Goal: Contribute content: Contribute content

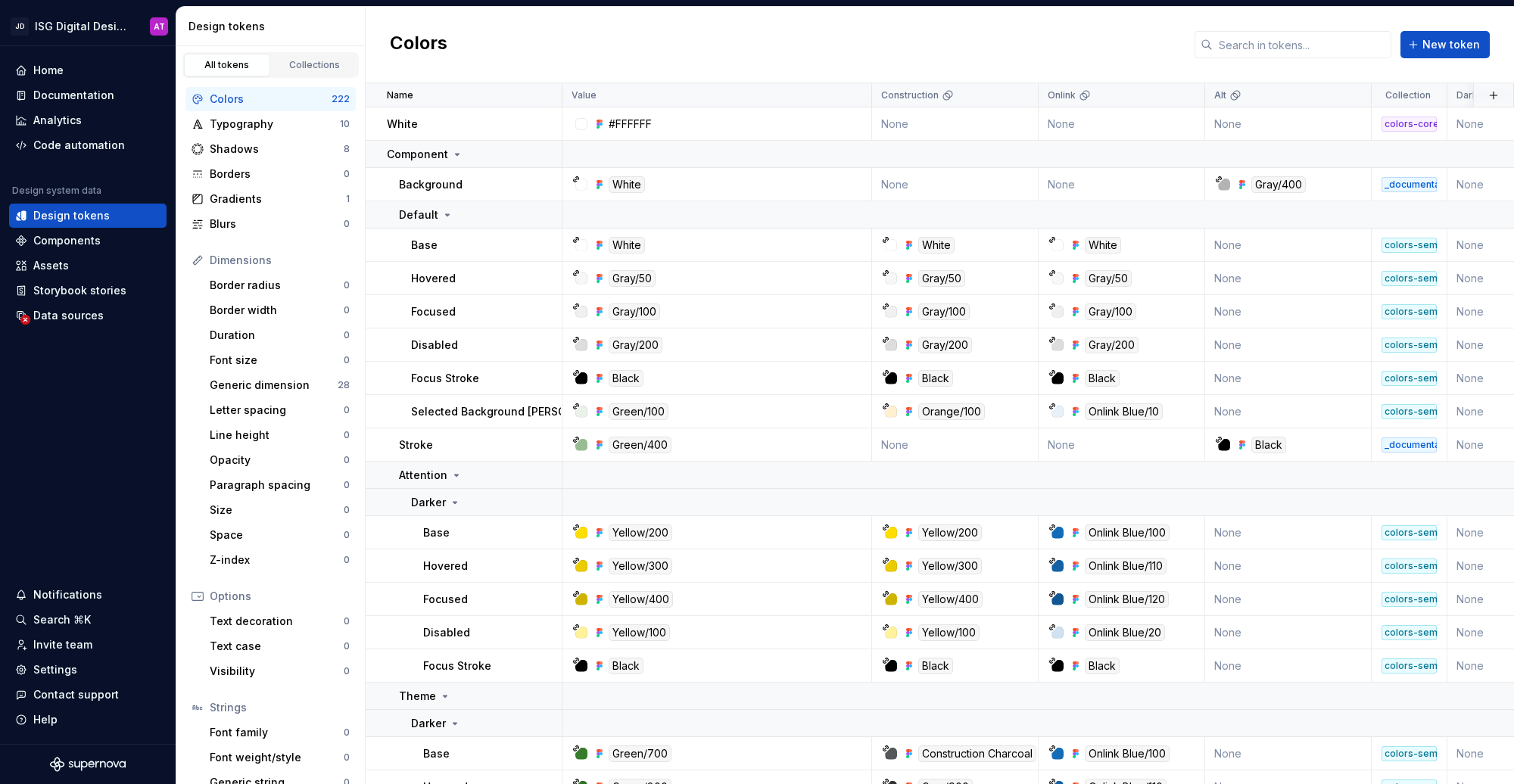
click at [814, 41] on div "Colors New token" at bounding box center [939, 45] width 1148 height 76
click at [136, 24] on html "JD ISG Digital Design System AT Home Documentation Analytics Code automation De…" at bounding box center [757, 392] width 1514 height 784
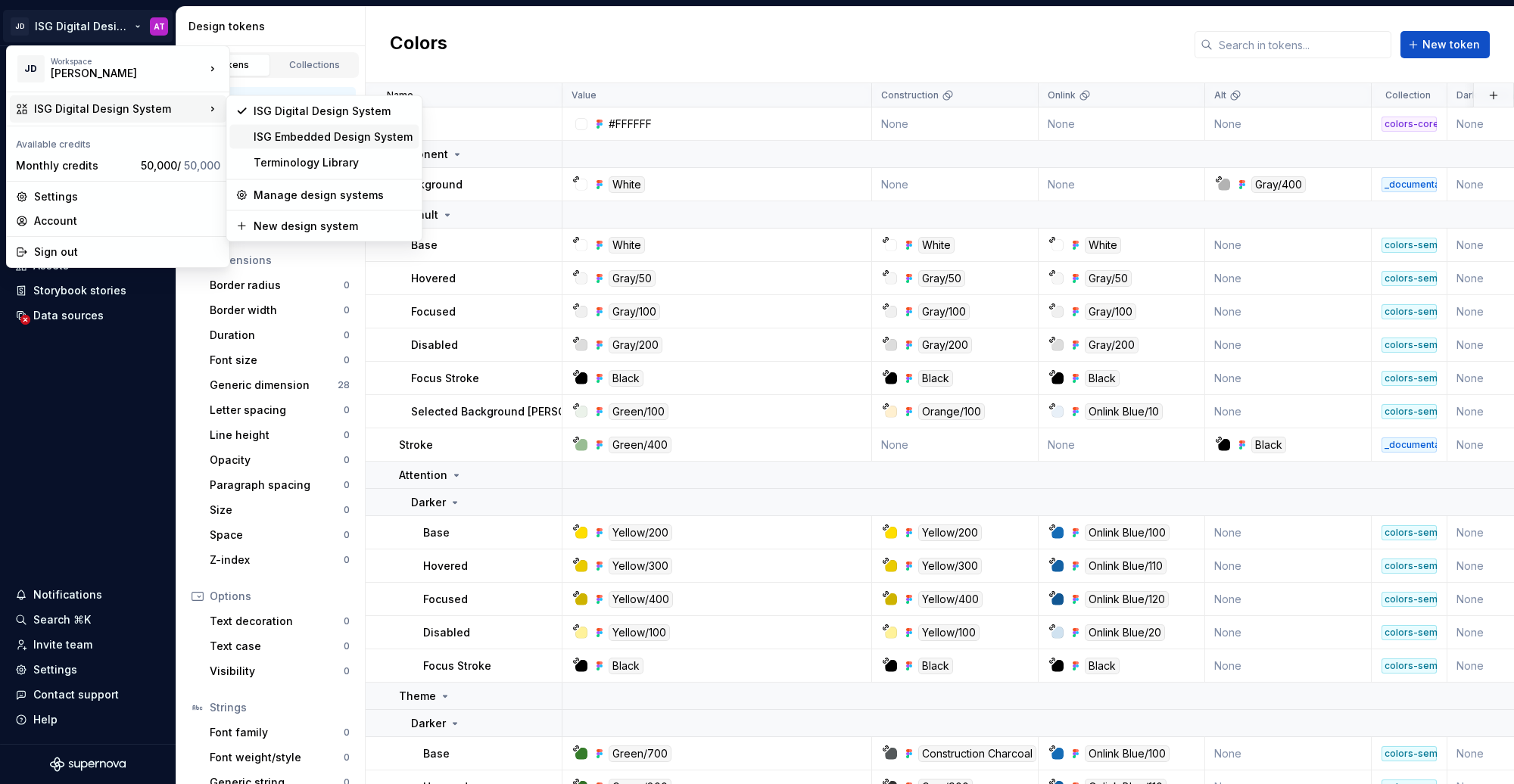
click at [261, 136] on div "ISG Embedded Design System" at bounding box center [332, 137] width 159 height 15
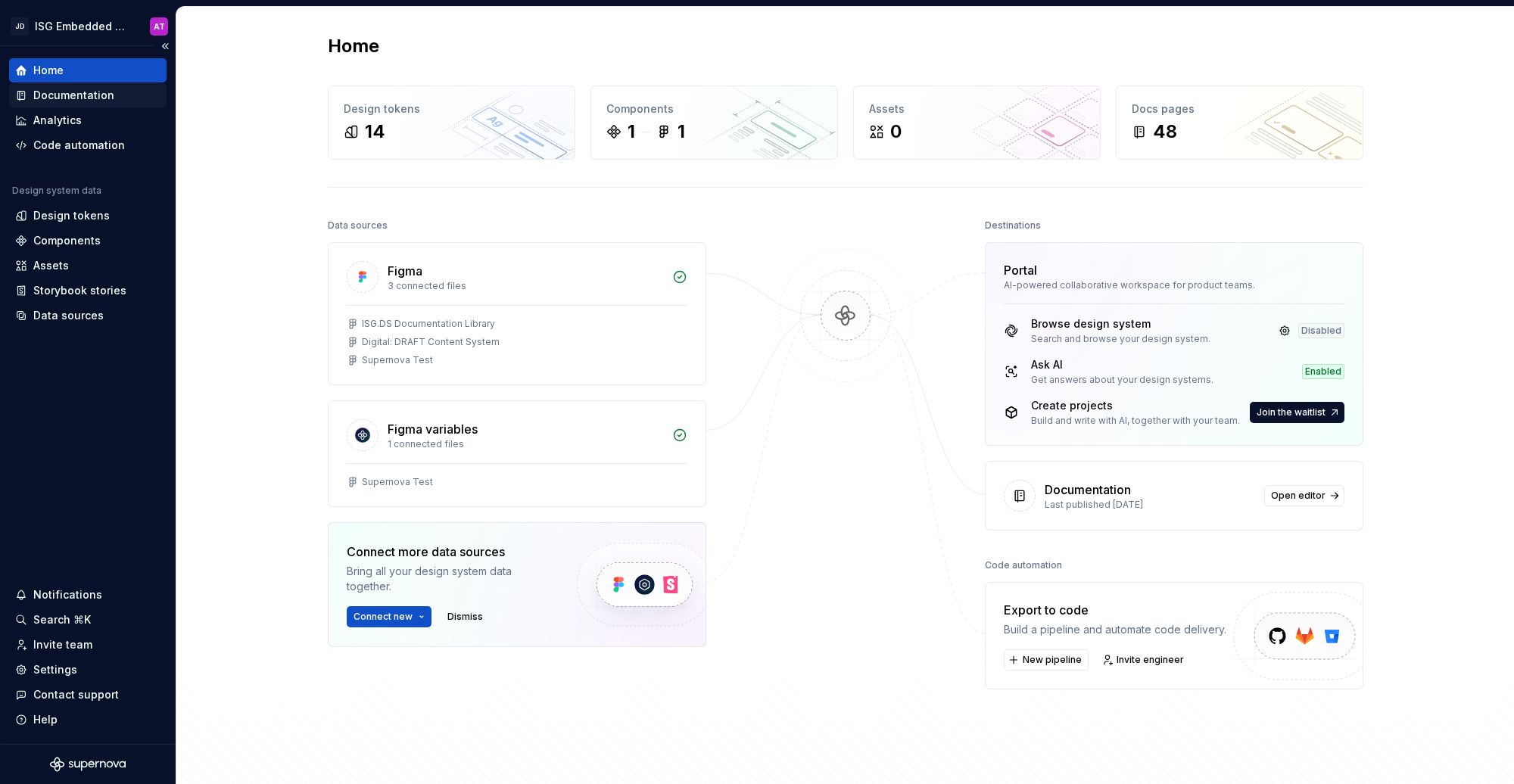
click at [103, 90] on div "Documentation" at bounding box center [74, 95] width 81 height 15
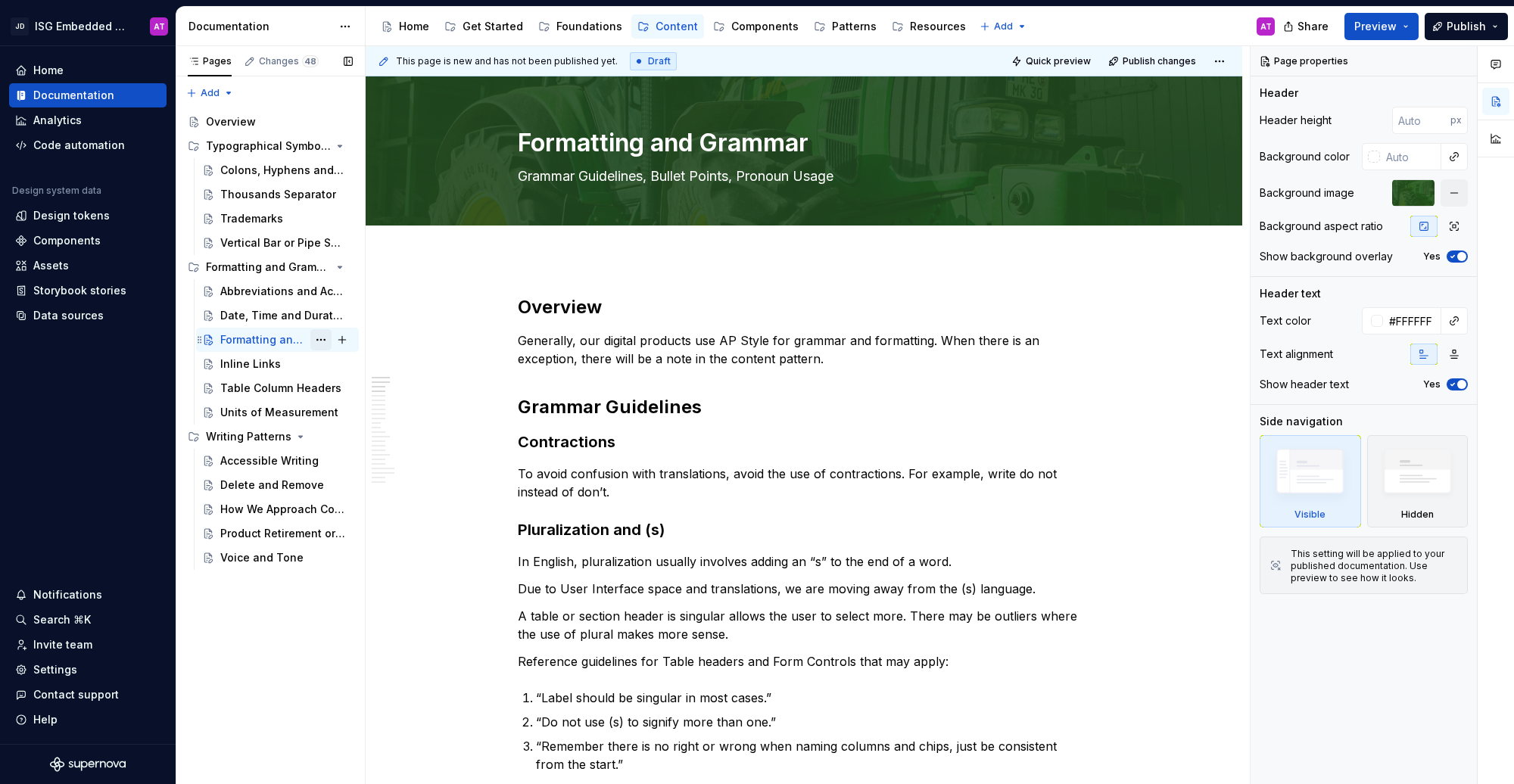
click at [317, 339] on button "Page tree" at bounding box center [320, 339] width 21 height 21
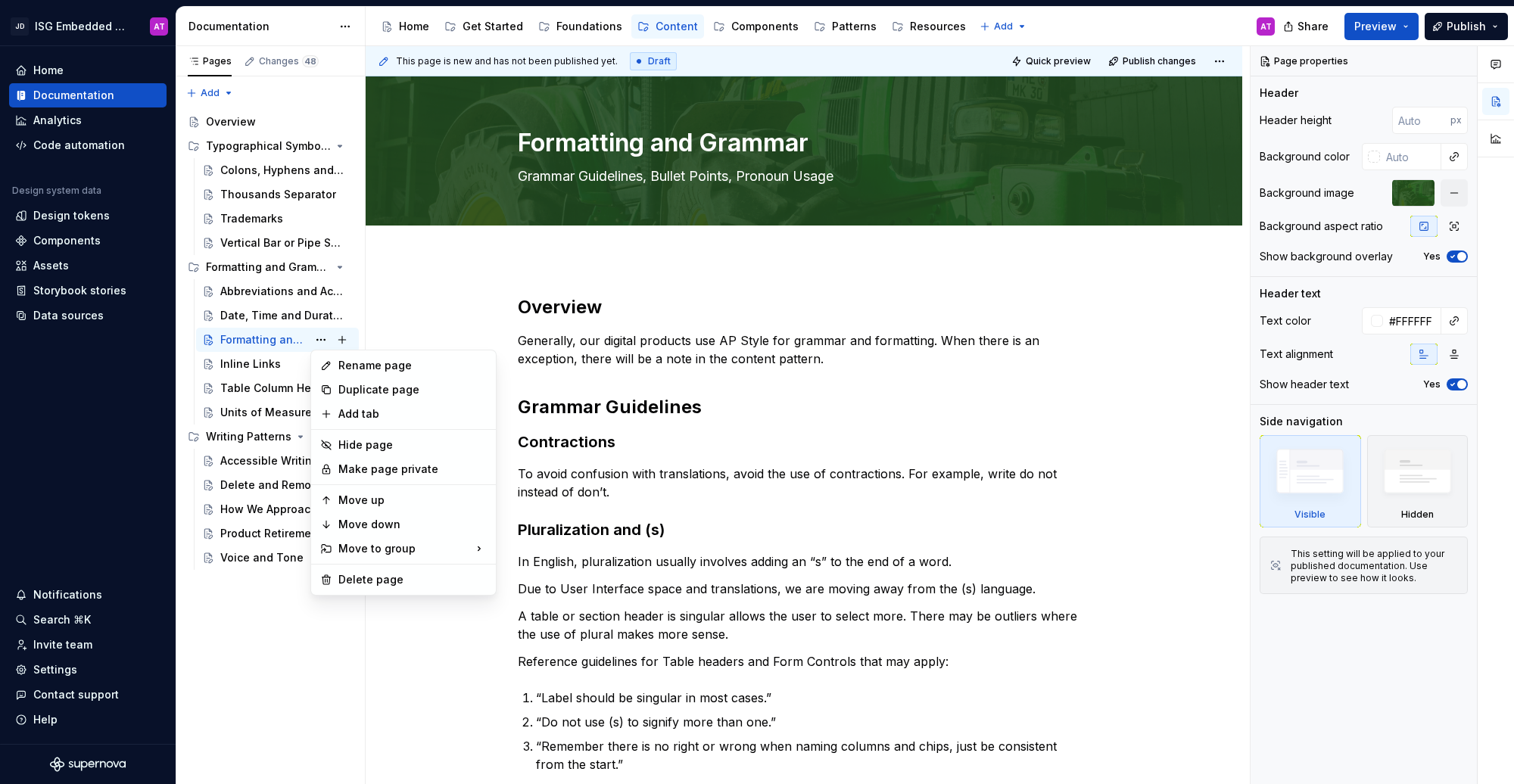
click at [438, 259] on html "JD ISG Embedded Design System AT Home Documentation Analytics Code automation D…" at bounding box center [757, 392] width 1514 height 784
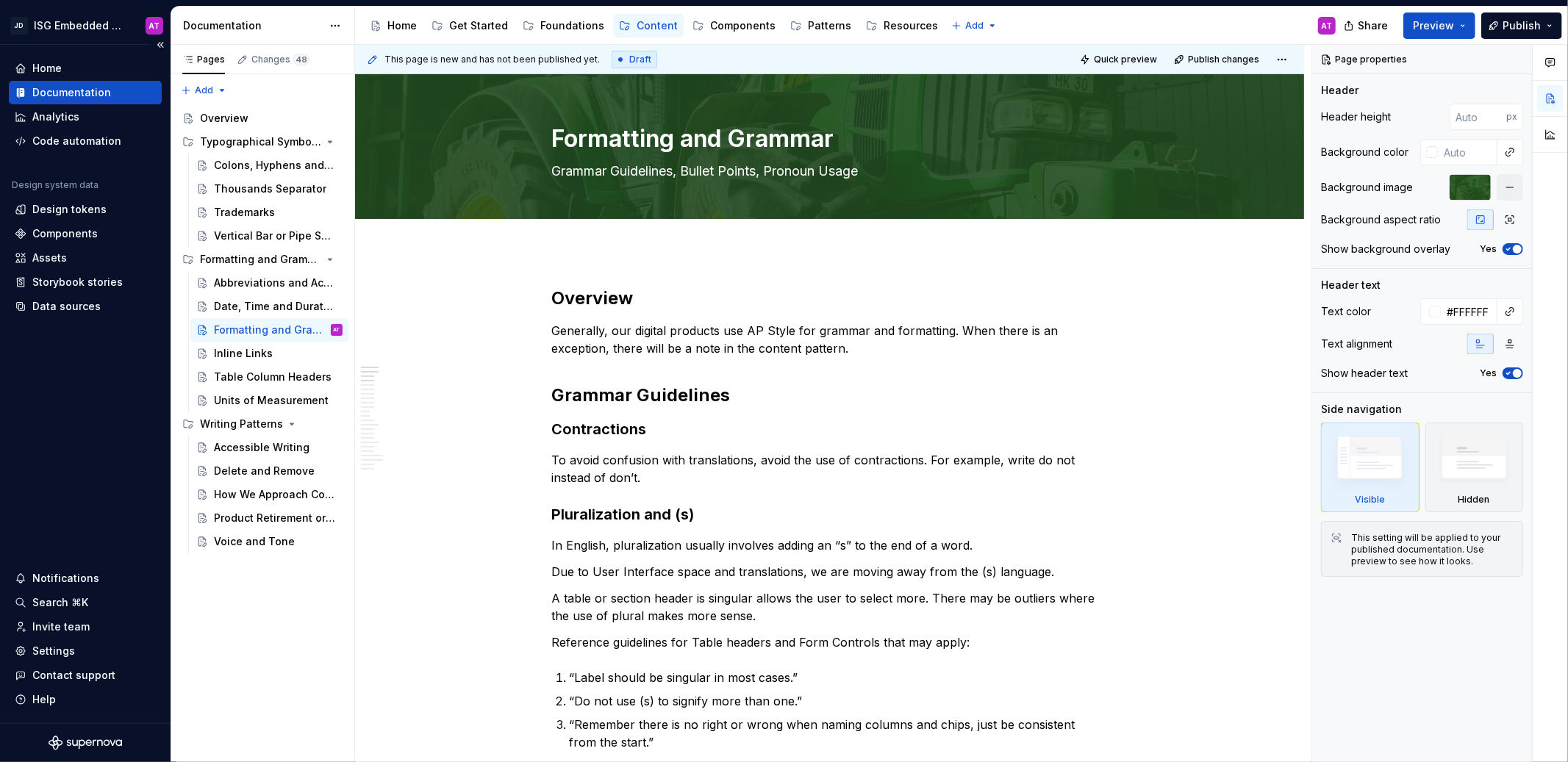
click at [107, 499] on div "Home Documentation Analytics Code automation Design system data Design tokens C…" at bounding box center [85, 384] width 170 height 678
click at [133, 25] on html "JD ISG Embedded Design System AT Home Documentation Analytics Code automation D…" at bounding box center [784, 381] width 1568 height 762
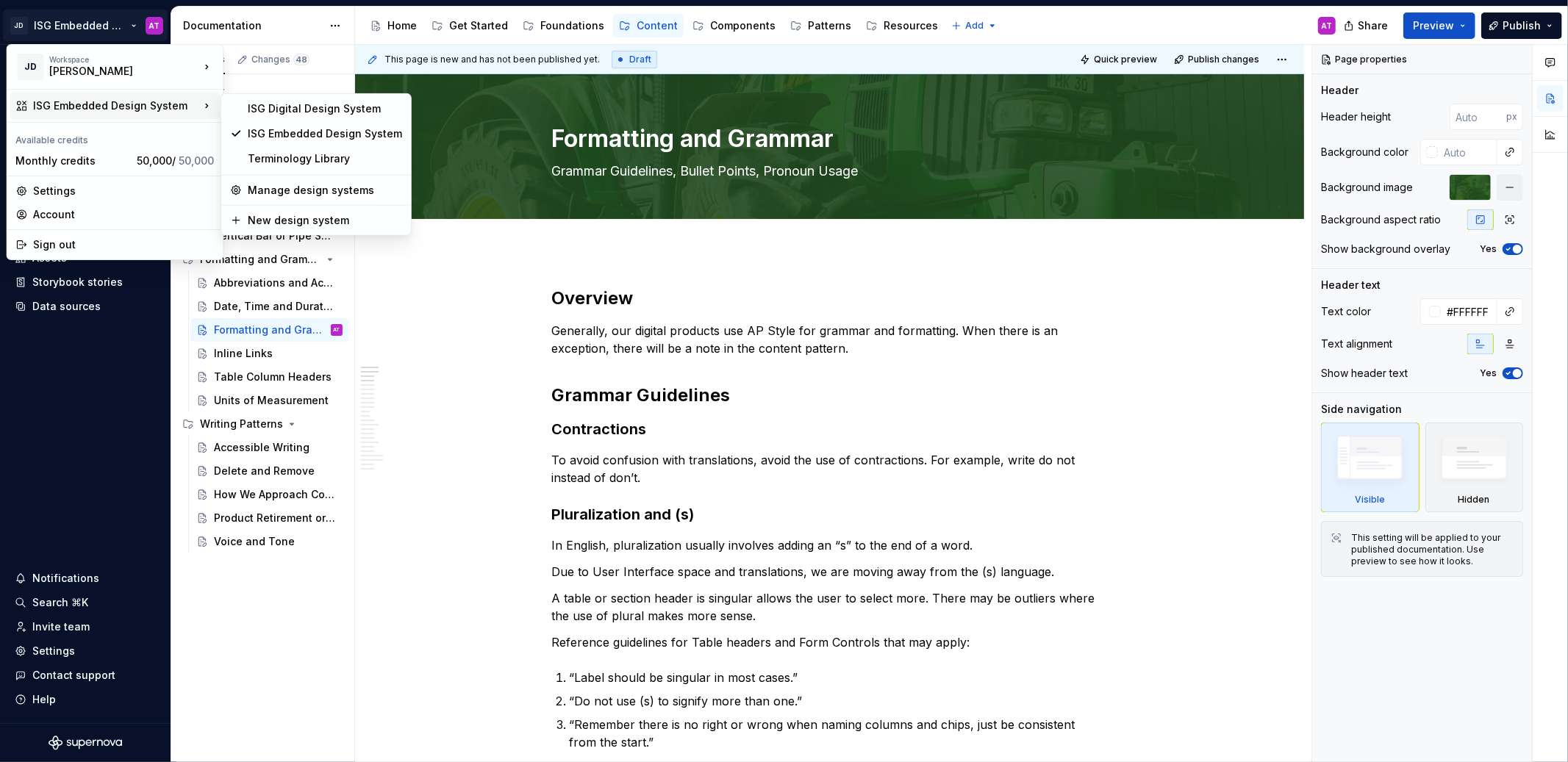
click at [985, 264] on html "JD ISG Embedded Design System AT Home Documentation Analytics Code automation D…" at bounding box center [784, 381] width 1568 height 762
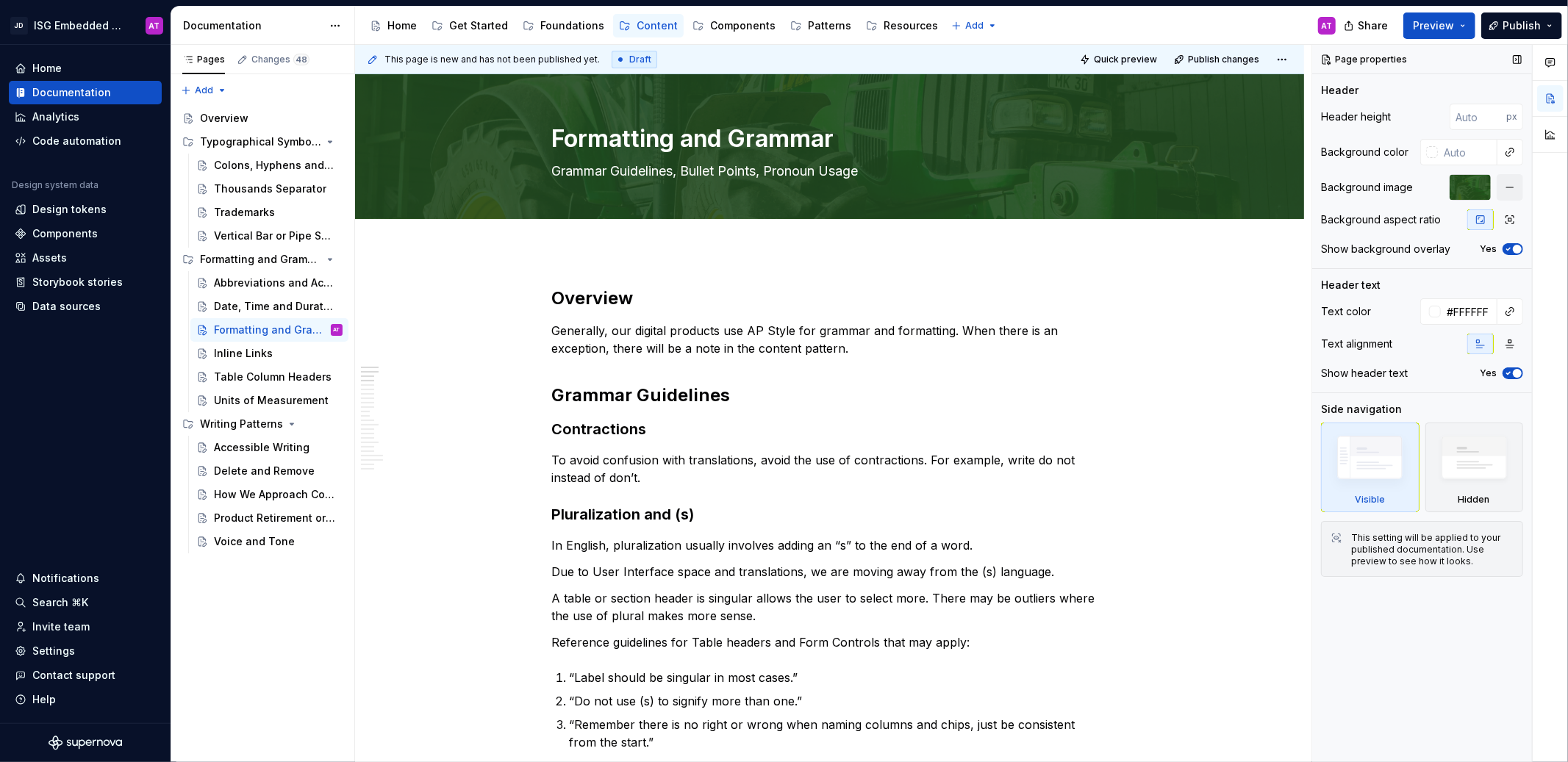
click at [1466, 188] on div at bounding box center [1469, 188] width 41 height 26
click at [1240, 99] on span "Edit header" at bounding box center [1252, 99] width 59 height 15
click at [1238, 100] on span "Edit header" at bounding box center [1252, 99] width 59 height 15
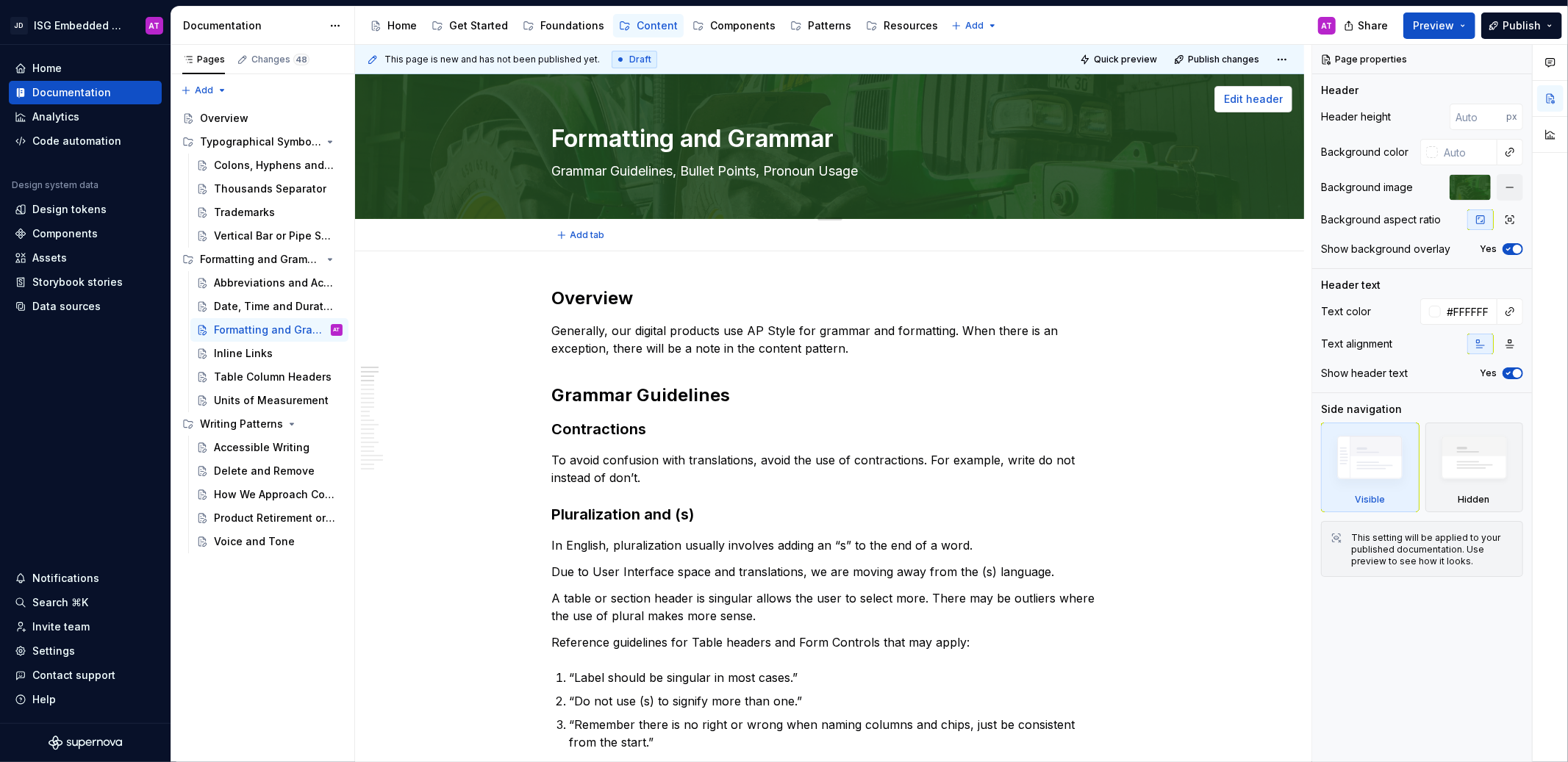
click at [1238, 100] on span "Edit header" at bounding box center [1252, 99] width 59 height 15
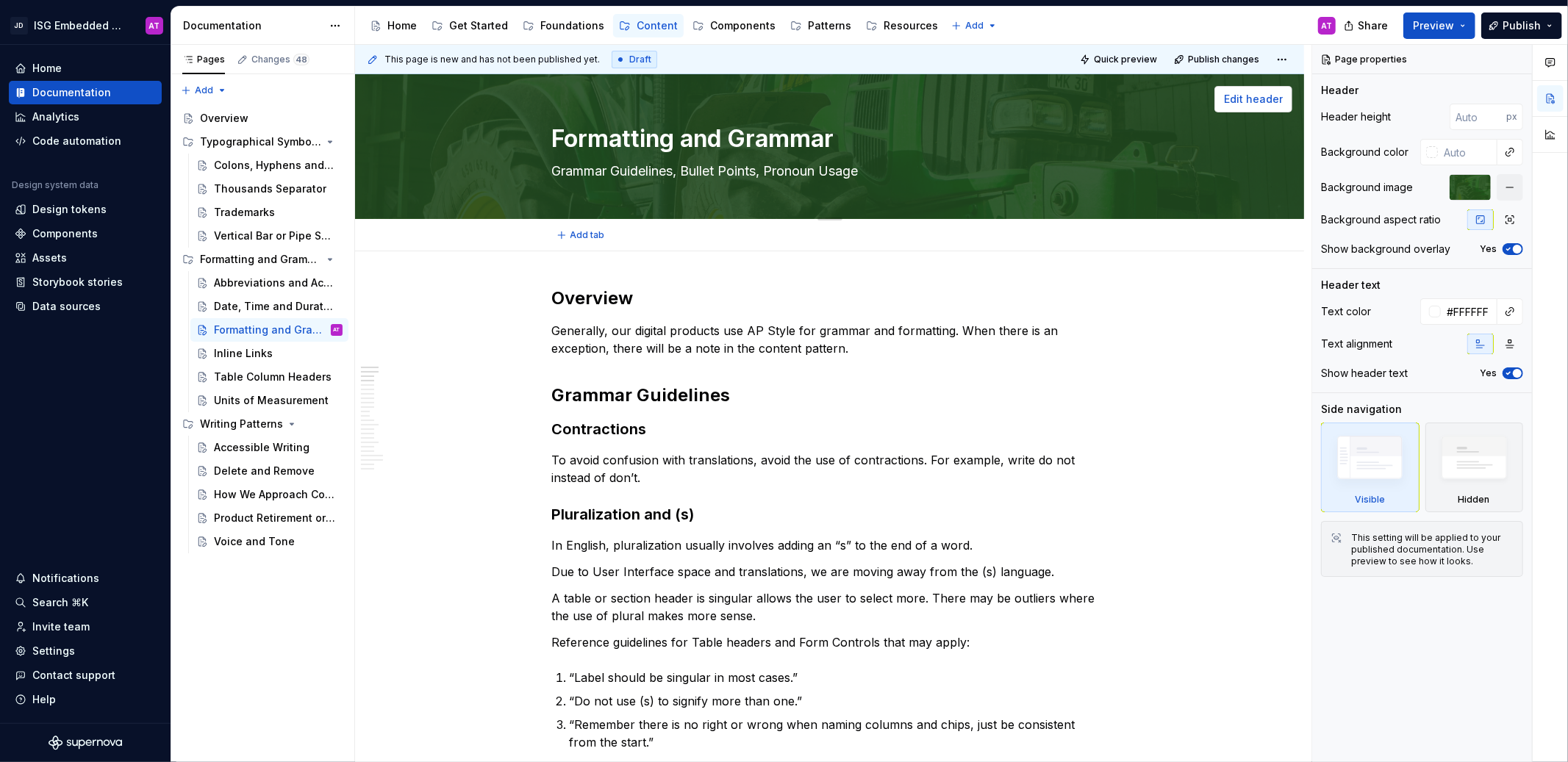
click at [1238, 100] on span "Edit header" at bounding box center [1252, 99] width 59 height 15
type textarea "*"
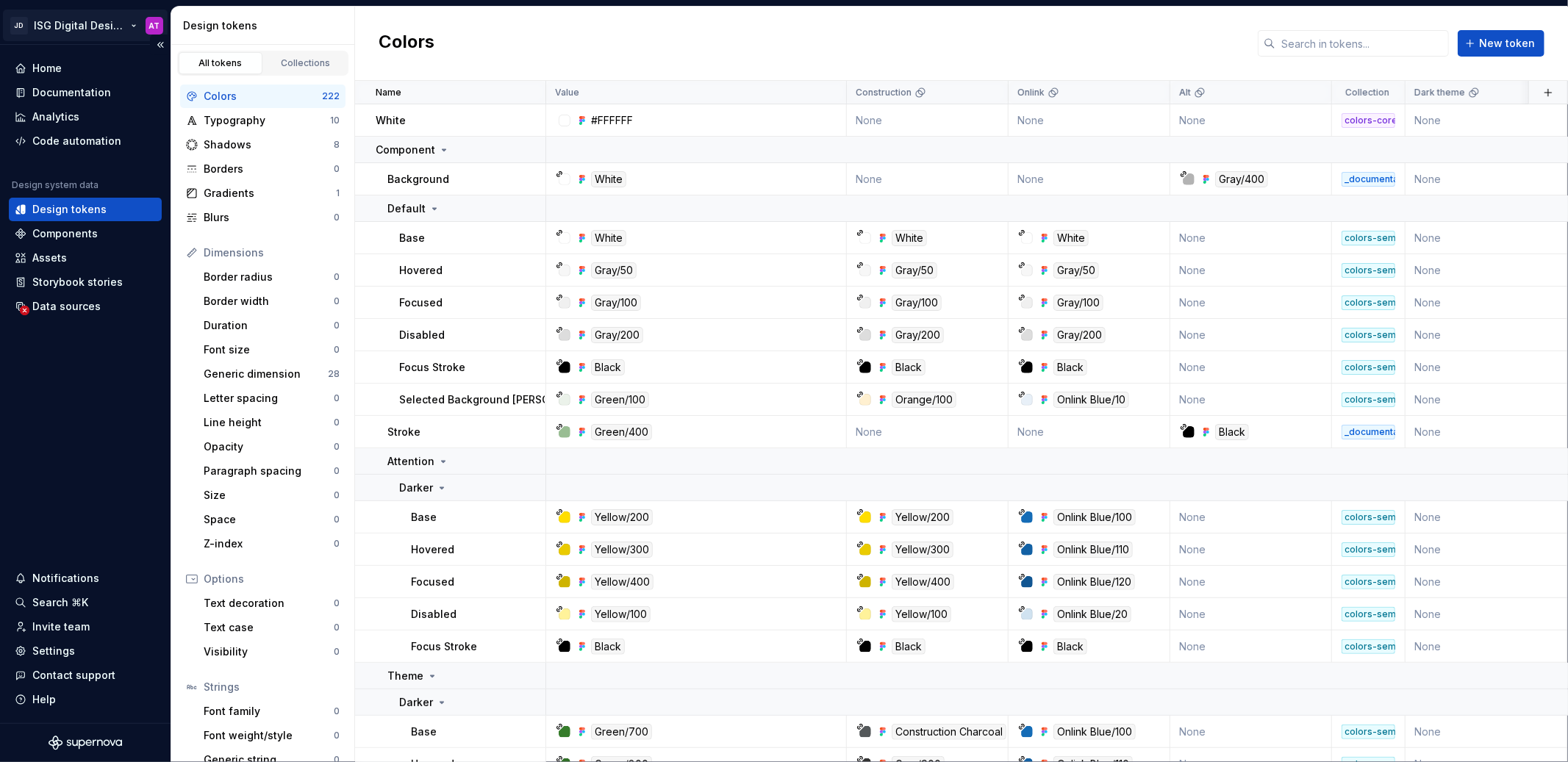
click at [135, 29] on html "JD ISG Digital Design System AT Home Documentation Analytics Code automation De…" at bounding box center [784, 381] width 1568 height 762
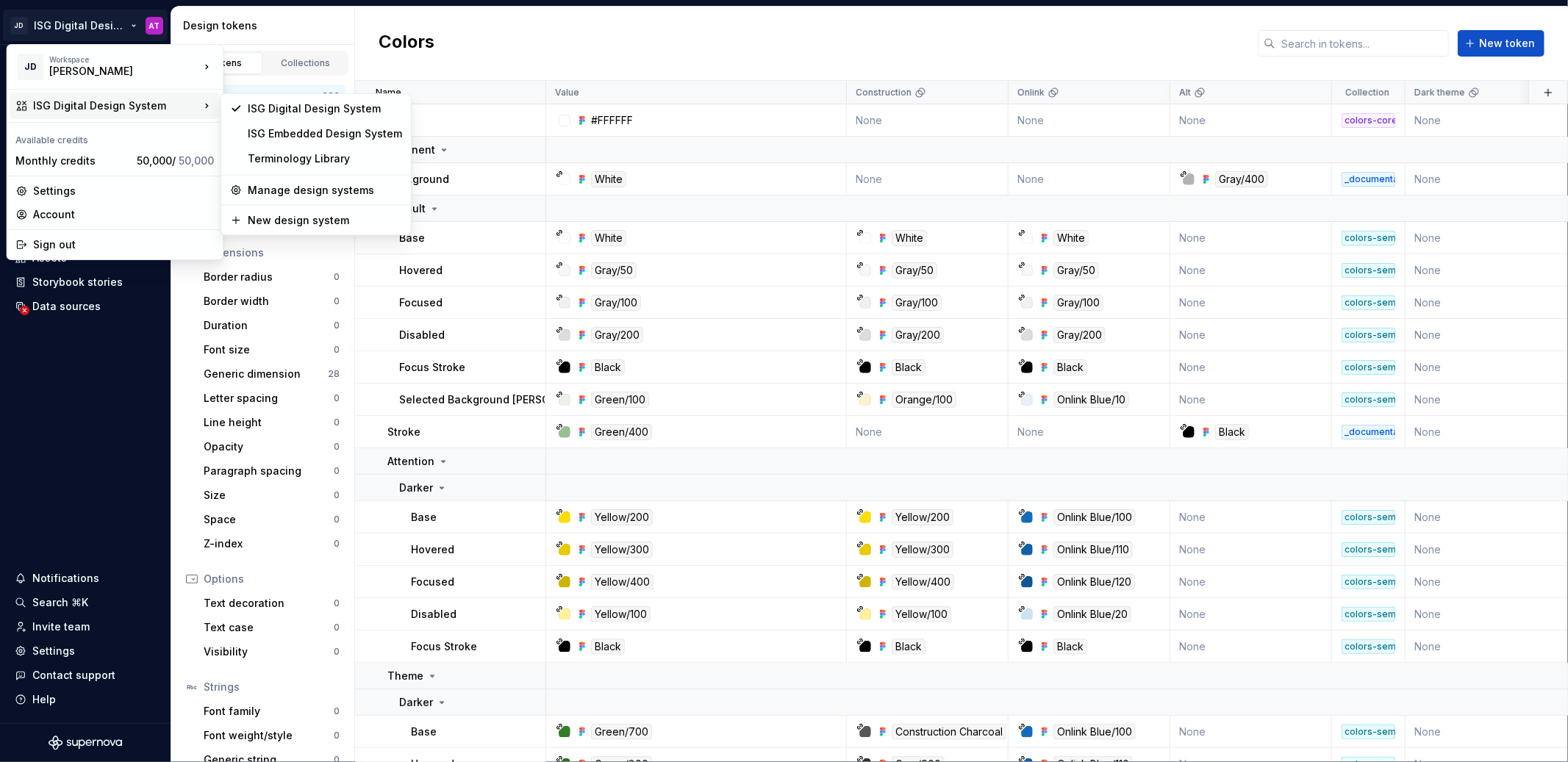
click at [555, 47] on html "JD ISG Digital Design System AT Home Documentation Analytics Code automation De…" at bounding box center [784, 381] width 1568 height 762
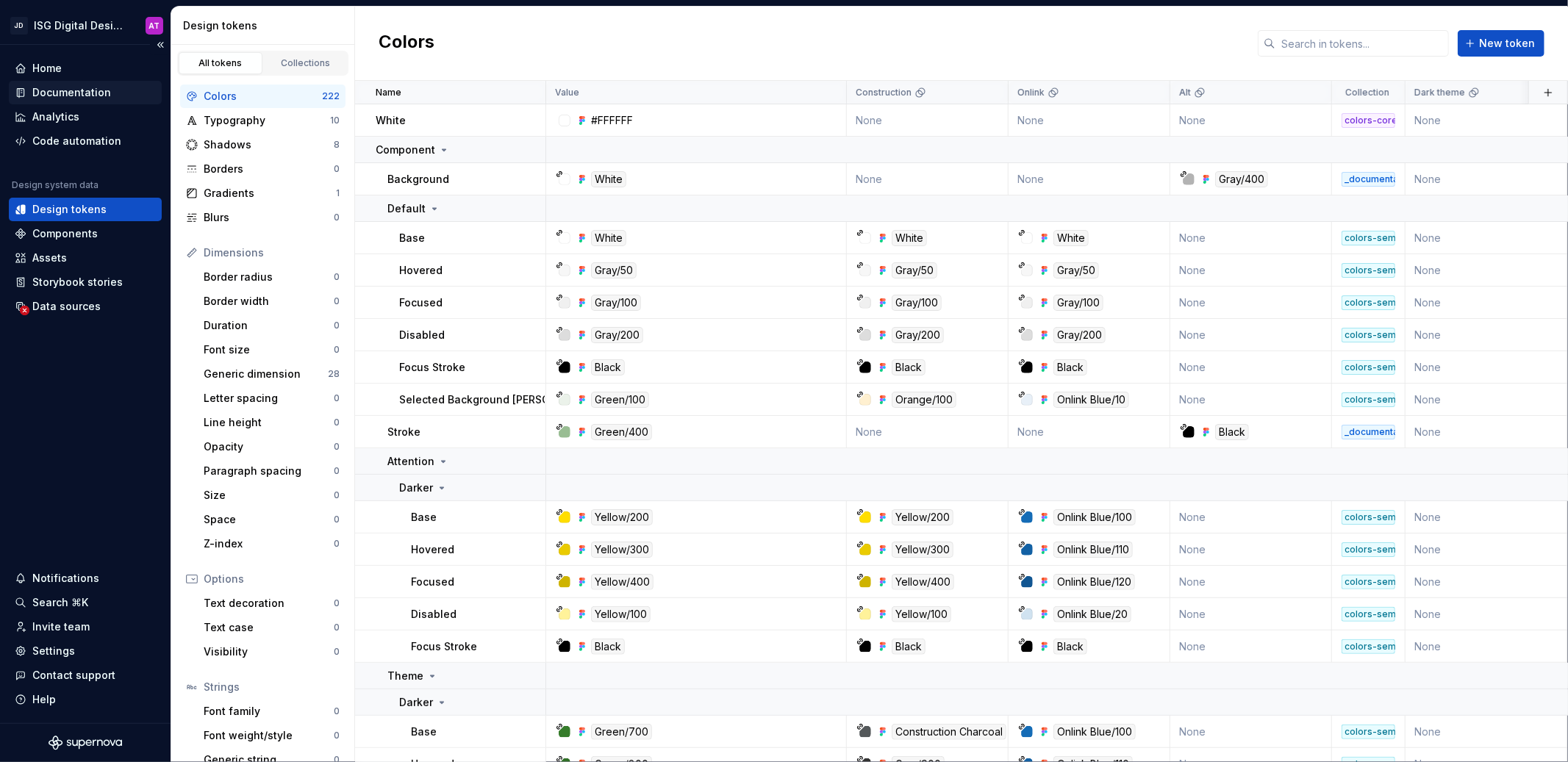
click at [92, 93] on div "Documentation" at bounding box center [71, 92] width 78 height 15
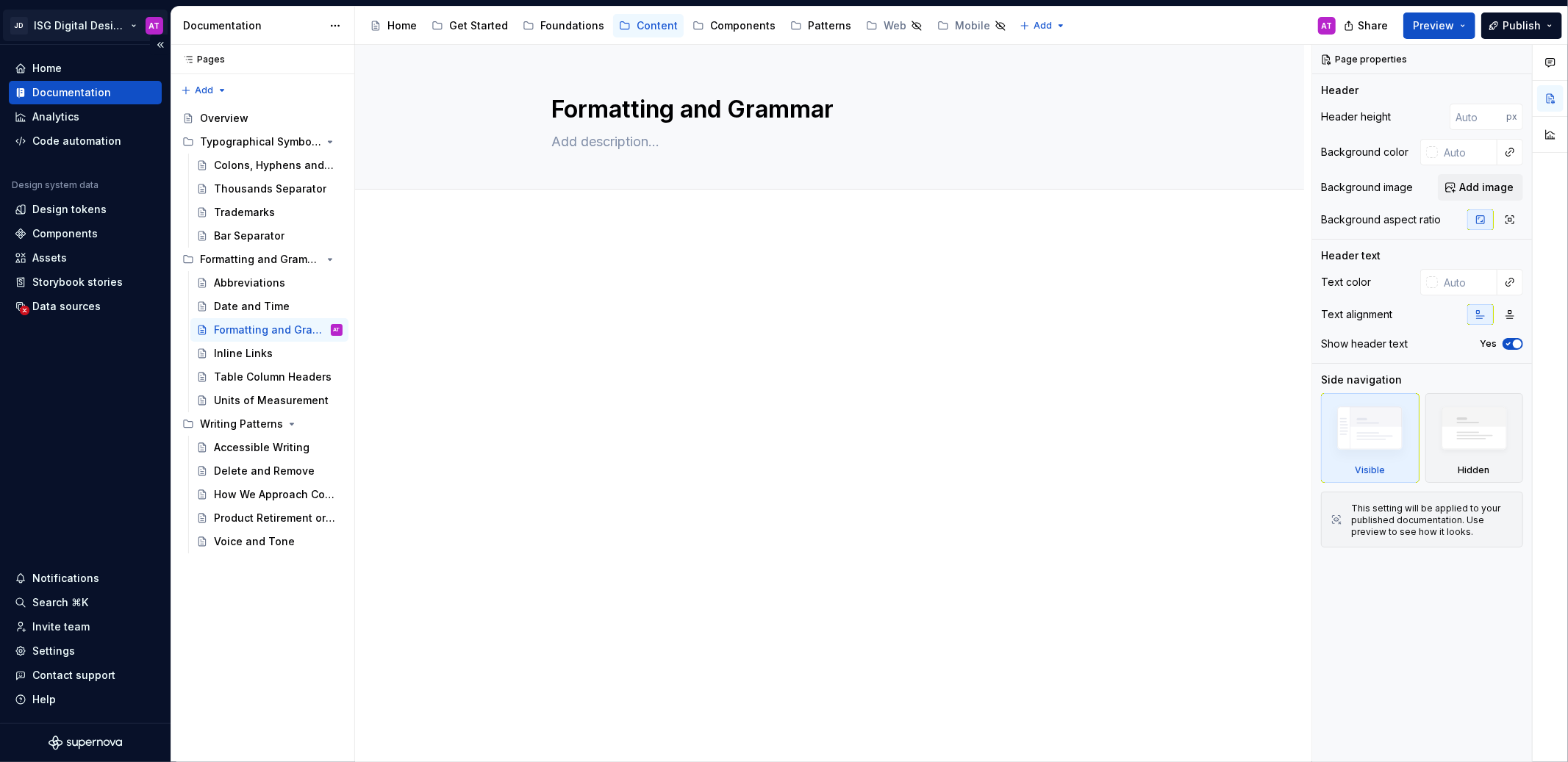
click at [137, 24] on html "JD ISG Digital Design System AT Home Documentation Analytics Code automation De…" at bounding box center [784, 381] width 1568 height 762
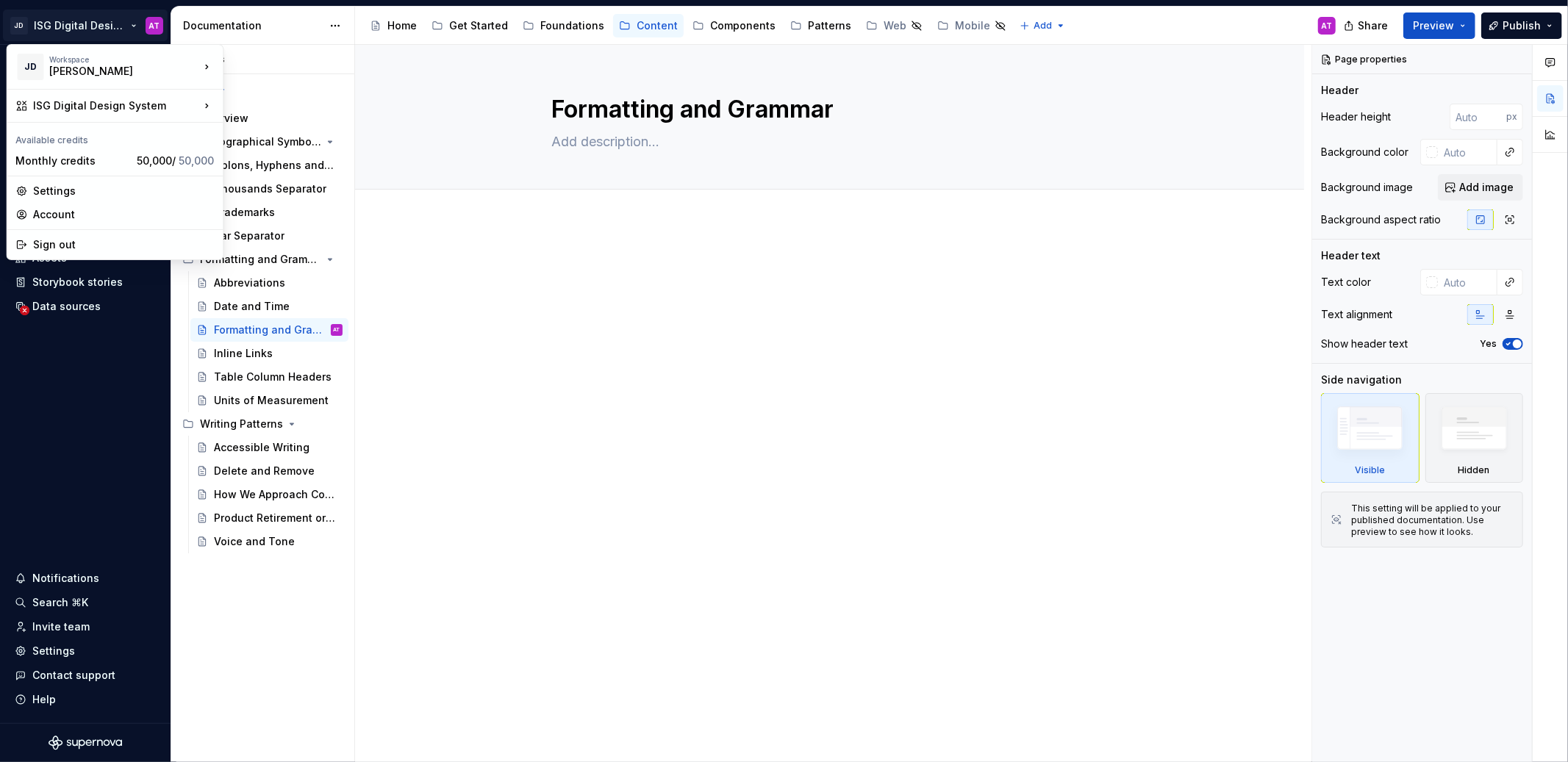
click at [704, 417] on html "JD ISG Digital Design System AT Home Documentation Analytics Code automation De…" at bounding box center [784, 381] width 1568 height 762
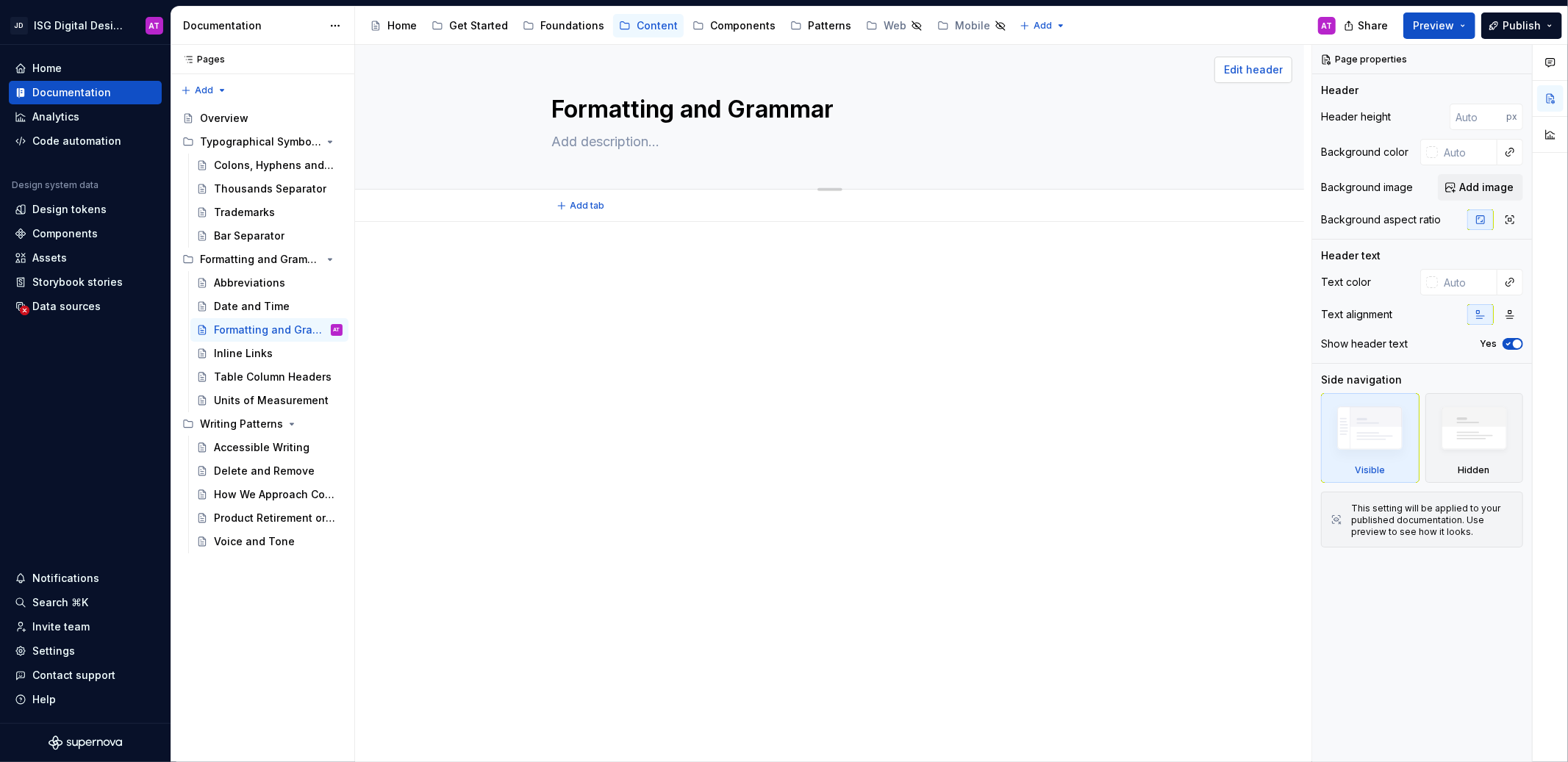
click at [1268, 70] on span "Edit header" at bounding box center [1252, 70] width 59 height 15
click at [1256, 72] on span "Edit header" at bounding box center [1252, 70] width 59 height 15
type textarea "*"
click at [1464, 188] on span "Add image" at bounding box center [1486, 187] width 55 height 15
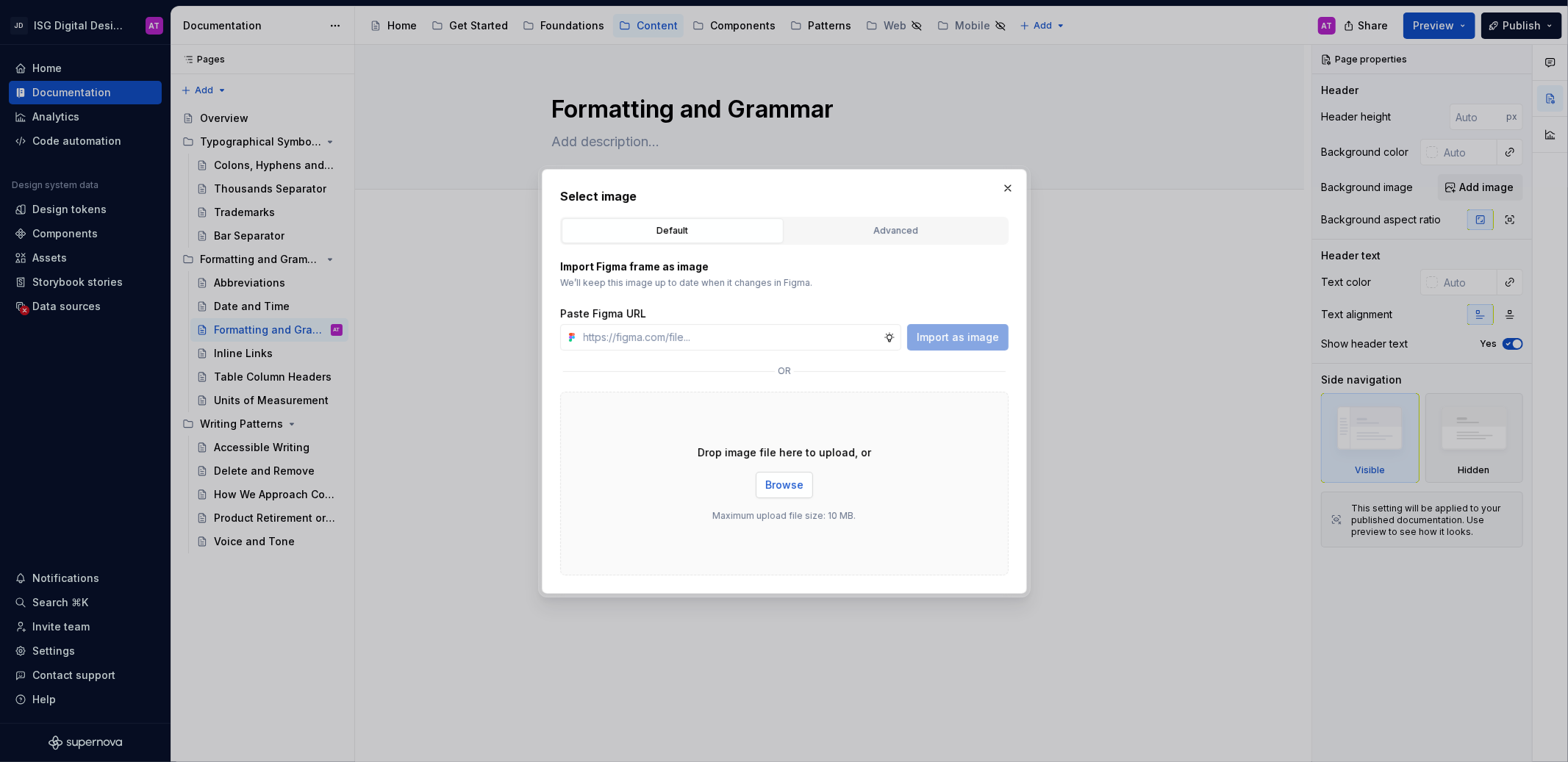
click at [781, 483] on span "Browse" at bounding box center [784, 485] width 38 height 15
click at [794, 479] on span "Browse" at bounding box center [784, 485] width 38 height 15
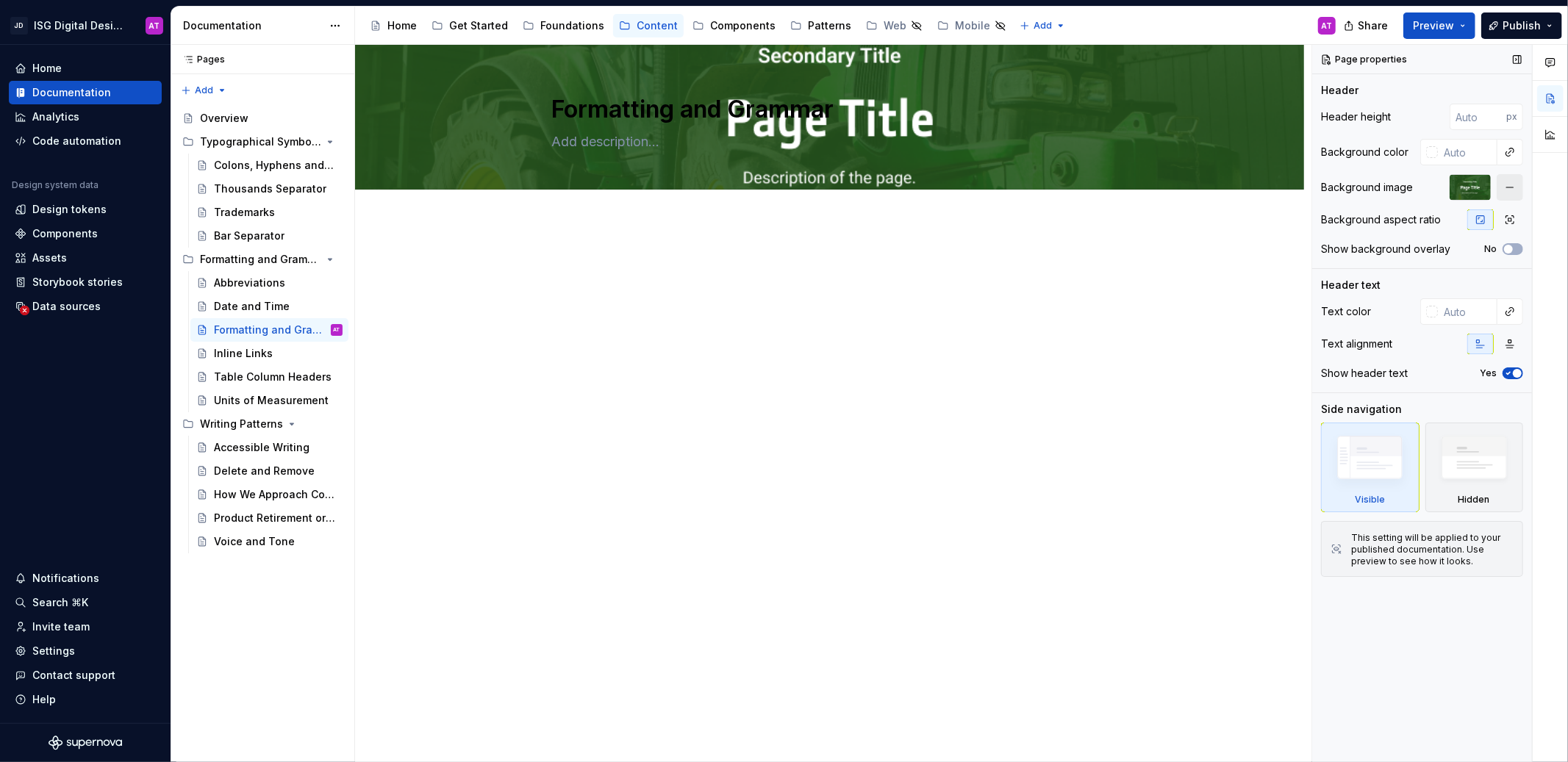
click at [1500, 191] on button "button" at bounding box center [1510, 188] width 26 height 26
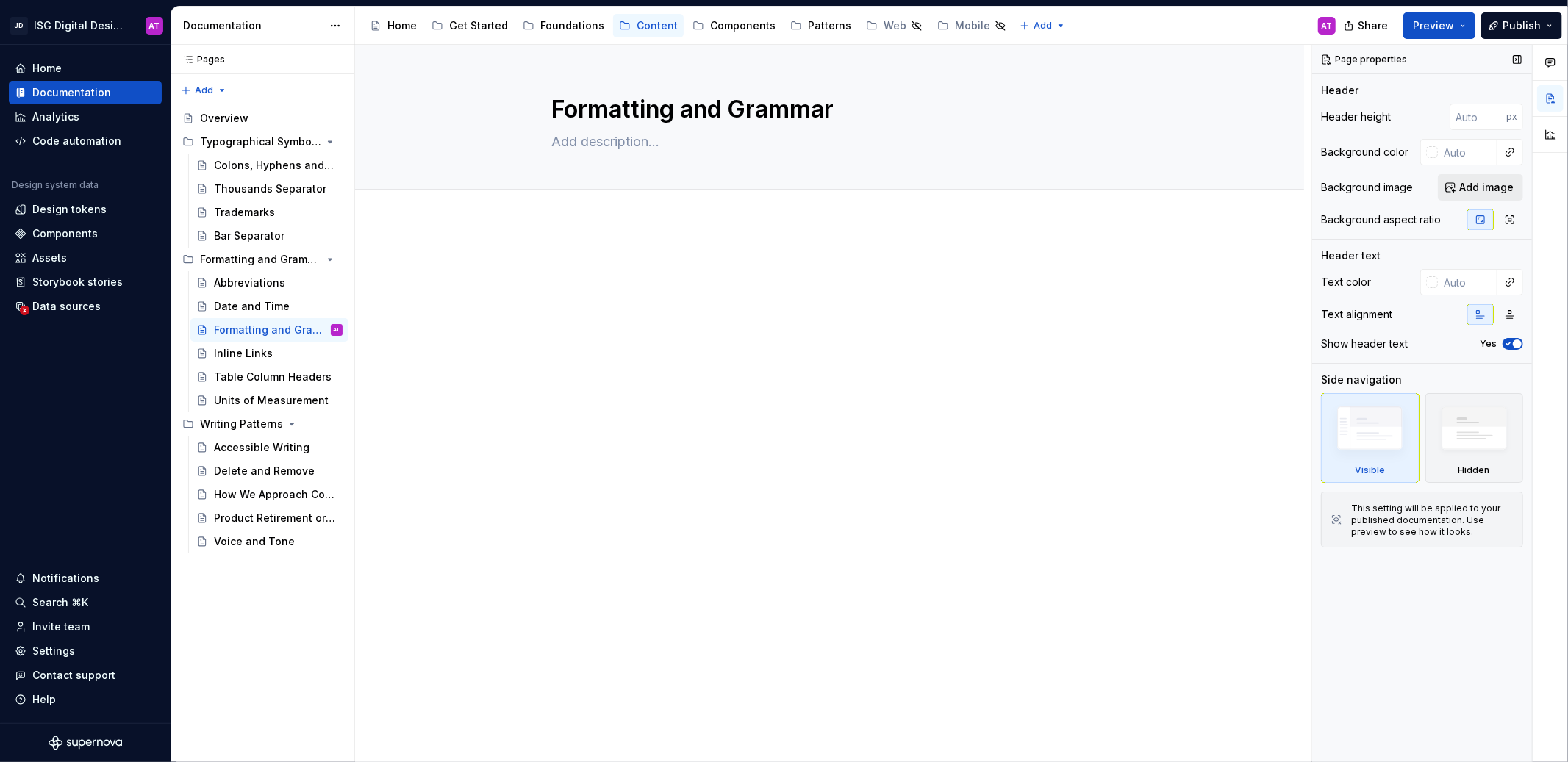
click at [1456, 188] on button "Add image" at bounding box center [1480, 188] width 85 height 26
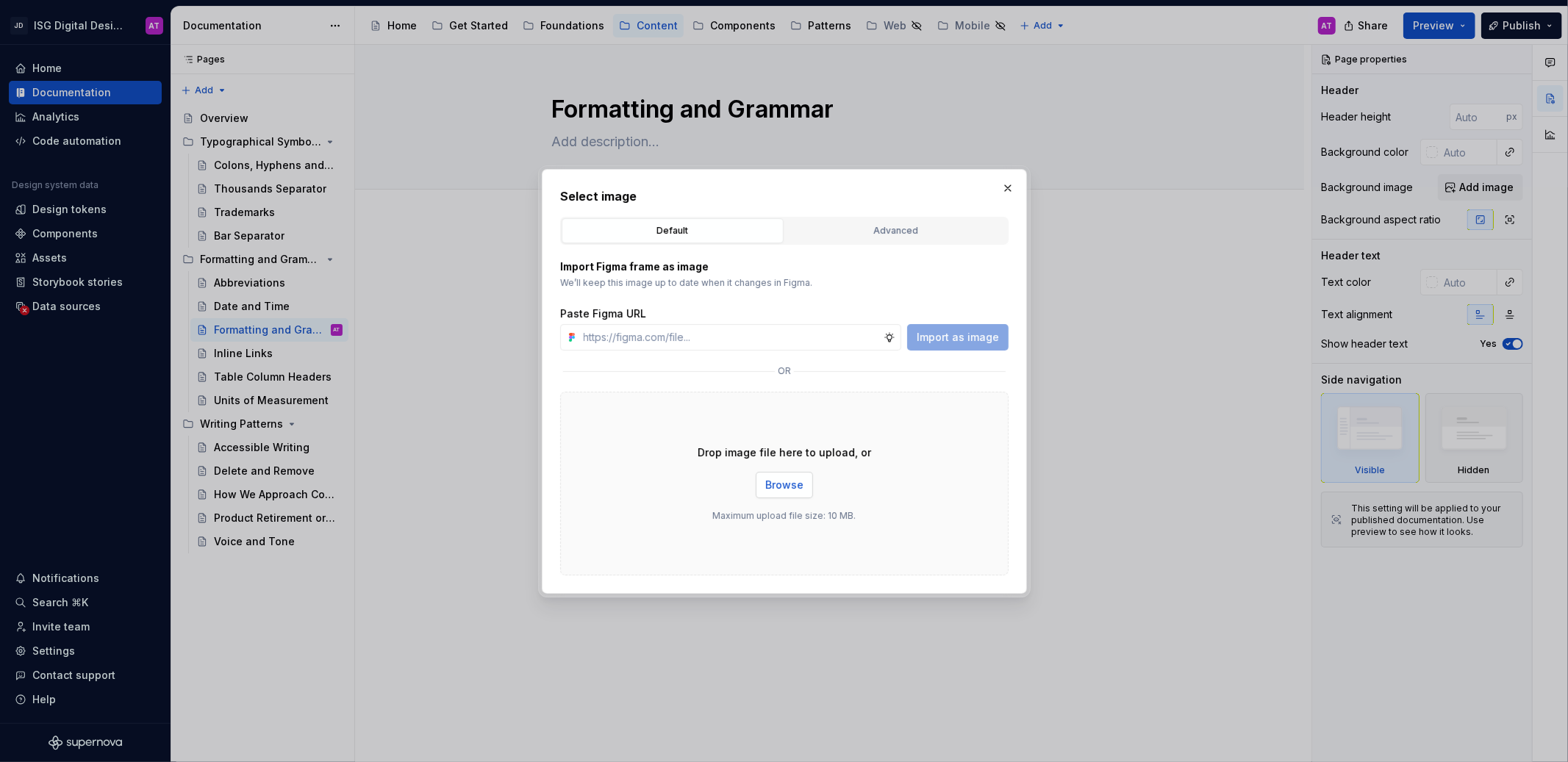
click at [794, 488] on span "Browse" at bounding box center [784, 485] width 38 height 15
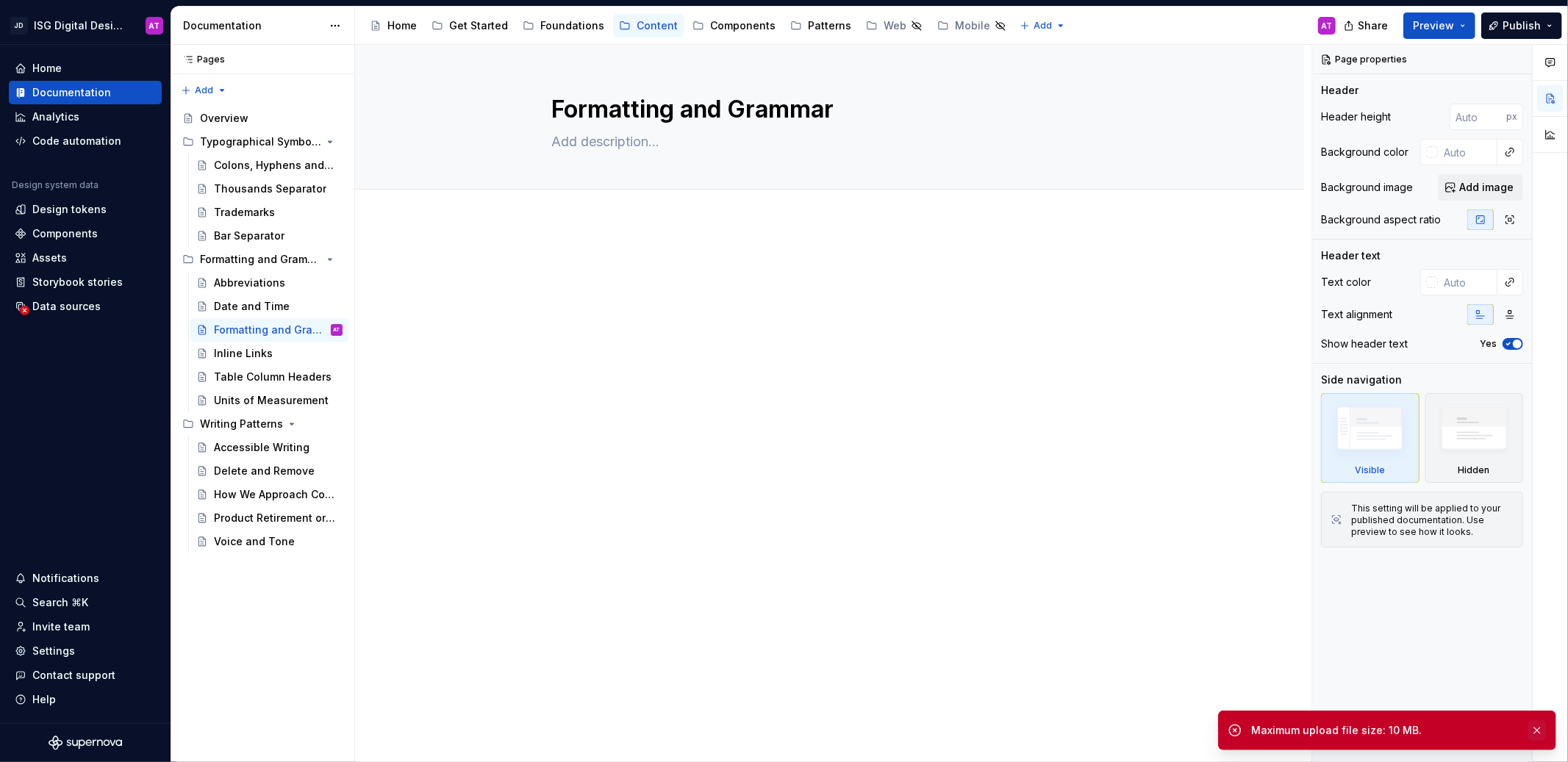
click at [1538, 733] on button "button" at bounding box center [1537, 729] width 19 height 20
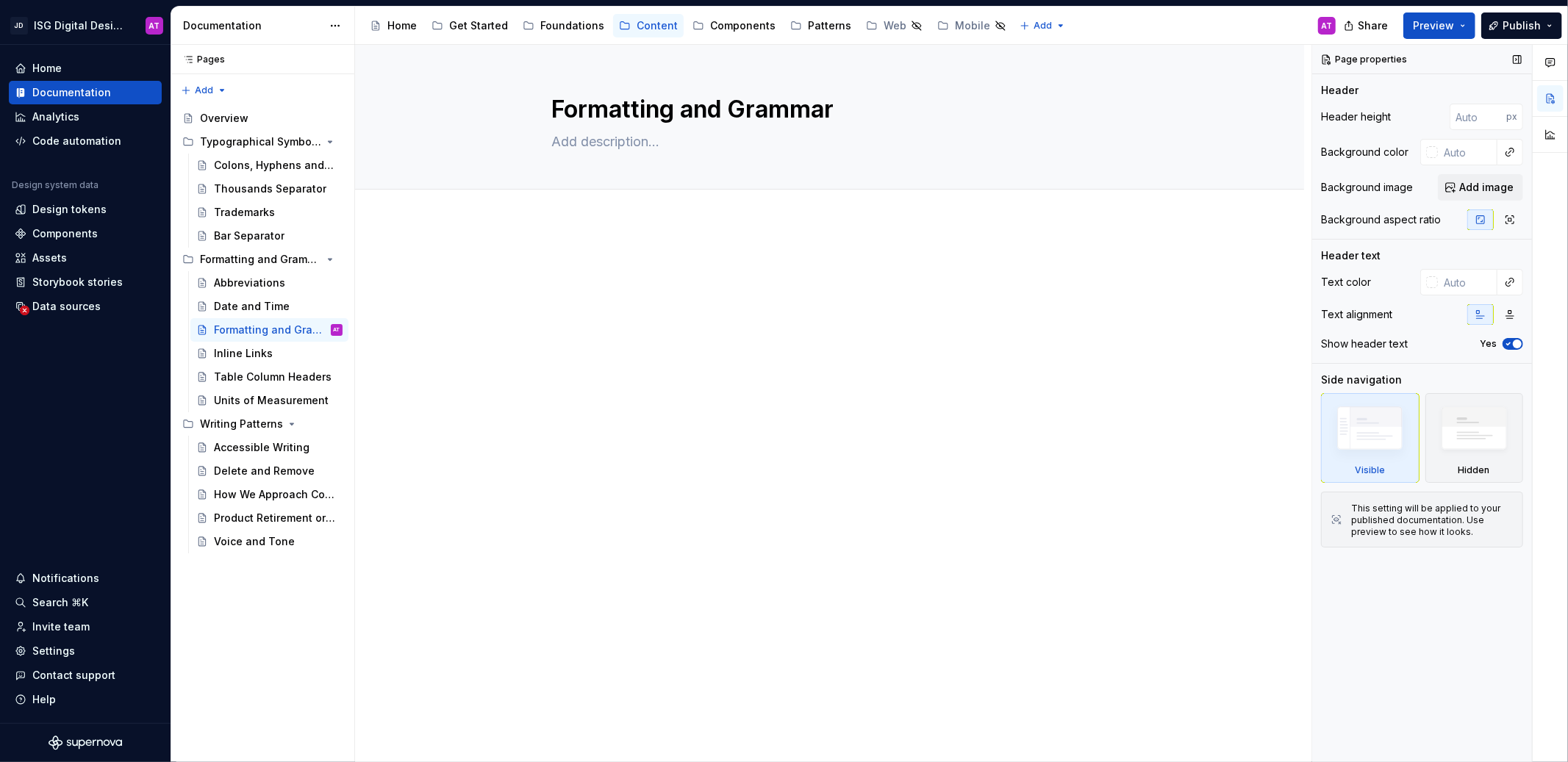
type textarea "*"
click at [1480, 188] on span "Add image" at bounding box center [1486, 187] width 55 height 15
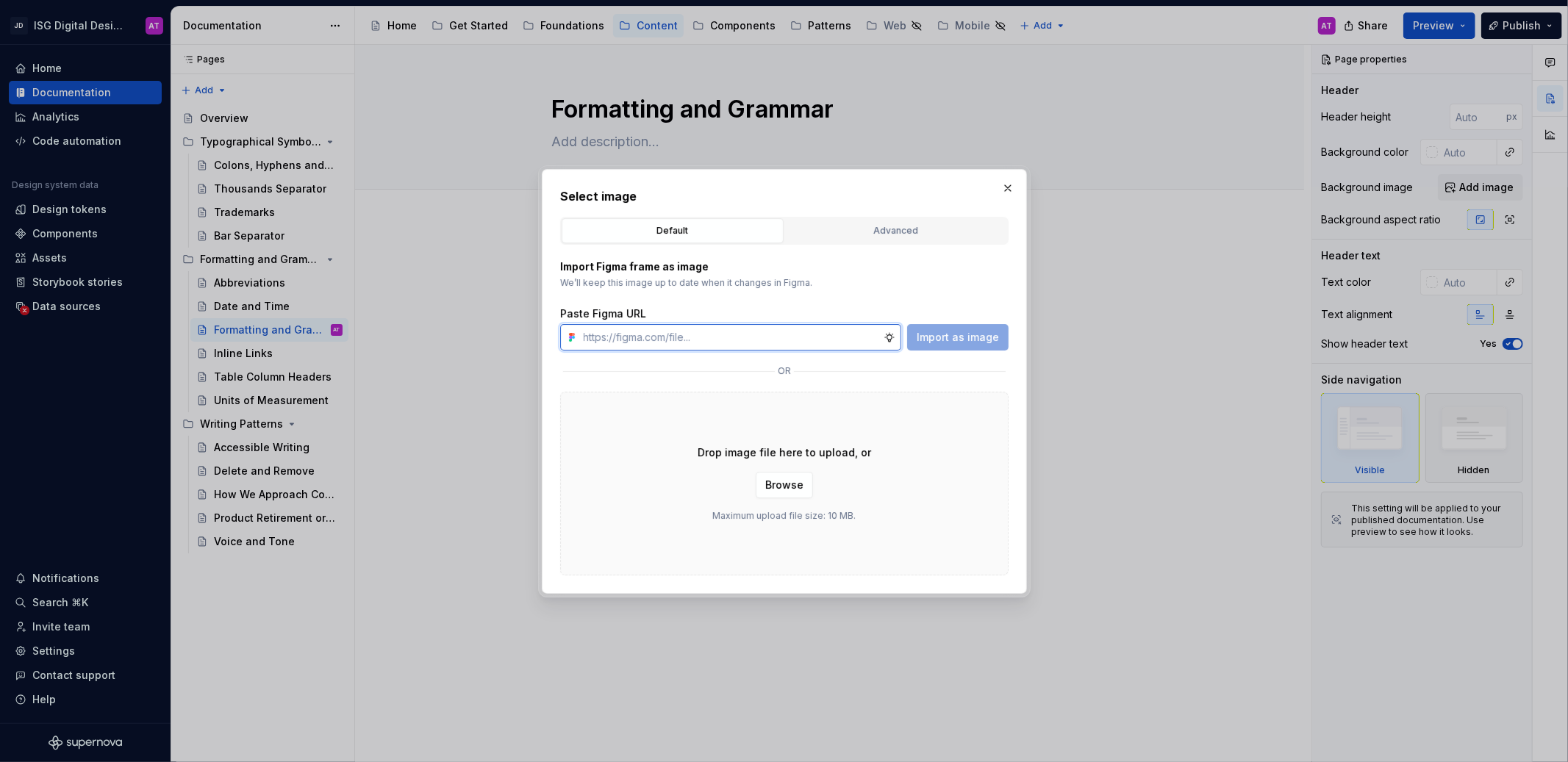
click at [763, 342] on input "text" at bounding box center [730, 337] width 306 height 26
click at [694, 337] on input "text" at bounding box center [730, 337] width 306 height 26
paste input "https://www.figma.com/design/CxmXsNfHpq5sSxmGNe76N5/ISG.DS-Documentation-Librar…"
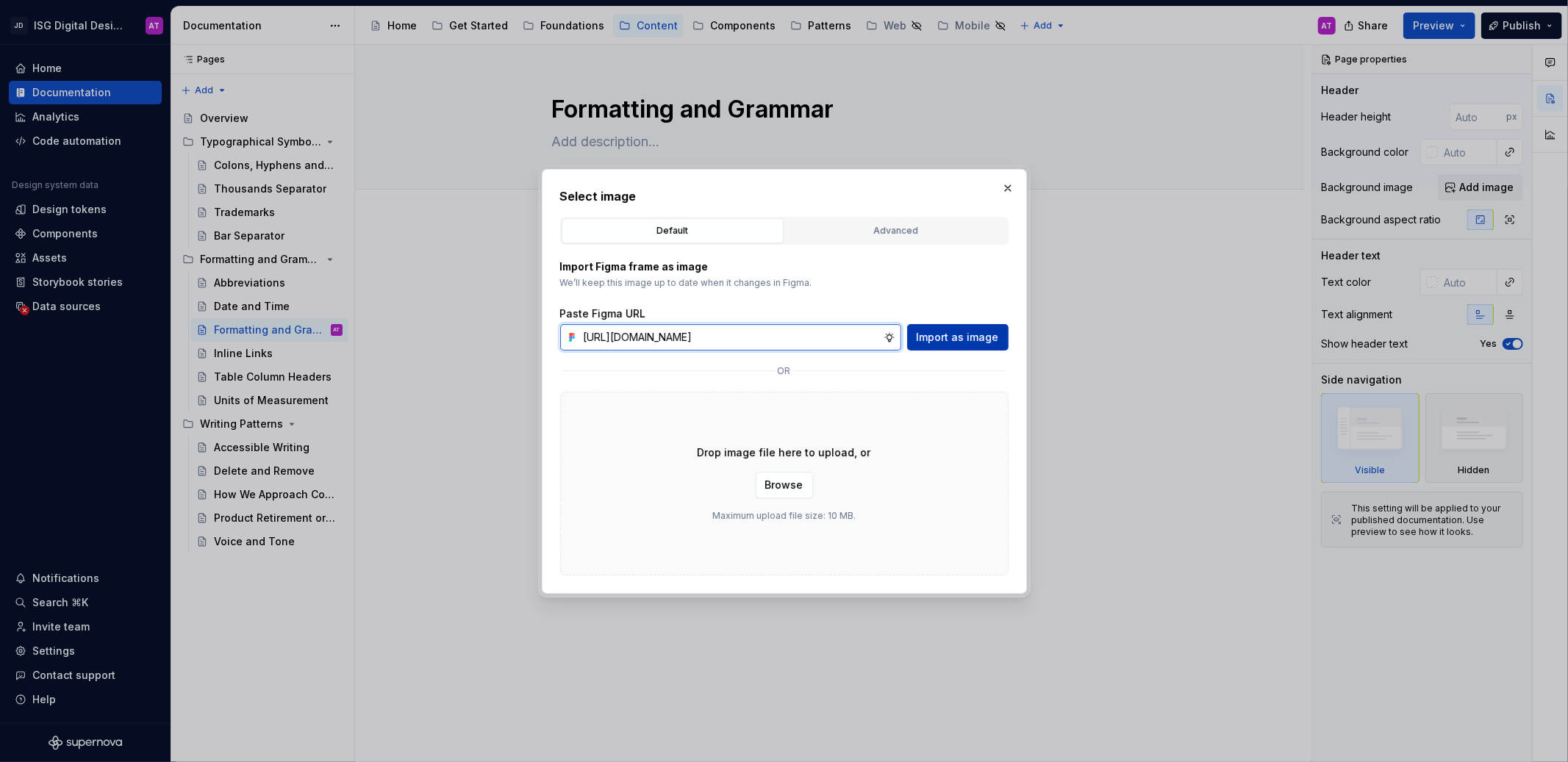
type input "https://www.figma.com/design/CxmXsNfHpq5sSxmGNe76N5/ISG.DS-Documentation-Librar…"
click at [953, 343] on span "Import as image" at bounding box center [957, 337] width 82 height 15
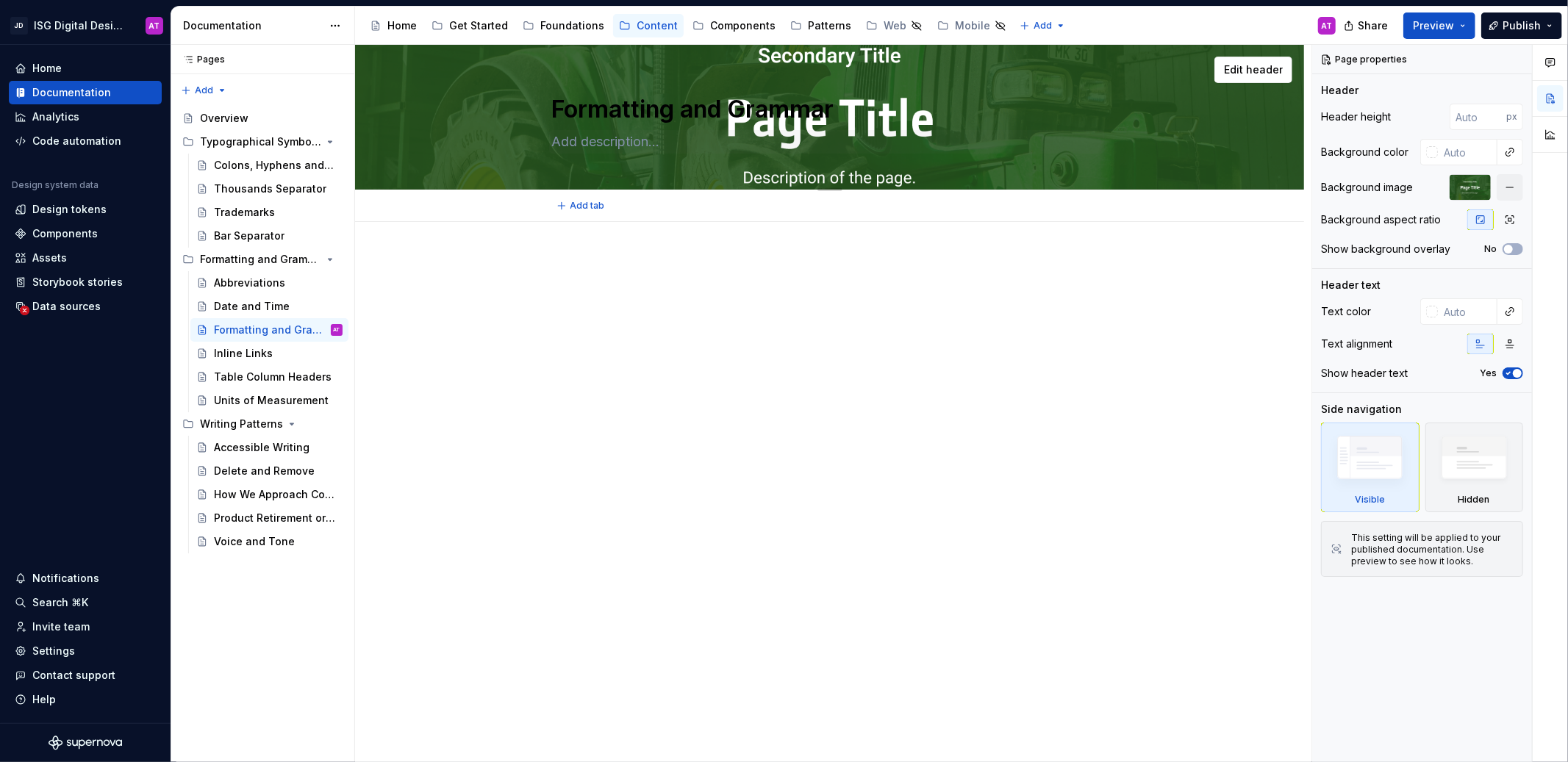
drag, startPoint x: 1024, startPoint y: 113, endPoint x: 1027, endPoint y: 145, distance: 32.1
click at [1027, 145] on div "Formatting and Grammar" at bounding box center [829, 116] width 555 height 144
click at [1145, 120] on div "Formatting and Grammar" at bounding box center [829, 116] width 831 height 144
click at [1465, 188] on div at bounding box center [1469, 188] width 41 height 26
click at [1371, 188] on div "Background image" at bounding box center [1366, 187] width 92 height 15
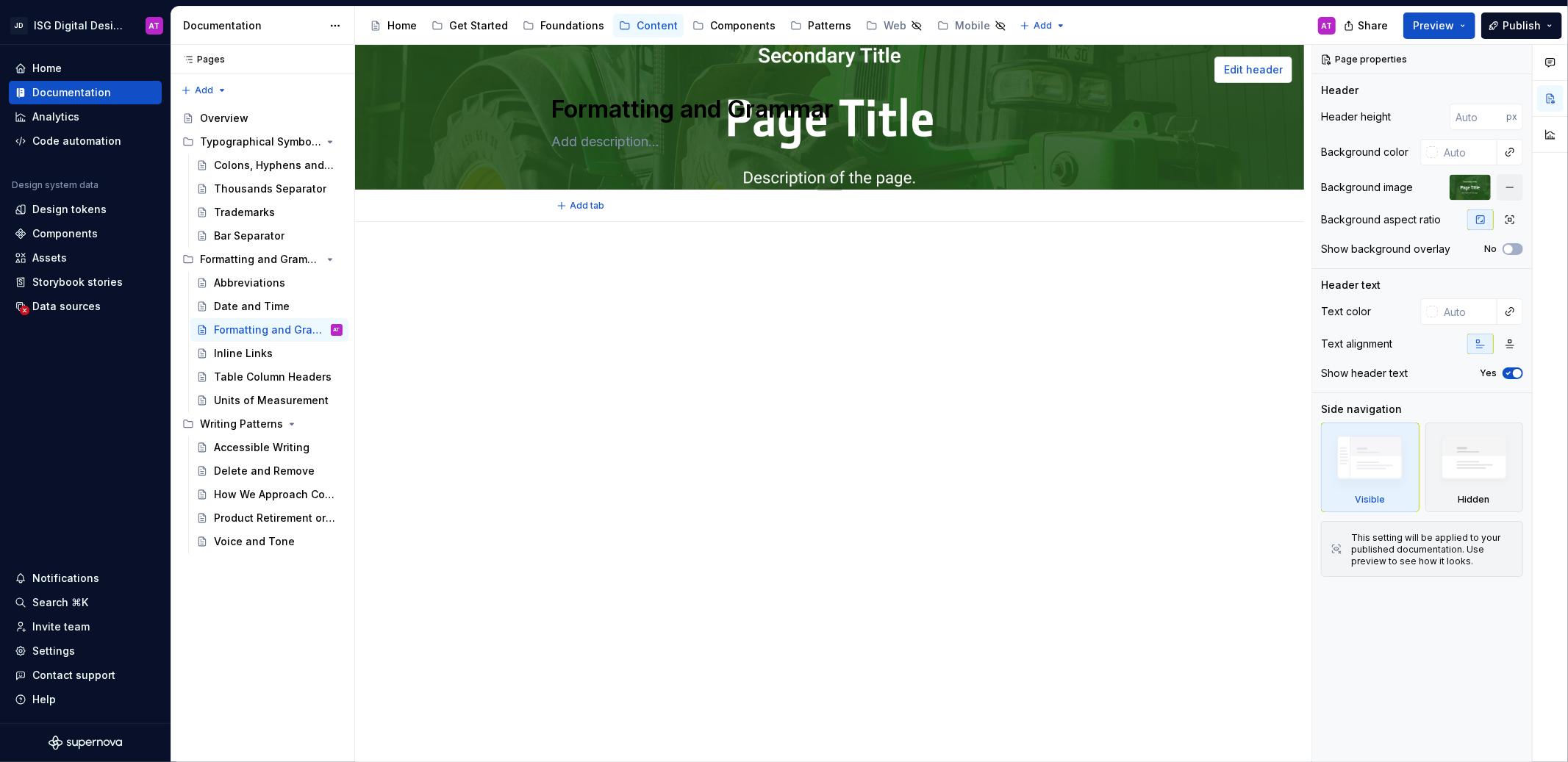
click at [1249, 73] on span "Edit header" at bounding box center [1252, 70] width 59 height 15
click at [1514, 183] on button "button" at bounding box center [1510, 188] width 26 height 26
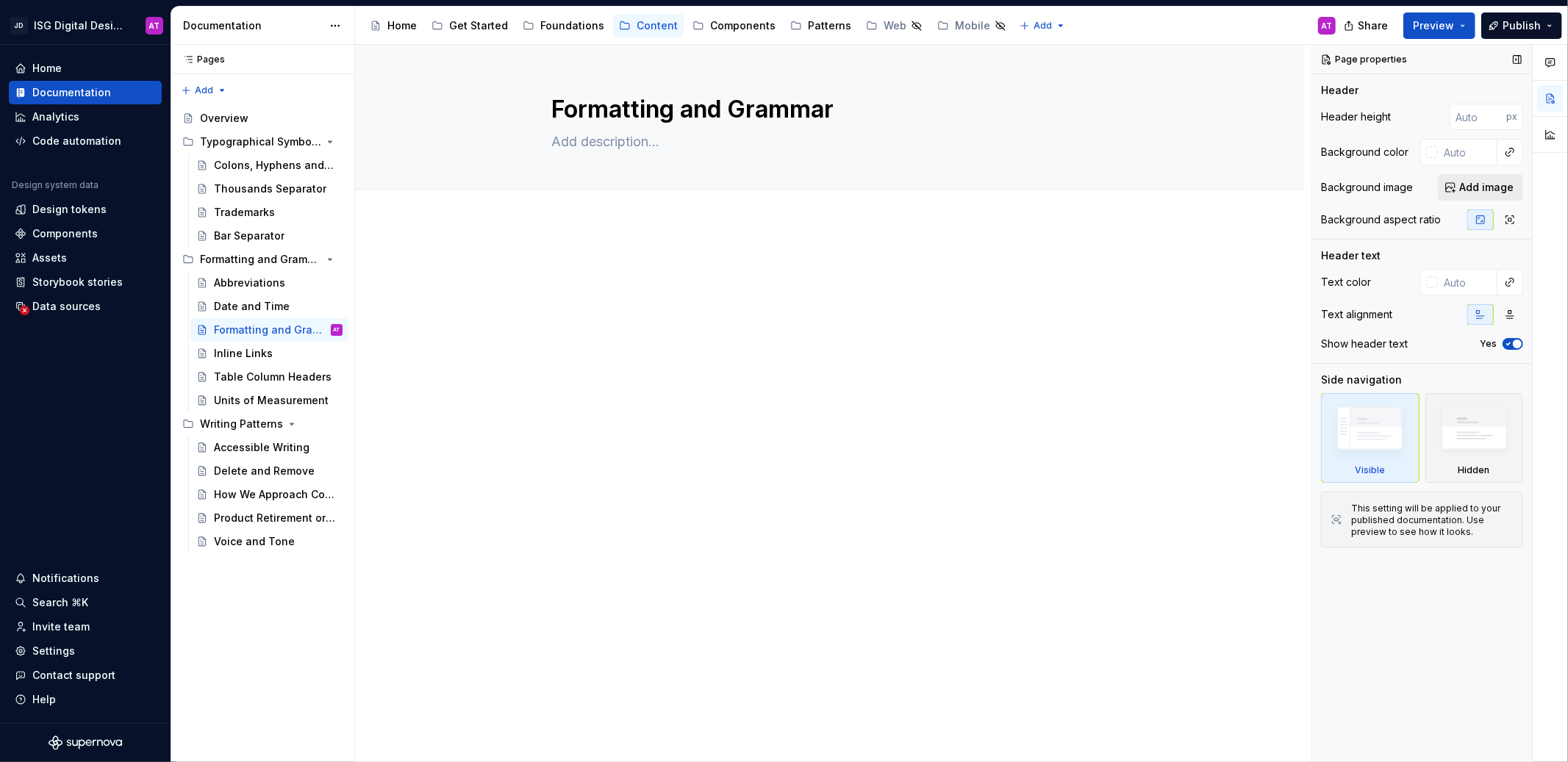
click at [1484, 196] on button "Add image" at bounding box center [1480, 188] width 85 height 26
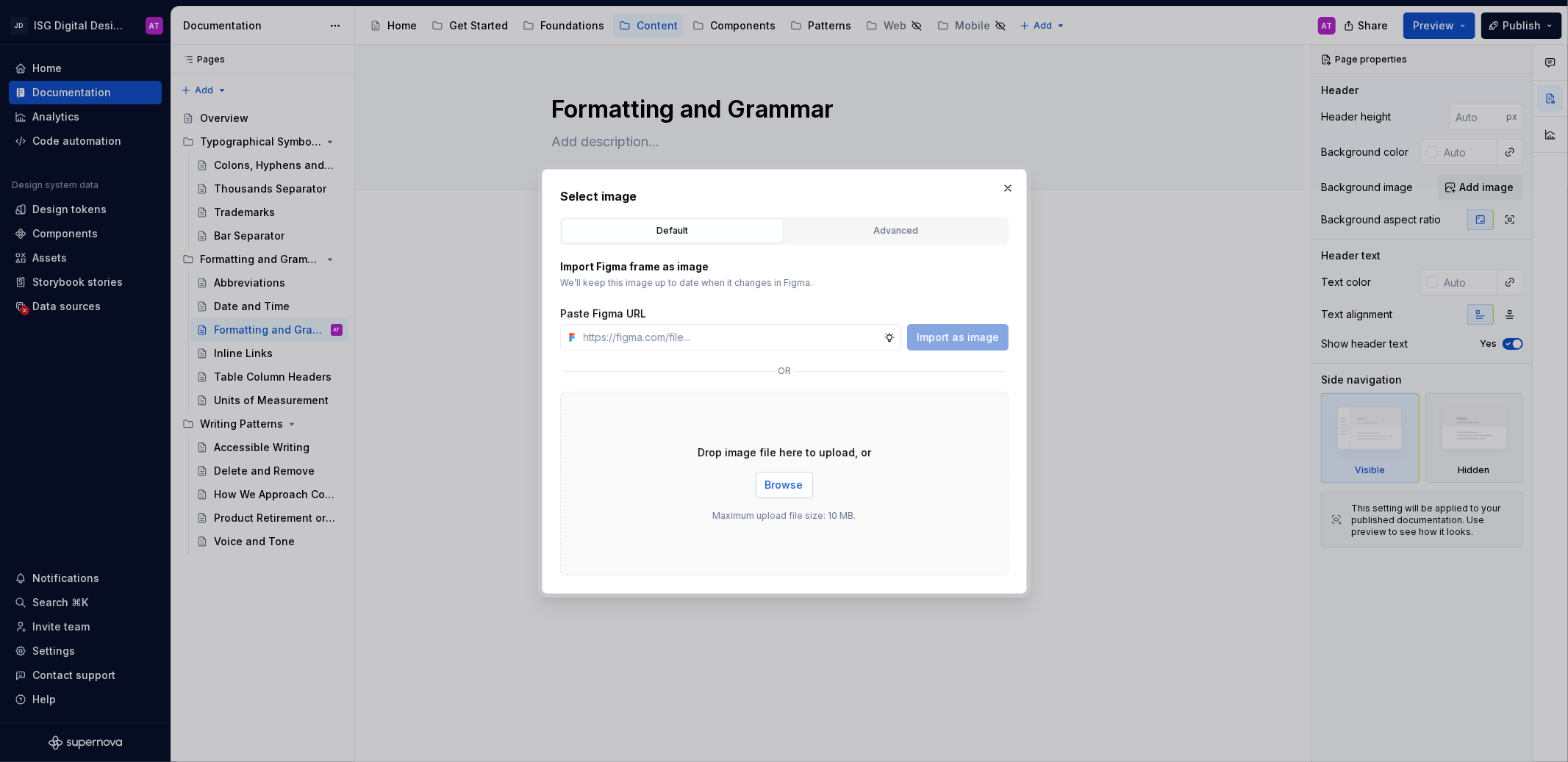
click at [791, 487] on span "Browse" at bounding box center [784, 485] width 38 height 15
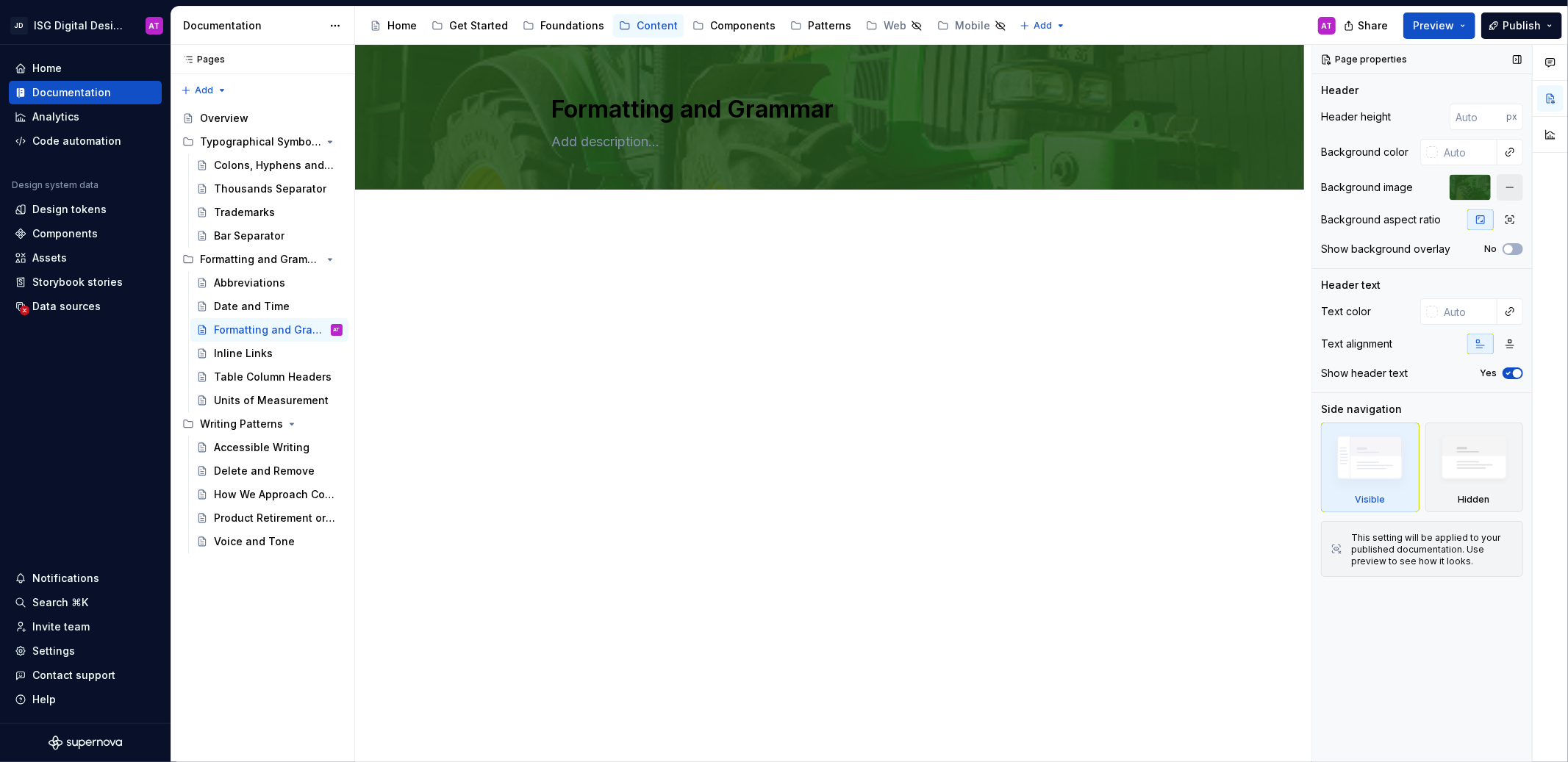
click at [1511, 188] on button "button" at bounding box center [1510, 188] width 26 height 26
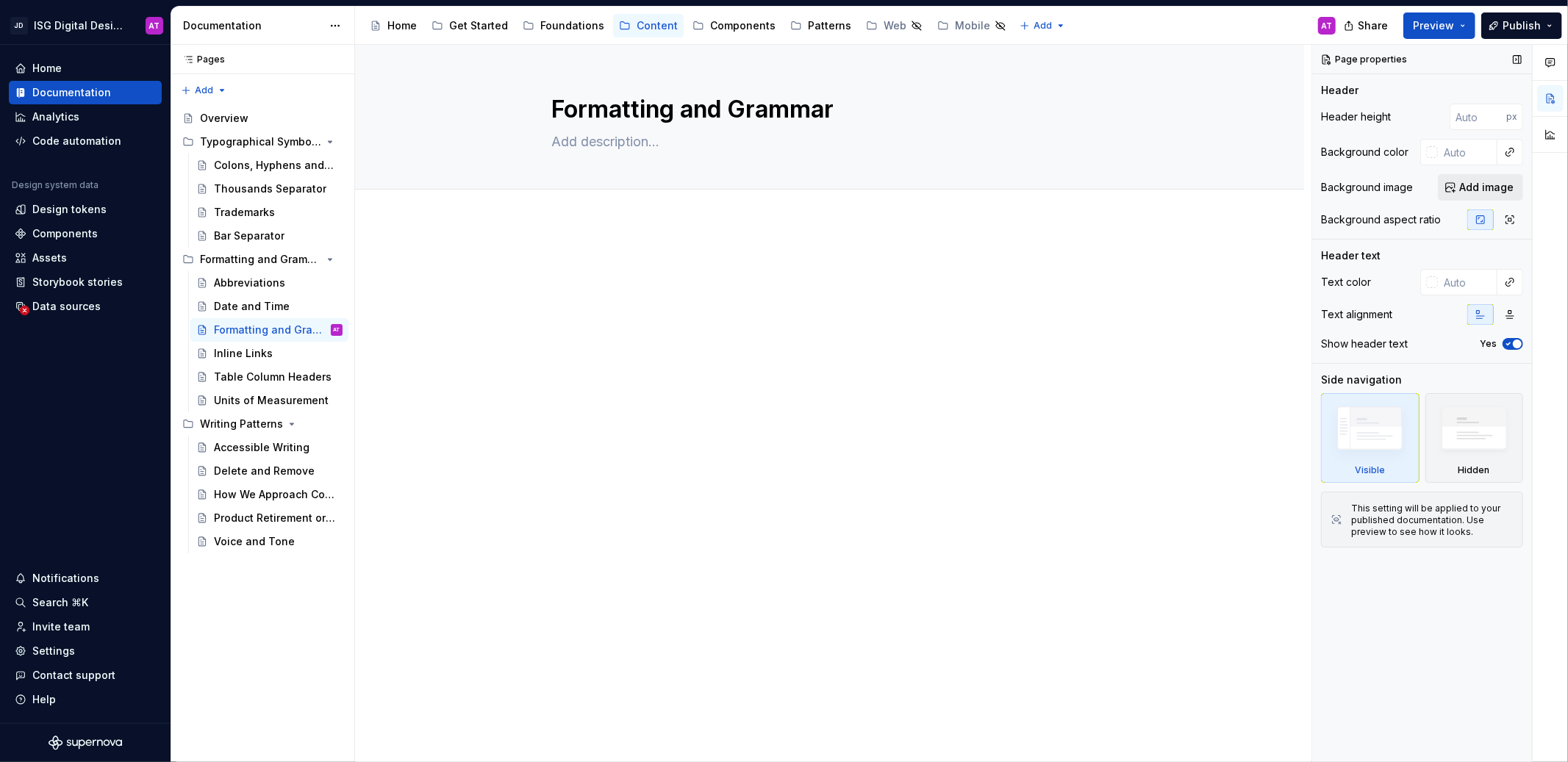
click at [1468, 189] on span "Add image" at bounding box center [1486, 187] width 55 height 15
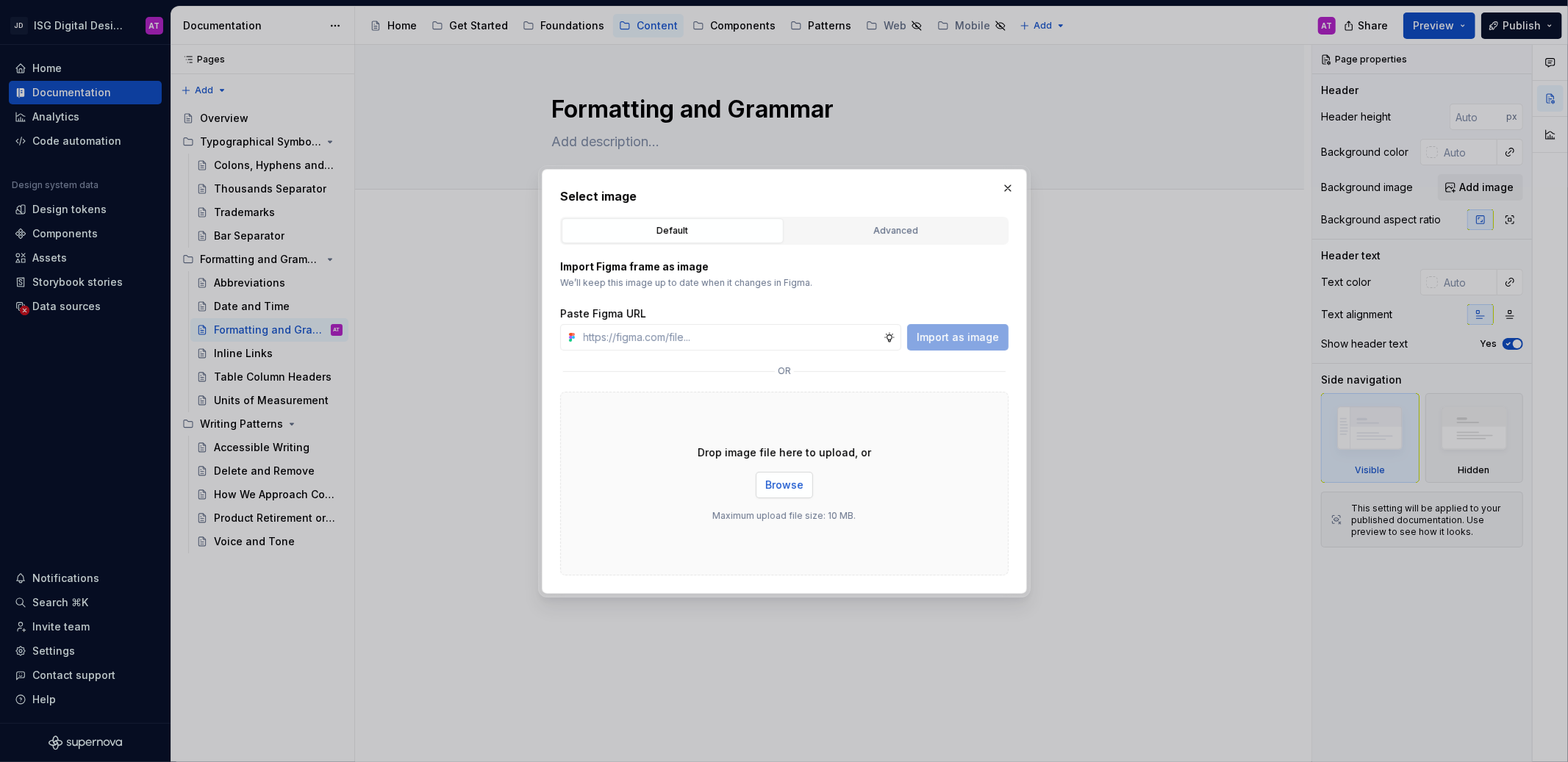
click at [775, 490] on span "Browse" at bounding box center [784, 485] width 38 height 15
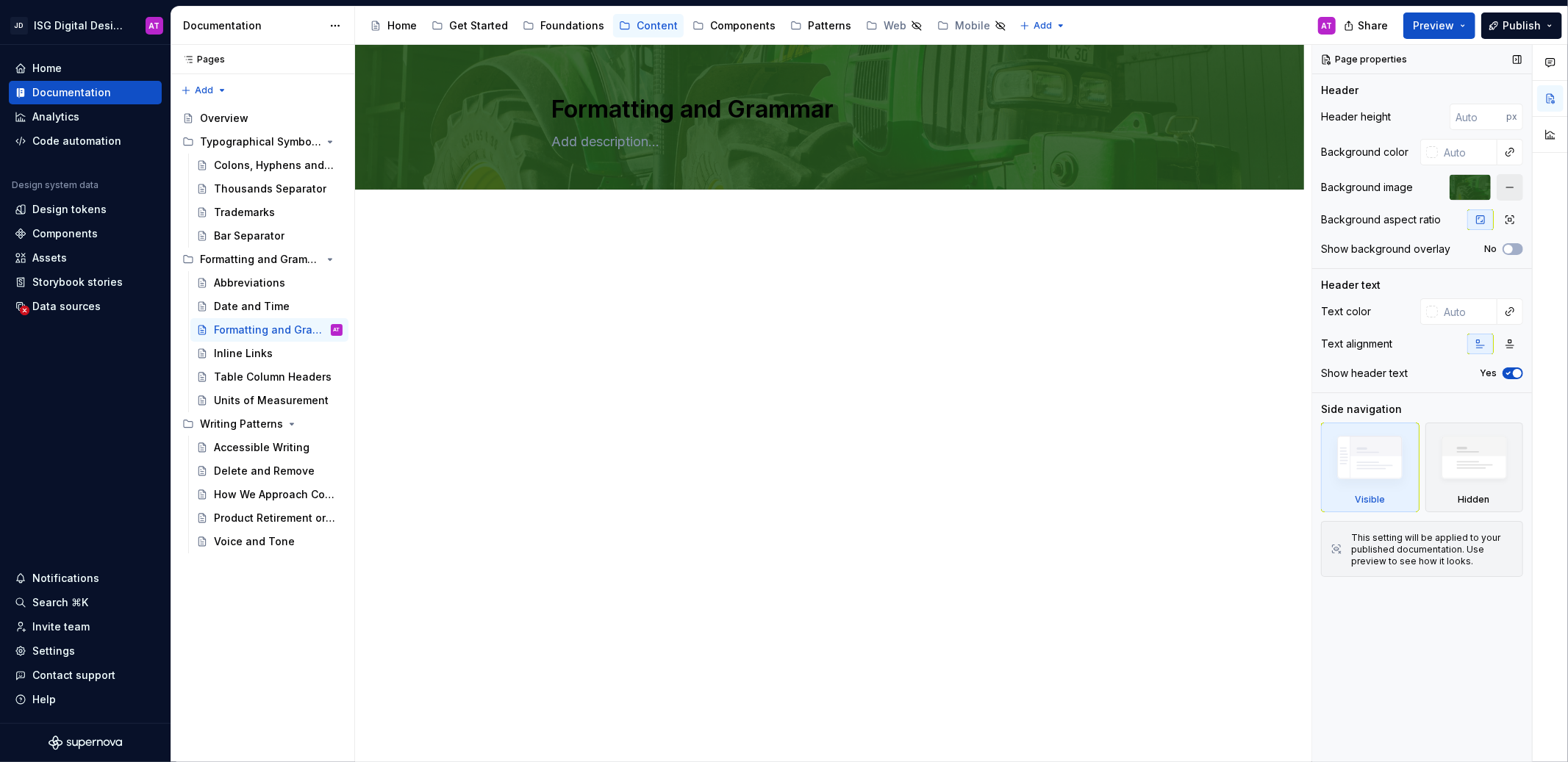
click at [1510, 189] on button "button" at bounding box center [1510, 188] width 26 height 26
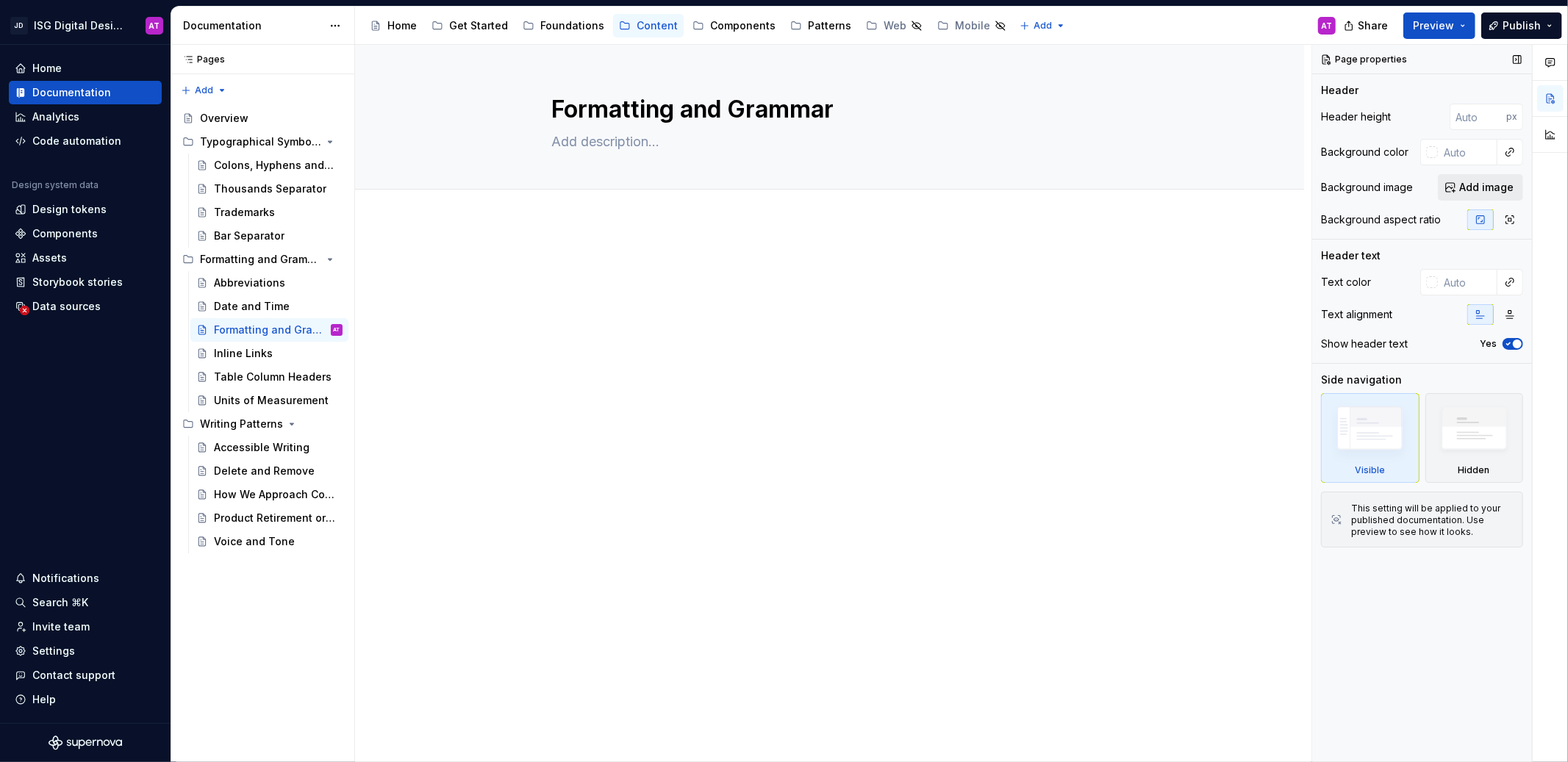
click at [1490, 191] on span "Add image" at bounding box center [1486, 187] width 55 height 15
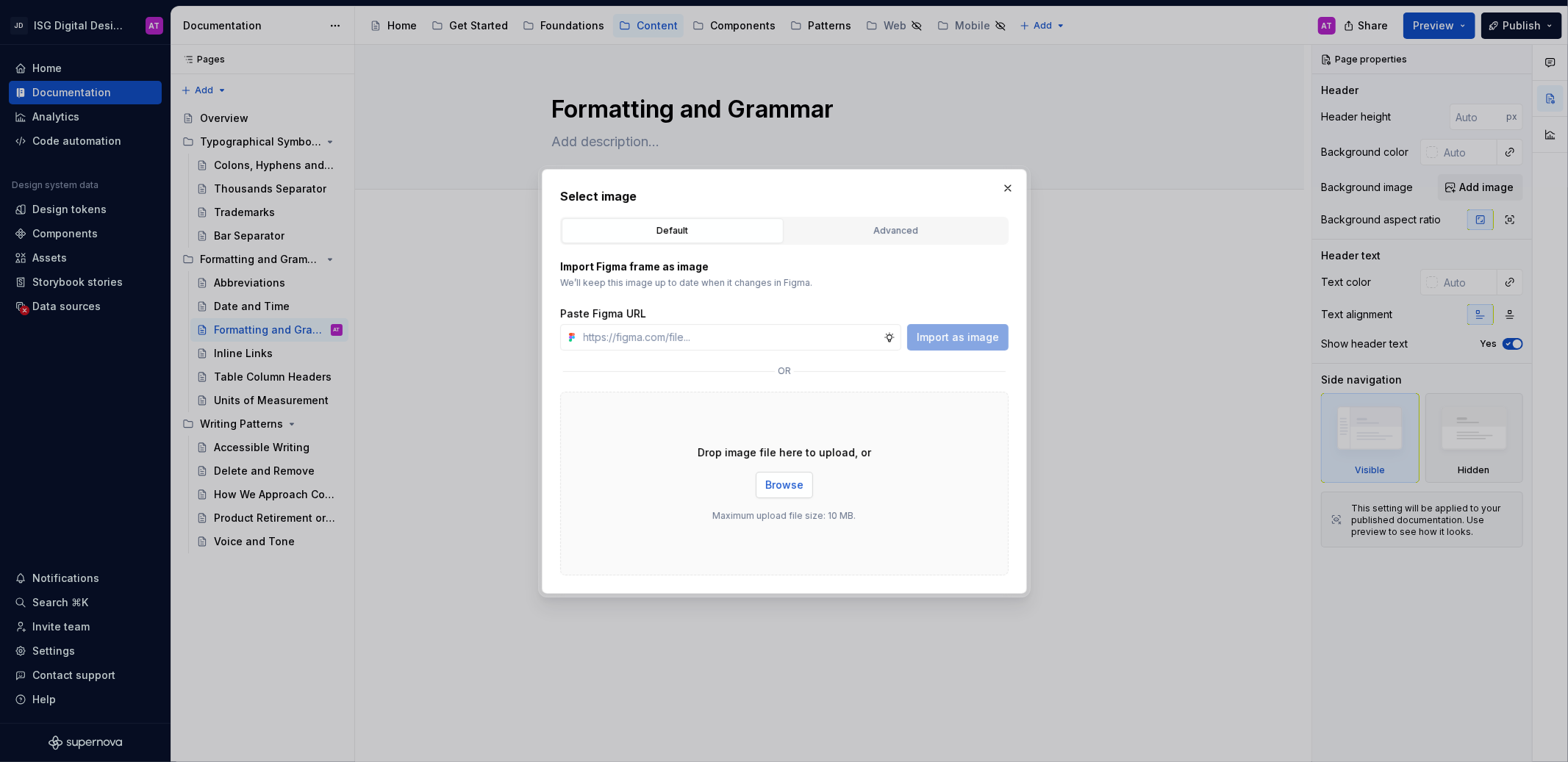
click at [776, 490] on span "Browse" at bounding box center [784, 485] width 38 height 15
click at [780, 485] on span "Browse" at bounding box center [784, 485] width 38 height 15
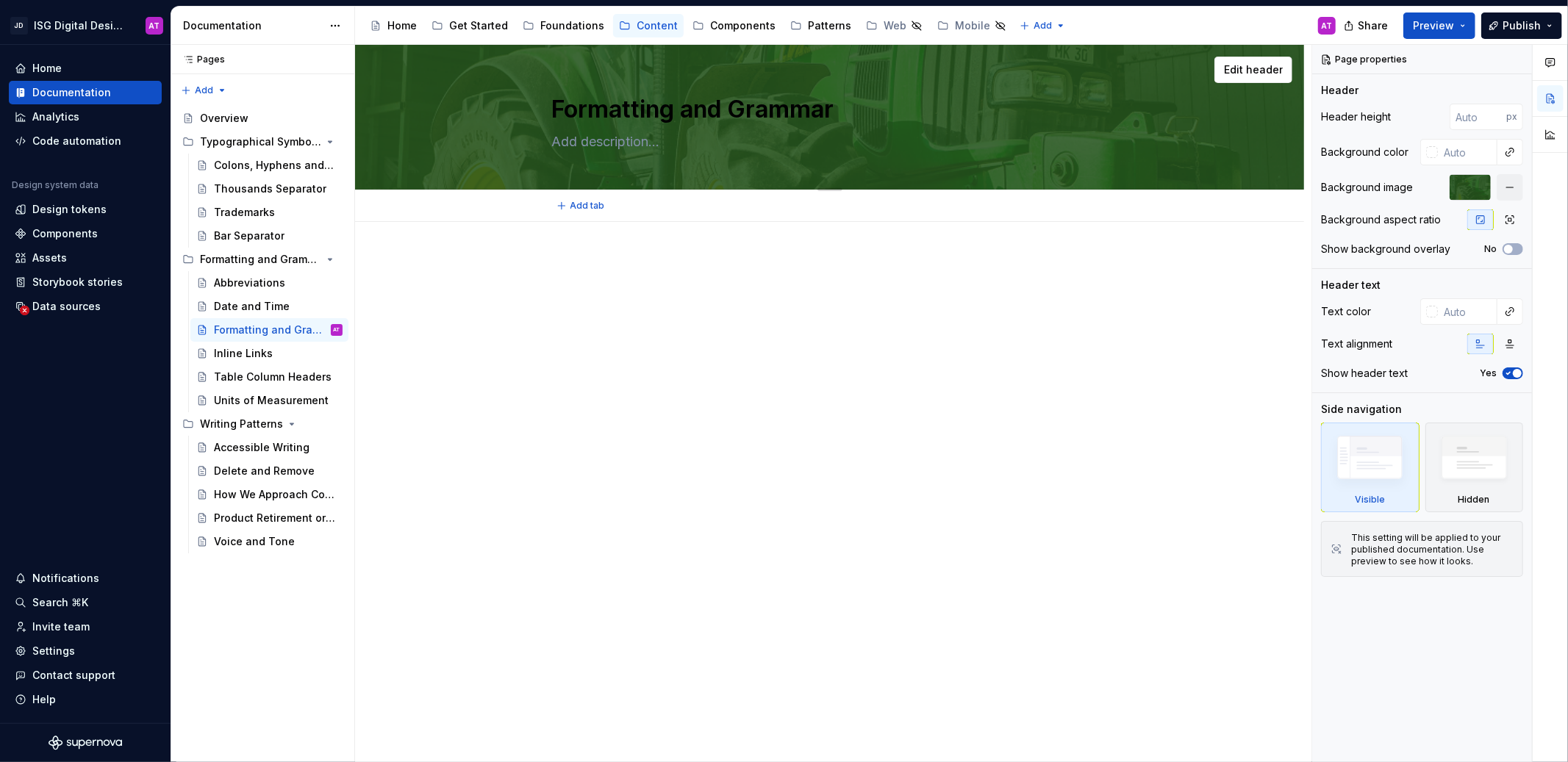
click at [698, 117] on textarea "Formatting and Grammar" at bounding box center [827, 109] width 555 height 35
click at [626, 144] on textarea at bounding box center [827, 142] width 555 height 24
type textarea "*"
type textarea "G"
type textarea "*"
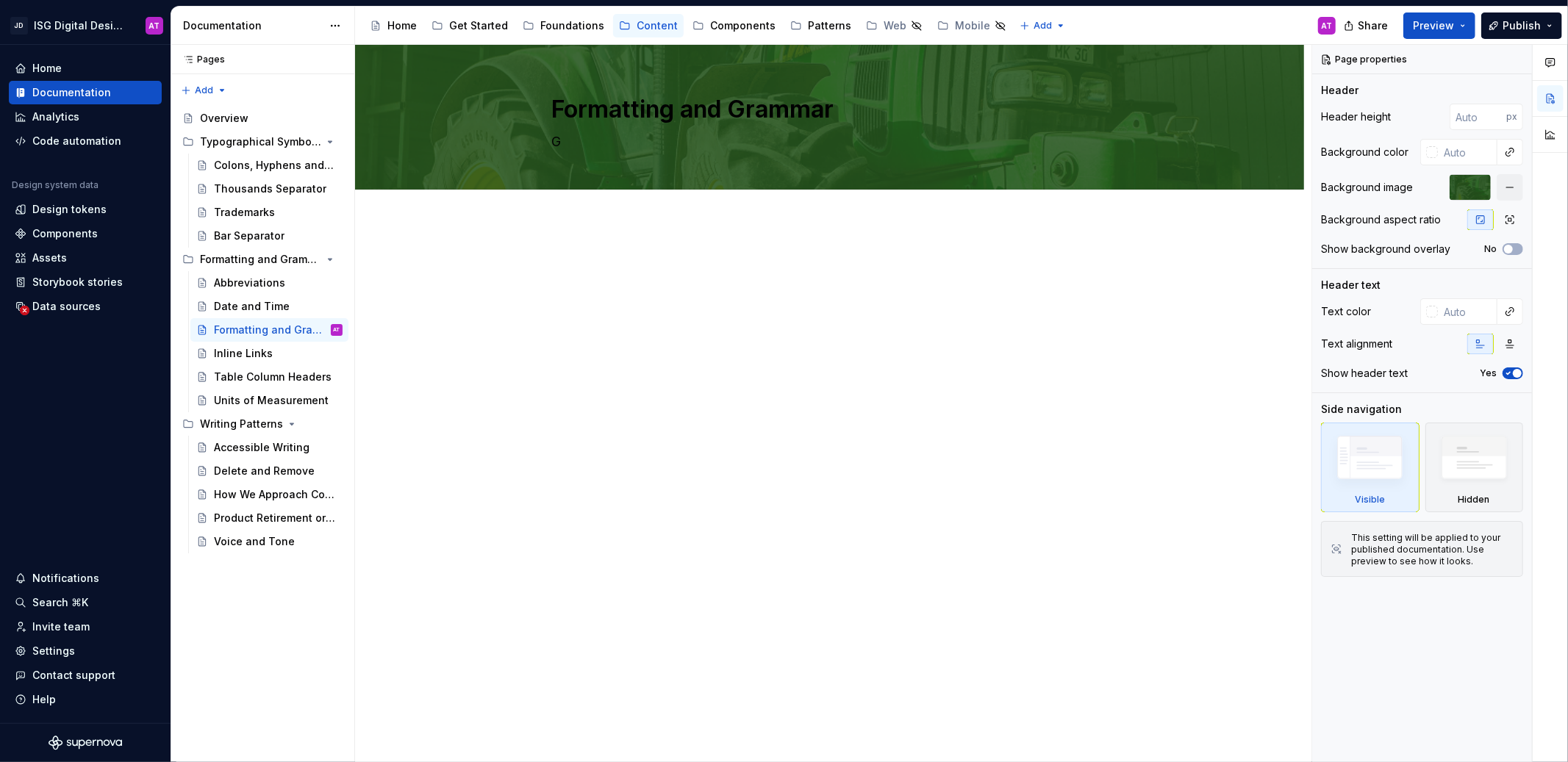
type textarea "Gr"
type textarea "*"
type textarea "Gra"
type textarea "*"
type textarea "Gram"
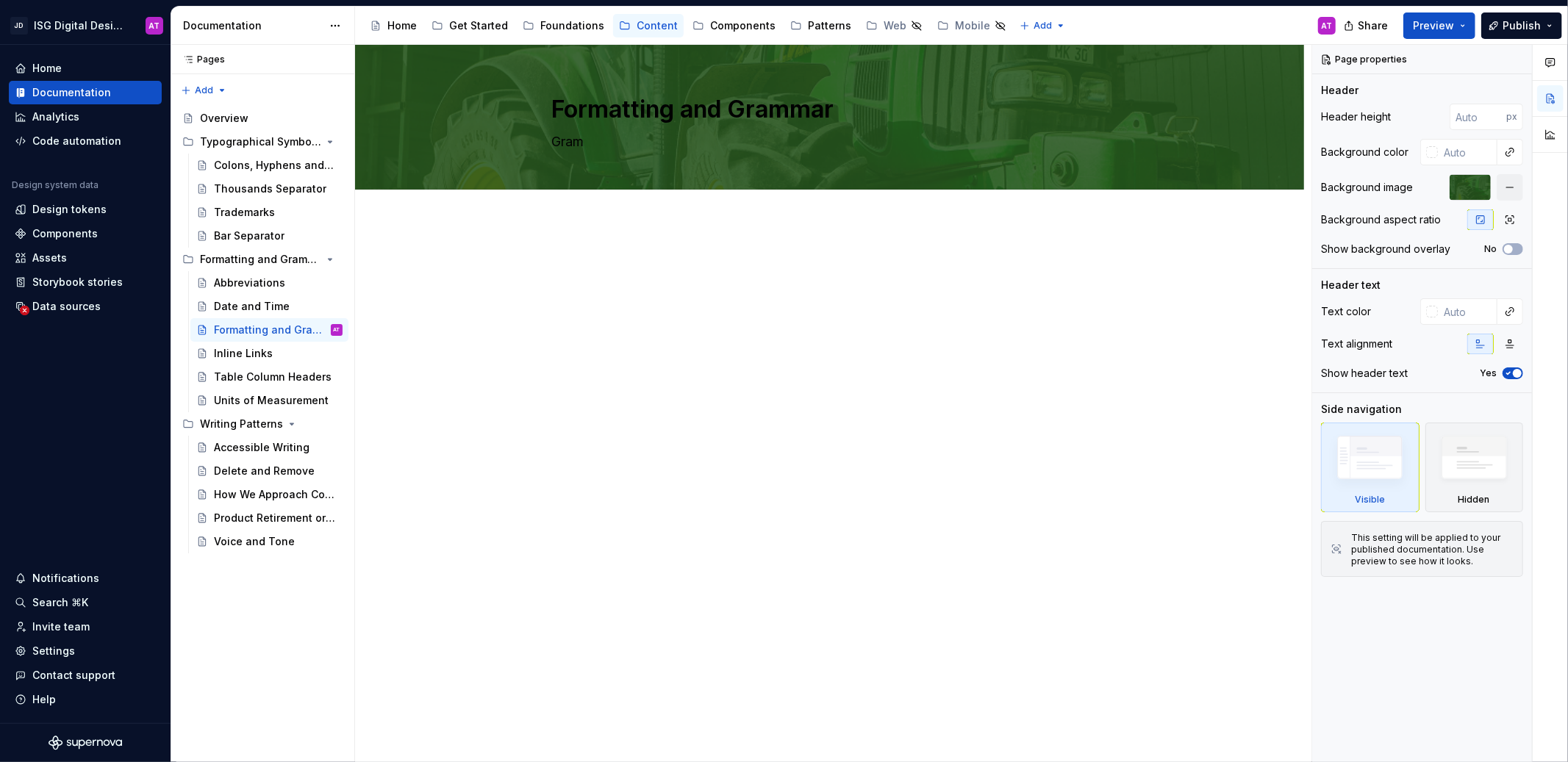
type textarea "*"
type textarea "Gramm"
type textarea "*"
type textarea "Gramma"
type textarea "*"
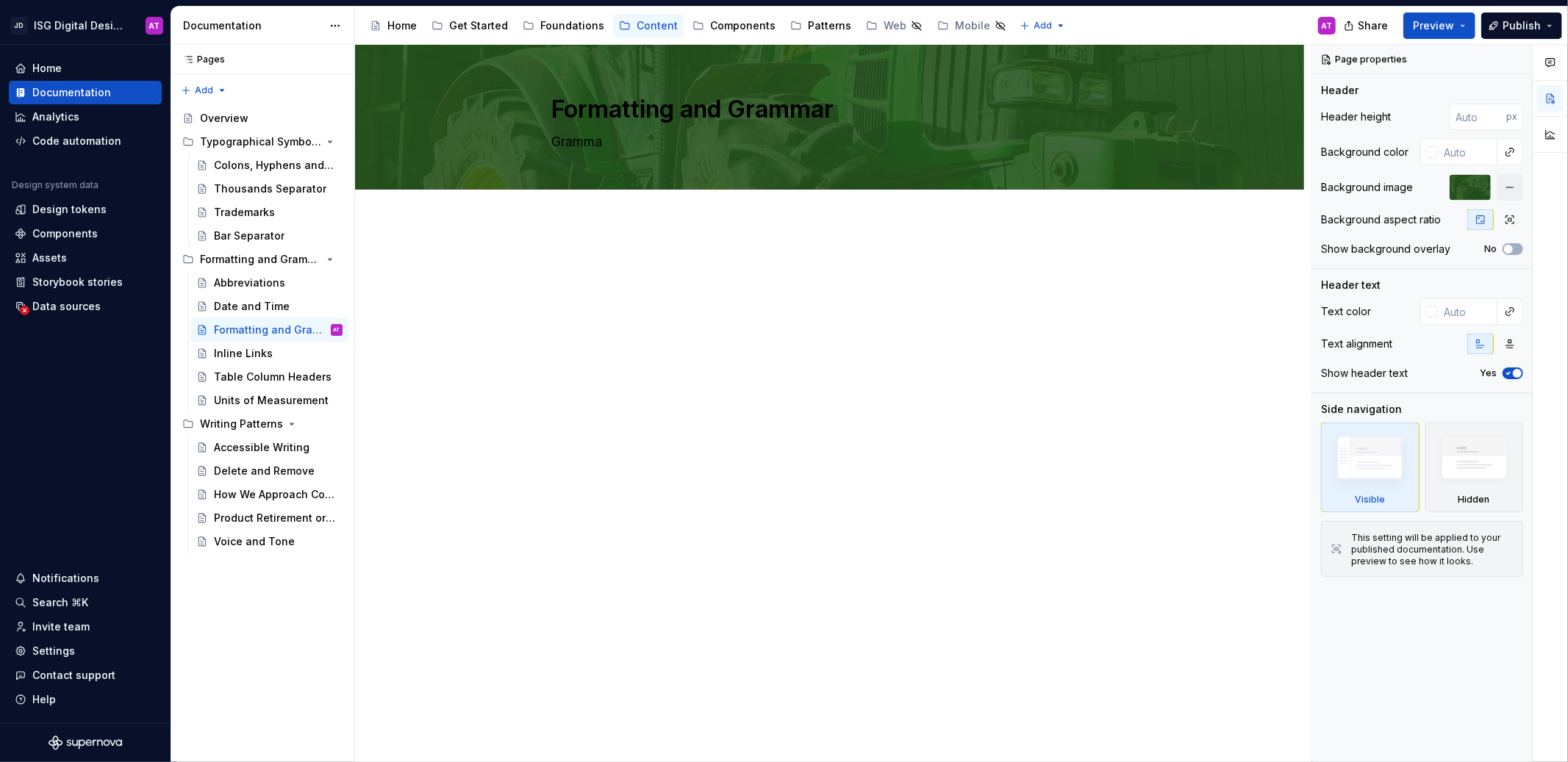
type textarea "Grammar"
type textarea "*"
type textarea "Grammar"
type textarea "*"
type textarea "Grammar G"
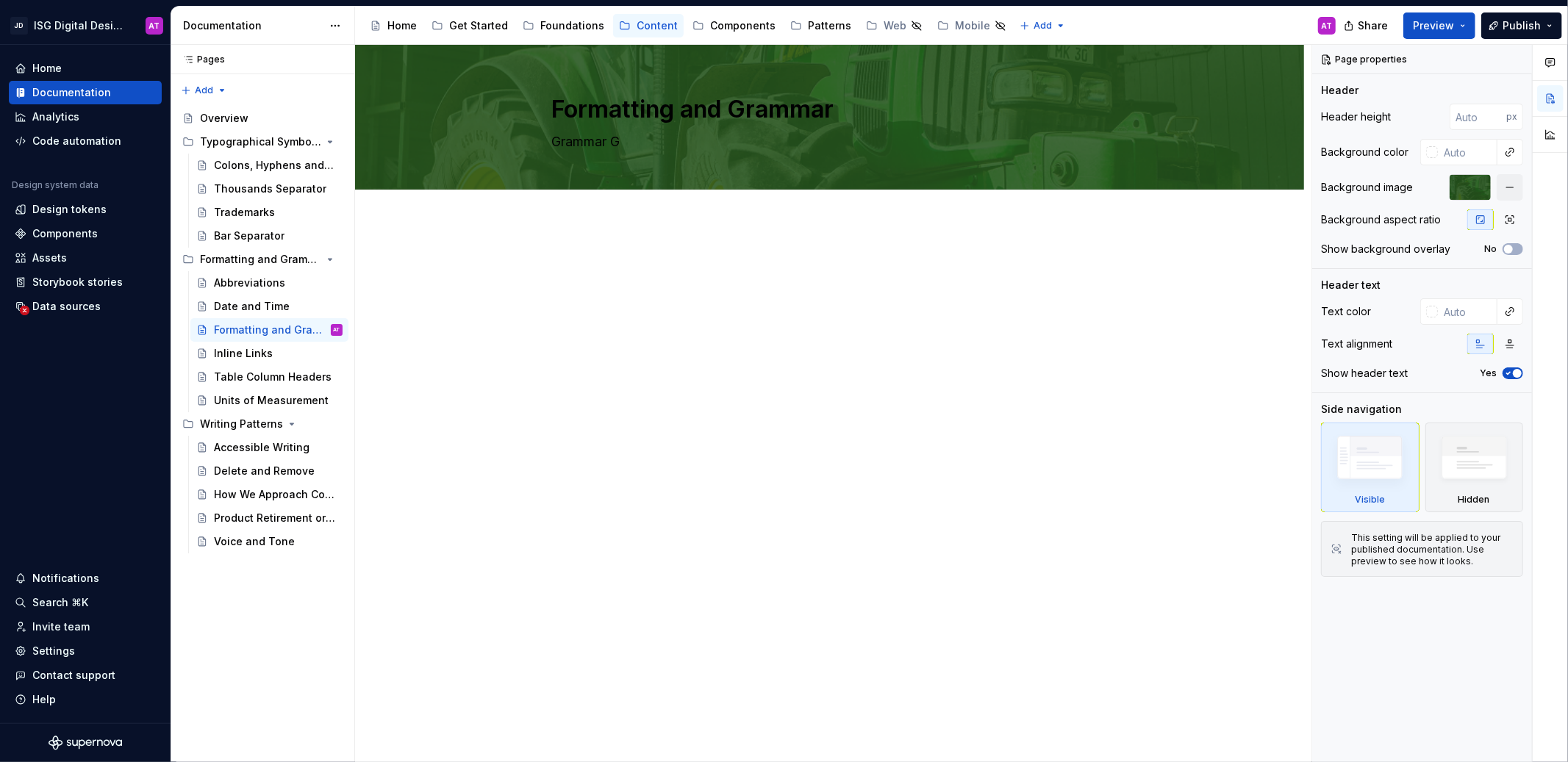
type textarea "*"
type textarea "Grammar Gu"
type textarea "*"
type textarea "Grammar Gui"
type textarea "*"
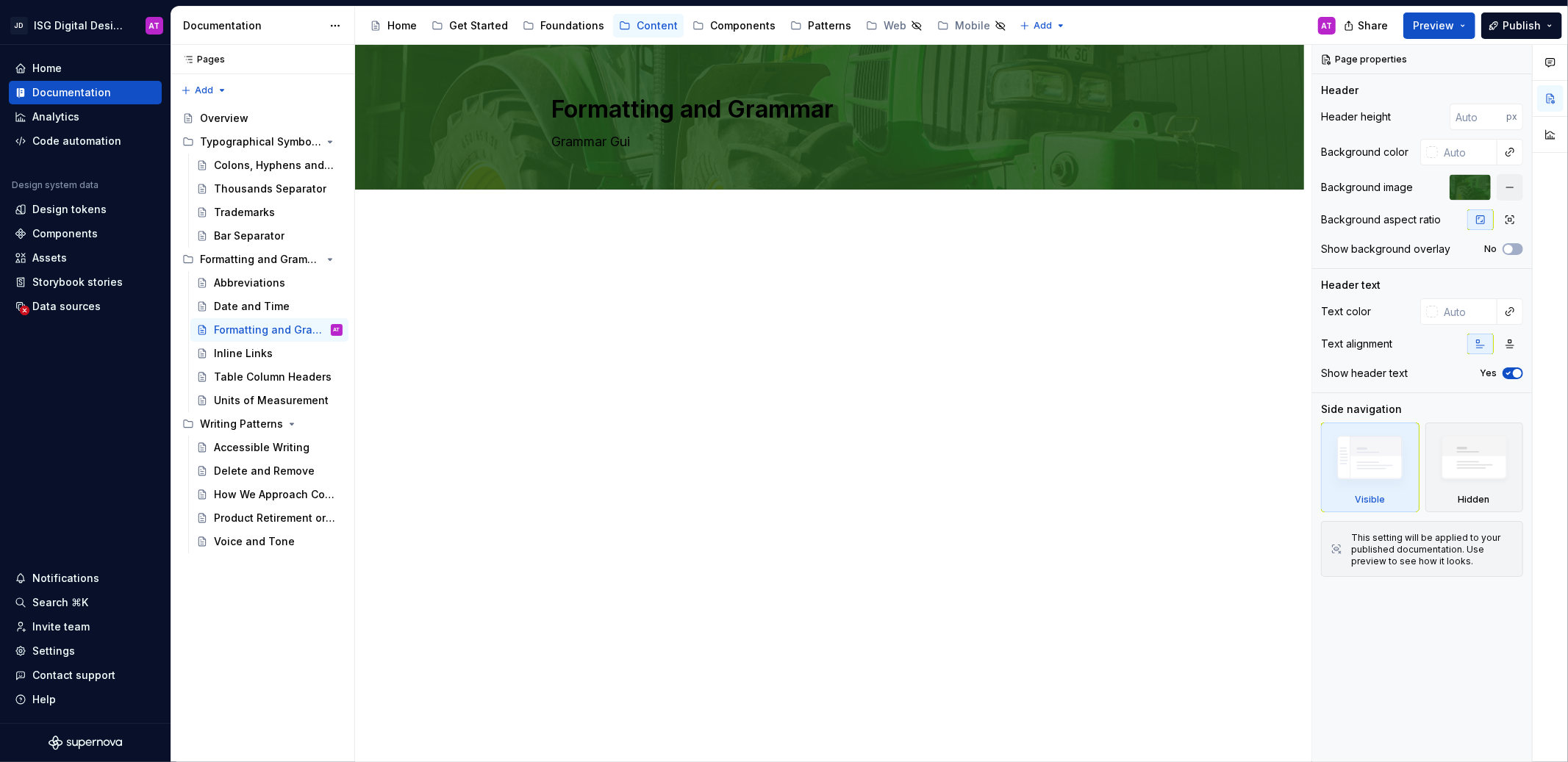
type textarea "Grammar Guid"
type textarea "*"
type textarea "Grammar Guide"
type textarea "*"
type textarea "Grammar Guidel"
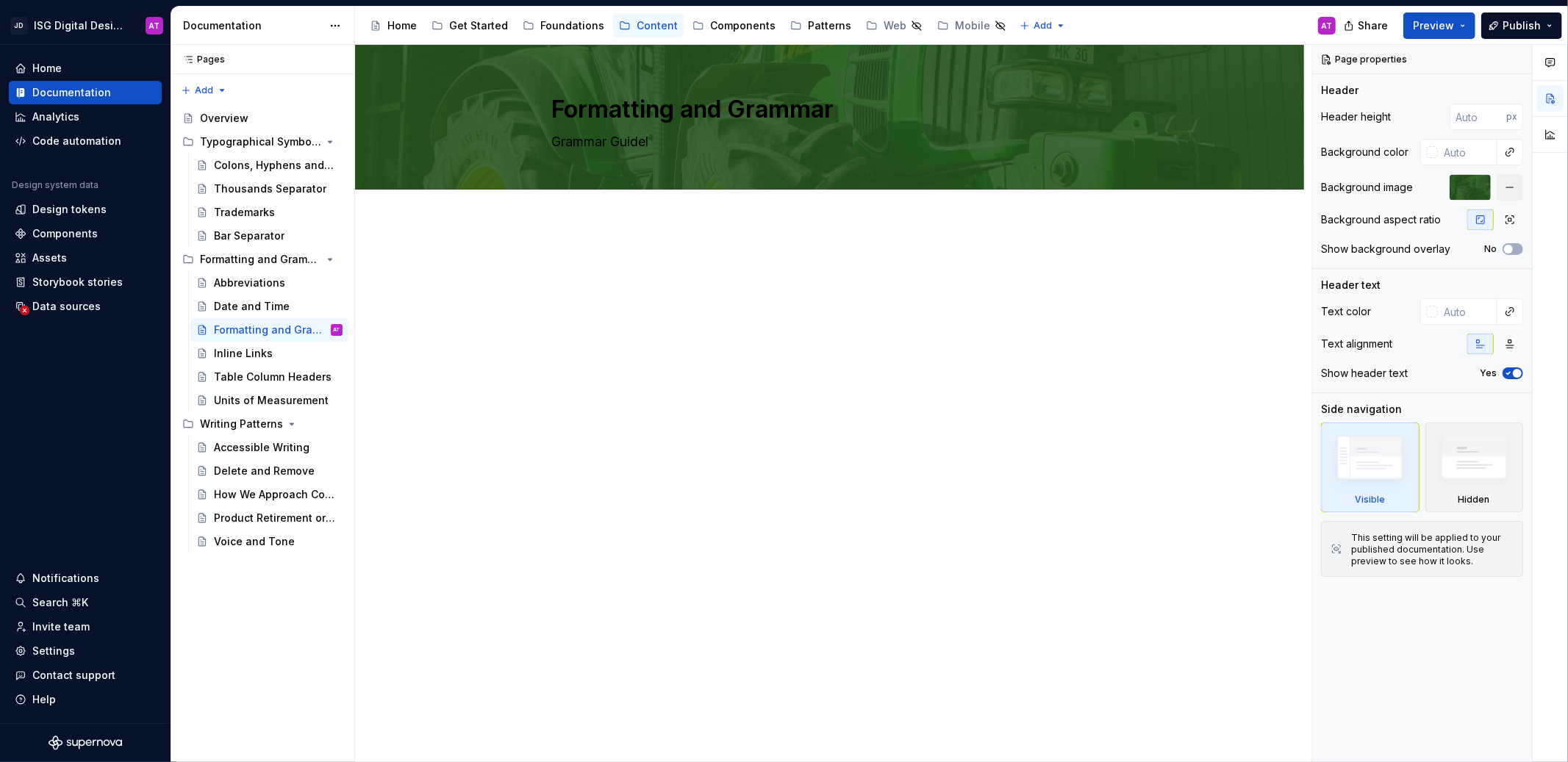
type textarea "*"
type textarea "Grammar Guideli"
type textarea "*"
type textarea "Grammar Guidelin"
type textarea "*"
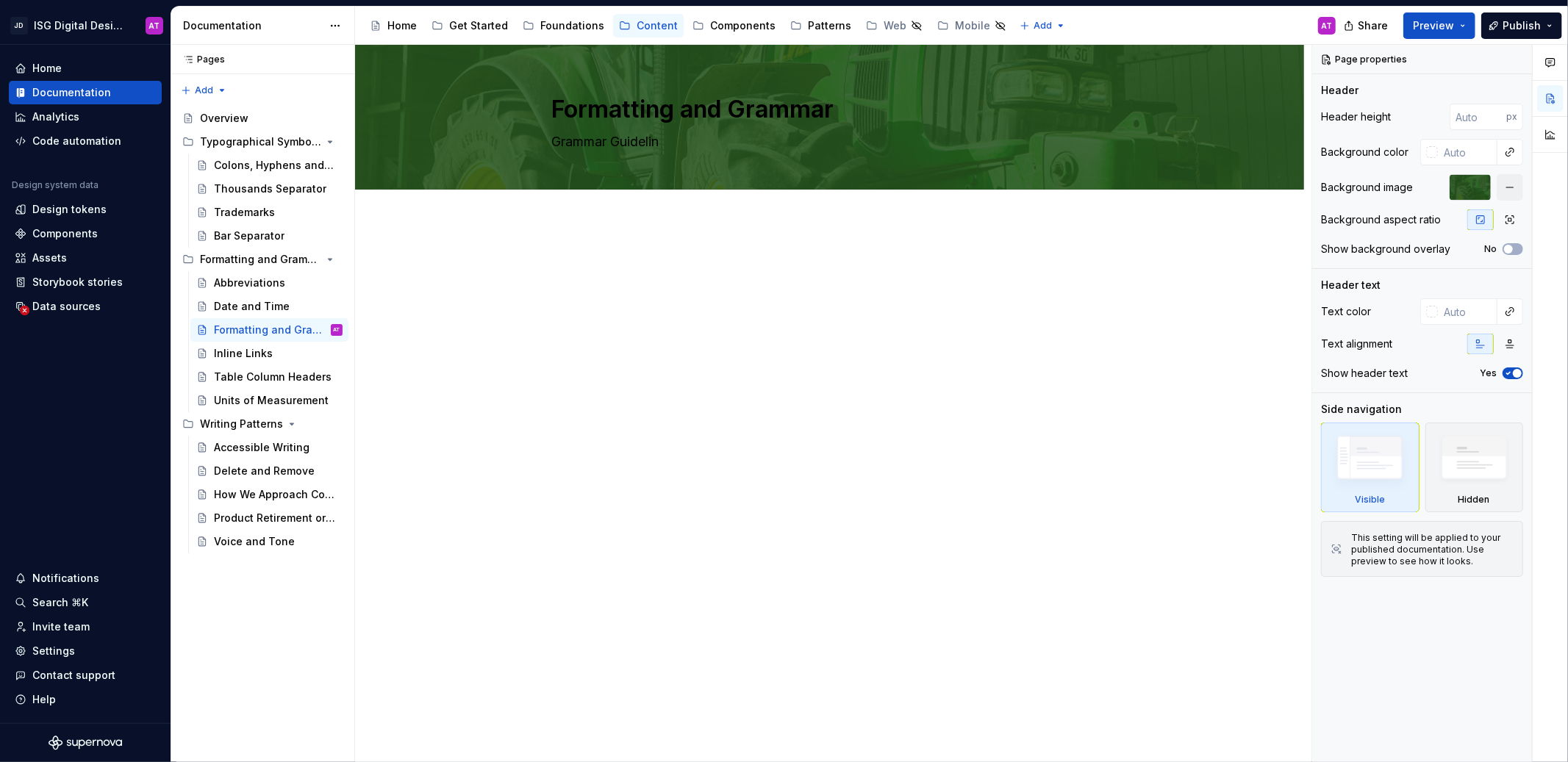
type textarea "Grammar Guideline"
type textarea "*"
type textarea "Grammar Guidelines"
type textarea "*"
type textarea "Grammar Guidelines,"
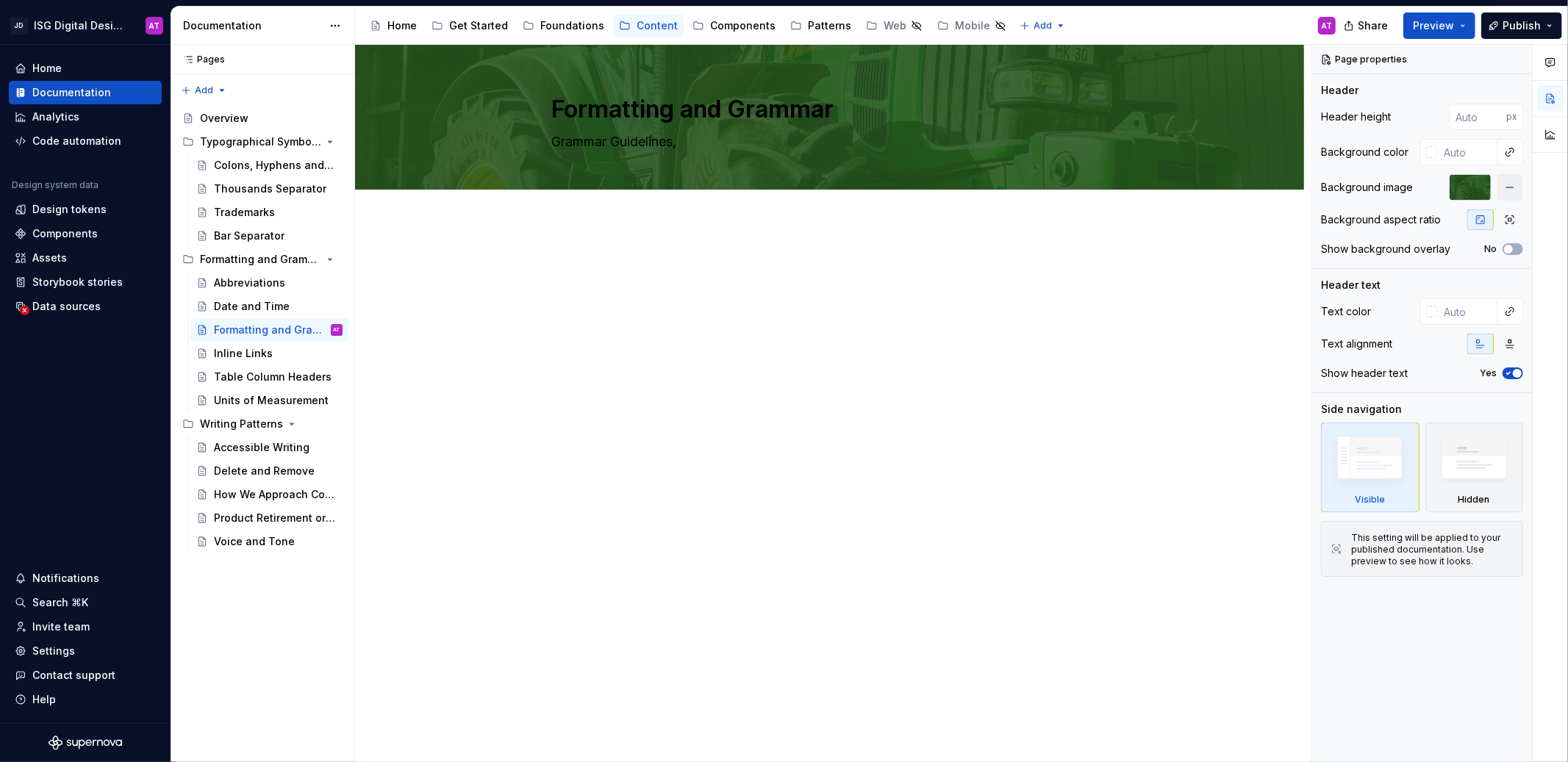
type textarea "*"
type textarea "Grammar Guidelines,"
type textarea "*"
type textarea "Grammar Guidelines, B"
type textarea "*"
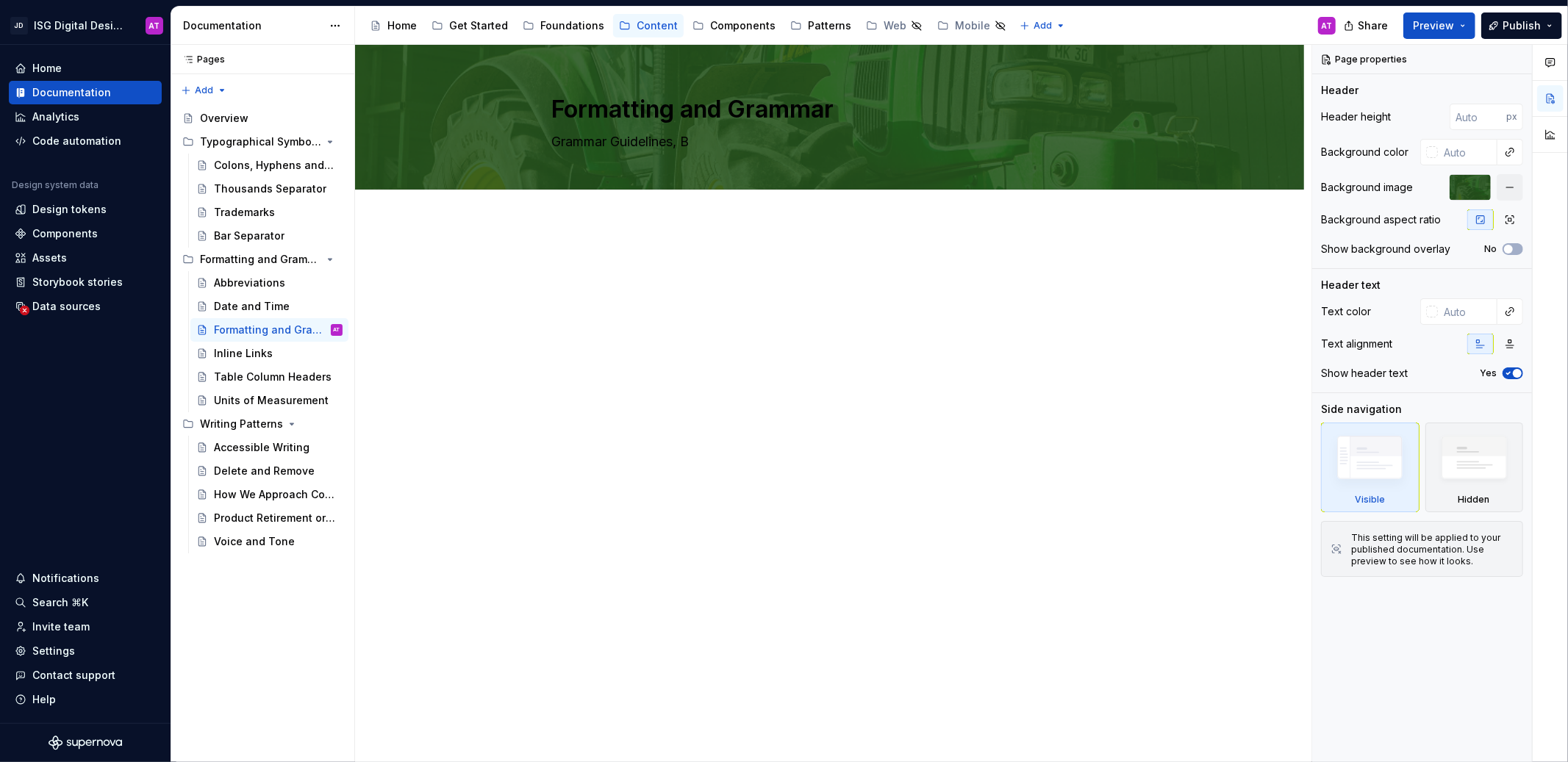
type textarea "Grammar Guidelines, Bu"
type textarea "*"
type textarea "Grammar Guidelines, Bul"
type textarea "*"
type textarea "Grammar Guidelines, Bull"
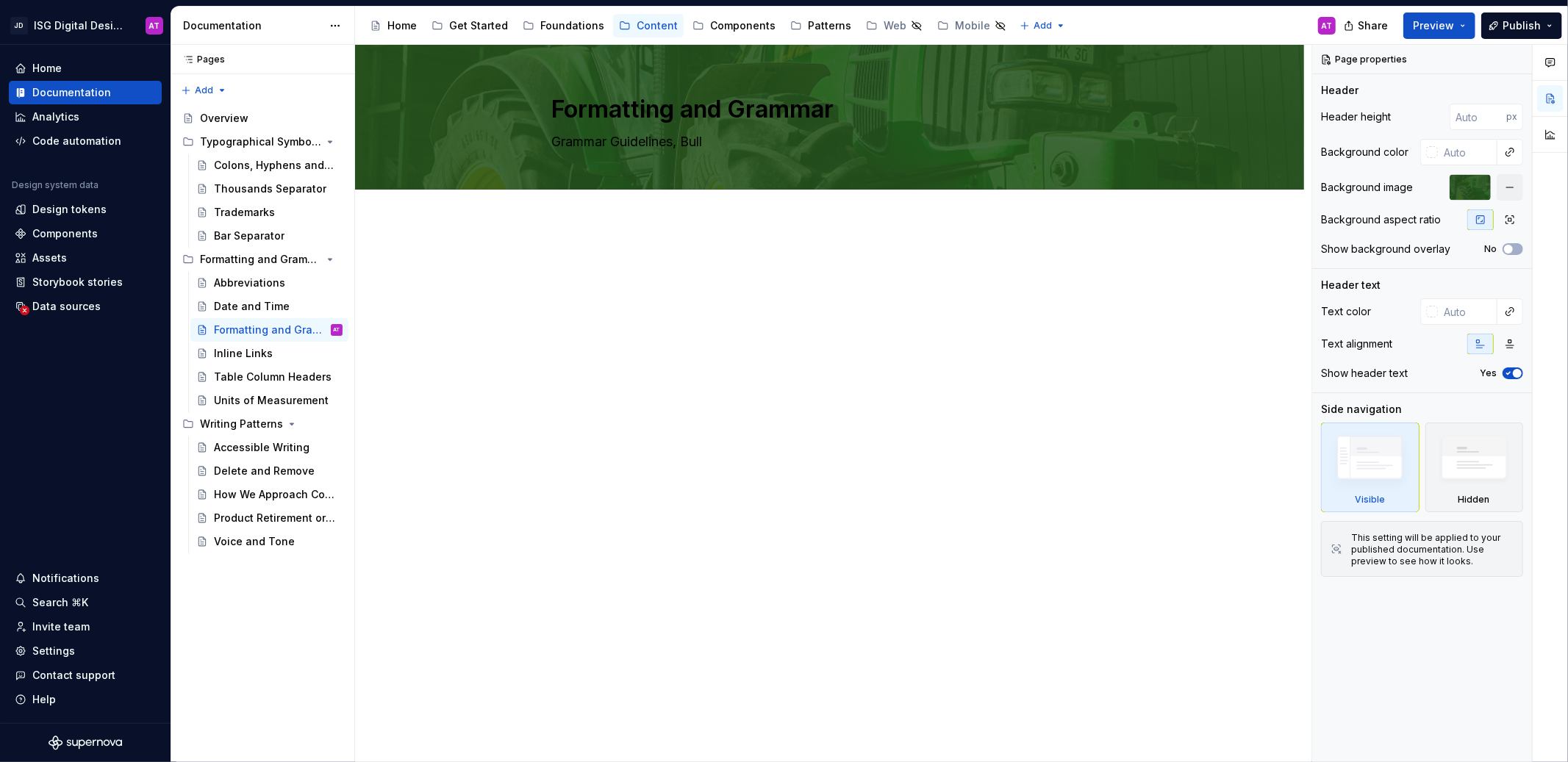
type textarea "*"
type textarea "Grammar Guidelines, Bulle"
type textarea "*"
type textarea "Grammar Guidelines, Bullet"
type textarea "*"
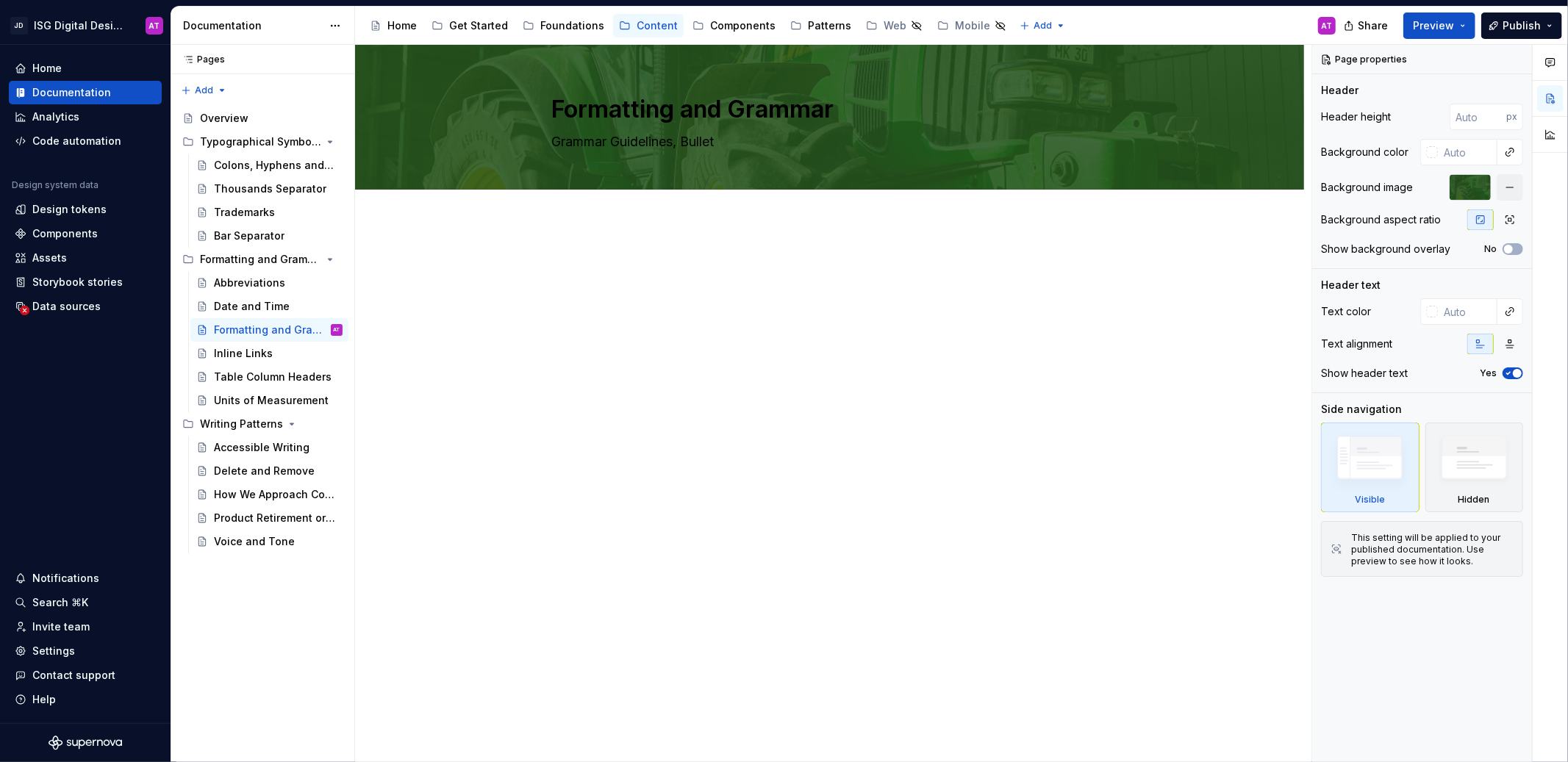
type textarea "Grammar Guidelines, Bullet"
type textarea "*"
type textarea "Grammar Guidelines, Bullet P"
type textarea "*"
type textarea "Grammar Guidelines, Bullet Po"
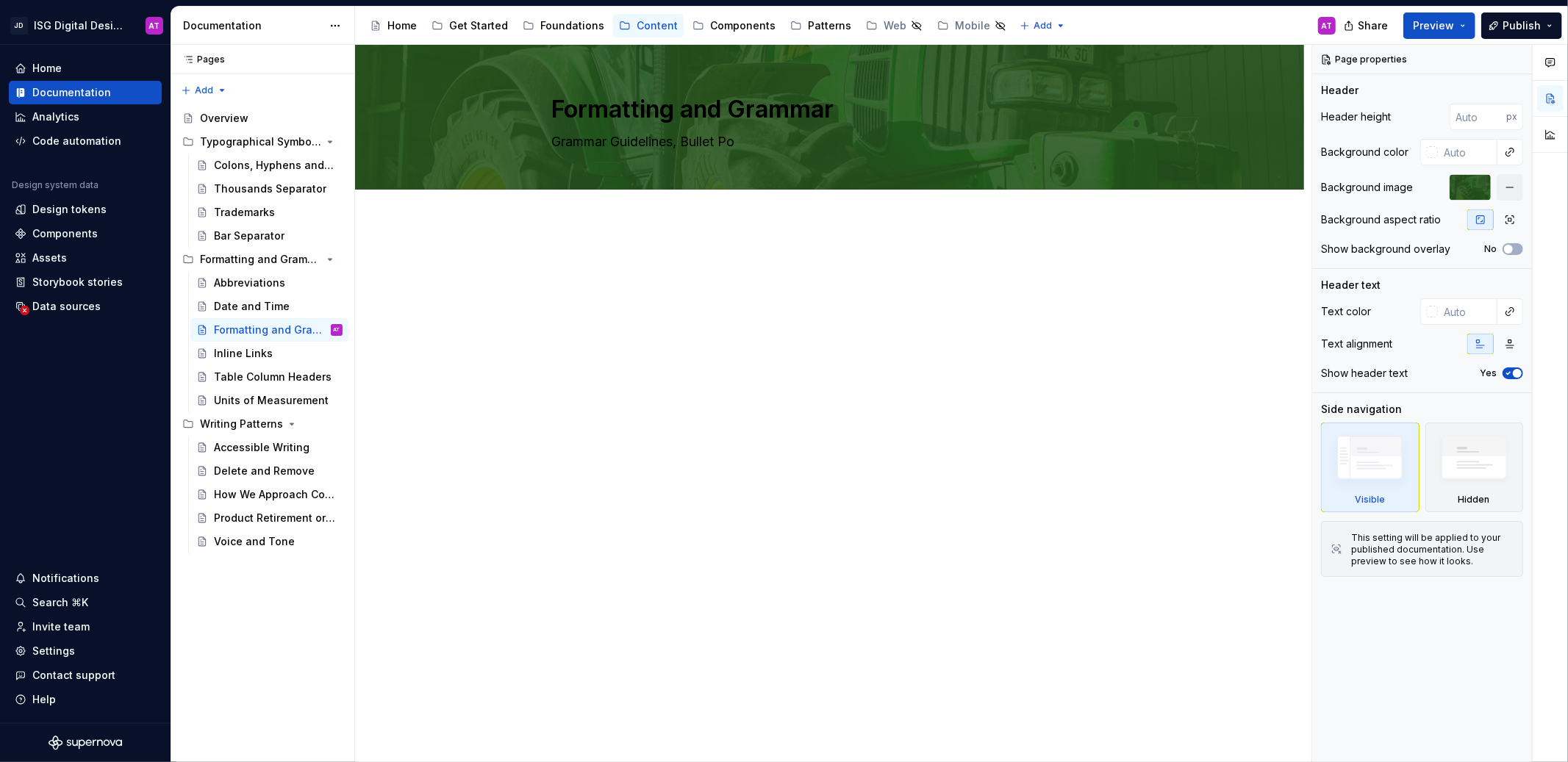
type textarea "*"
type textarea "Grammar Guidelines, Bullet Poi"
type textarea "*"
type textarea "Grammar Guidelines, Bullet Poin"
type textarea "*"
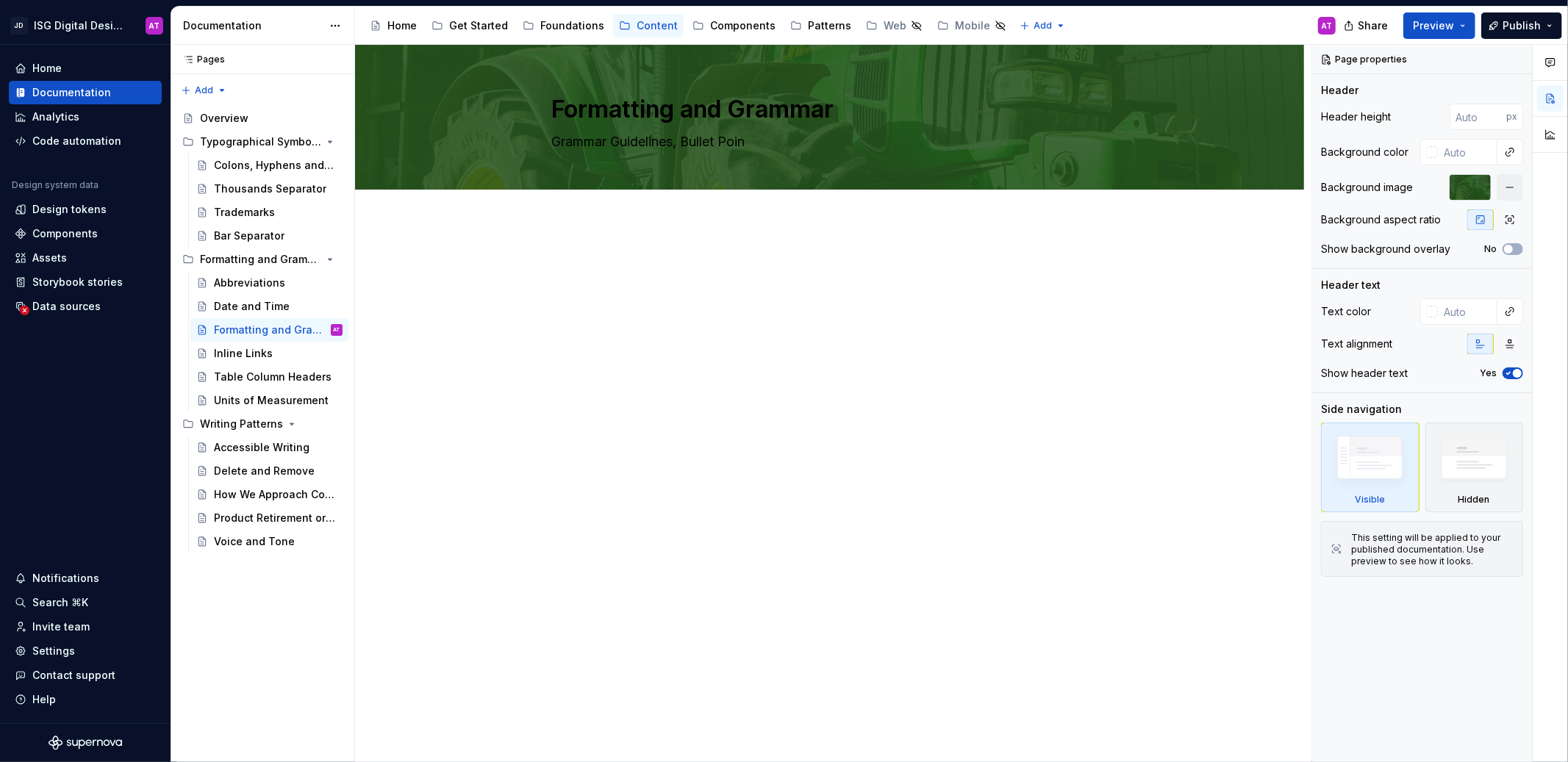
type textarea "Grammar Guidelines, Bullet Point"
type textarea "*"
type textarea "Grammar Guidelines, Bullet Points"
type textarea "*"
type textarea "Grammar Guidelines, Bullet Points,"
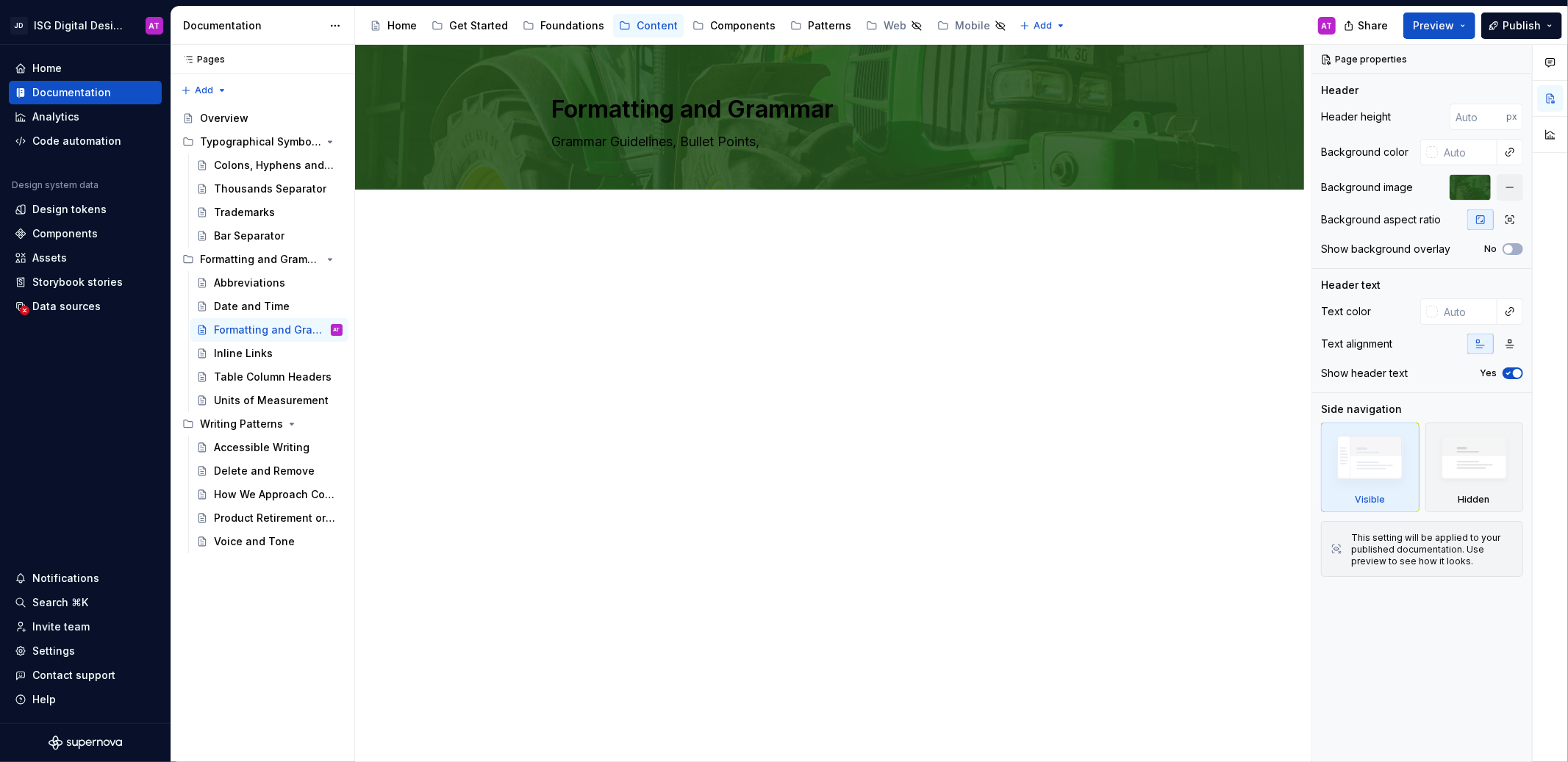
type textarea "*"
type textarea "Grammar Guidelines, Bullet Points,"
type textarea "*"
type textarea "Grammar Guidelines, Bullet Points, P"
type textarea "*"
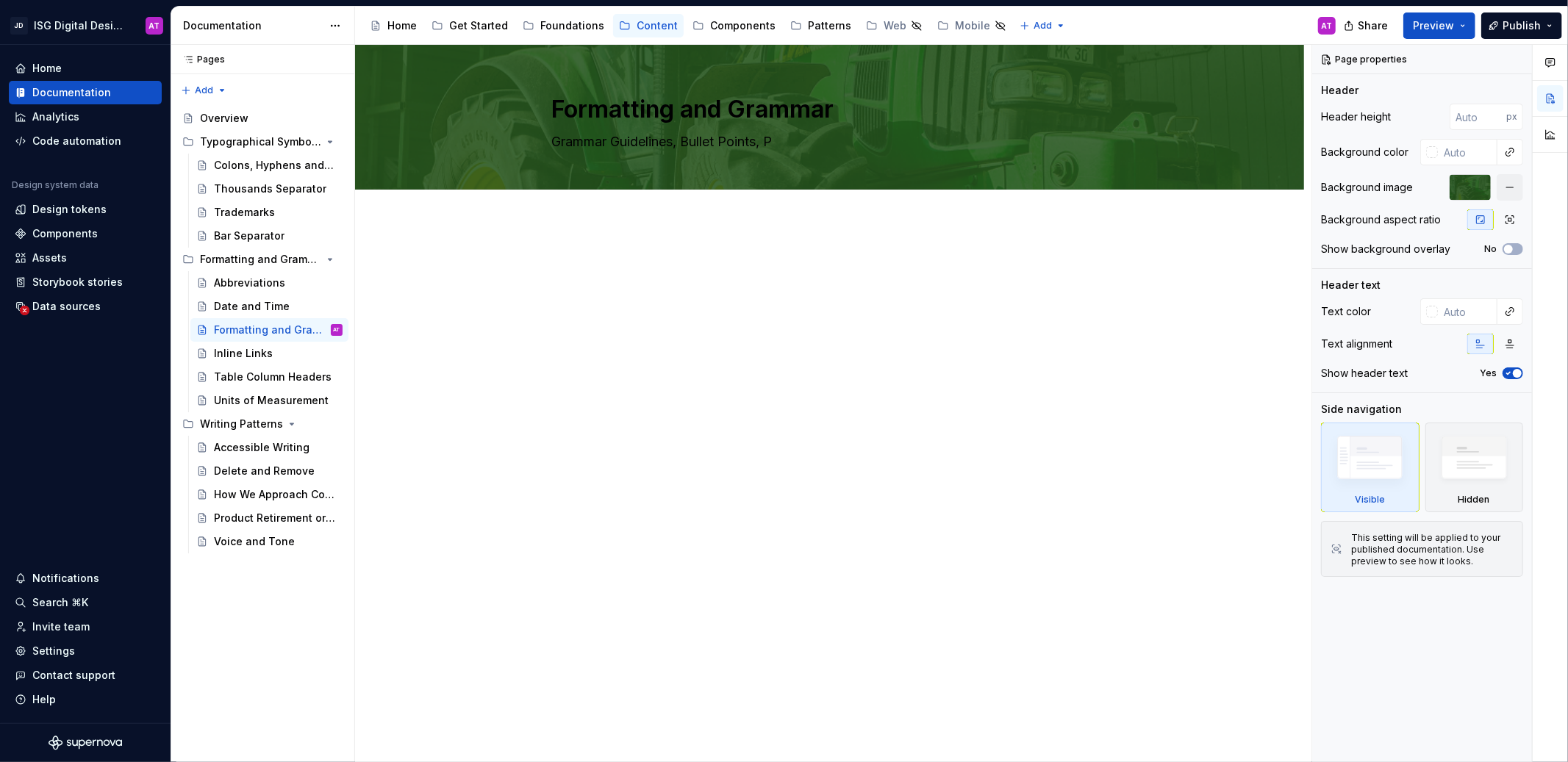
type textarea "Grammar Guidelines, Bullet Points, Pr"
type textarea "*"
type textarea "Grammar Guidelines, Bullet Points, Pro"
type textarea "*"
type textarea "Grammar Guidelines, Bullet Points, Pron"
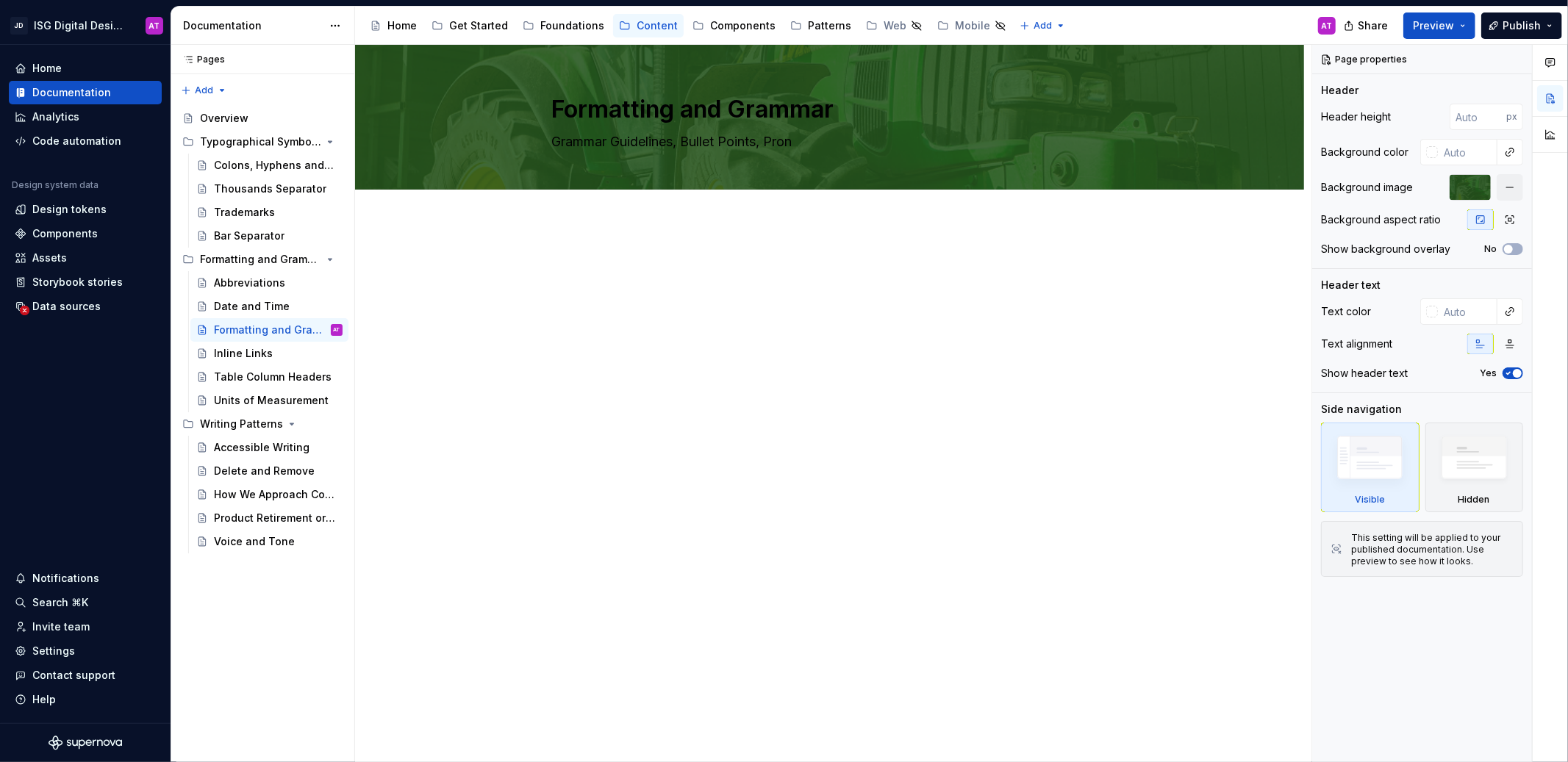
type textarea "*"
type textarea "Grammar Guidelines, Bullet Points, Prono"
type textarea "*"
type textarea "Grammar Guidelines, Bullet Points, Pronou"
type textarea "*"
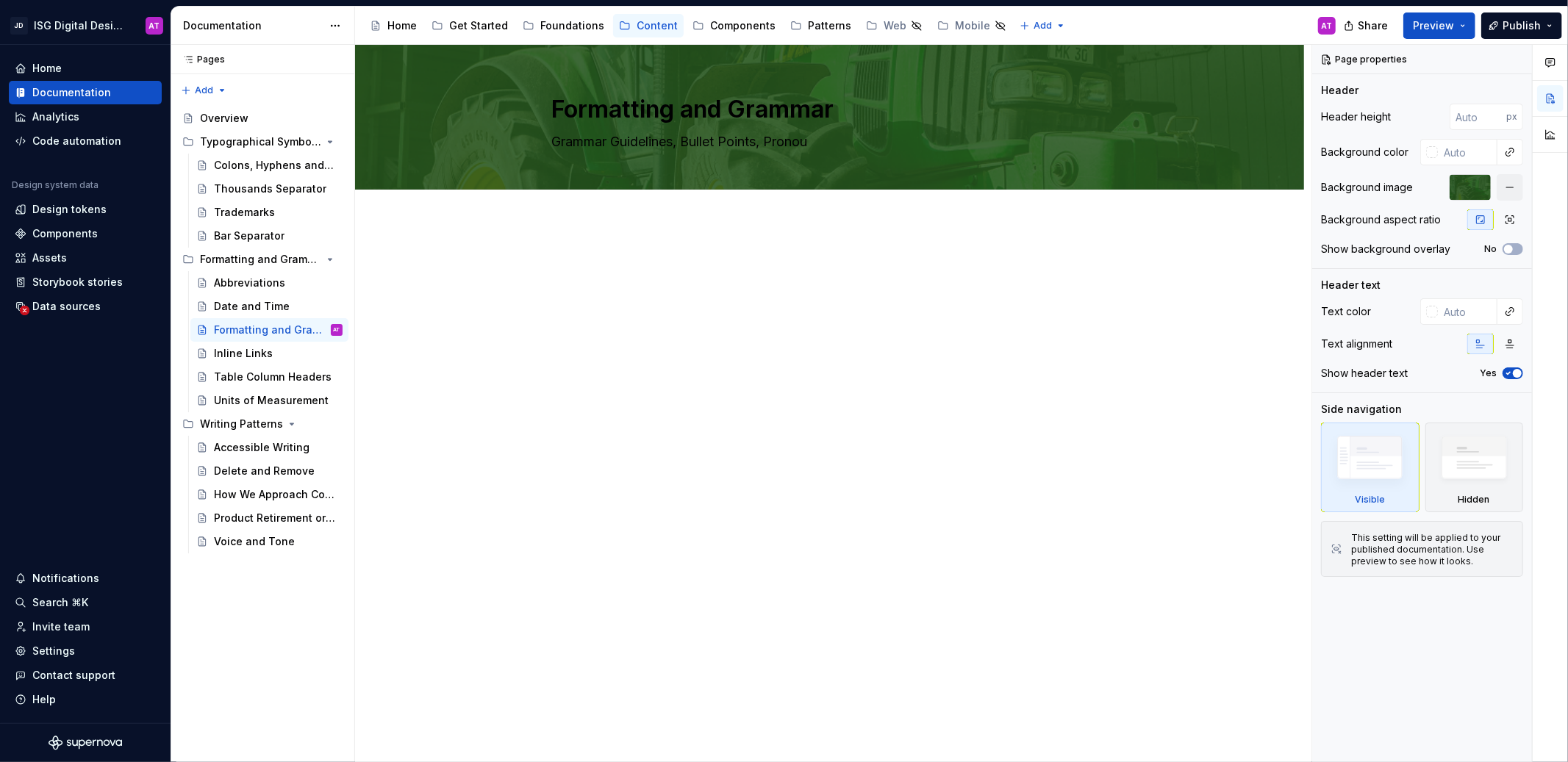
type textarea "Grammar Guidelines, Bullet Points, Pronoun"
type textarea "*"
type textarea "Grammar Guidelines, Bullet Points, Pronoun"
type textarea "*"
type textarea "Grammar Guidelines, Bullet Points, Pronoun U"
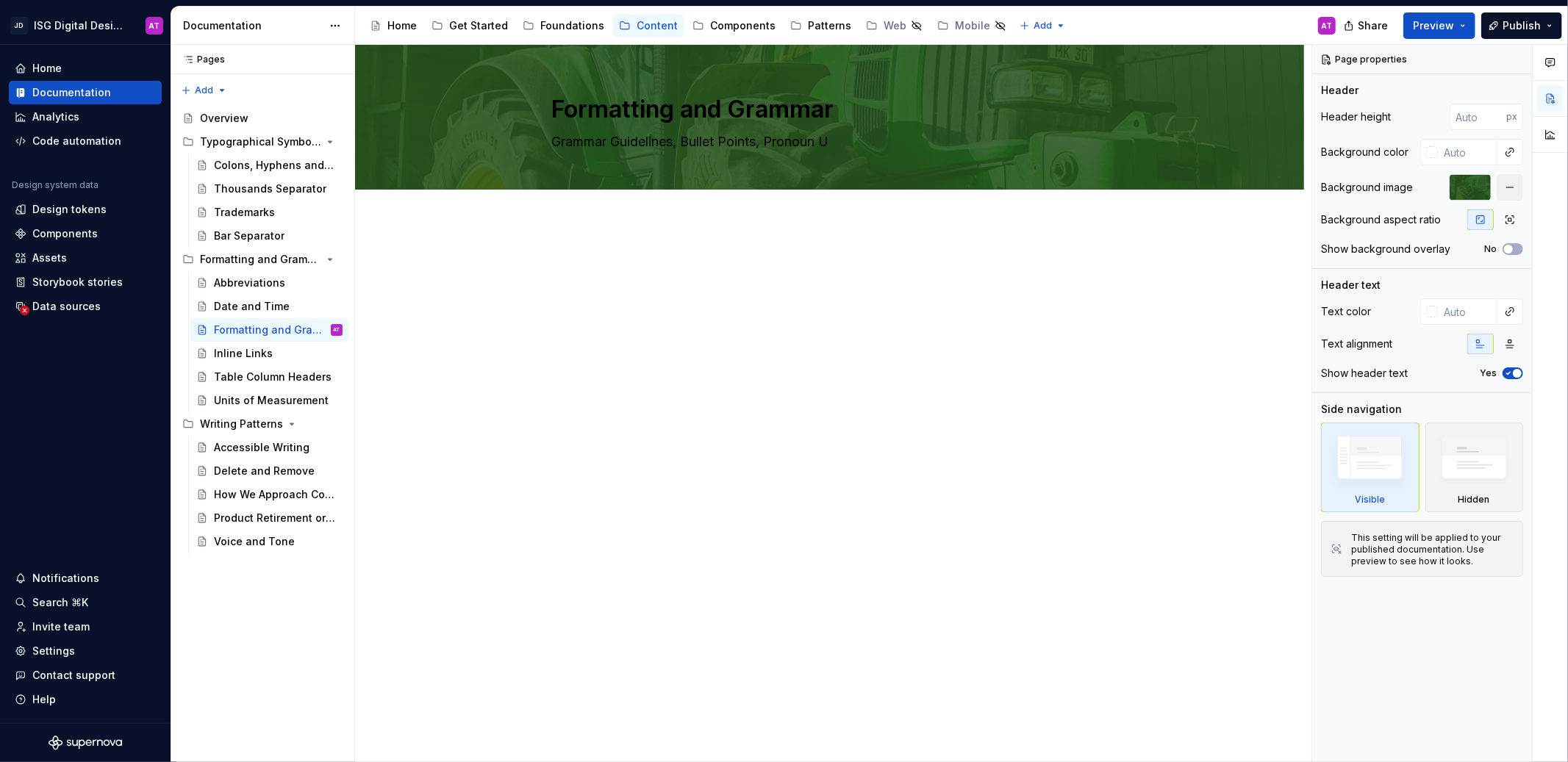
type textarea "*"
type textarea "Grammar Guidelines, Bullet Points, Pronoun Us"
type textarea "*"
type textarea "Grammar Guidelines, Bullet Points, Pronoun Usa"
type textarea "*"
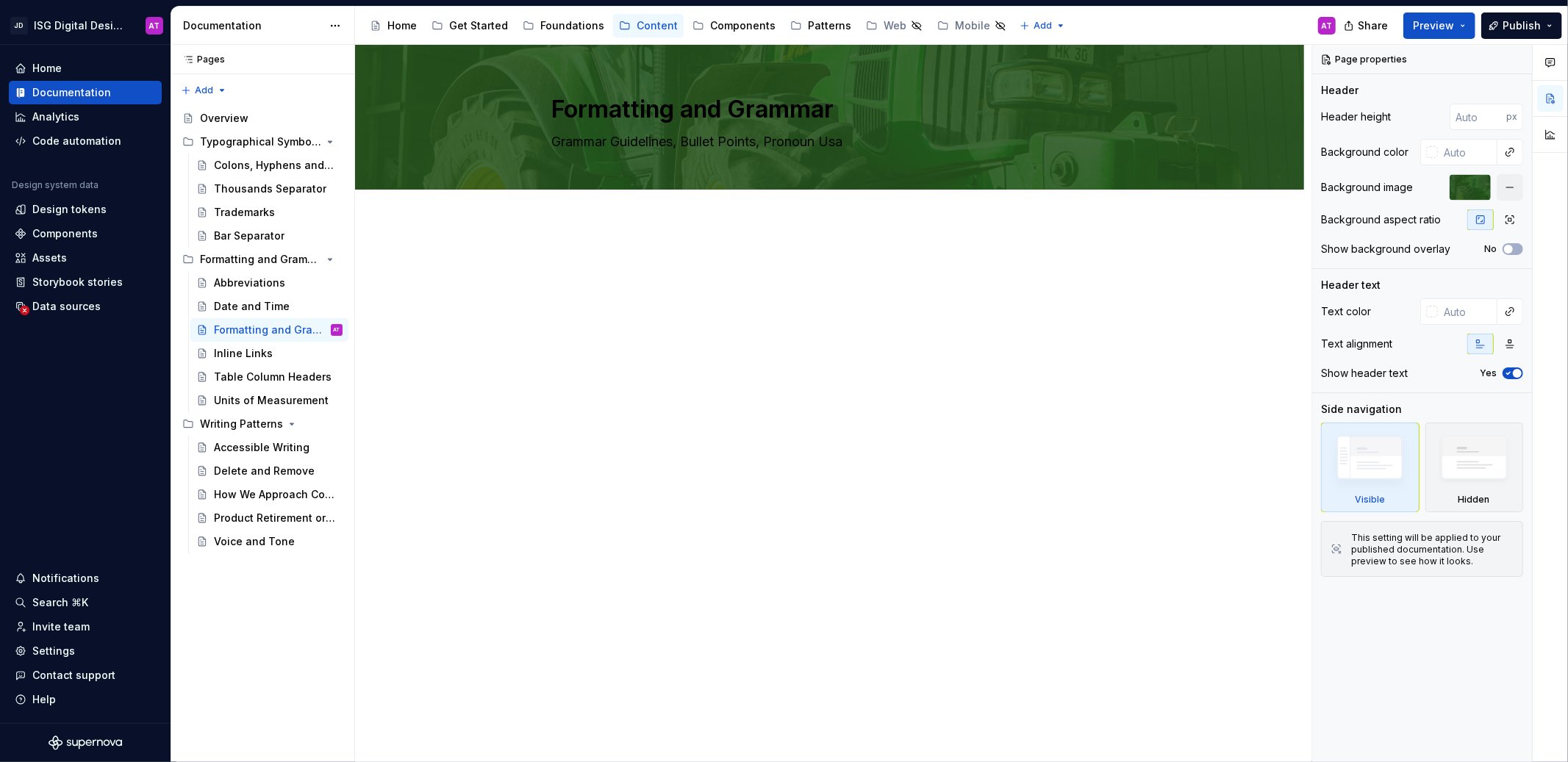
type textarea "Grammar Guidelines, Bullet Points, Pronoun Usag"
type textarea "*"
type textarea "Grammar Guidelines, Bullet Points, Pronoun Usage"
type textarea "*"
type textarea "Grammar Guidelines, Bullet Points, Pronoun Usage"
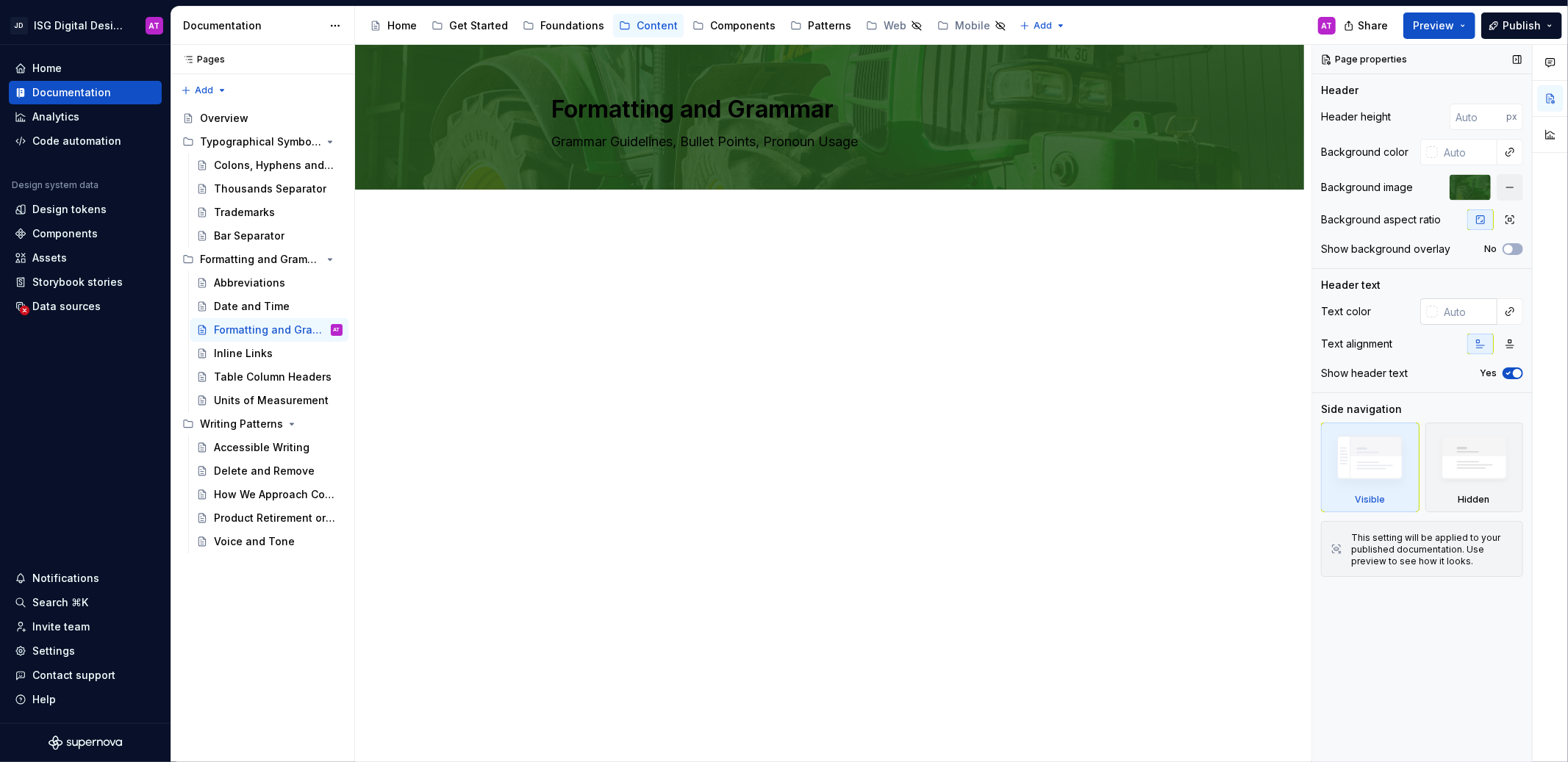
click at [1431, 314] on div at bounding box center [1431, 311] width 11 height 11
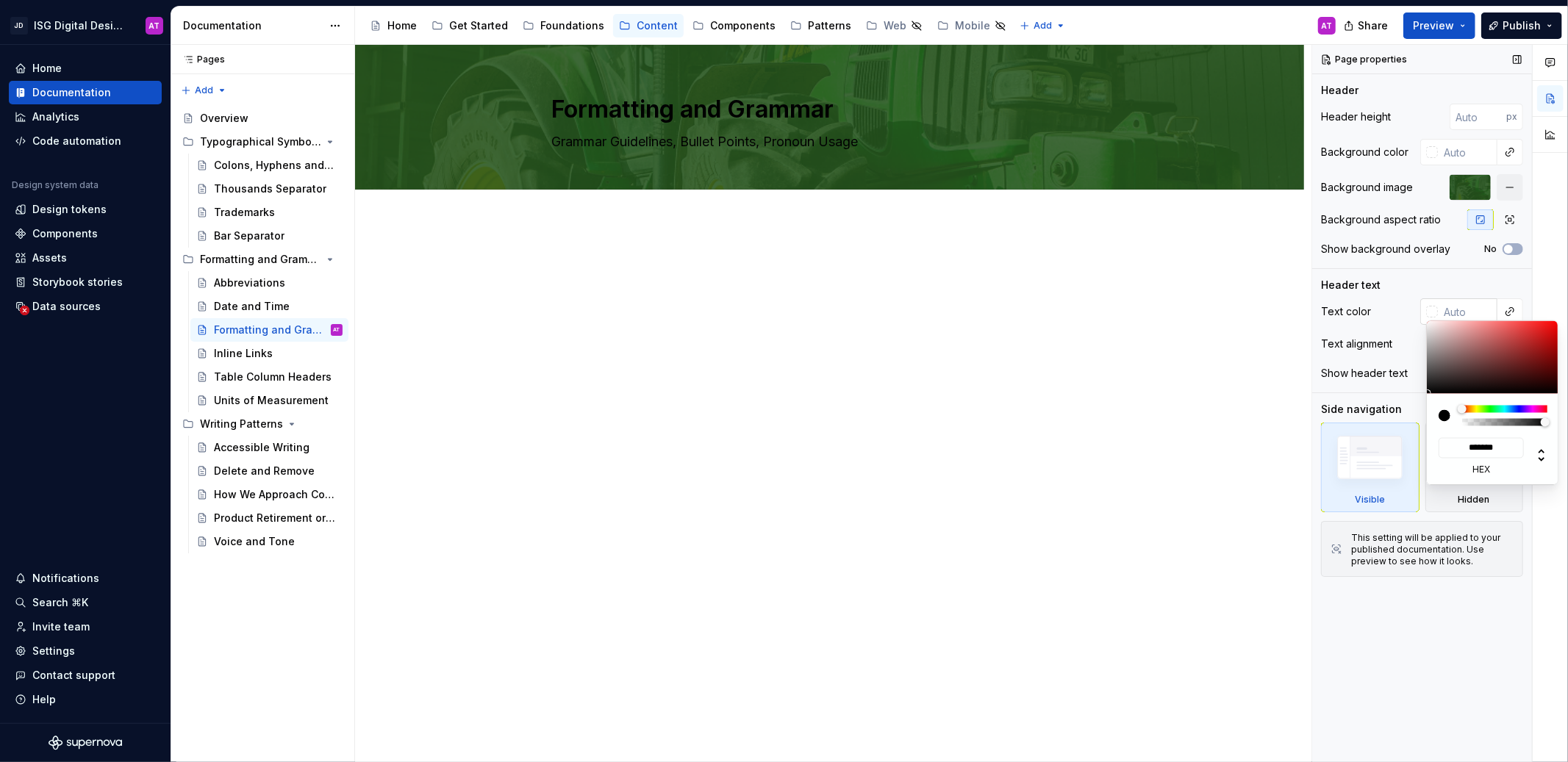
type textarea "*"
type input "#AE9898"
type input "*******"
type textarea "*"
type input "#AE9999"
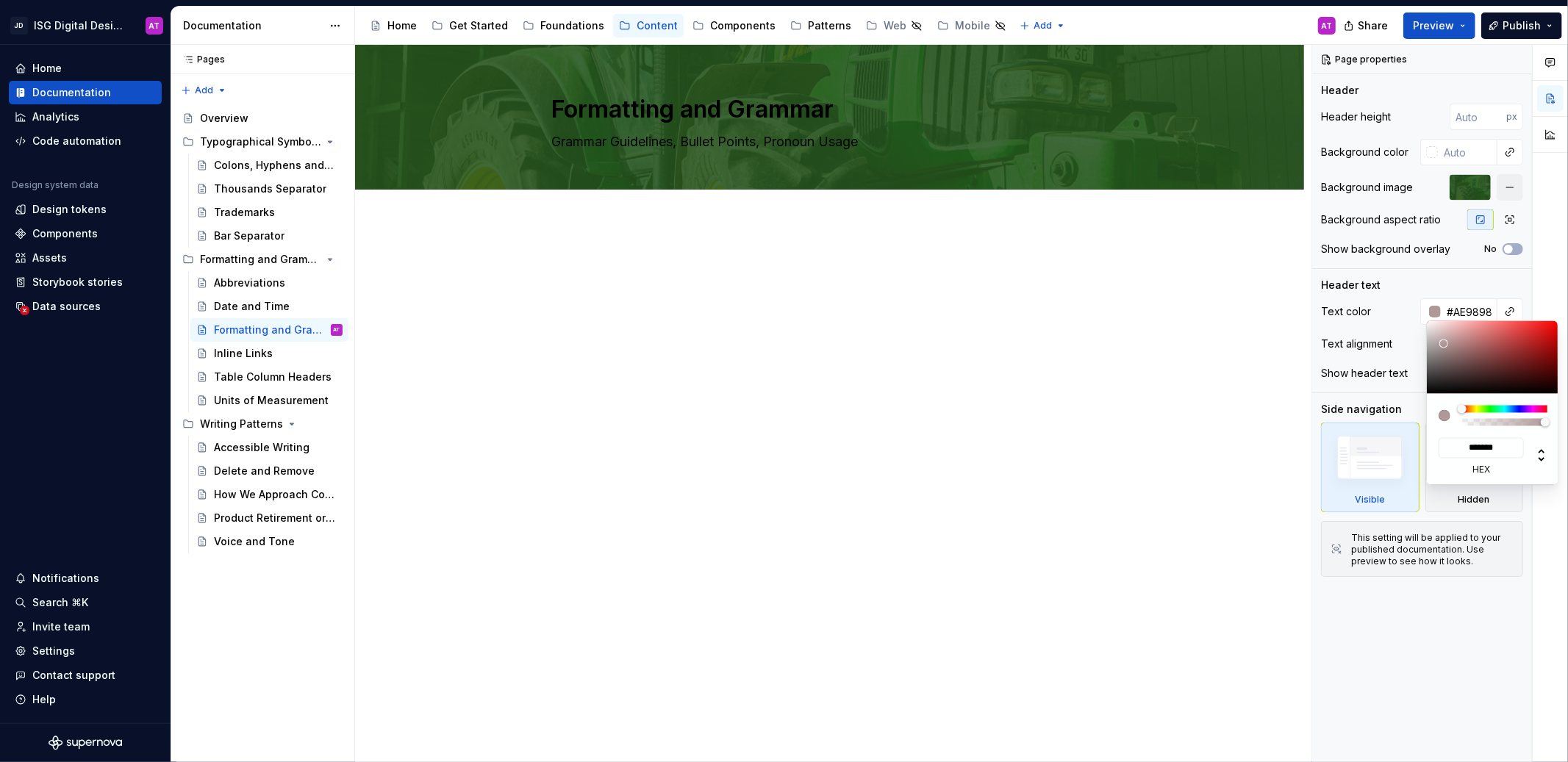
type input "*******"
type input "#CBBABA"
type input "*******"
type input "#FFFFFF"
type input "*******"
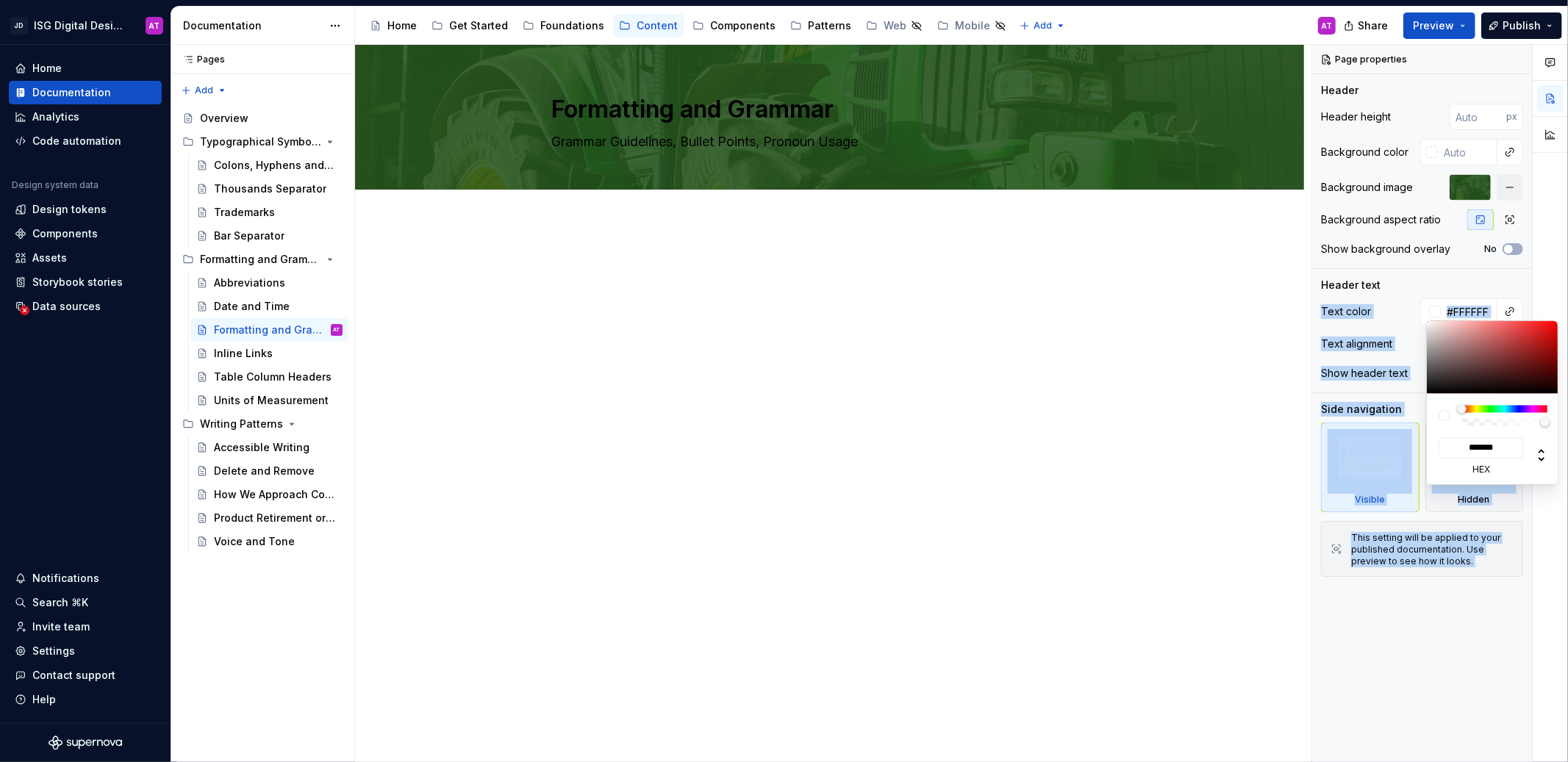
drag, startPoint x: 1444, startPoint y: 344, endPoint x: 1386, endPoint y: 301, distance: 72.2
click at [1386, 301] on body "JD ISG Digital Design System AT Home Documentation Analytics Code automation De…" at bounding box center [784, 381] width 1568 height 762
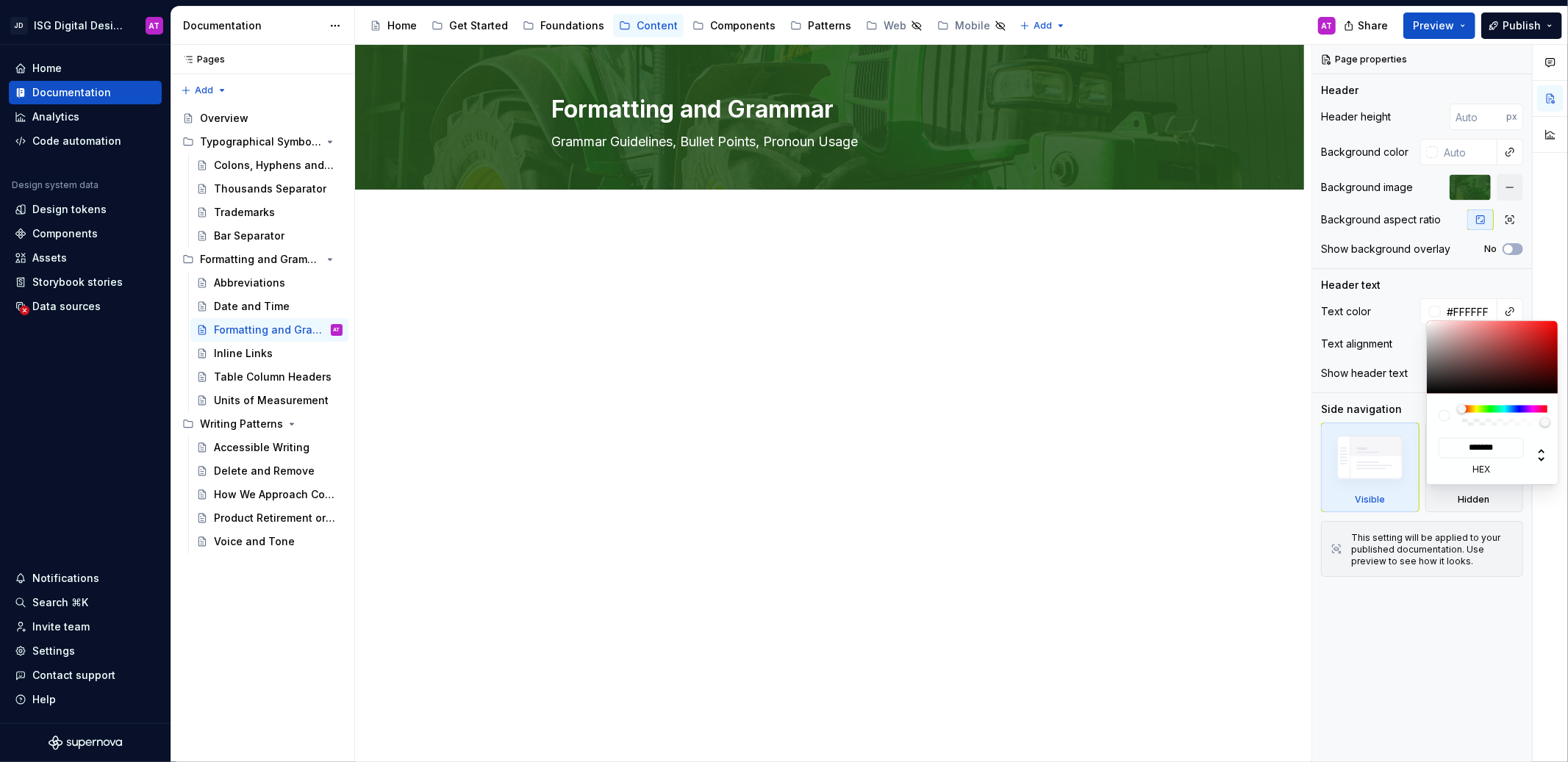
click at [1094, 335] on html "JD ISG Digital Design System AT Home Documentation Analytics Code automation De…" at bounding box center [784, 381] width 1568 height 762
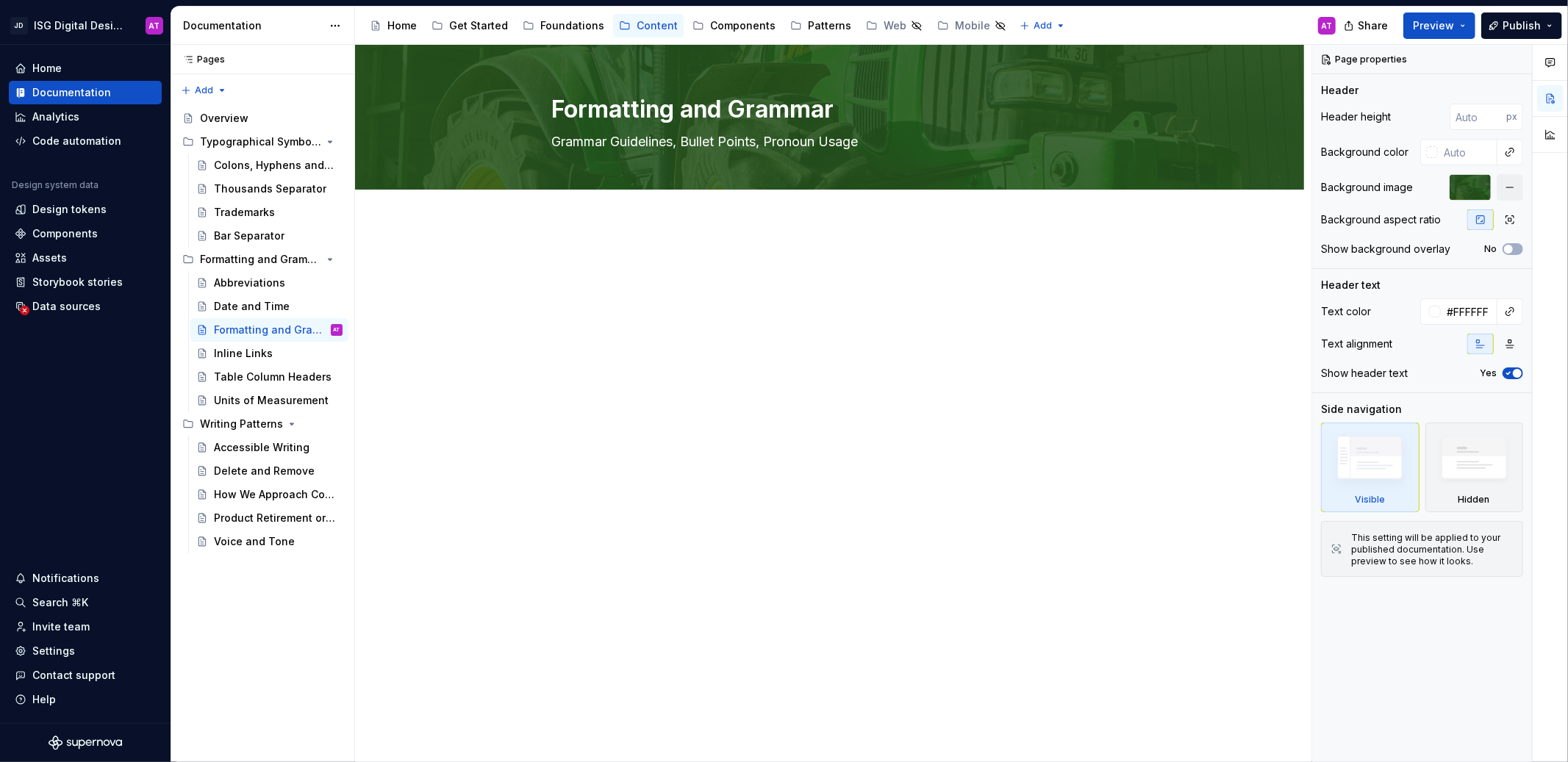
click at [1209, 378] on html "JD ISG Digital Design System AT Home Documentation Analytics Code automation De…" at bounding box center [784, 381] width 1568 height 762
click at [1517, 344] on button "button" at bounding box center [1510, 344] width 26 height 20
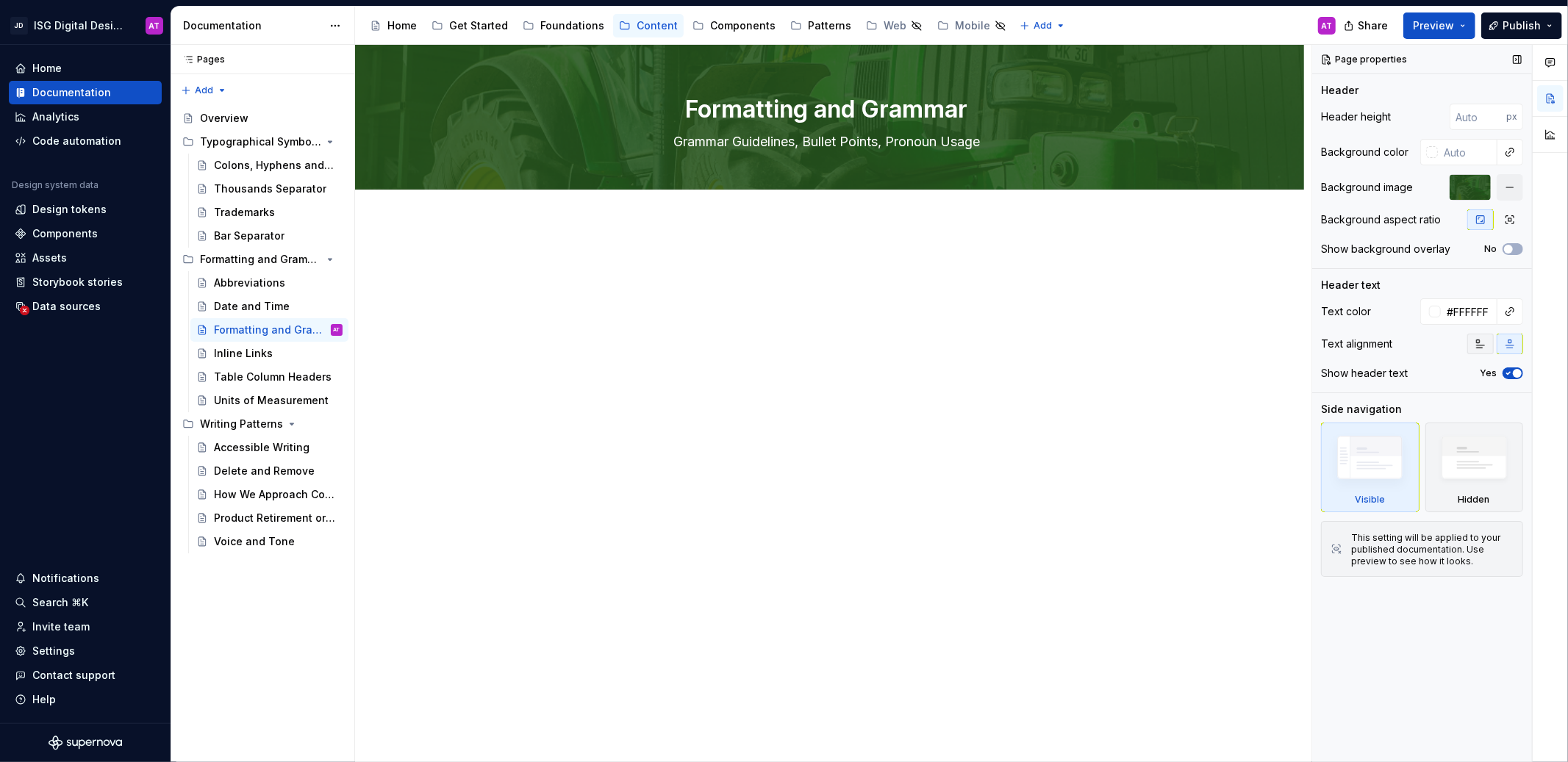
click at [1485, 344] on icon "button" at bounding box center [1480, 344] width 11 height 11
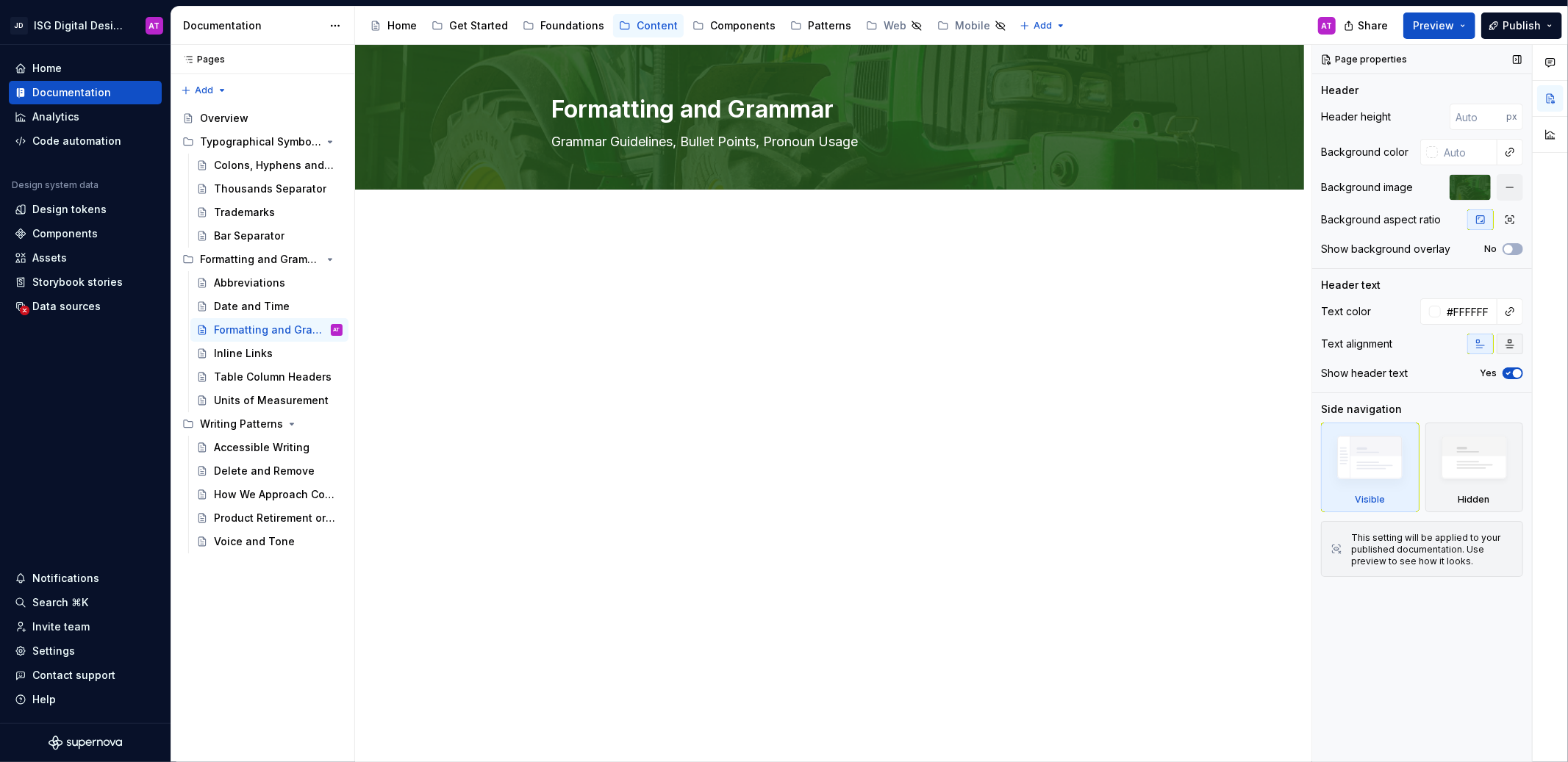
click at [1507, 344] on icon "button" at bounding box center [1509, 344] width 11 height 11
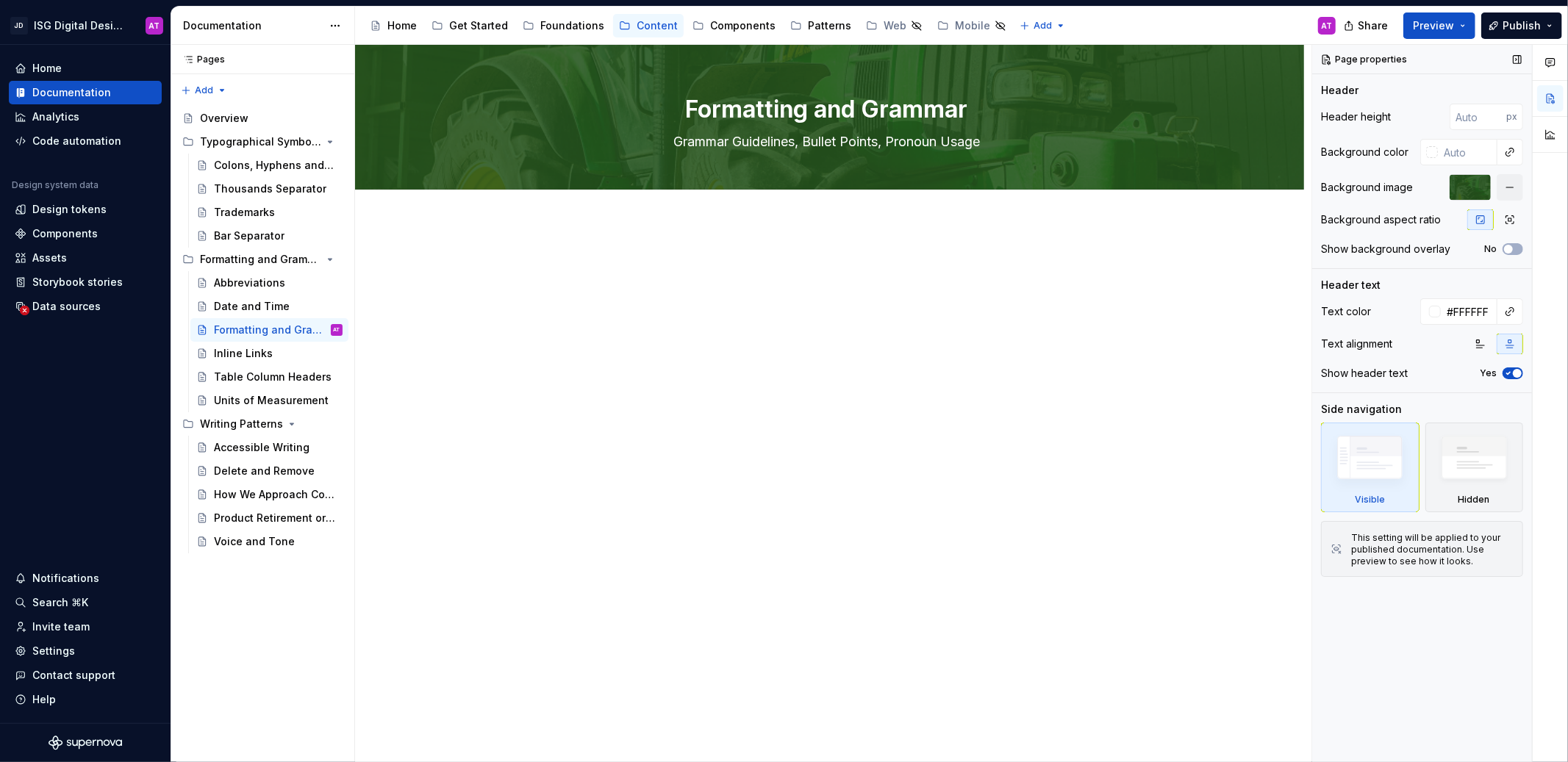
click at [1513, 374] on span "button" at bounding box center [1517, 374] width 9 height 9
click at [1513, 374] on icon "button" at bounding box center [1507, 374] width 11 height 9
click at [1508, 250] on span "button" at bounding box center [1508, 249] width 9 height 9
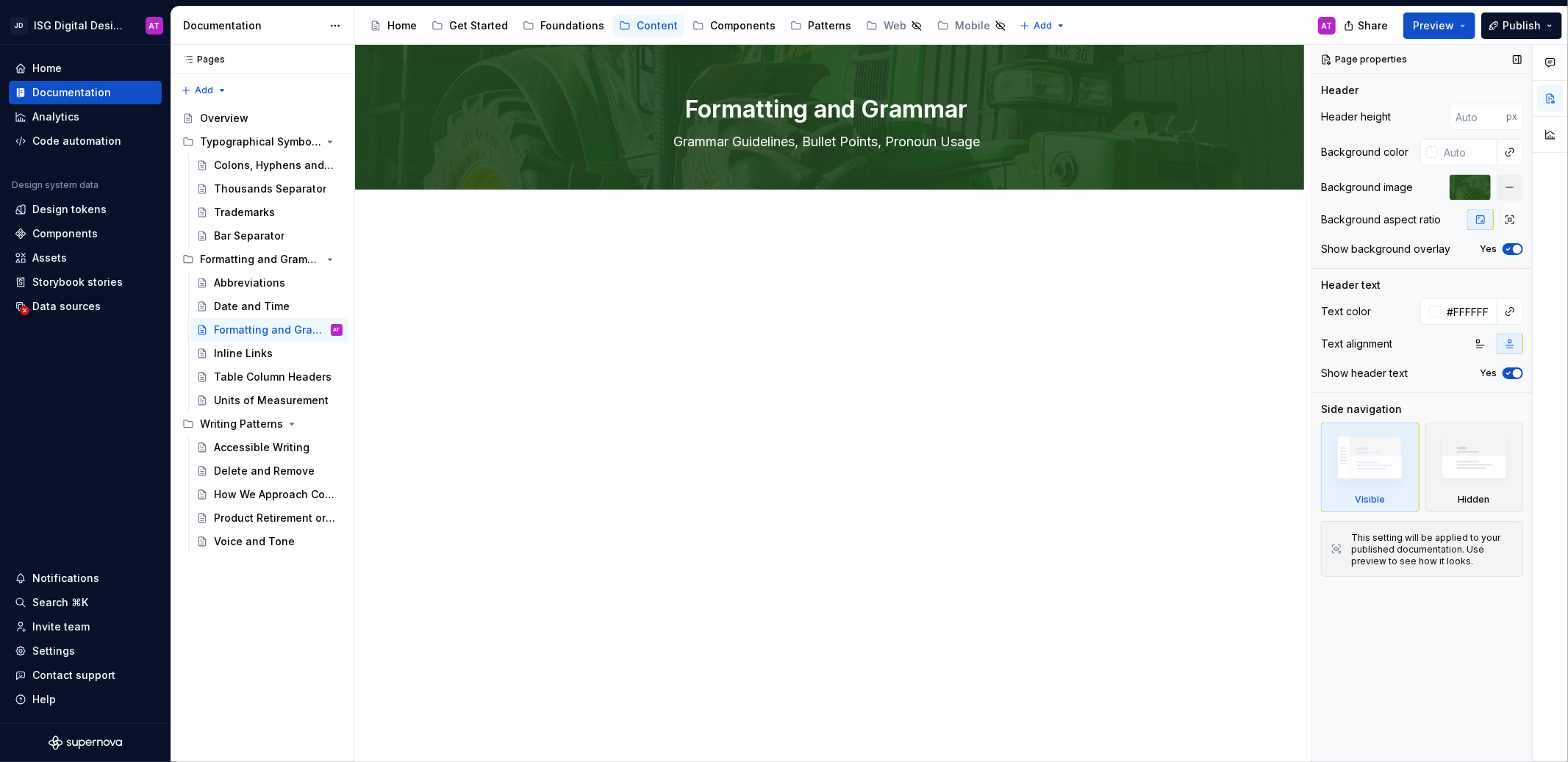
click at [1508, 250] on icon "button" at bounding box center [1507, 249] width 11 height 9
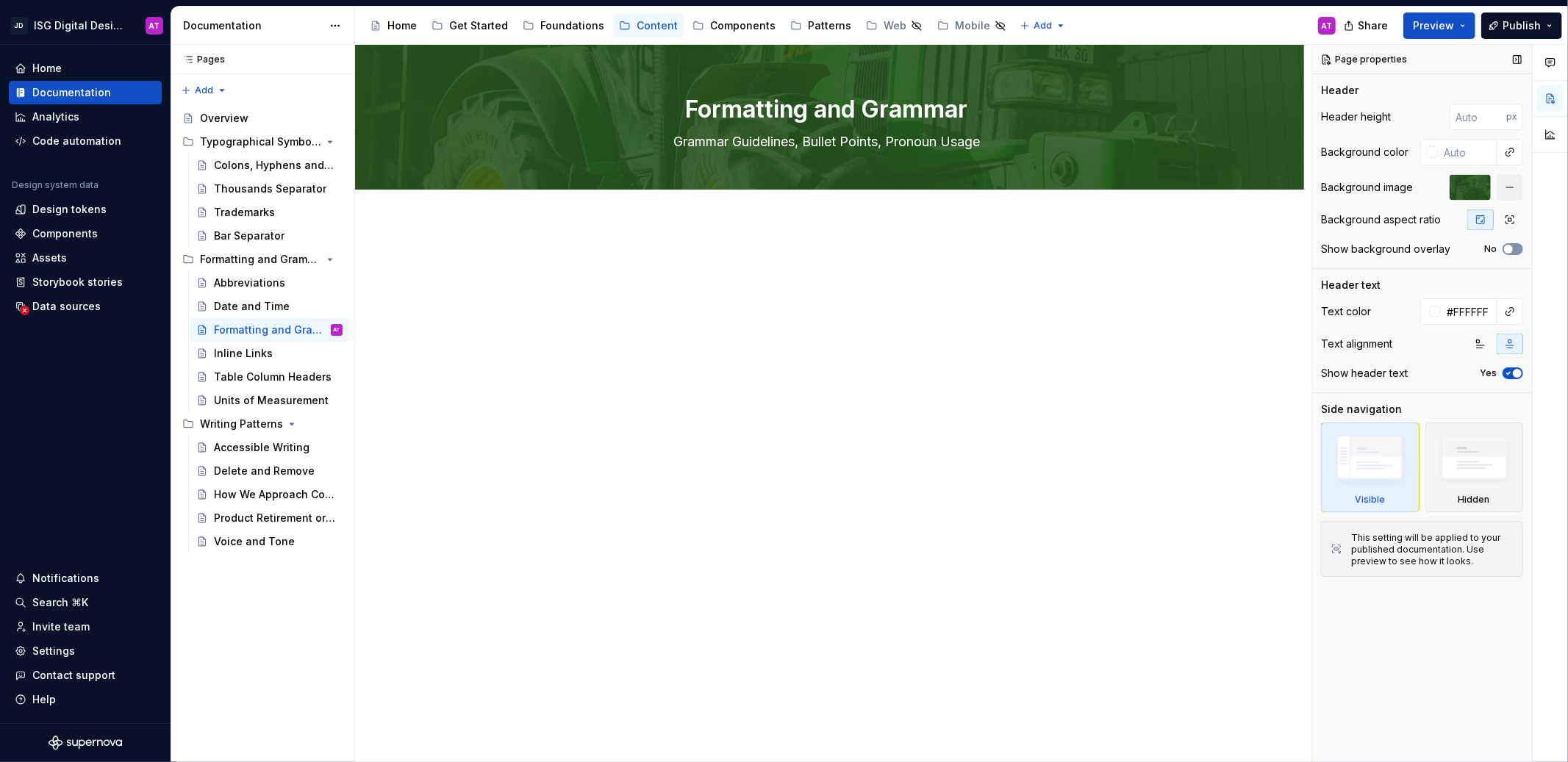
click at [1508, 250] on span "button" at bounding box center [1508, 249] width 9 height 9
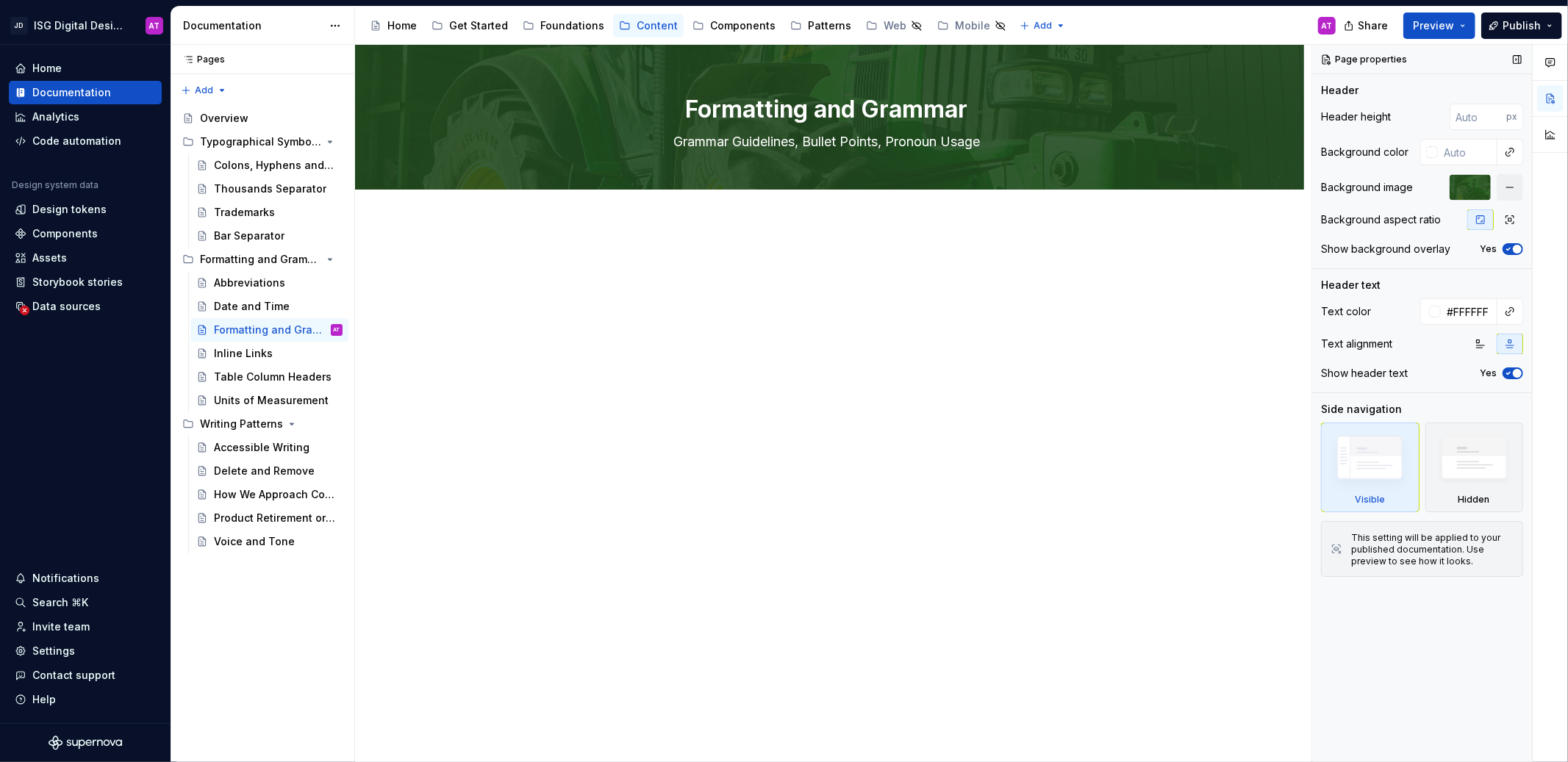
click at [1508, 250] on icon "button" at bounding box center [1507, 249] width 11 height 9
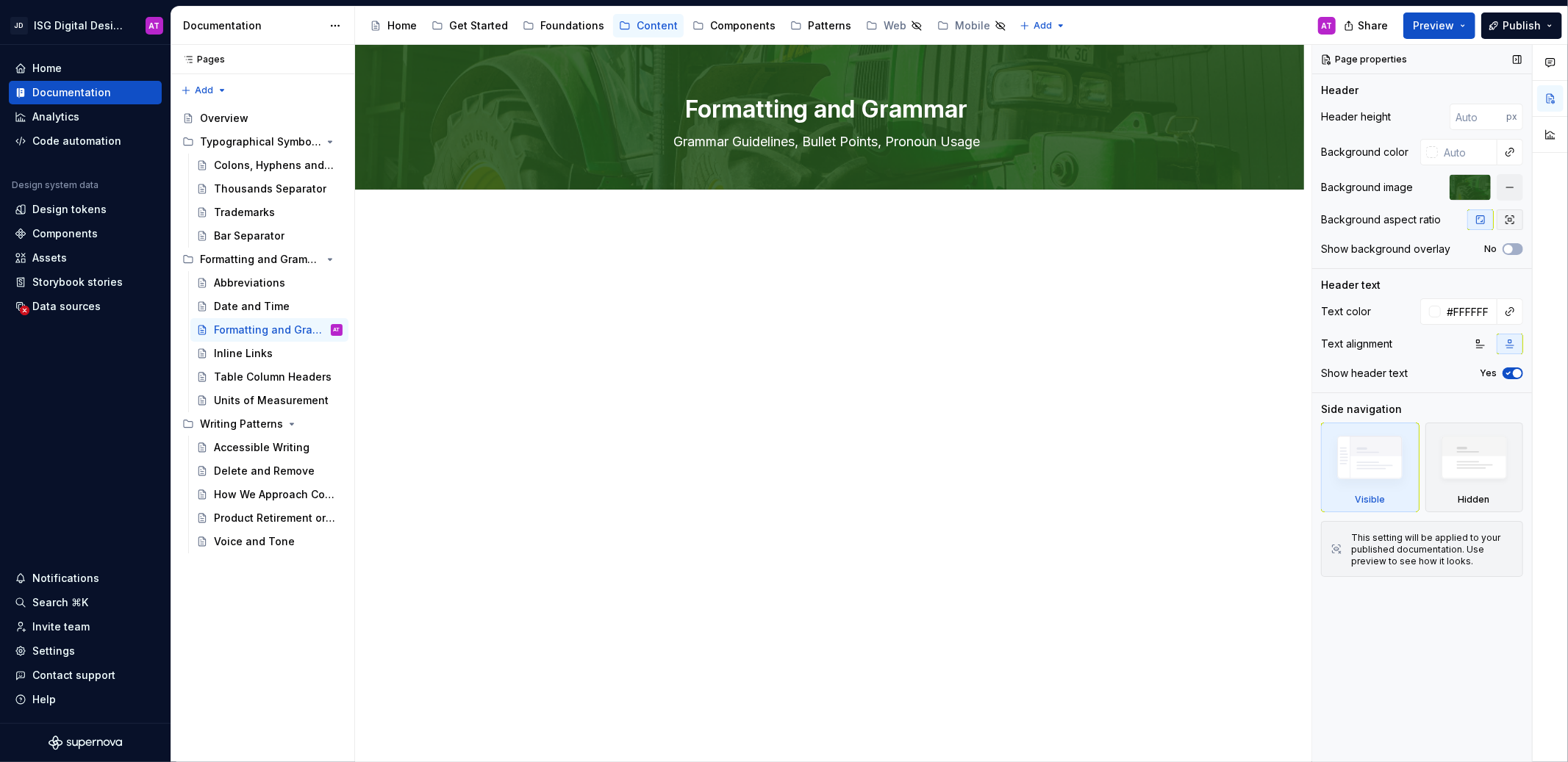
click at [1508, 223] on icon "button" at bounding box center [1509, 219] width 11 height 11
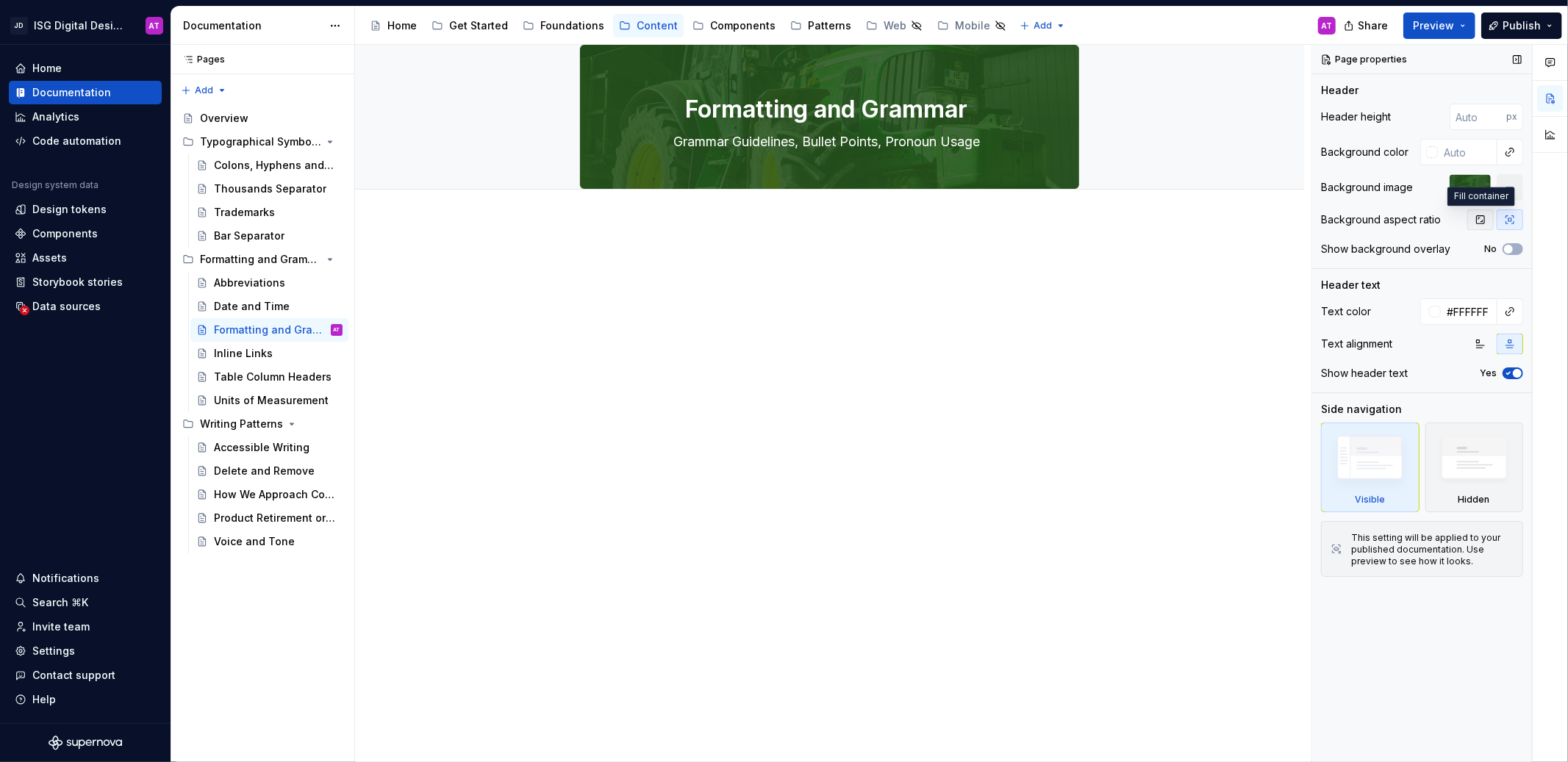
click at [1486, 223] on button "button" at bounding box center [1480, 219] width 26 height 20
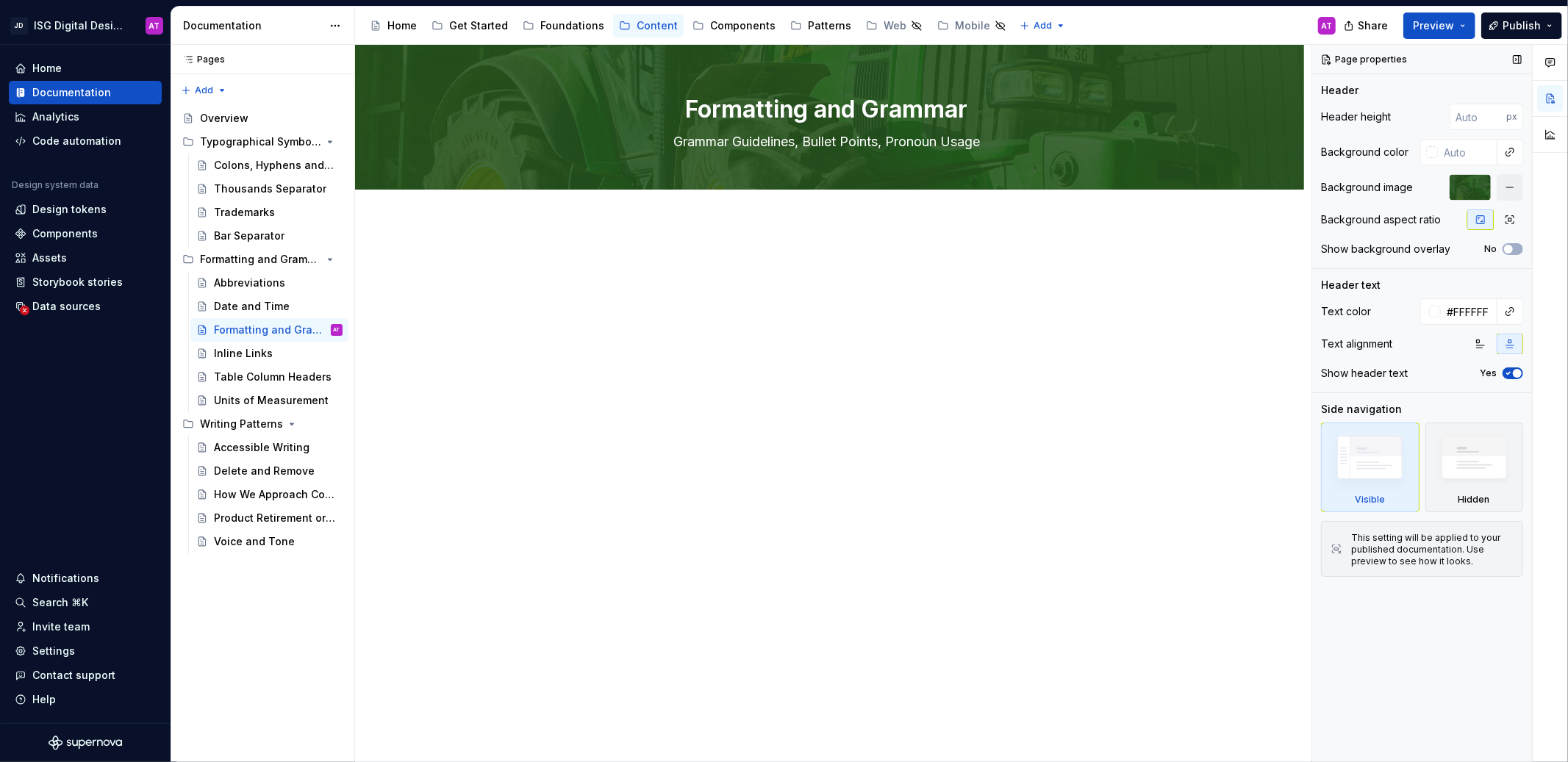
type textarea "*"
click at [1431, 152] on div at bounding box center [1431, 152] width 11 height 11
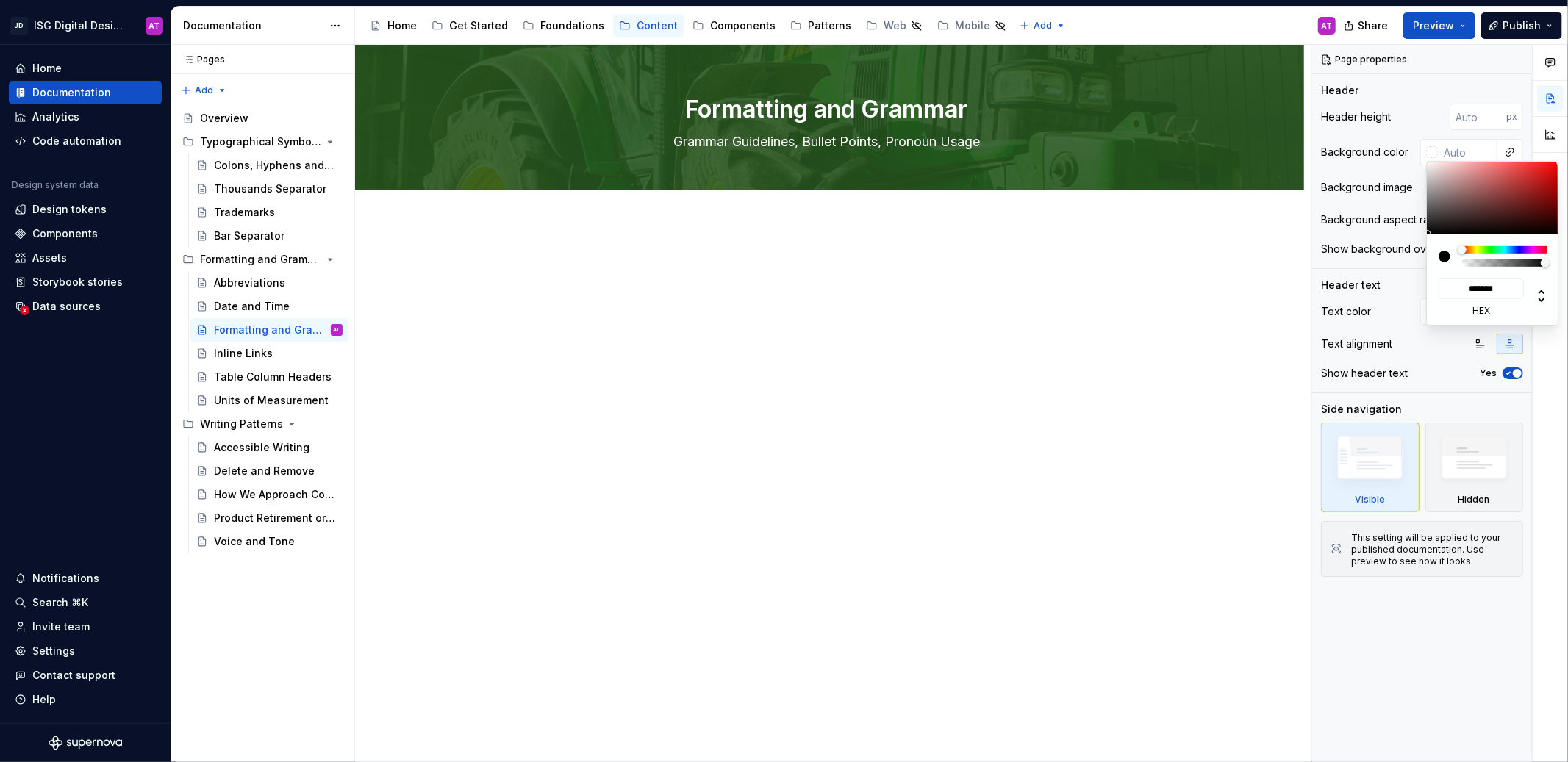
type input "#934545"
type input "*******"
type input "#954040"
type input "*******"
type input "#A73636"
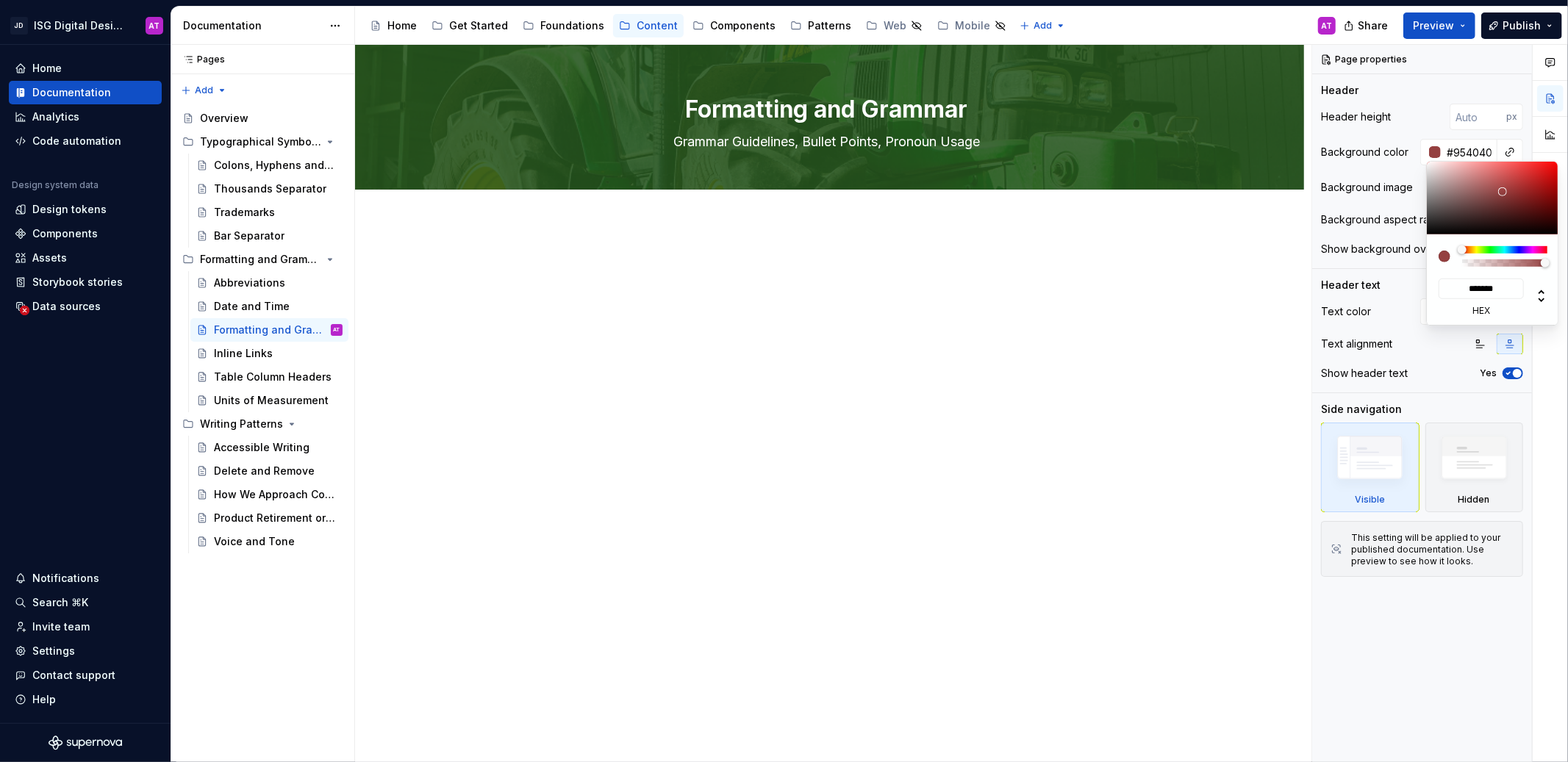
type input "*******"
type input "#CB2020"
type input "*******"
type input "#F00101"
type input "*******"
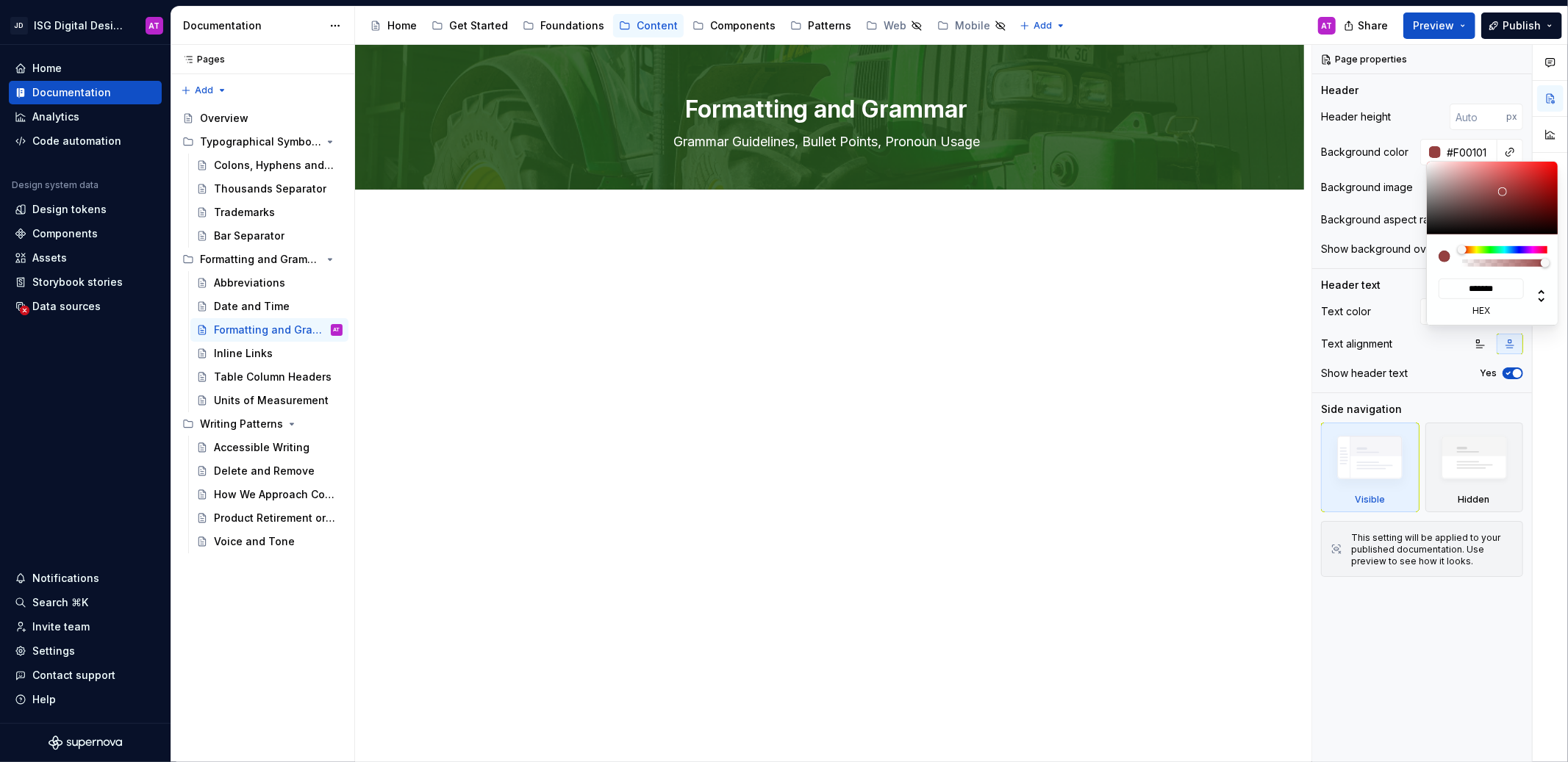
type input "#FF0000"
type input "*******"
drag, startPoint x: 1499, startPoint y: 192, endPoint x: 1568, endPoint y: 154, distance: 78.8
click at [1567, 154] on body "JD ISG Digital Design System AT Home Documentation Analytics Code automation De…" at bounding box center [784, 381] width 1568 height 762
click at [1193, 277] on html "JD ISG Digital Design System AT Home Documentation Analytics Code automation De…" at bounding box center [784, 381] width 1568 height 762
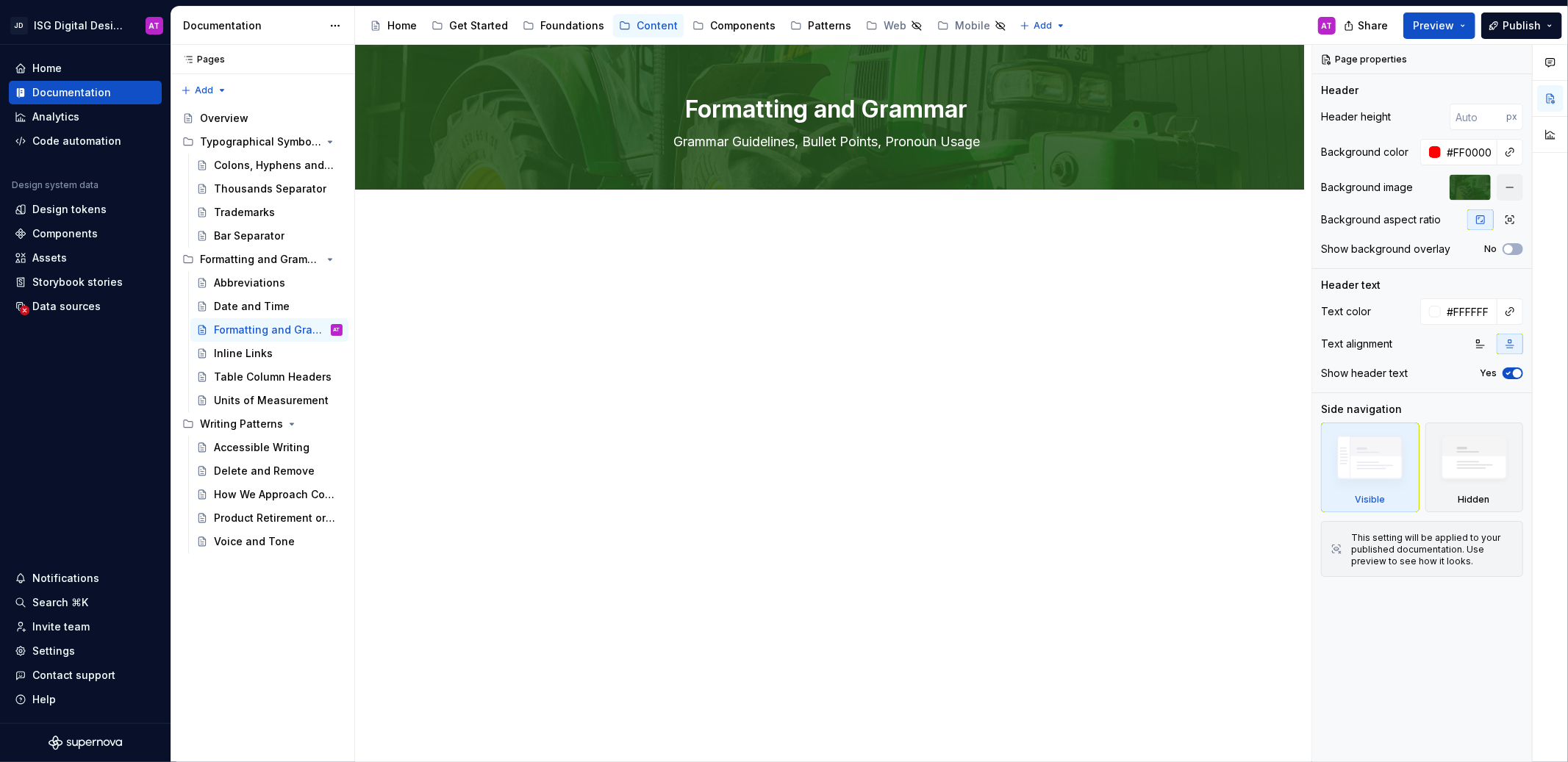
click at [1203, 262] on html "JD ISG Digital Design System AT Home Documentation Analytics Code automation De…" at bounding box center [784, 381] width 1568 height 762
click at [1464, 23] on button "Preview" at bounding box center [1439, 26] width 72 height 26
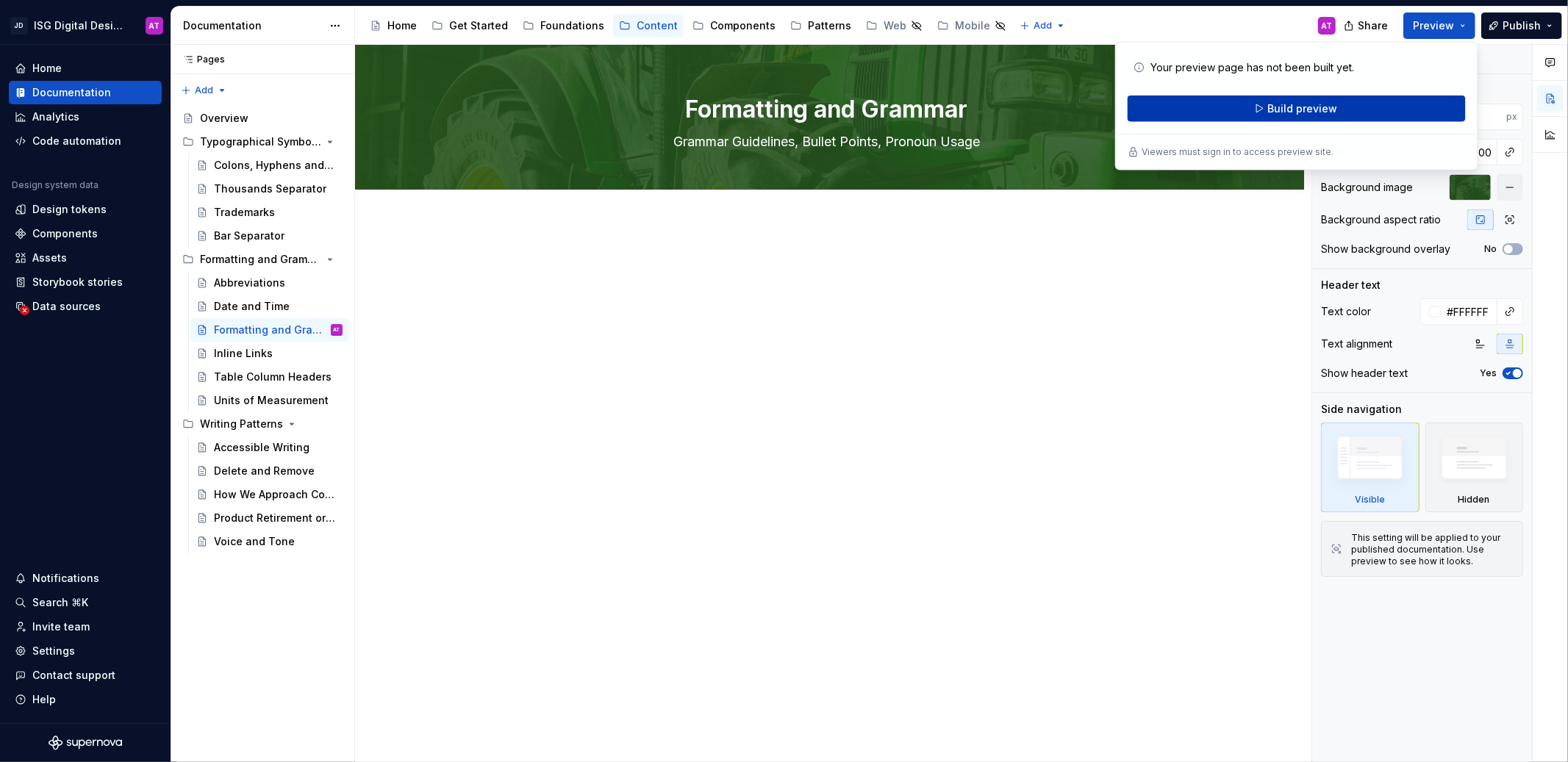
click at [1404, 108] on button "Build preview" at bounding box center [1297, 108] width 338 height 26
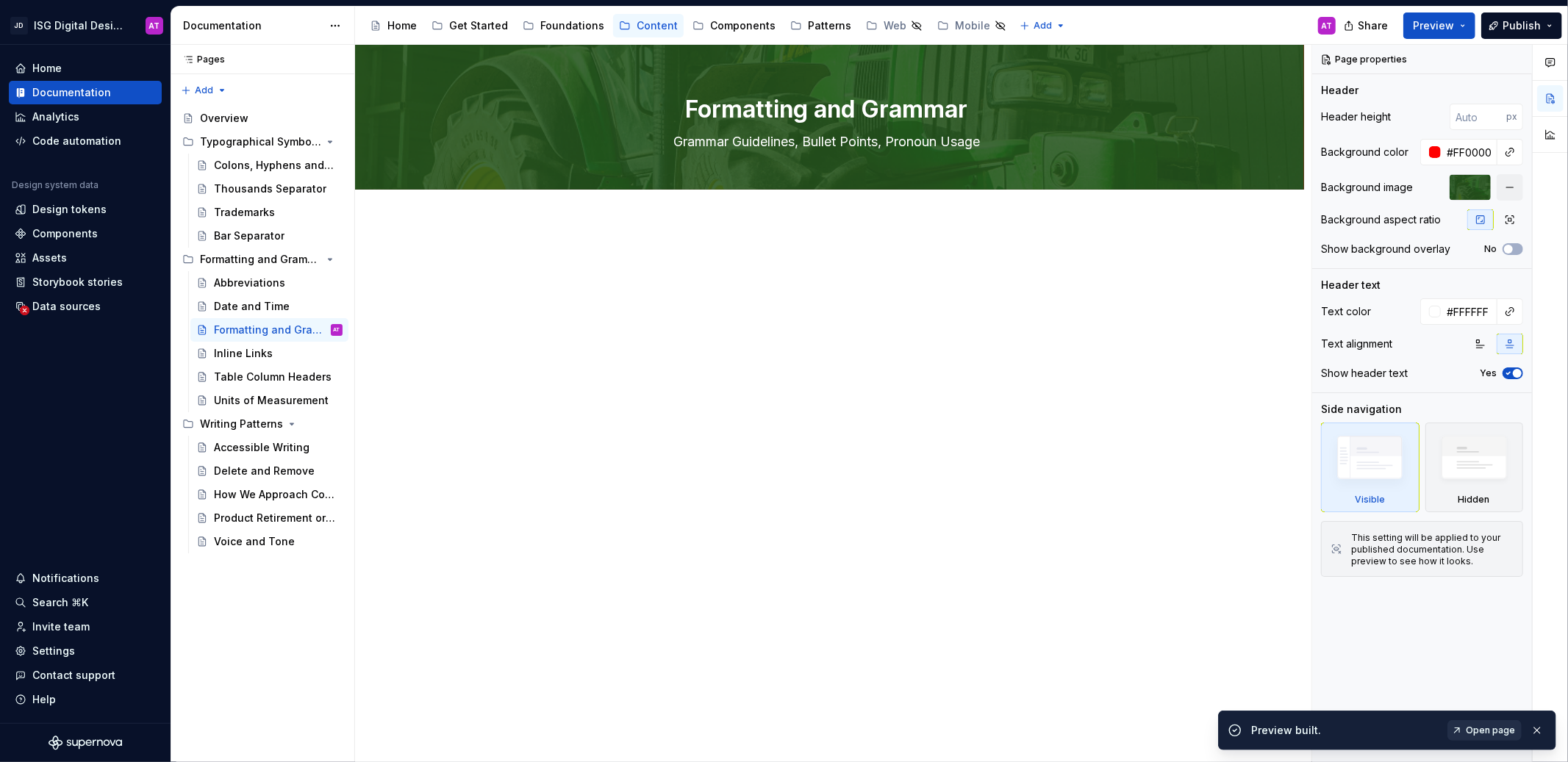
click at [1494, 731] on span "Open page" at bounding box center [1490, 729] width 49 height 11
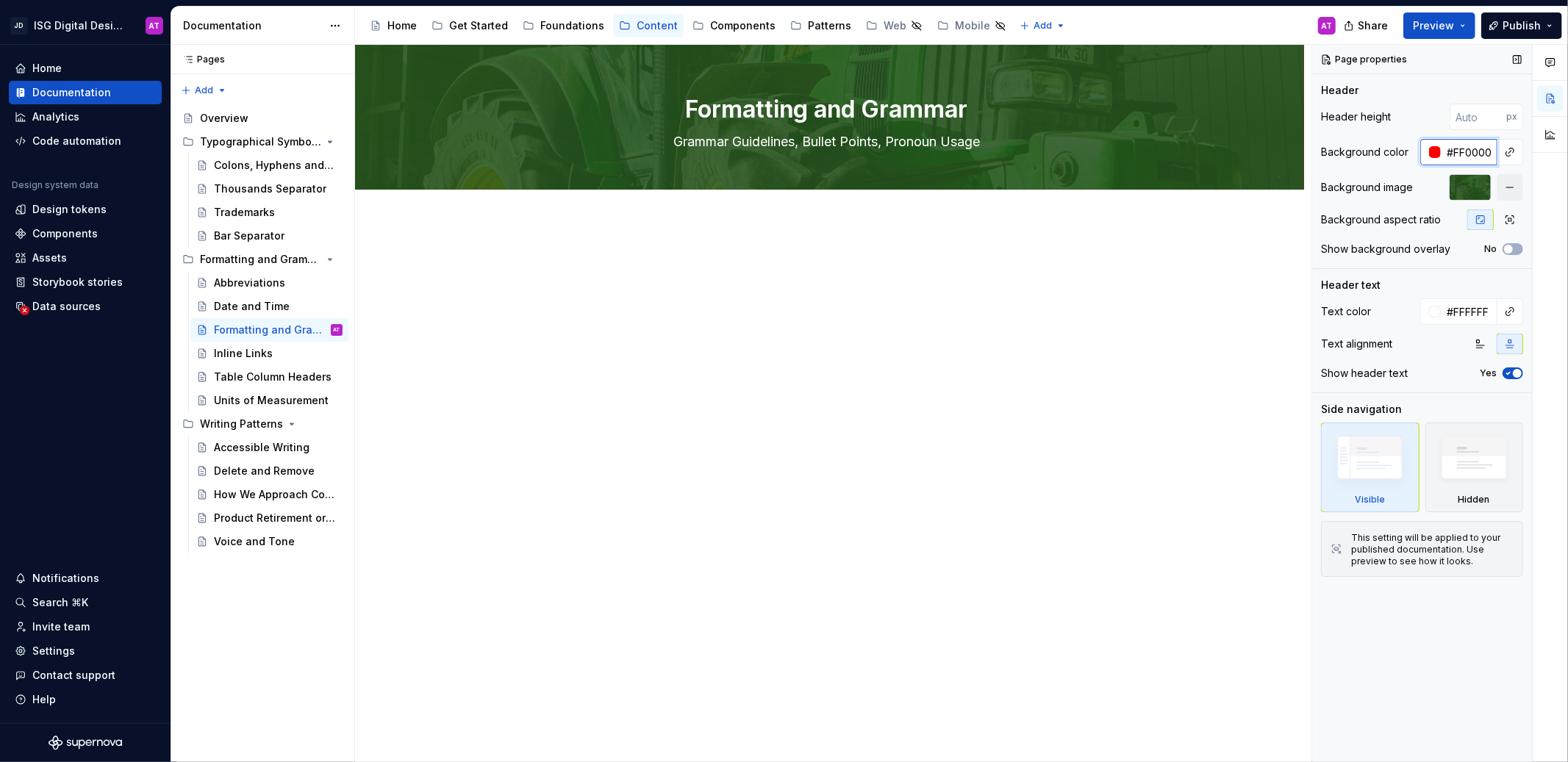
click at [1471, 152] on input "#FF0000" at bounding box center [1468, 152] width 56 height 26
click at [1433, 152] on div at bounding box center [1434, 152] width 11 height 11
type textarea "*"
click at [1507, 149] on div "Comments Open comments No comments yet Select ‘Comment’ from the block context …" at bounding box center [1439, 403] width 256 height 718
click at [1511, 152] on button "button" at bounding box center [1509, 152] width 20 height 20
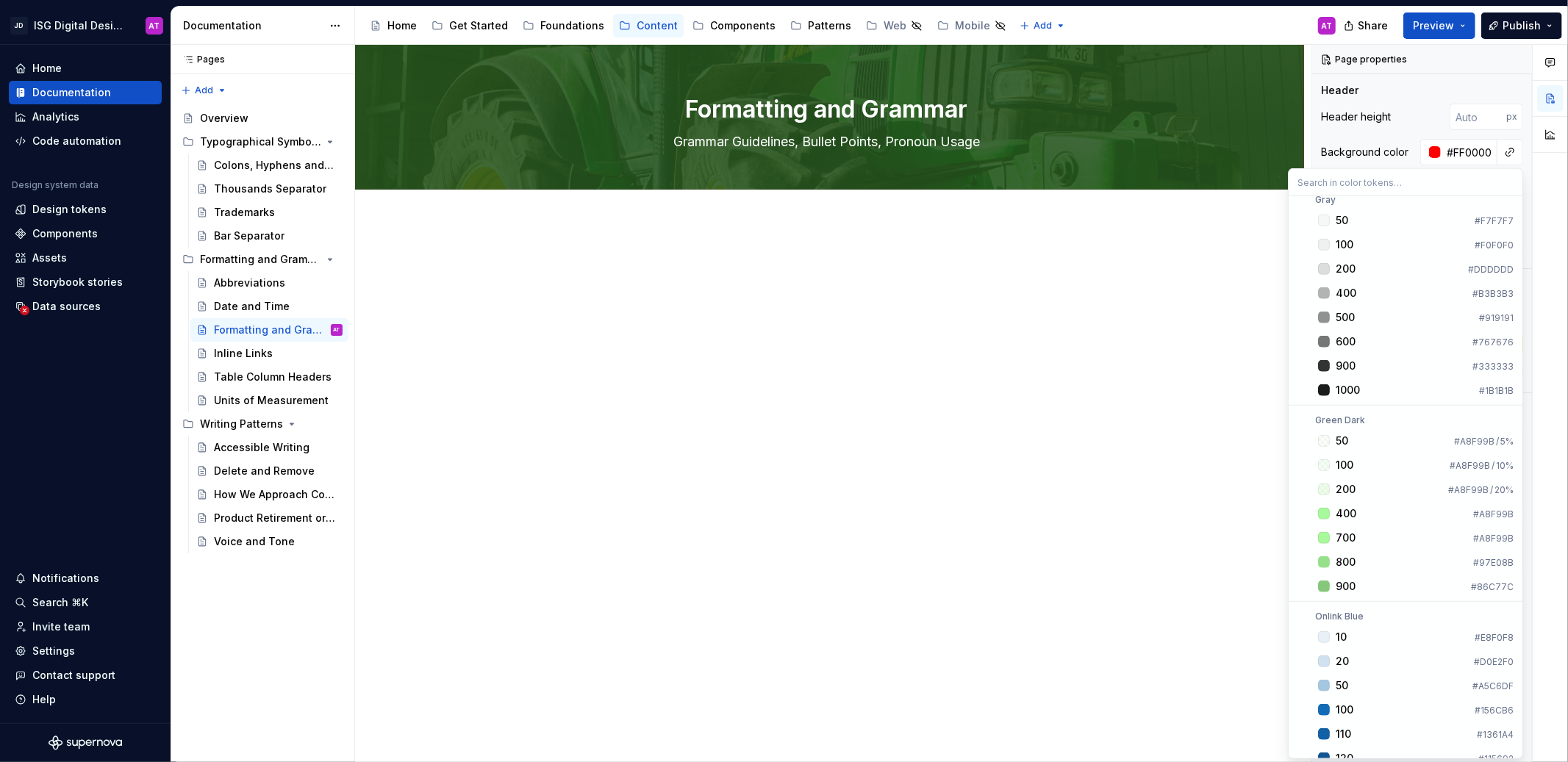
scroll to position [6440, 0]
click at [1073, 296] on html "JD ISG Digital Design System AT Home Documentation Analytics Code automation De…" at bounding box center [784, 381] width 1568 height 762
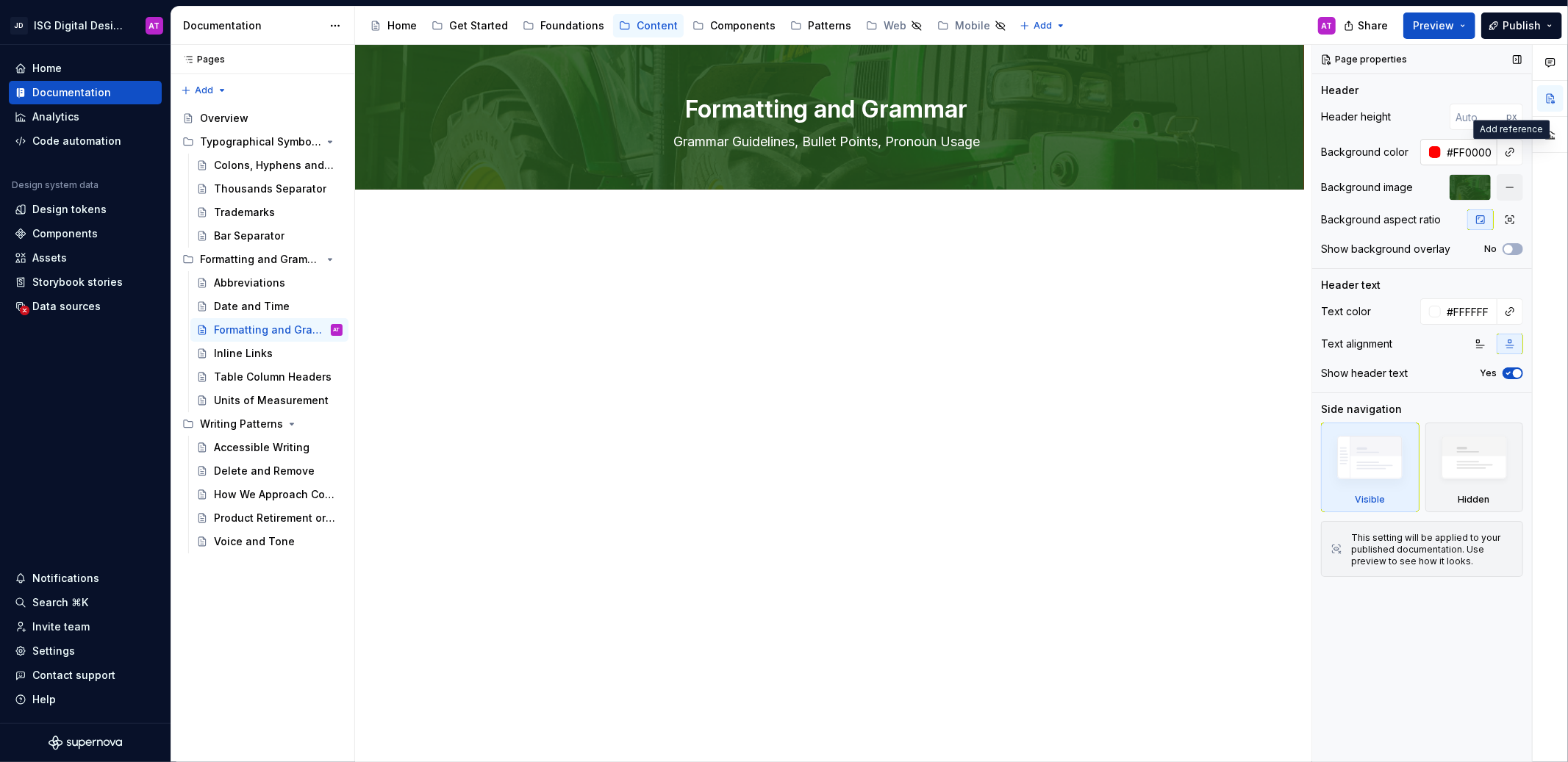
click at [1435, 150] on div at bounding box center [1434, 152] width 11 height 11
click at [1222, 316] on html "JD ISG Digital Design System AT Home Documentation Analytics Code automation De…" at bounding box center [784, 381] width 1568 height 762
click at [1479, 154] on input "#FF0000" at bounding box center [1468, 152] width 56 height 26
click at [1485, 153] on input "#FF0000" at bounding box center [1468, 152] width 56 height 26
type textarea "*"
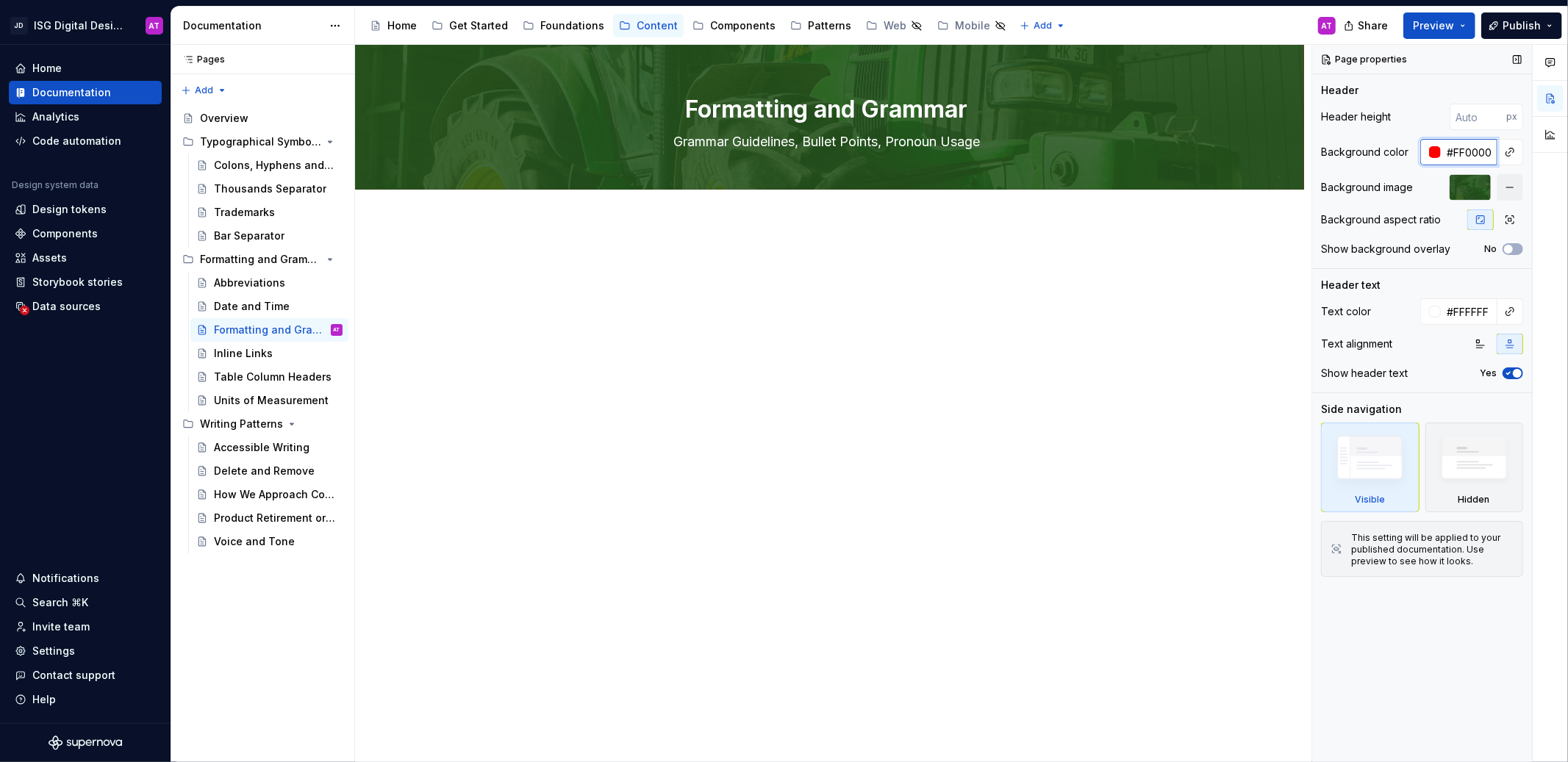
click at [1492, 153] on input "#FF0000" at bounding box center [1468, 152] width 56 height 26
type input "#"
click at [1237, 275] on div at bounding box center [829, 390] width 948 height 337
click at [1250, 22] on div "Accessibility guide for tree Page tree. Navigate the tree with the arrow keys. …" at bounding box center [851, 26] width 992 height 38
click at [1515, 247] on button "No" at bounding box center [1512, 248] width 20 height 11
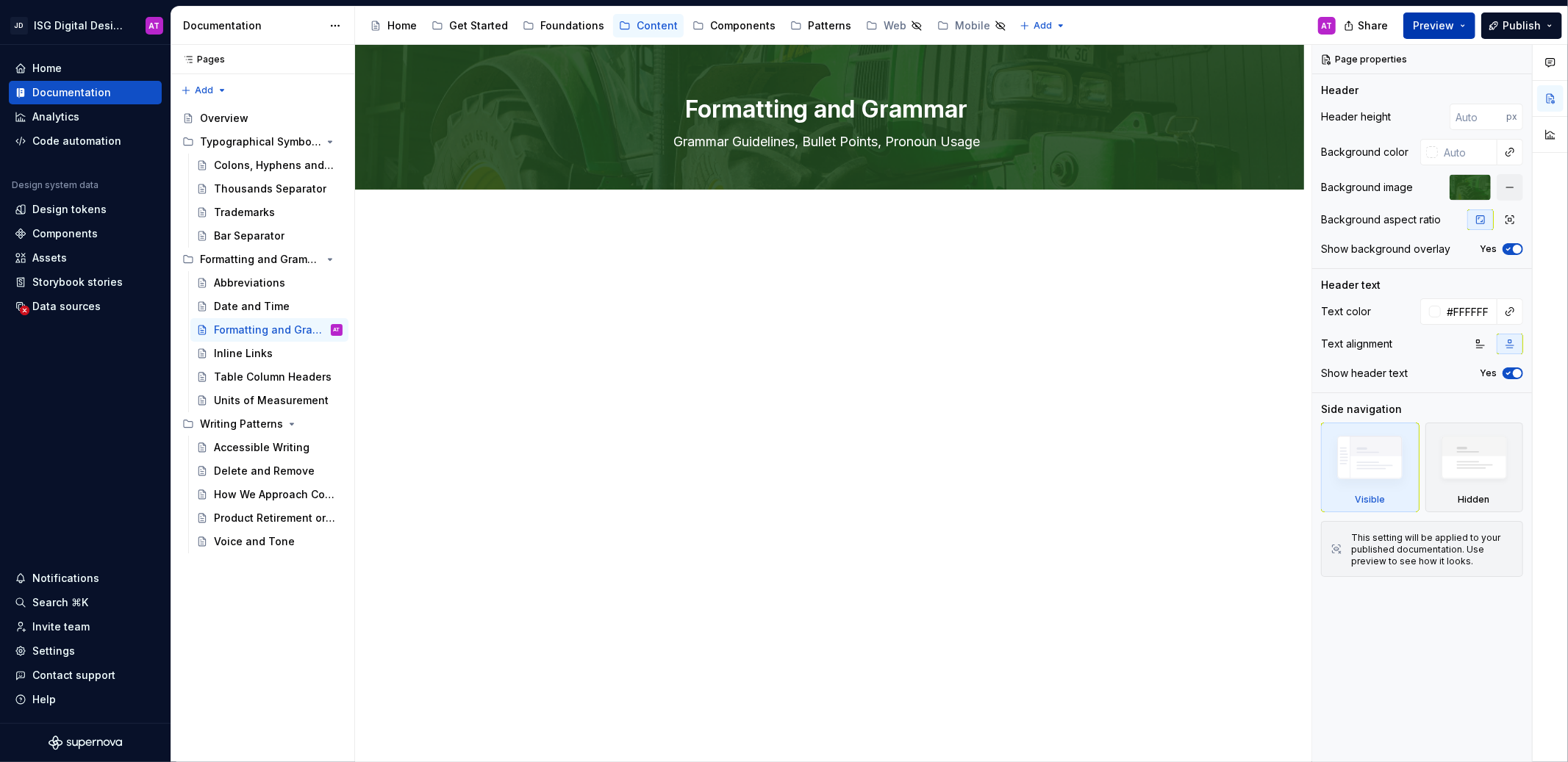
click at [1464, 26] on button "Preview" at bounding box center [1439, 26] width 72 height 26
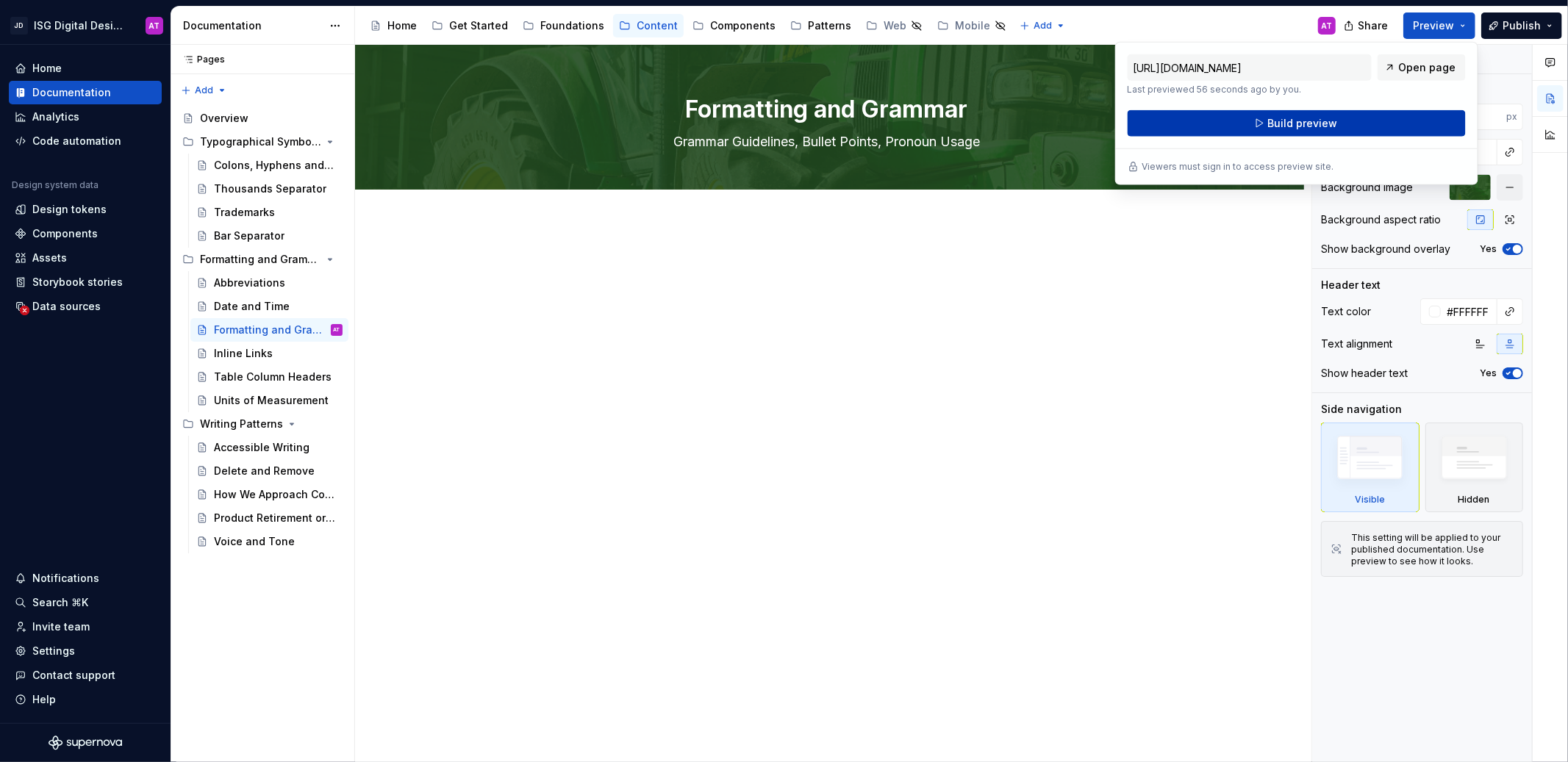
click at [1409, 120] on button "Build preview" at bounding box center [1297, 123] width 338 height 26
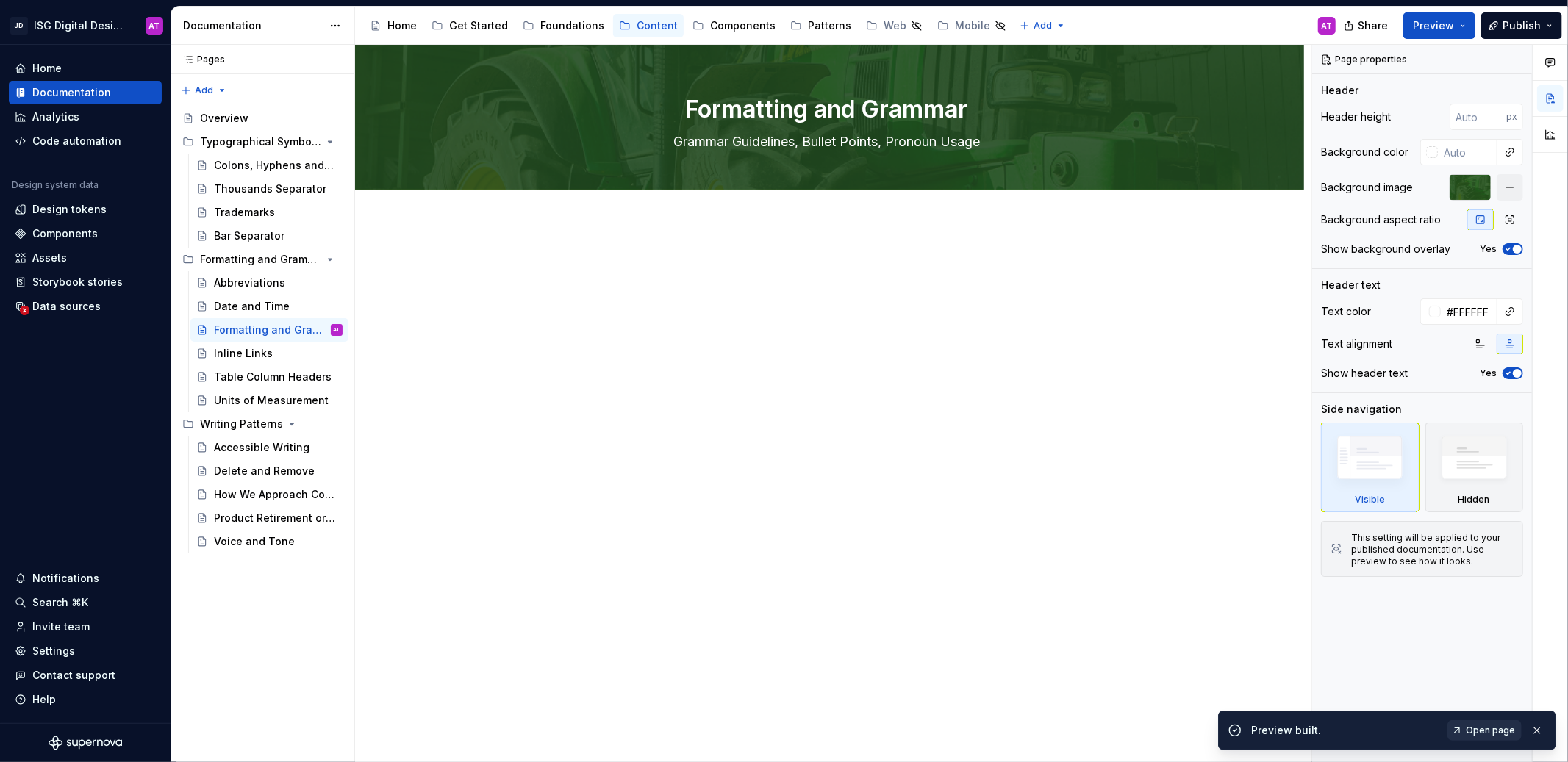
click at [1497, 731] on span "Open page" at bounding box center [1490, 729] width 49 height 11
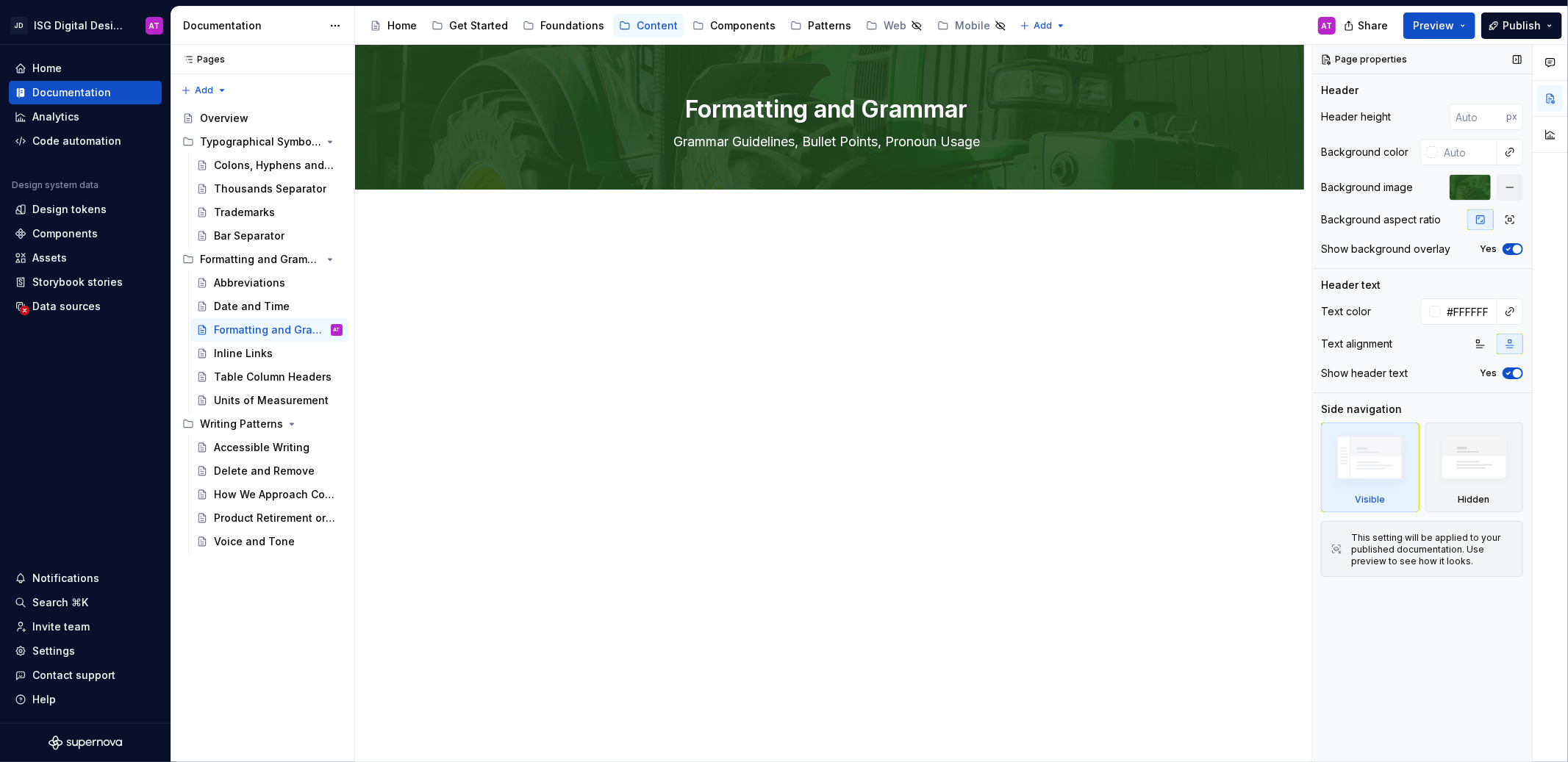
click at [1511, 374] on icon "button" at bounding box center [1507, 374] width 11 height 9
click at [1129, 324] on div at bounding box center [829, 293] width 764 height 73
click at [1463, 29] on button "Preview" at bounding box center [1439, 26] width 72 height 26
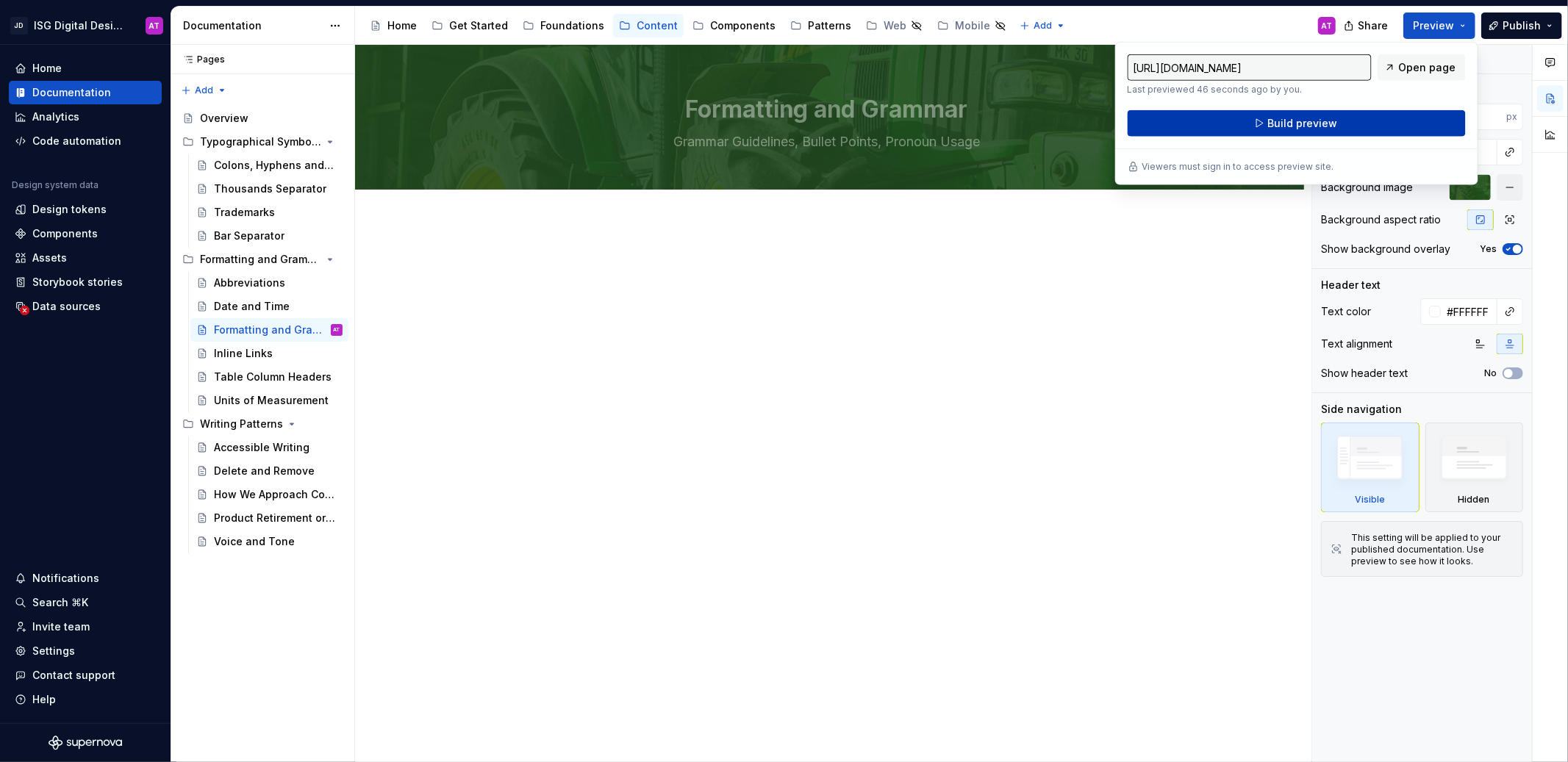
click at [1429, 119] on button "Build preview" at bounding box center [1297, 123] width 338 height 26
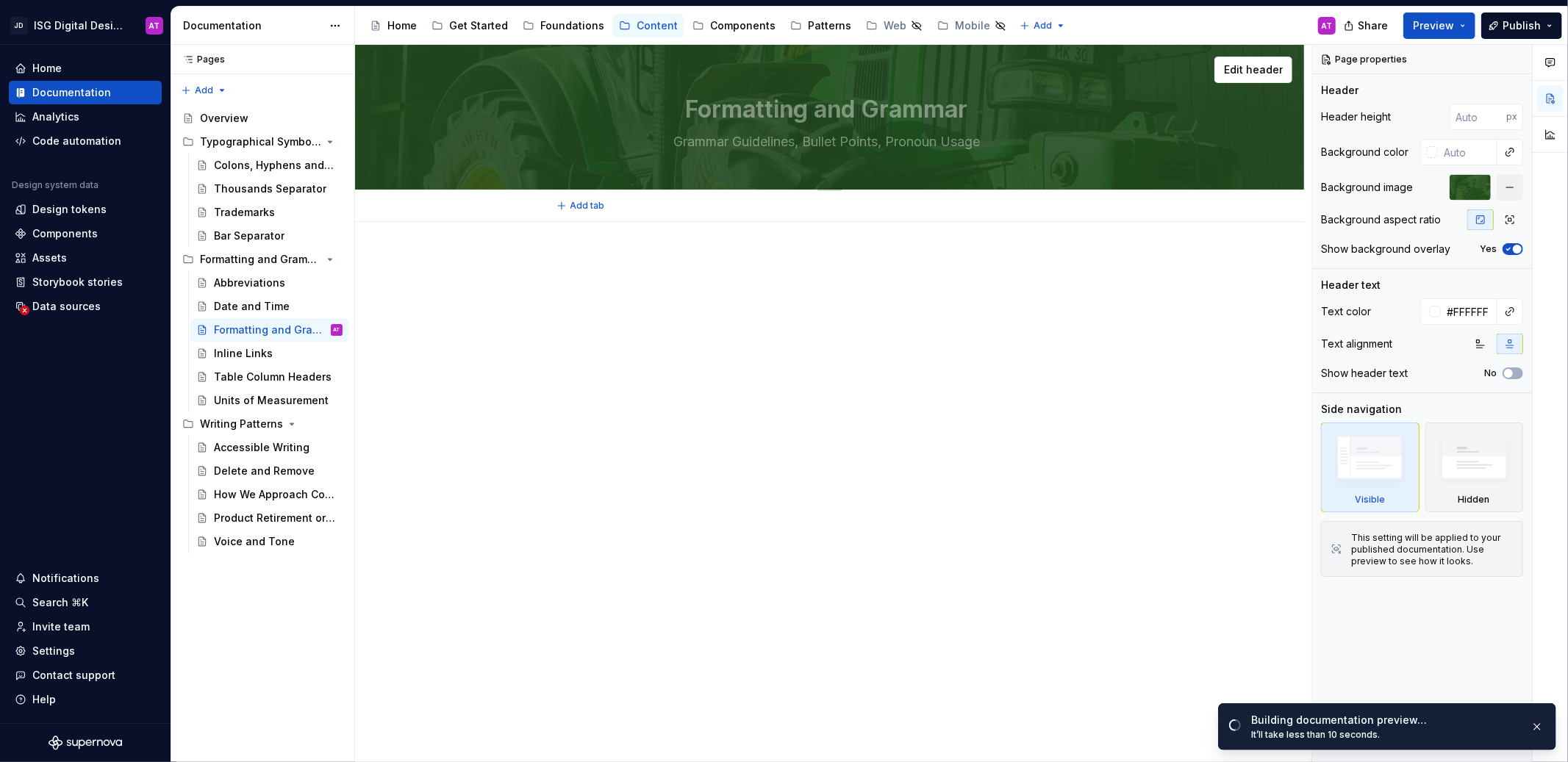
click at [852, 108] on textarea "Formatting and Grammar" at bounding box center [827, 109] width 555 height 35
click at [888, 153] on div "Formatting and Grammar Grammar Guidelines, Bullet Points, Pronoun Usage" at bounding box center [829, 116] width 555 height 144
click at [891, 148] on textarea "Grammar Guidelines, Bullet Points, Pronoun Usage" at bounding box center [827, 142] width 555 height 24
type textarea "*"
click at [1078, 298] on div at bounding box center [829, 285] width 764 height 55
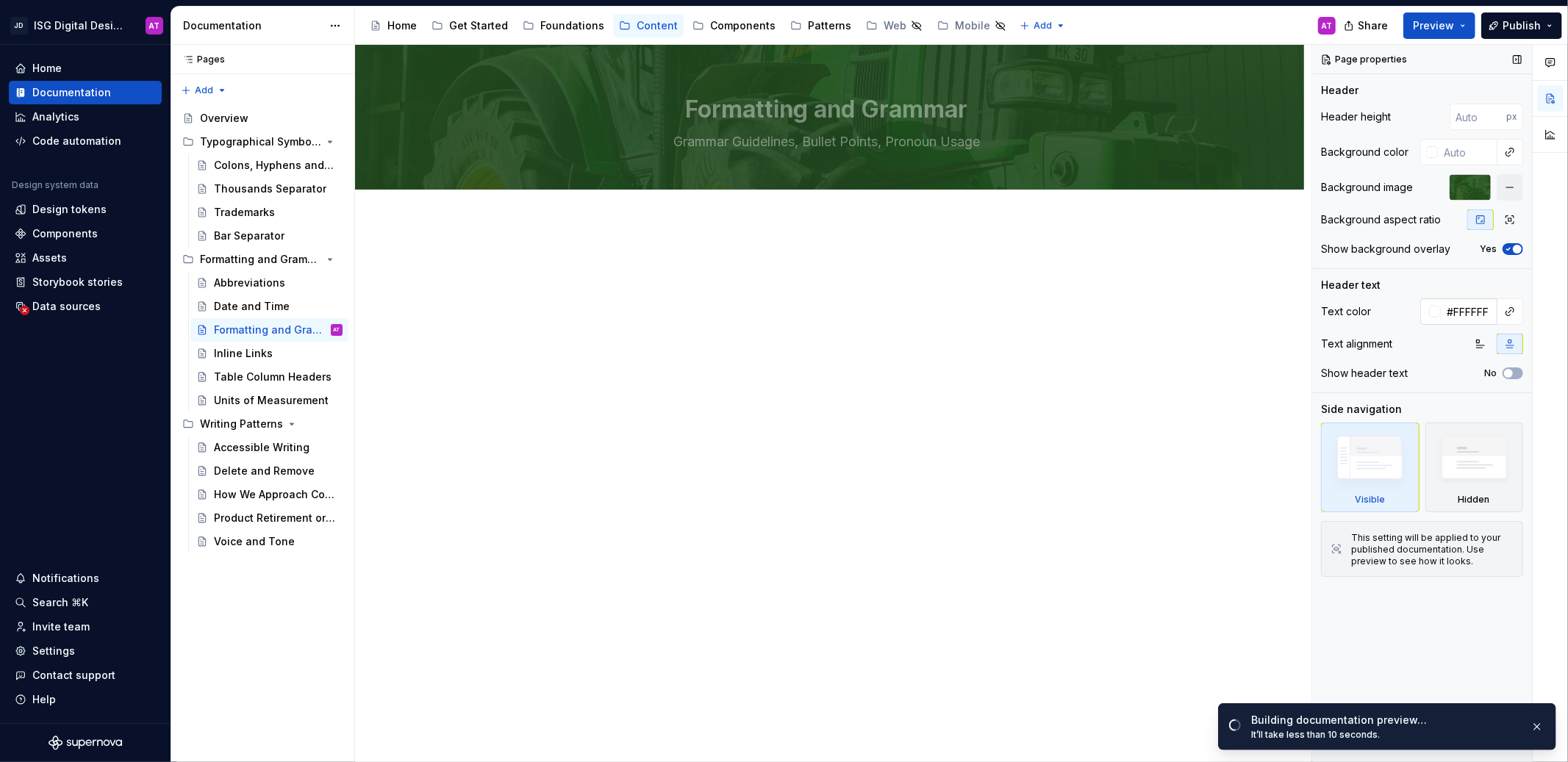
click at [1432, 316] on div at bounding box center [1434, 311] width 11 height 11
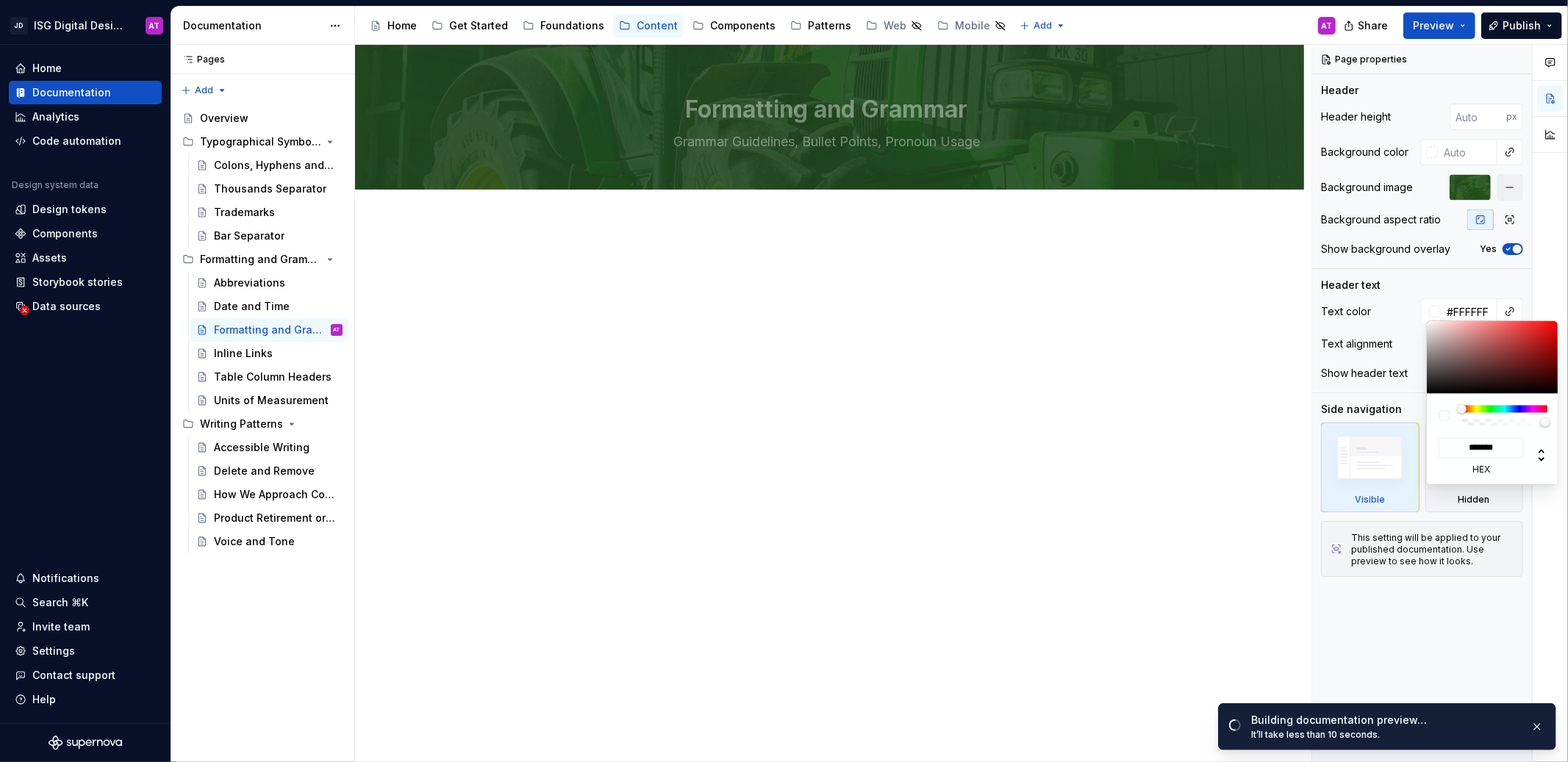
type input "#C5ADAD"
type input "*******"
type input "#E7DFDF"
type input "*******"
type input "#FFFFFF"
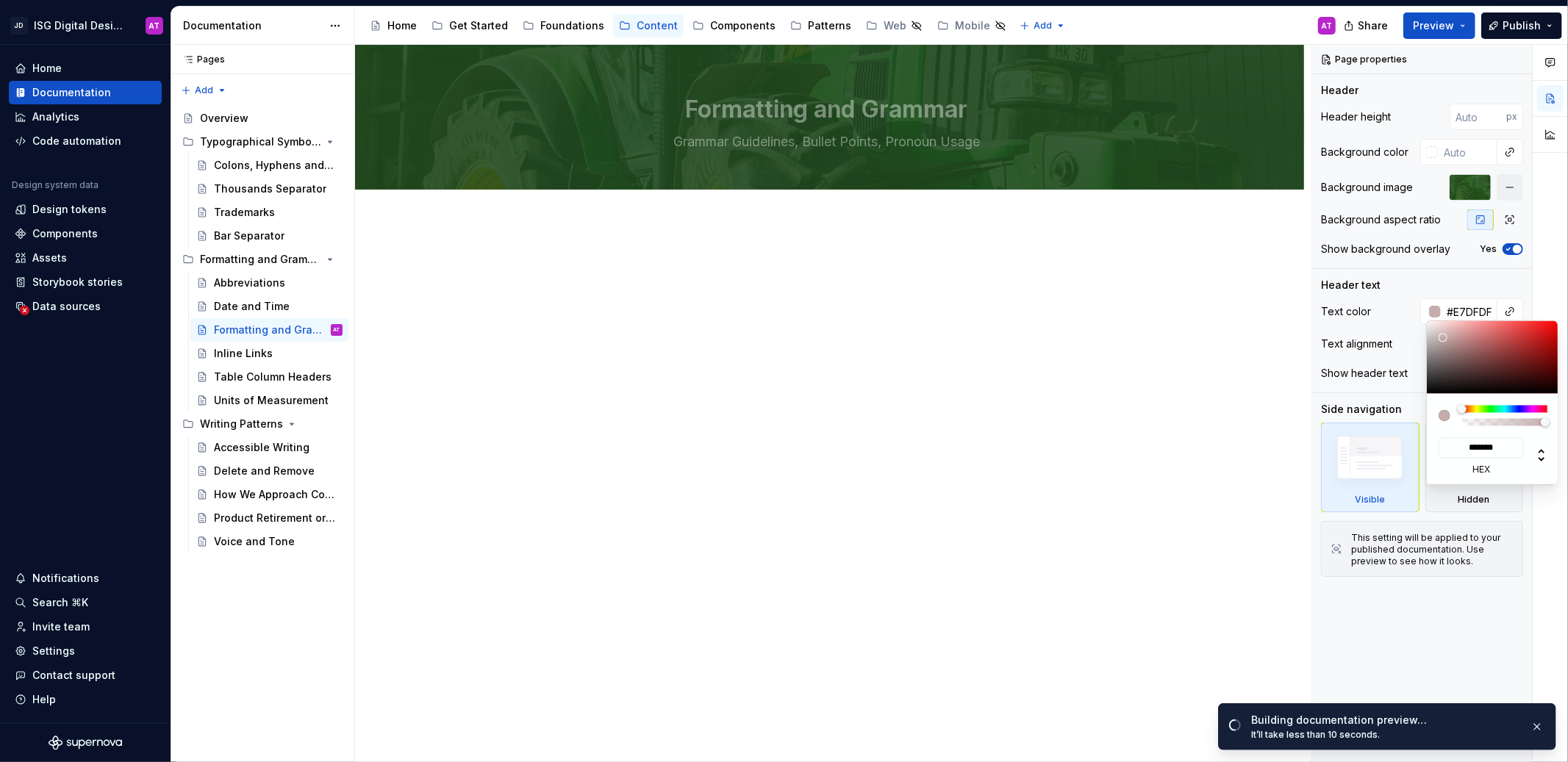
type input "*******"
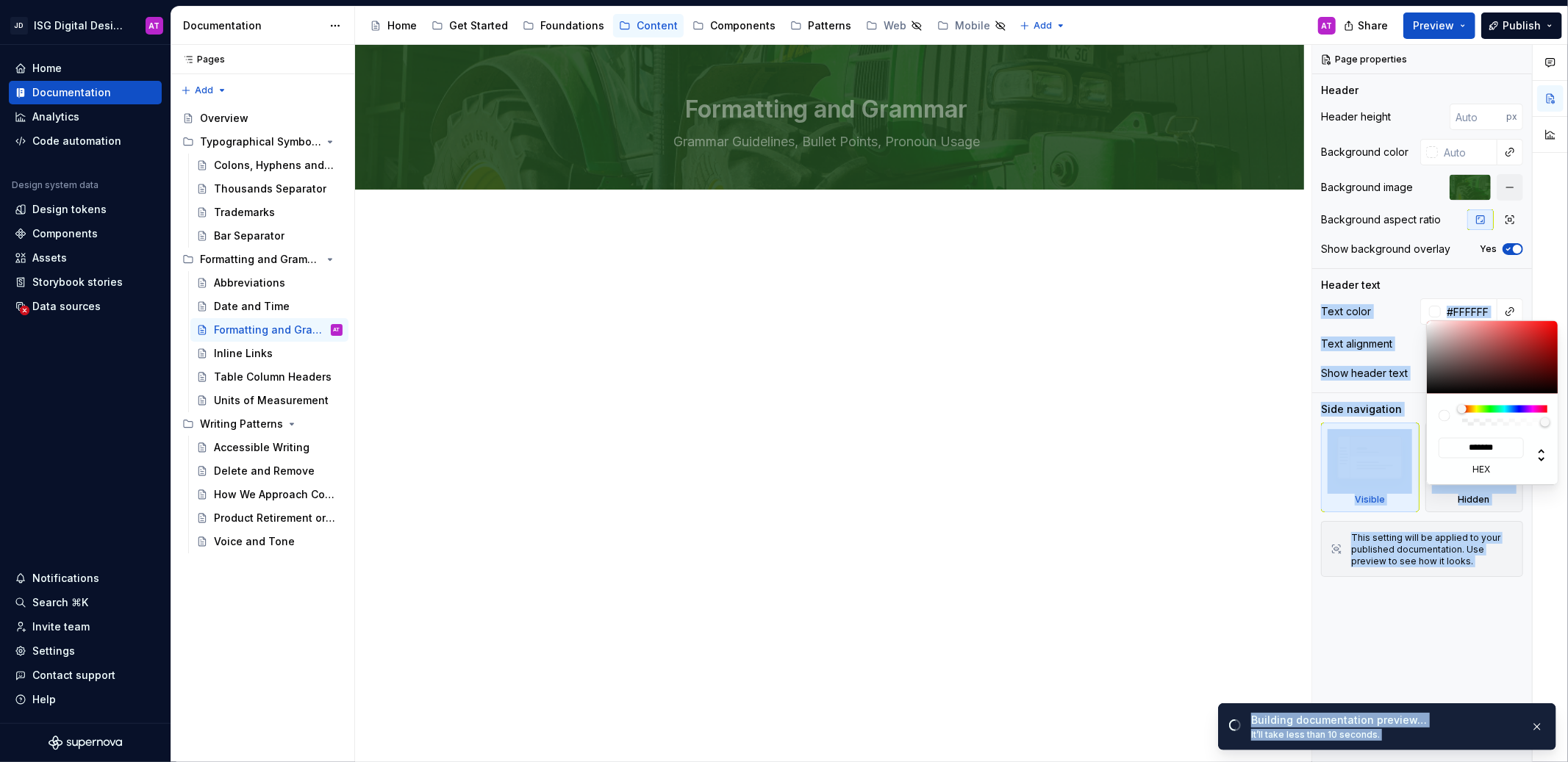
drag, startPoint x: 1443, startPoint y: 337, endPoint x: 1349, endPoint y: 300, distance: 101.0
click at [1357, 299] on body "JD ISG Digital Design System AT Home Documentation Analytics Code automation De…" at bounding box center [784, 381] width 1568 height 762
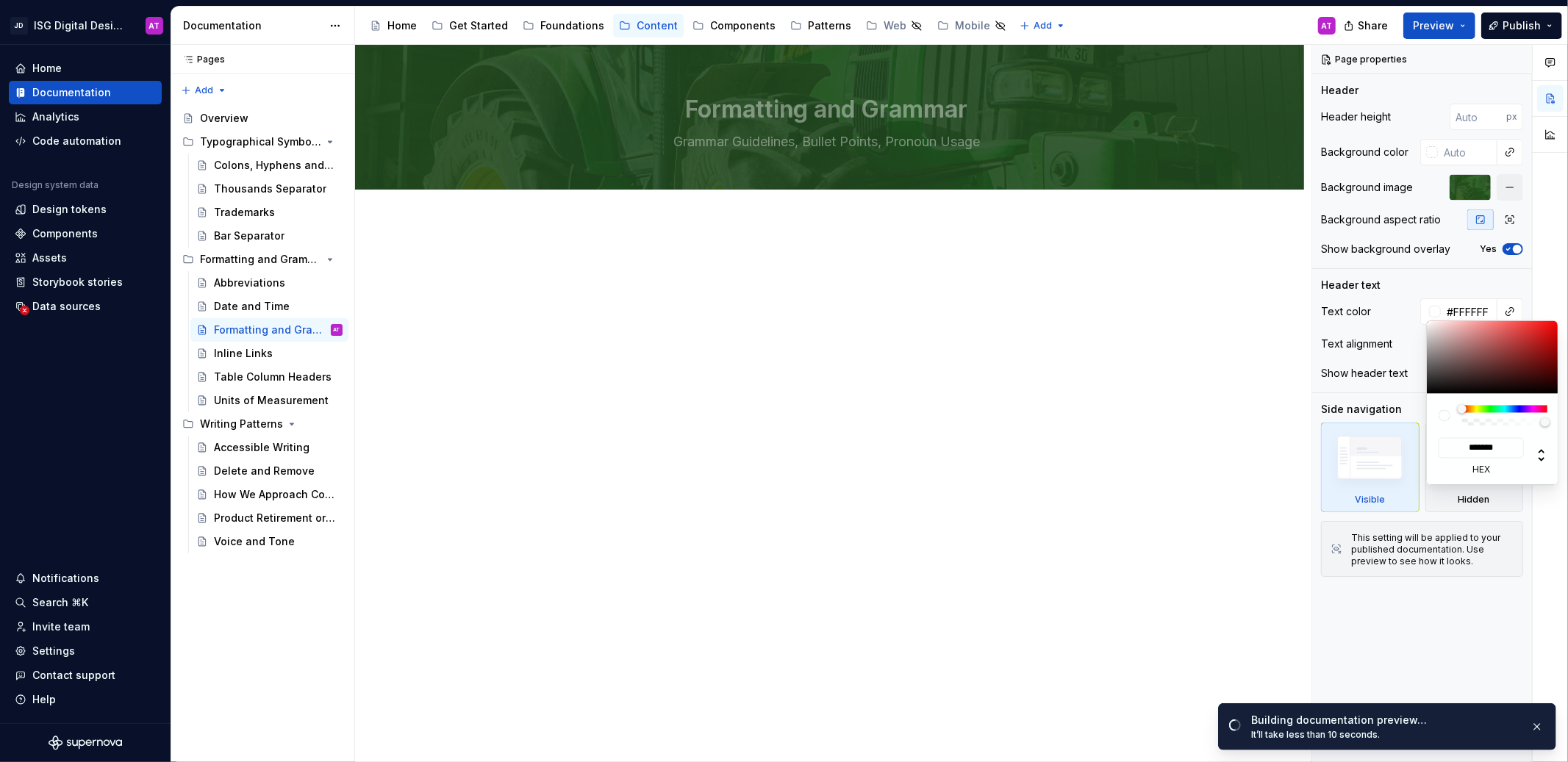
click at [1149, 333] on html "JD ISG Digital Design System AT Home Documentation Analytics Code automation De…" at bounding box center [784, 381] width 1568 height 762
click at [1347, 635] on div "Comments Open comments No comments yet Select ‘Comment’ from the block context …" at bounding box center [1439, 403] width 256 height 718
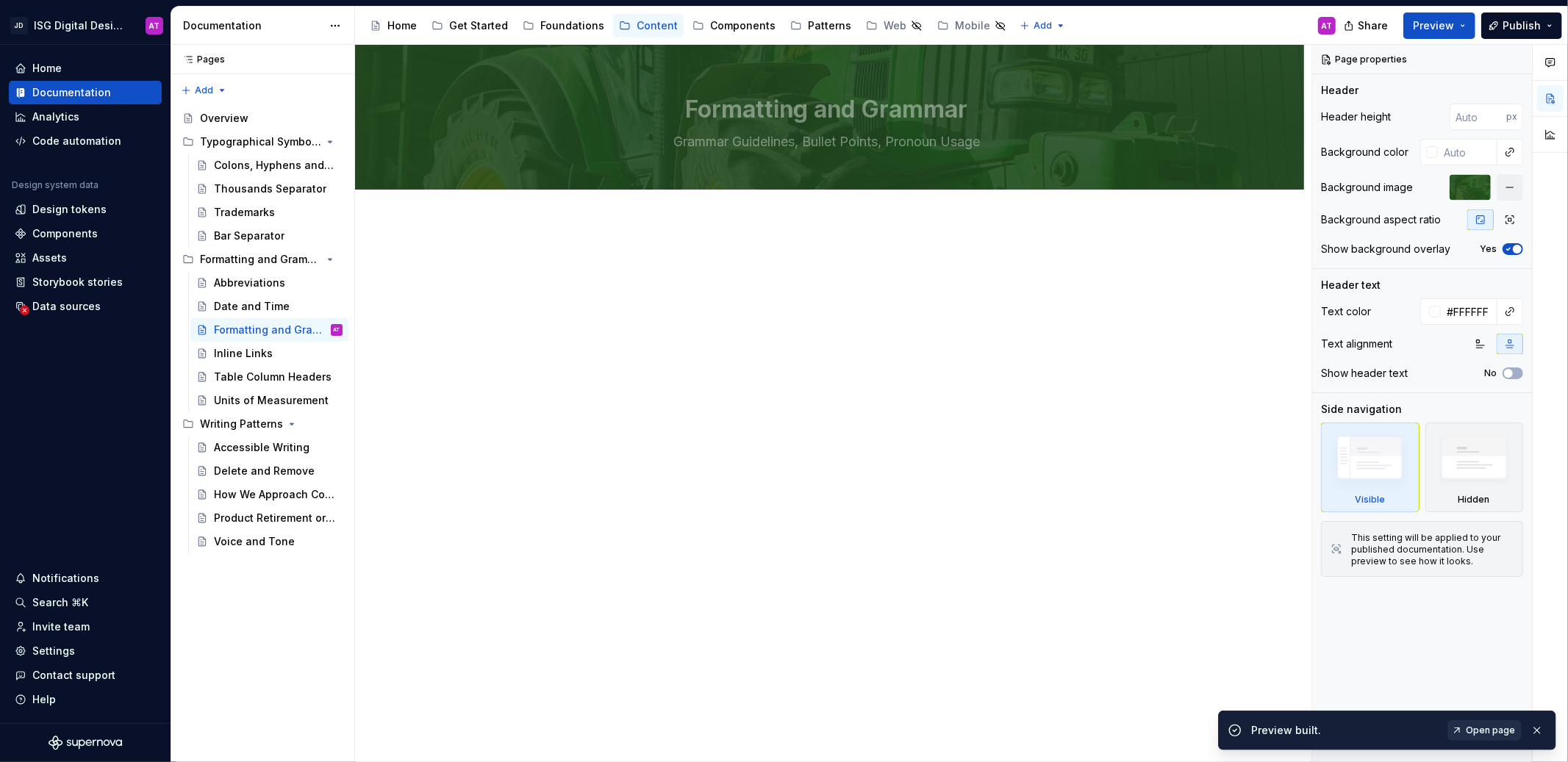
click at [1491, 730] on span "Open page" at bounding box center [1490, 729] width 49 height 11
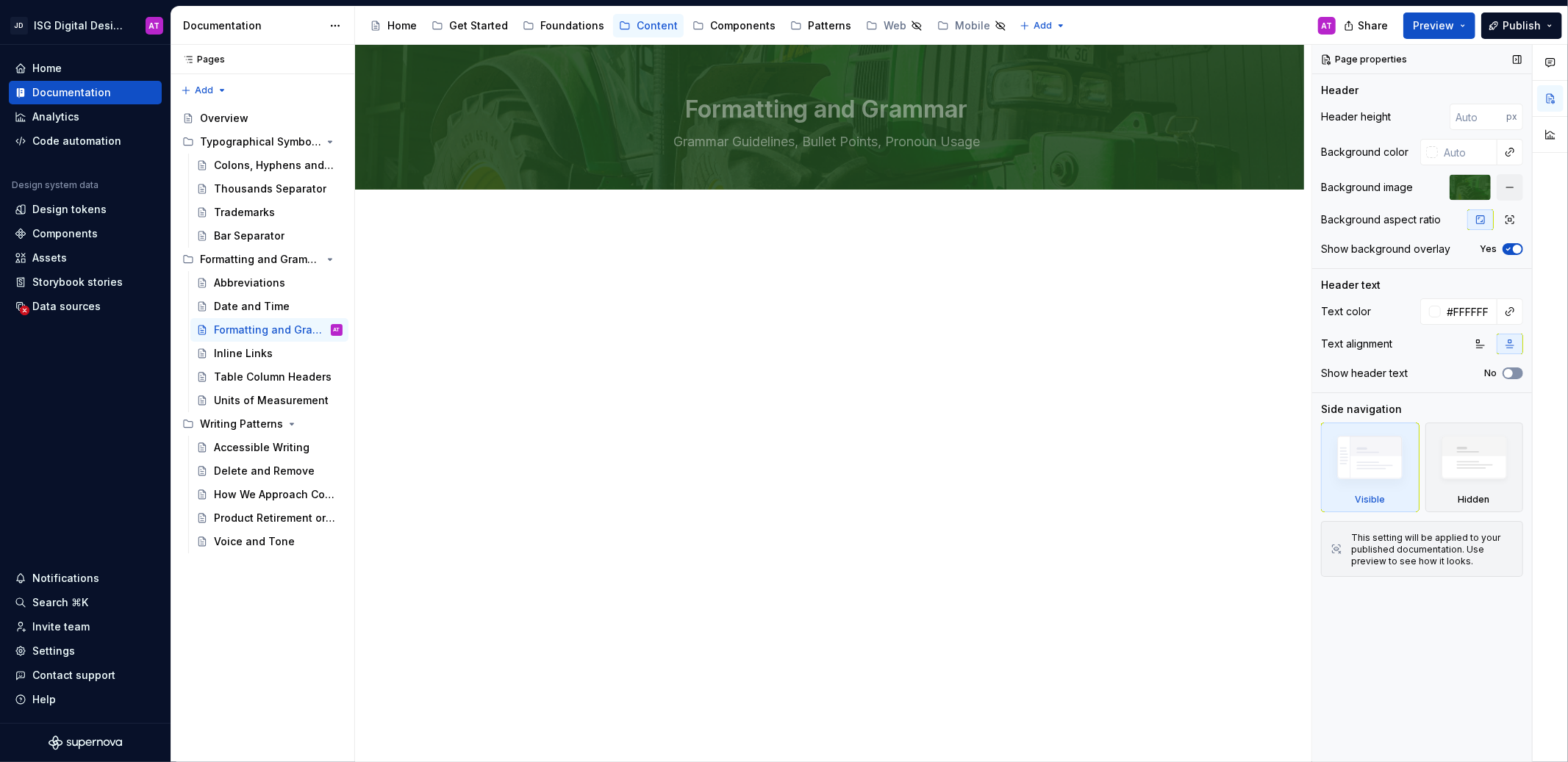
click at [1511, 370] on span "button" at bounding box center [1508, 374] width 9 height 9
click at [1510, 250] on icon "button" at bounding box center [1507, 249] width 11 height 9
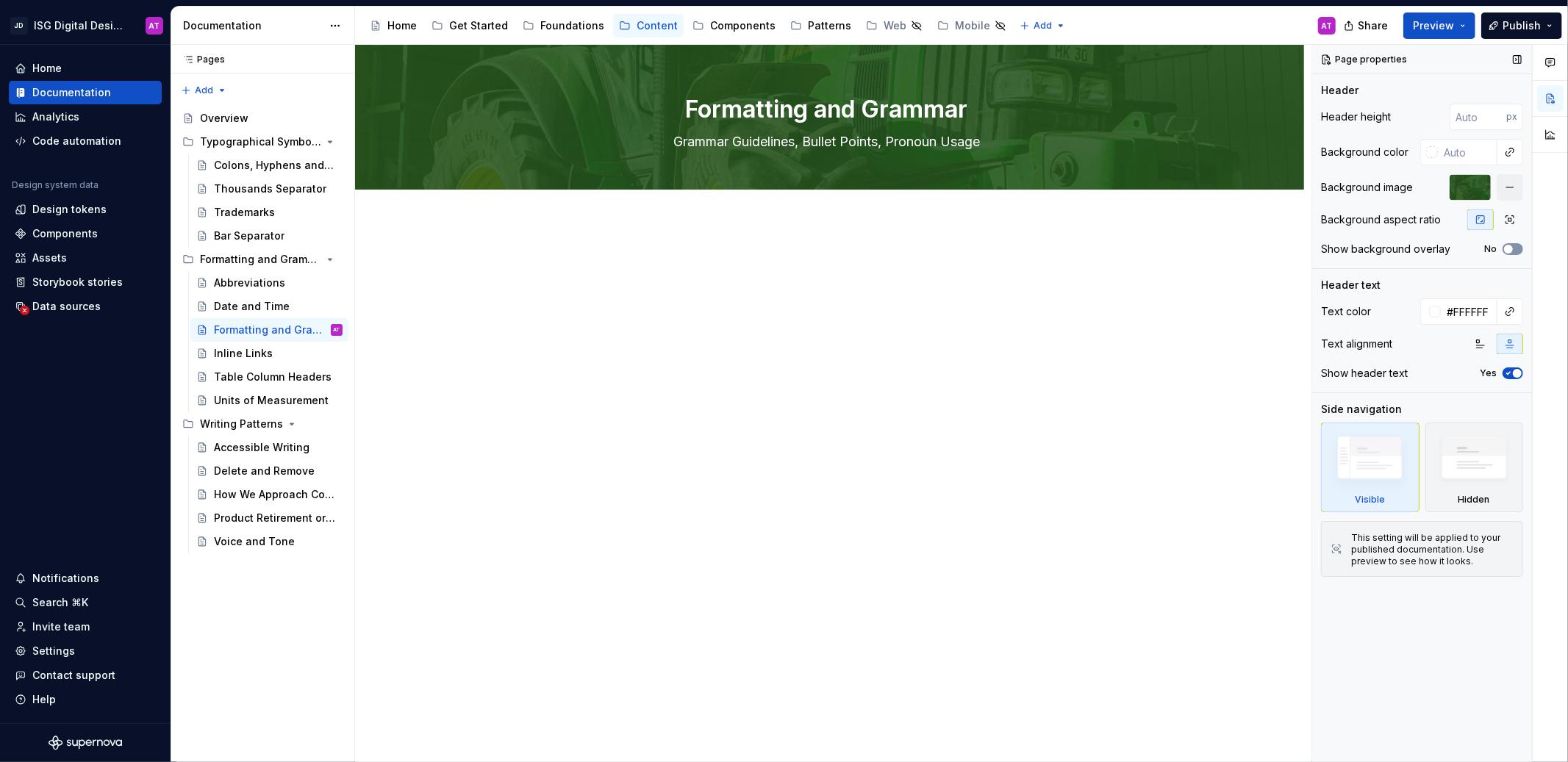
click at [1510, 250] on span "button" at bounding box center [1508, 249] width 9 height 9
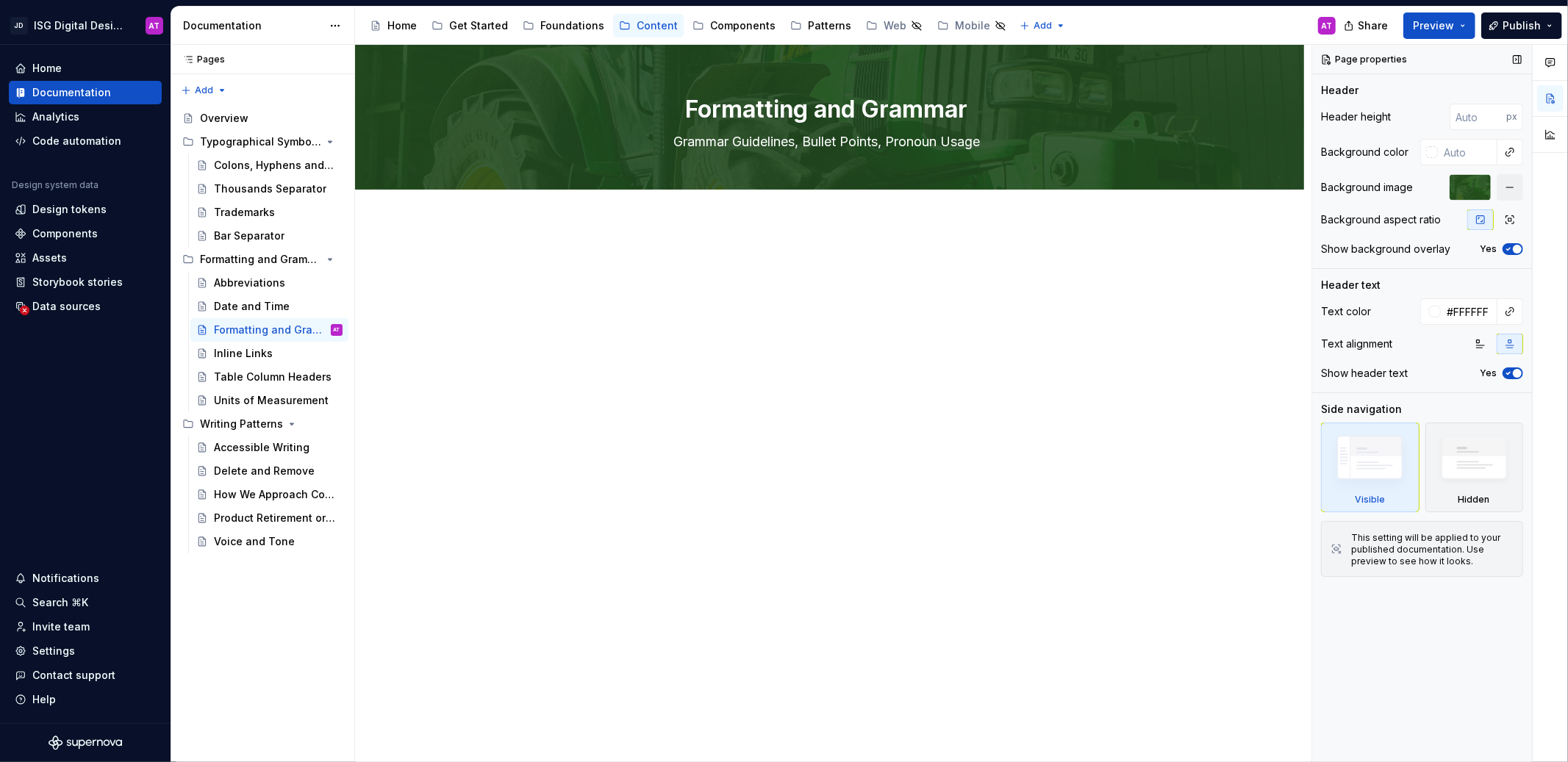
click at [1510, 250] on icon "button" at bounding box center [1507, 249] width 11 height 9
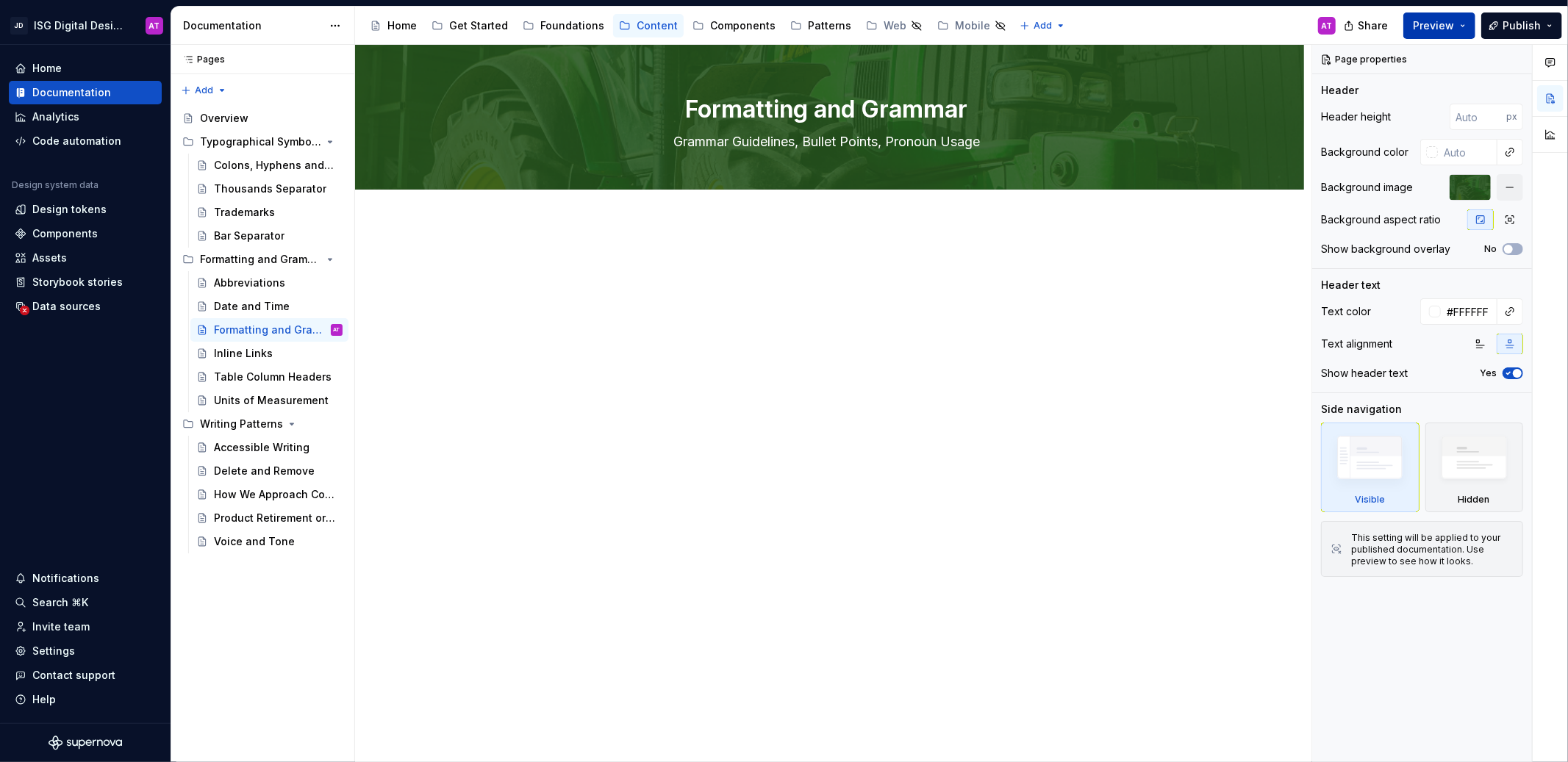
click at [1448, 21] on span "Preview" at bounding box center [1433, 26] width 41 height 15
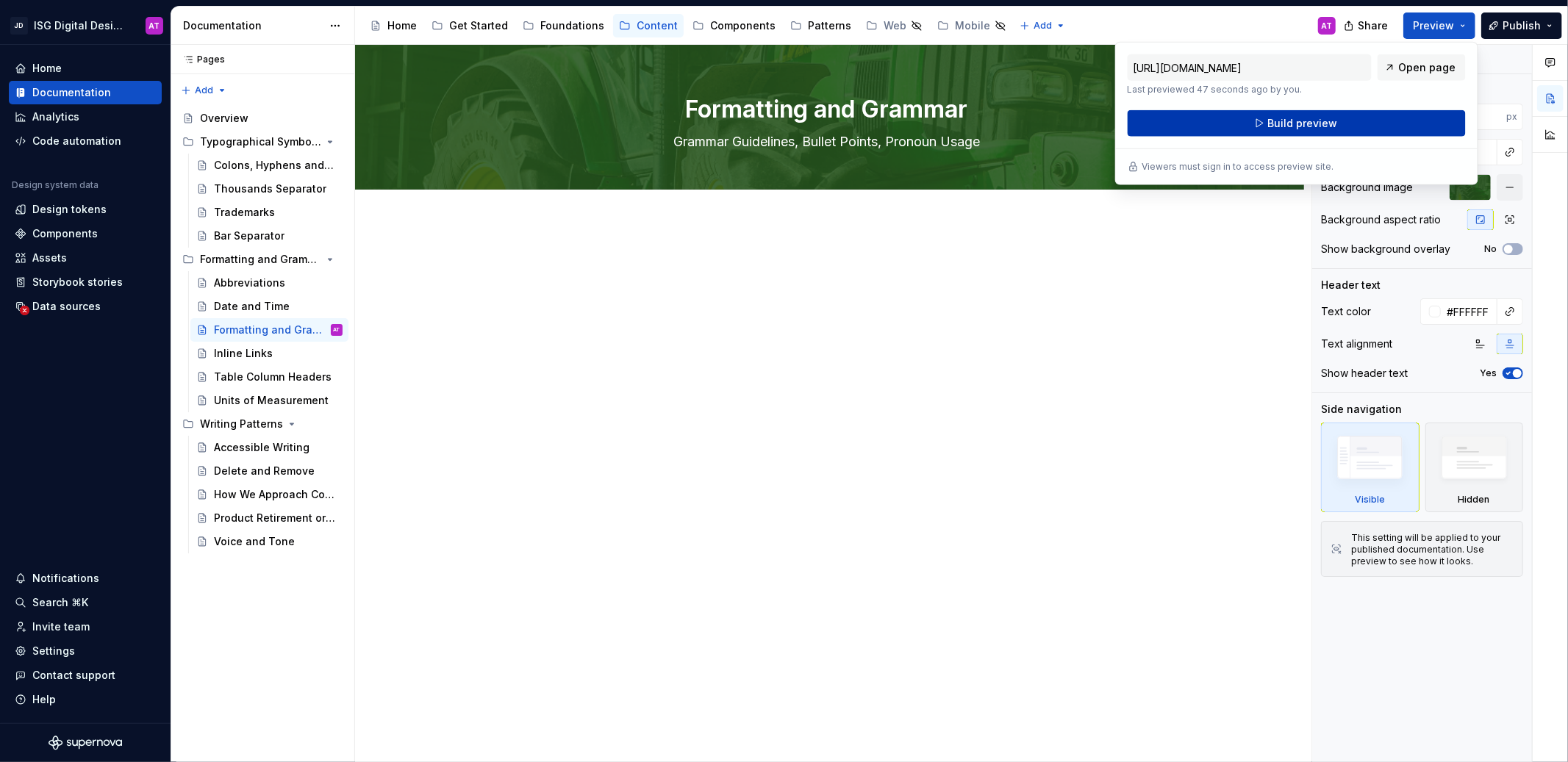
click at [1405, 114] on button "Build preview" at bounding box center [1297, 123] width 338 height 26
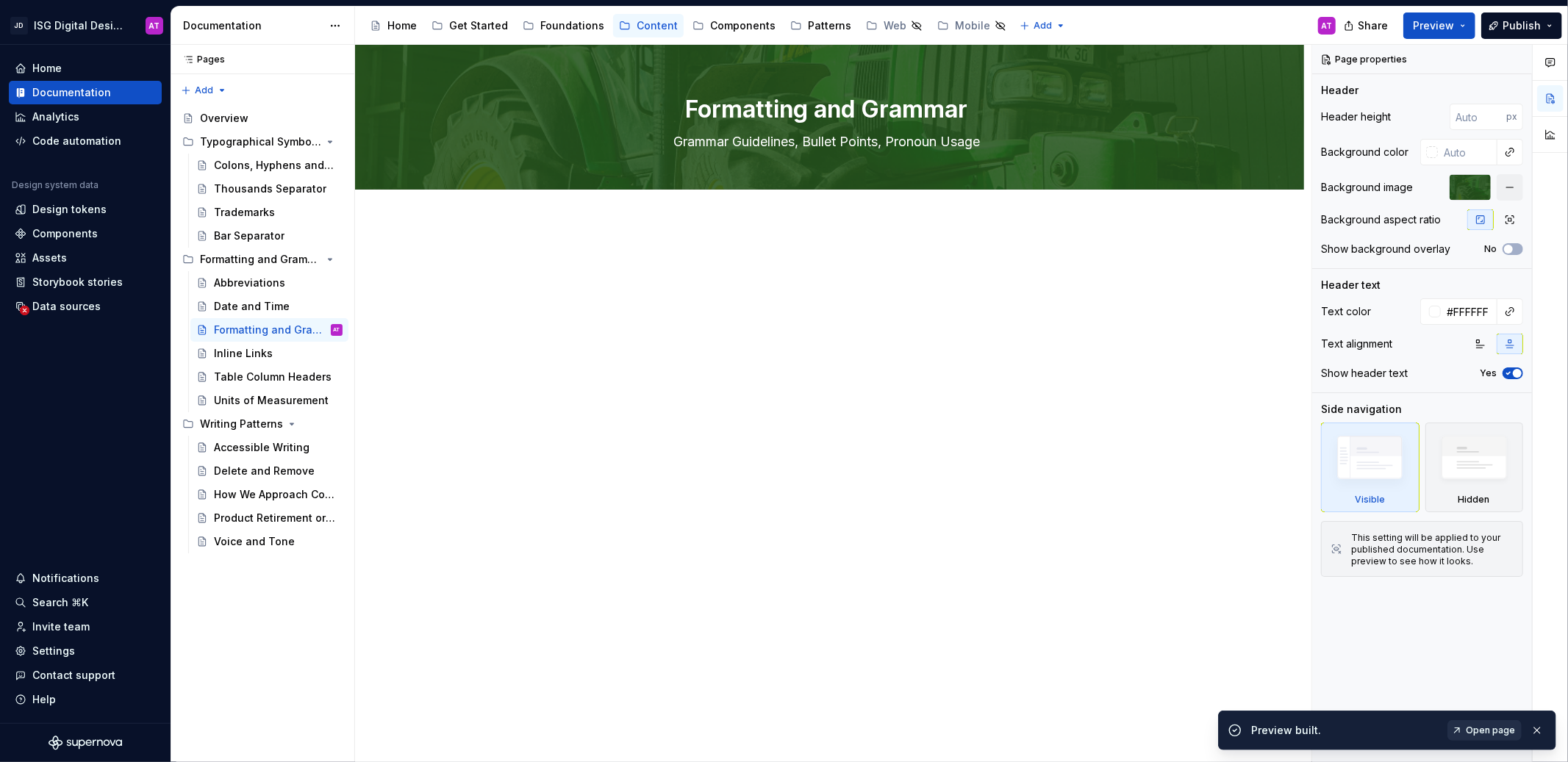
click at [1503, 729] on span "Open page" at bounding box center [1490, 729] width 49 height 11
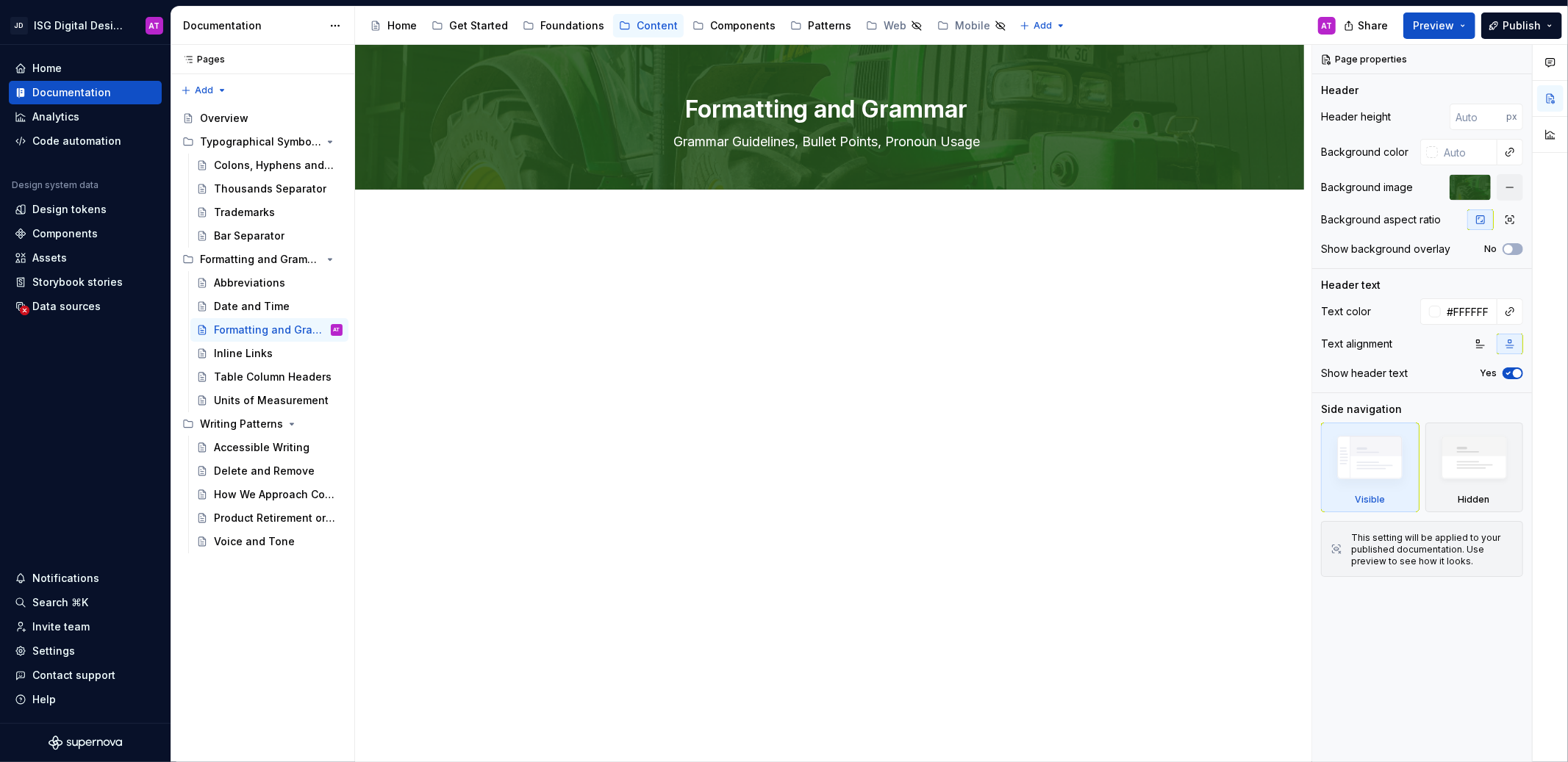
type textarea "*"
click at [1481, 122] on input "number" at bounding box center [1477, 117] width 56 height 26
click at [1497, 115] on input "1" at bounding box center [1477, 117] width 56 height 26
click at [1497, 115] on input "2" at bounding box center [1477, 117] width 56 height 26
click at [1497, 115] on input "3" at bounding box center [1477, 117] width 56 height 26
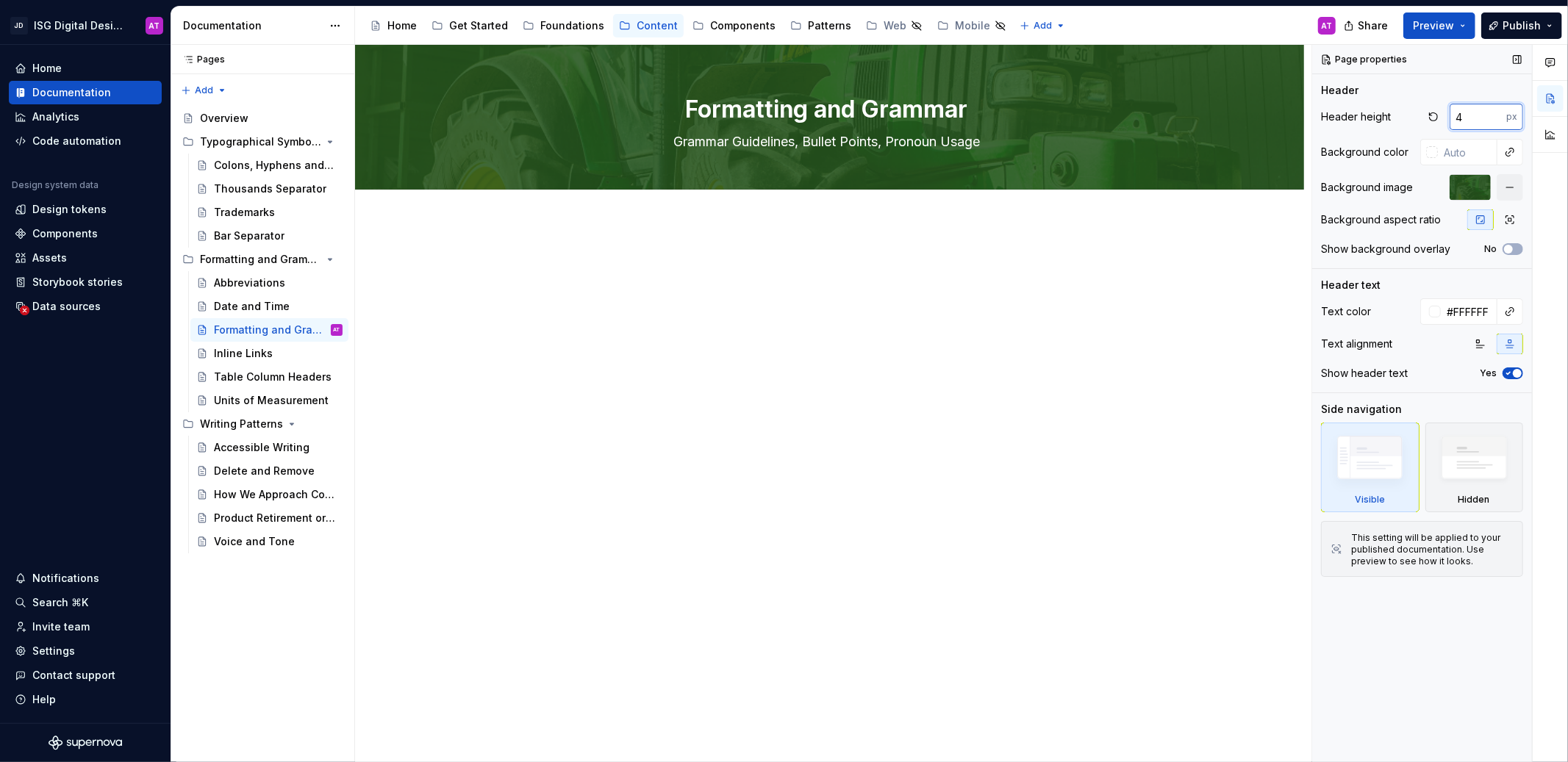
click at [1497, 115] on input "4" at bounding box center [1477, 117] width 56 height 26
click at [1497, 115] on input "5" at bounding box center [1477, 117] width 56 height 26
click at [1497, 115] on input "6" at bounding box center [1477, 117] width 56 height 26
click at [1497, 115] on input "7" at bounding box center [1477, 117] width 56 height 26
click at [1497, 115] on input "8" at bounding box center [1477, 117] width 56 height 26
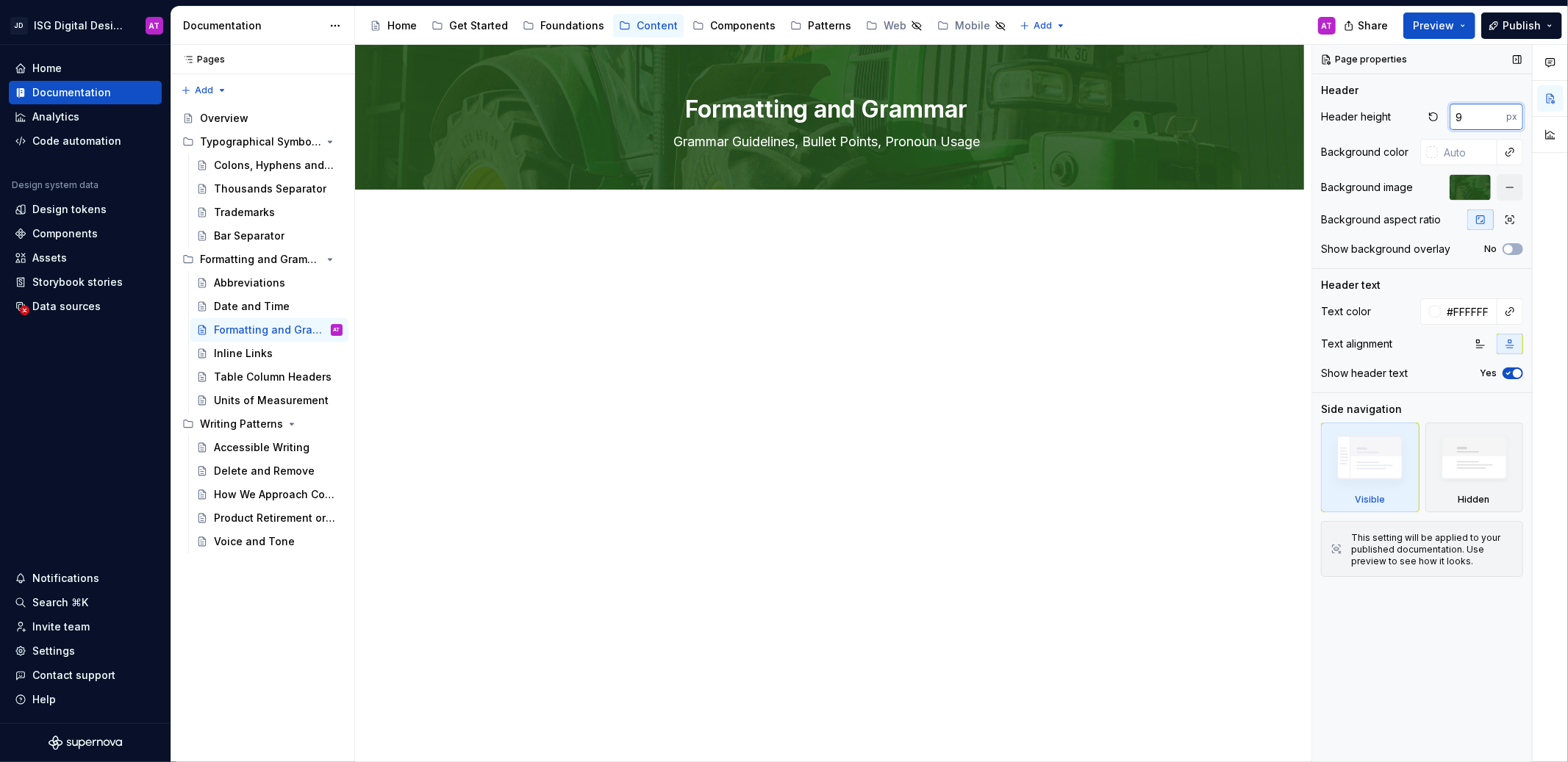
click at [1497, 115] on input "9" at bounding box center [1477, 117] width 56 height 26
type input "70"
click at [1497, 115] on input "70" at bounding box center [1477, 117] width 56 height 26
click at [1435, 28] on span "Preview" at bounding box center [1433, 26] width 41 height 15
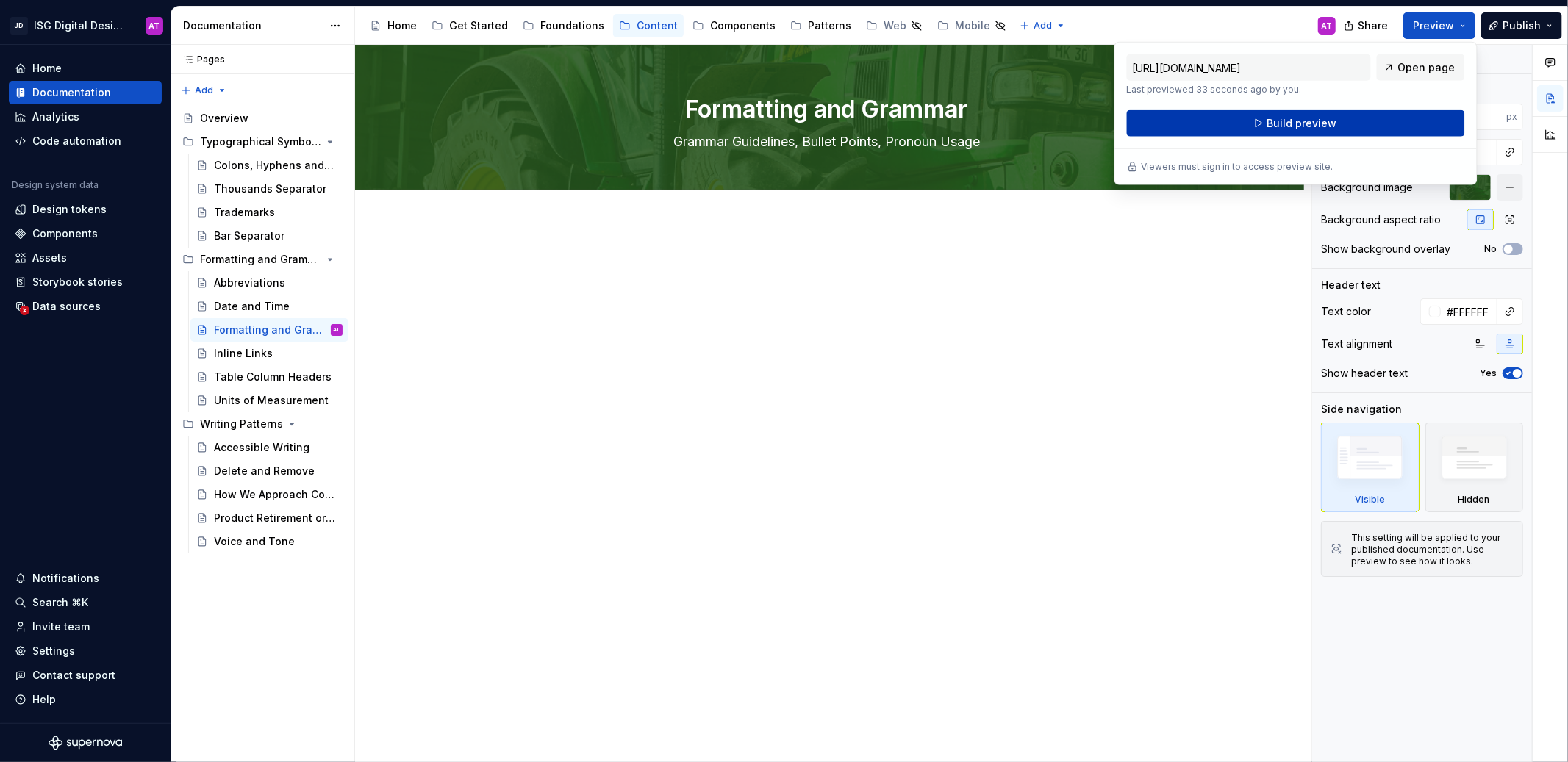
click at [1409, 123] on button "Build preview" at bounding box center [1296, 123] width 338 height 26
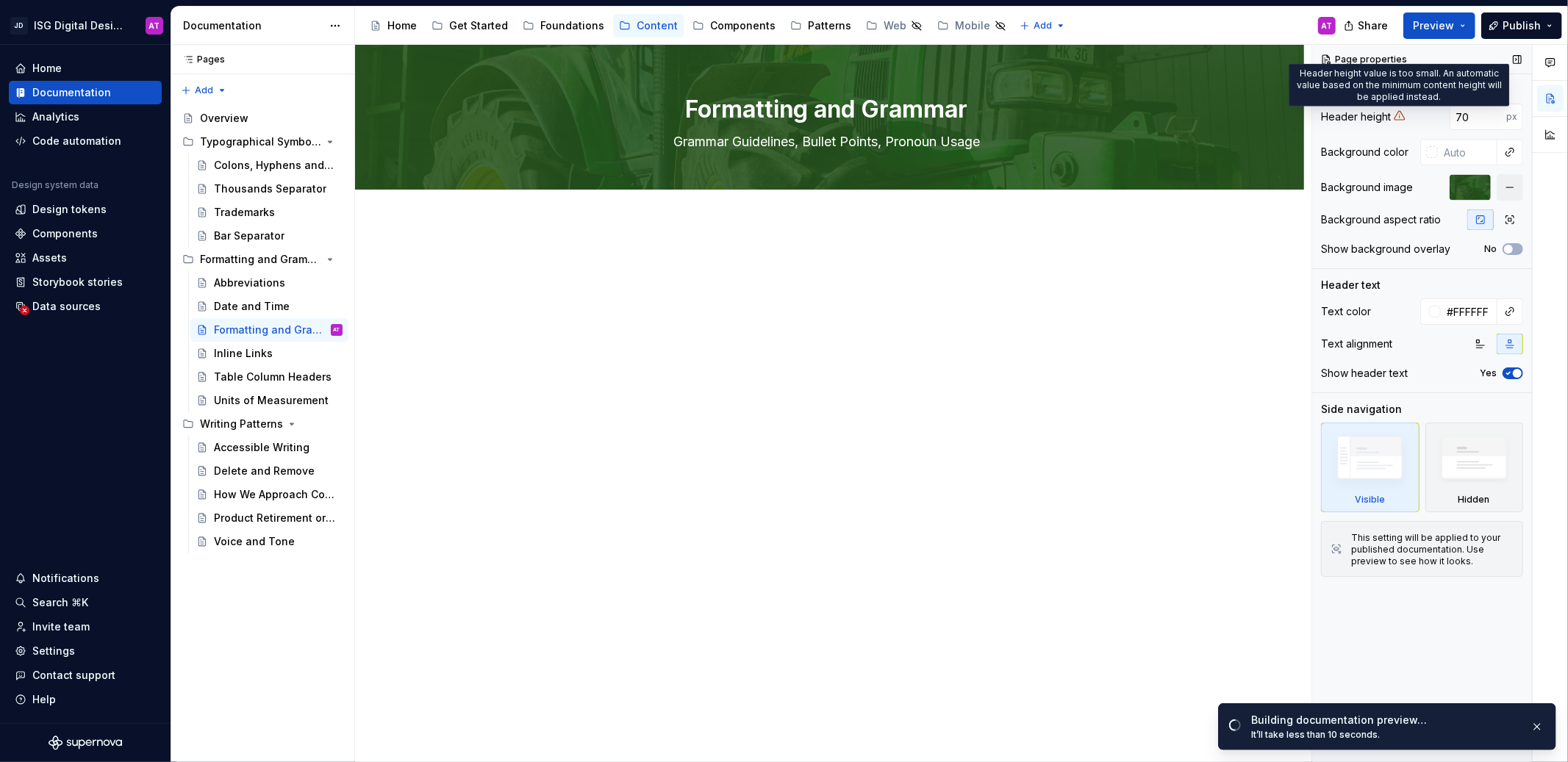
click at [1401, 117] on icon at bounding box center [1399, 115] width 11 height 11
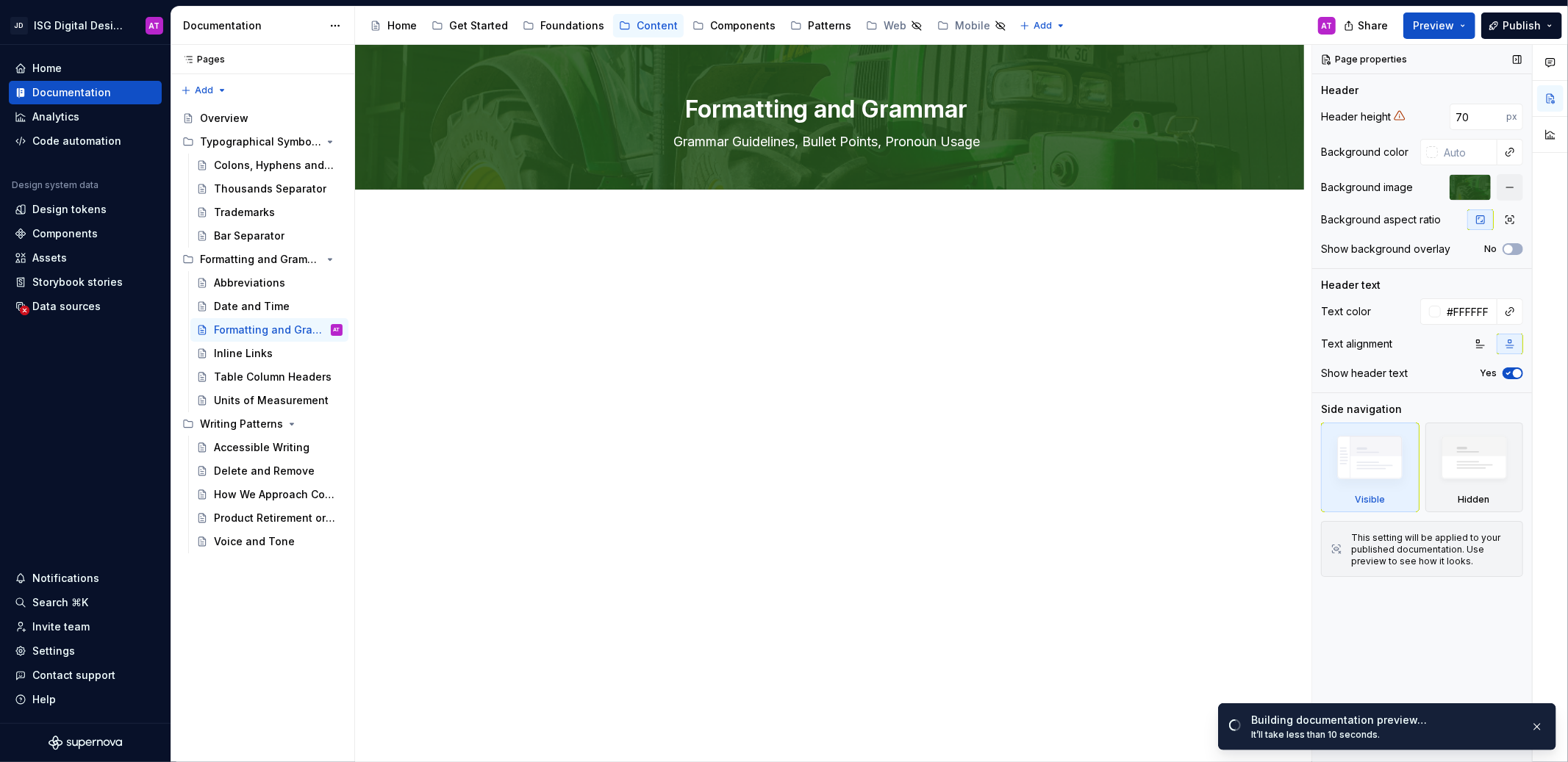
click at [1401, 117] on icon at bounding box center [1399, 115] width 11 height 11
click at [1468, 735] on span "Open page" at bounding box center [1490, 729] width 49 height 11
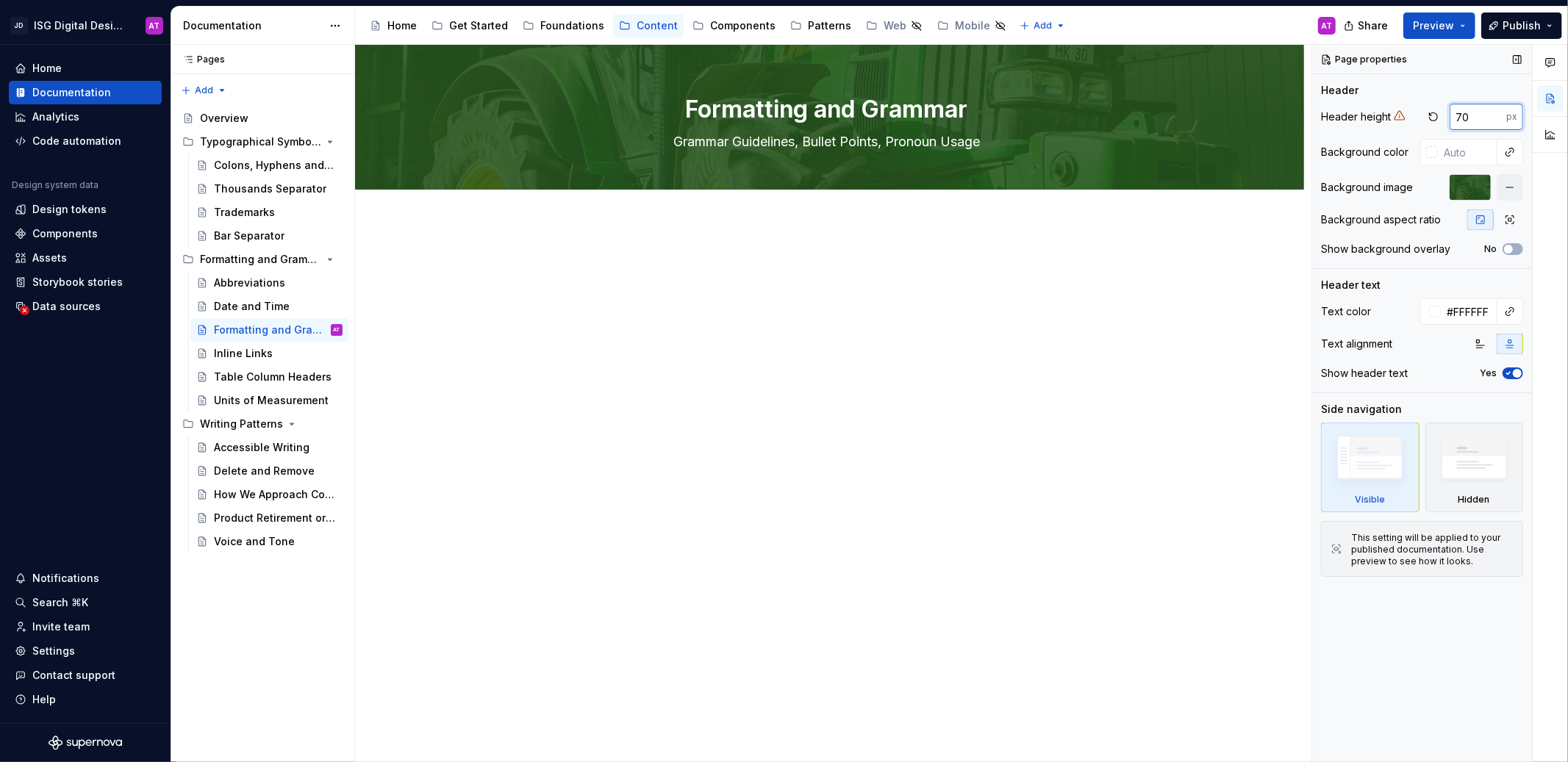
drag, startPoint x: 1468, startPoint y: 115, endPoint x: 1426, endPoint y: 105, distance: 43.2
click at [1426, 105] on div "70 px" at bounding box center [1472, 117] width 100 height 26
type textarea "*"
click at [1431, 84] on div "Header" at bounding box center [1421, 90] width 202 height 15
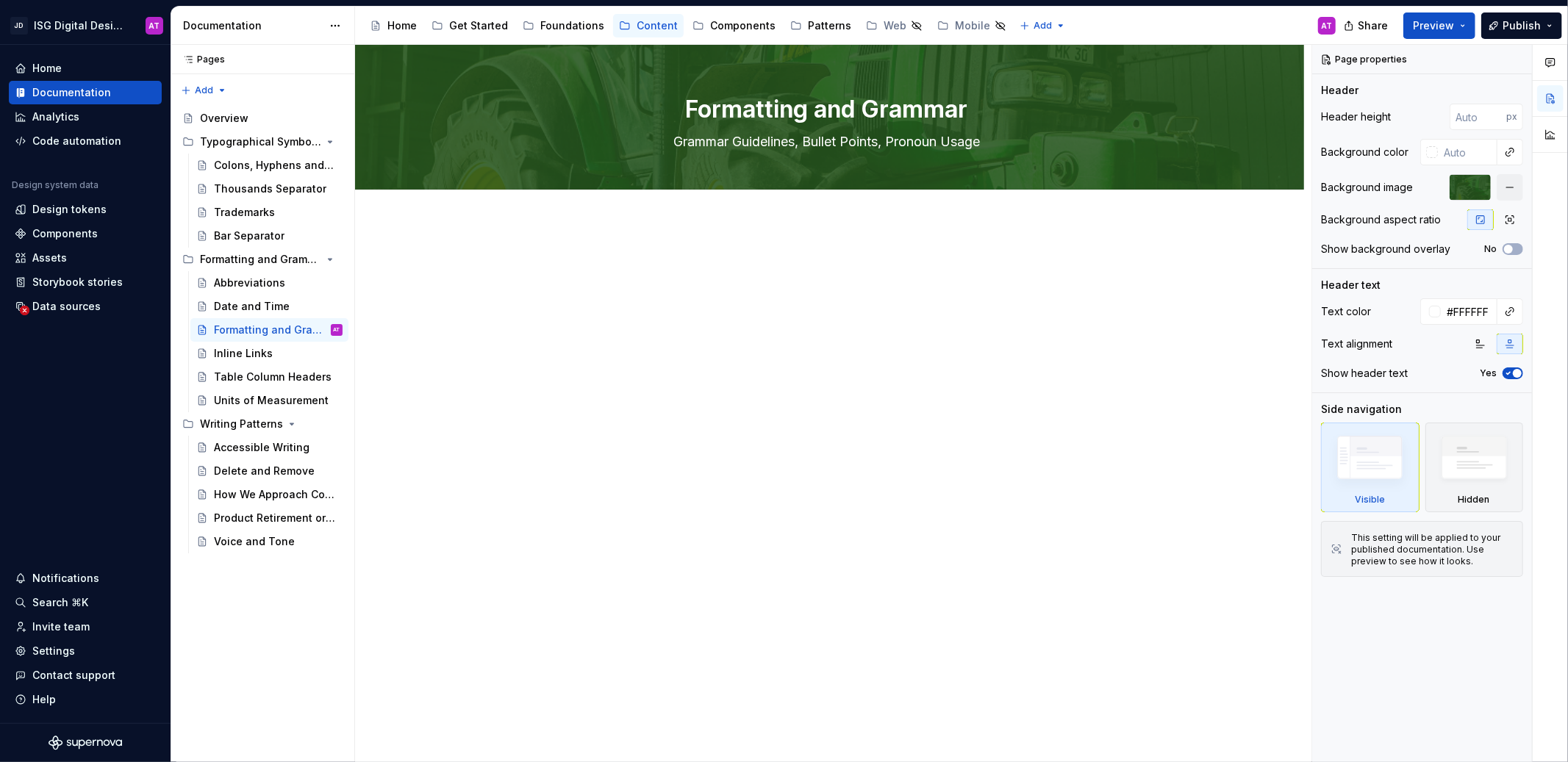
click at [1216, 351] on div at bounding box center [829, 390] width 948 height 337
click at [1443, 19] on span "Preview" at bounding box center [1433, 26] width 41 height 15
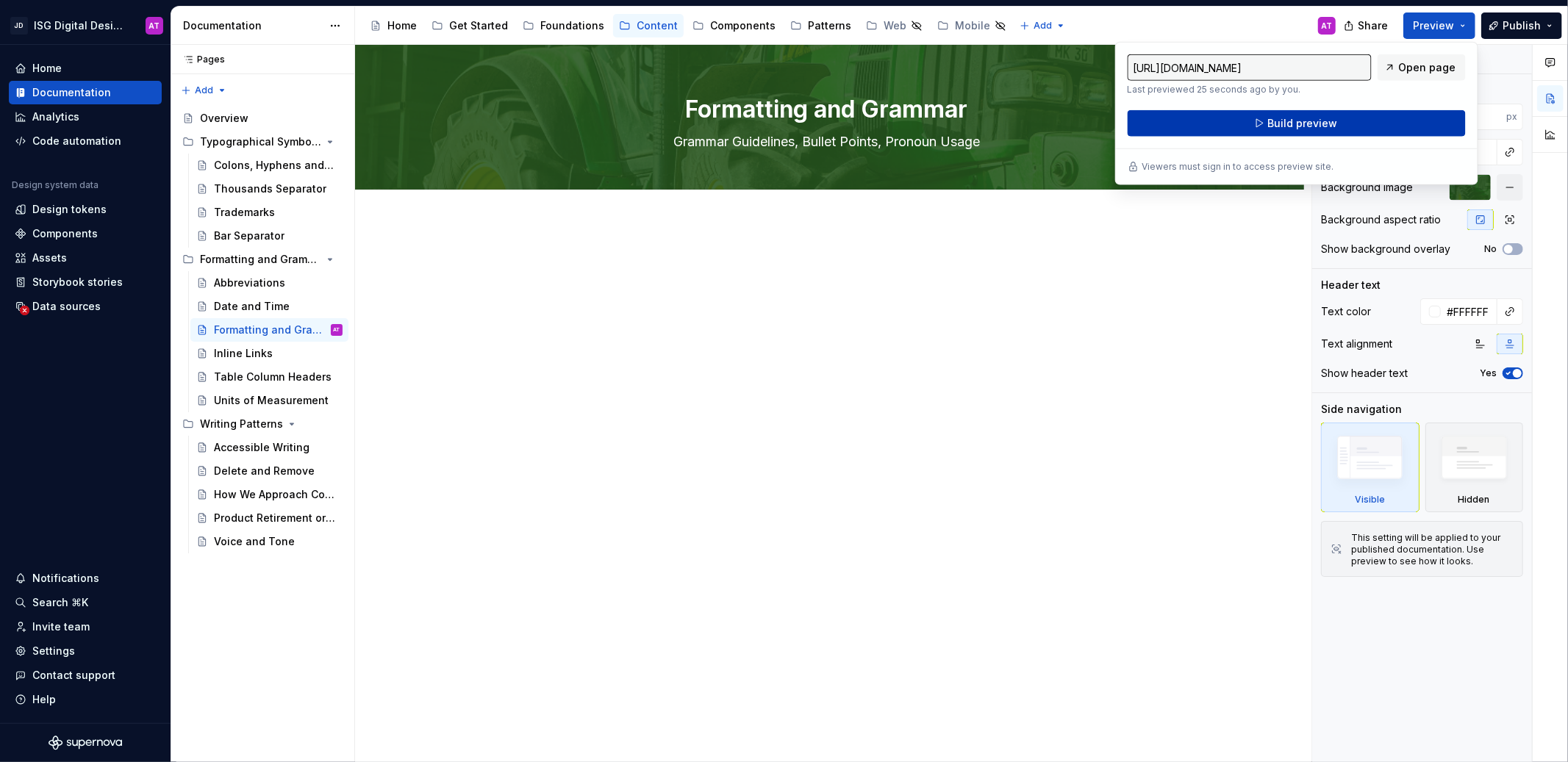
click at [1373, 117] on button "Build preview" at bounding box center [1297, 123] width 338 height 26
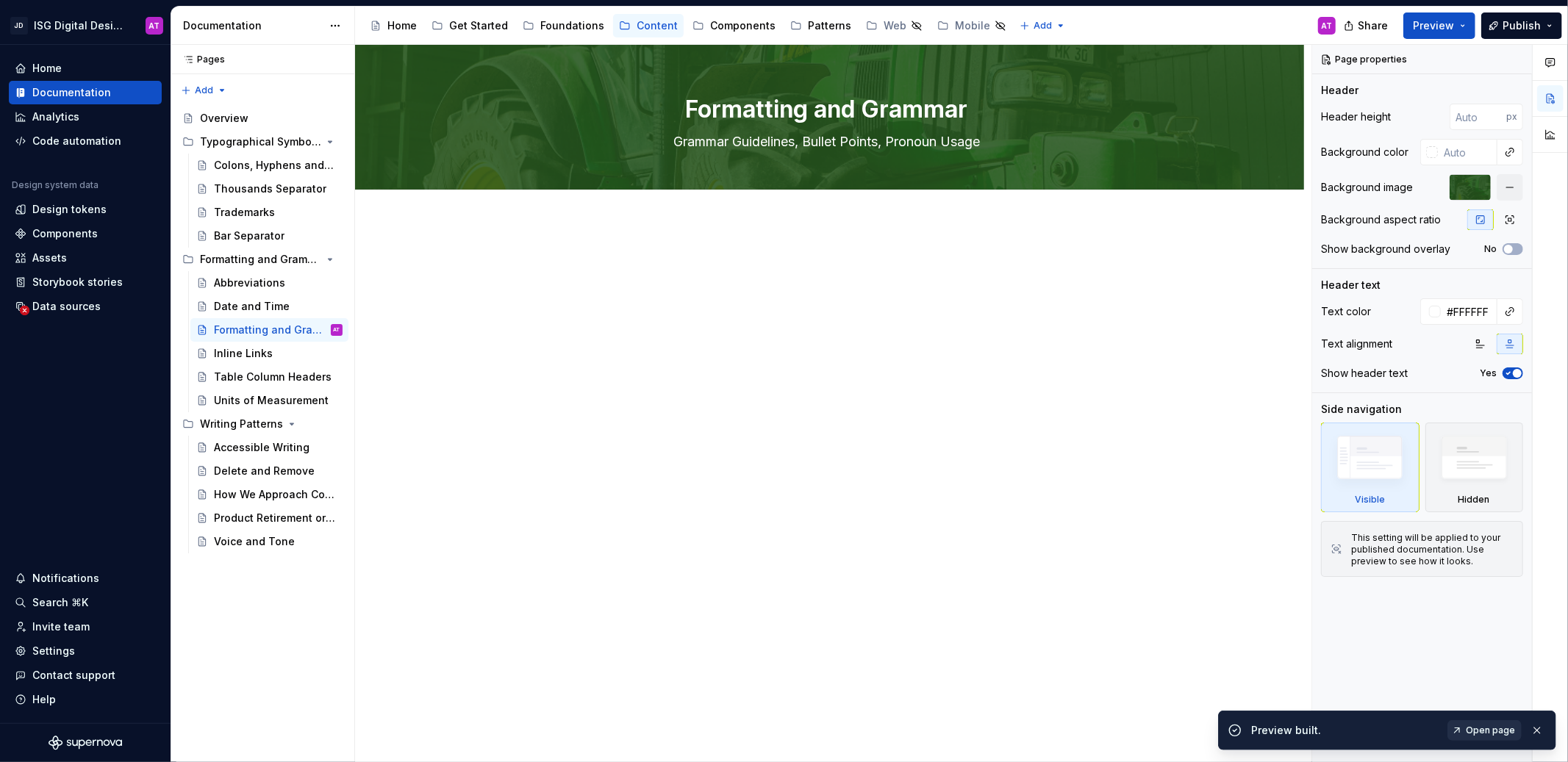
click at [1483, 731] on span "Open page" at bounding box center [1490, 729] width 49 height 11
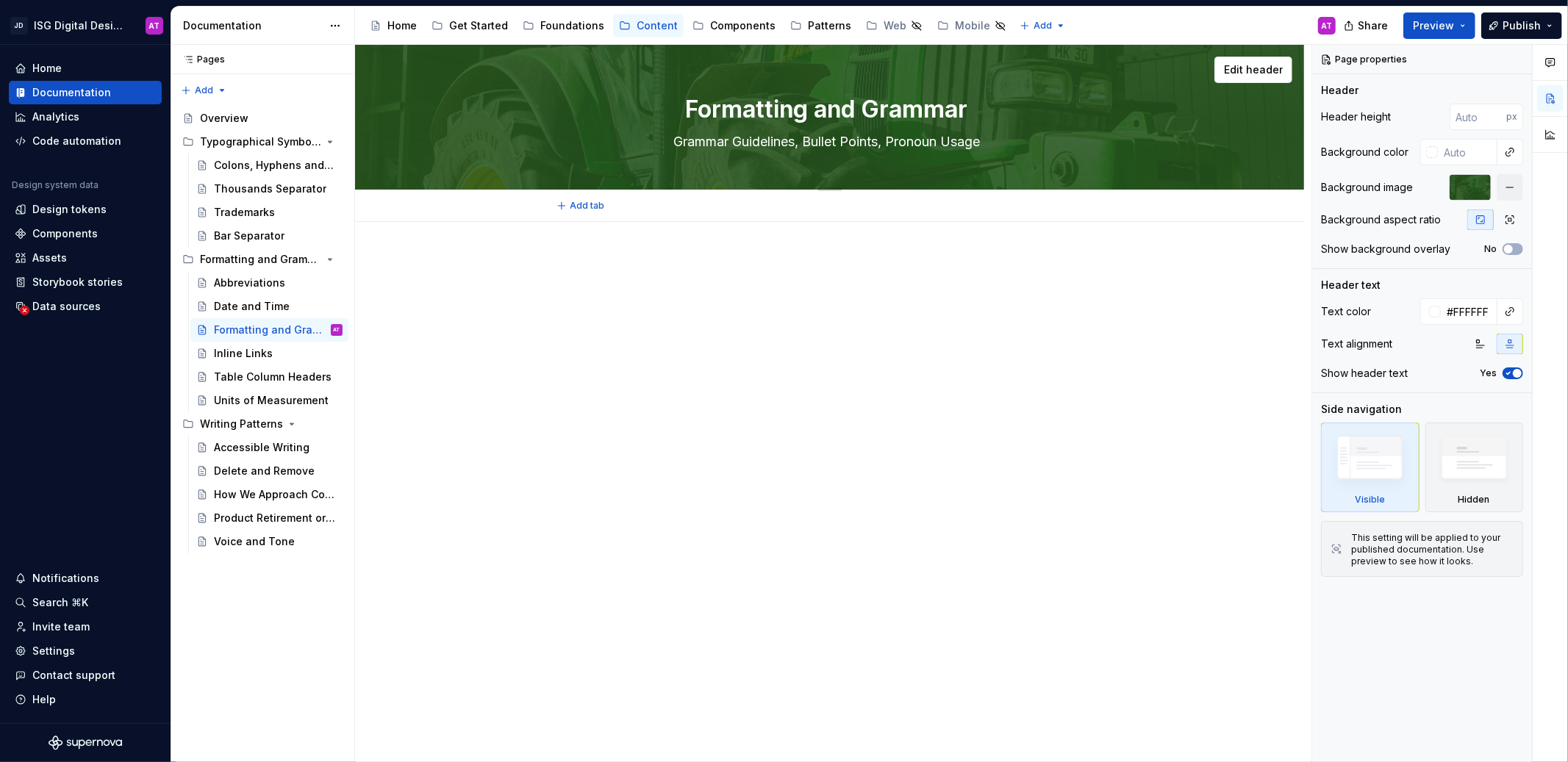
click at [869, 137] on textarea "Grammar Guidelines, Bullet Points, Pronoun Usage" at bounding box center [827, 142] width 555 height 24
click at [899, 139] on textarea "Grammar Guidelines, Bullet Points, Pronoun Usage" at bounding box center [827, 142] width 555 height 24
click at [1257, 72] on span "Edit header" at bounding box center [1252, 70] width 59 height 15
click at [1439, 607] on div "Page properties Header Header height px Background color Background image Backg…" at bounding box center [1421, 403] width 219 height 718
type textarea "*"
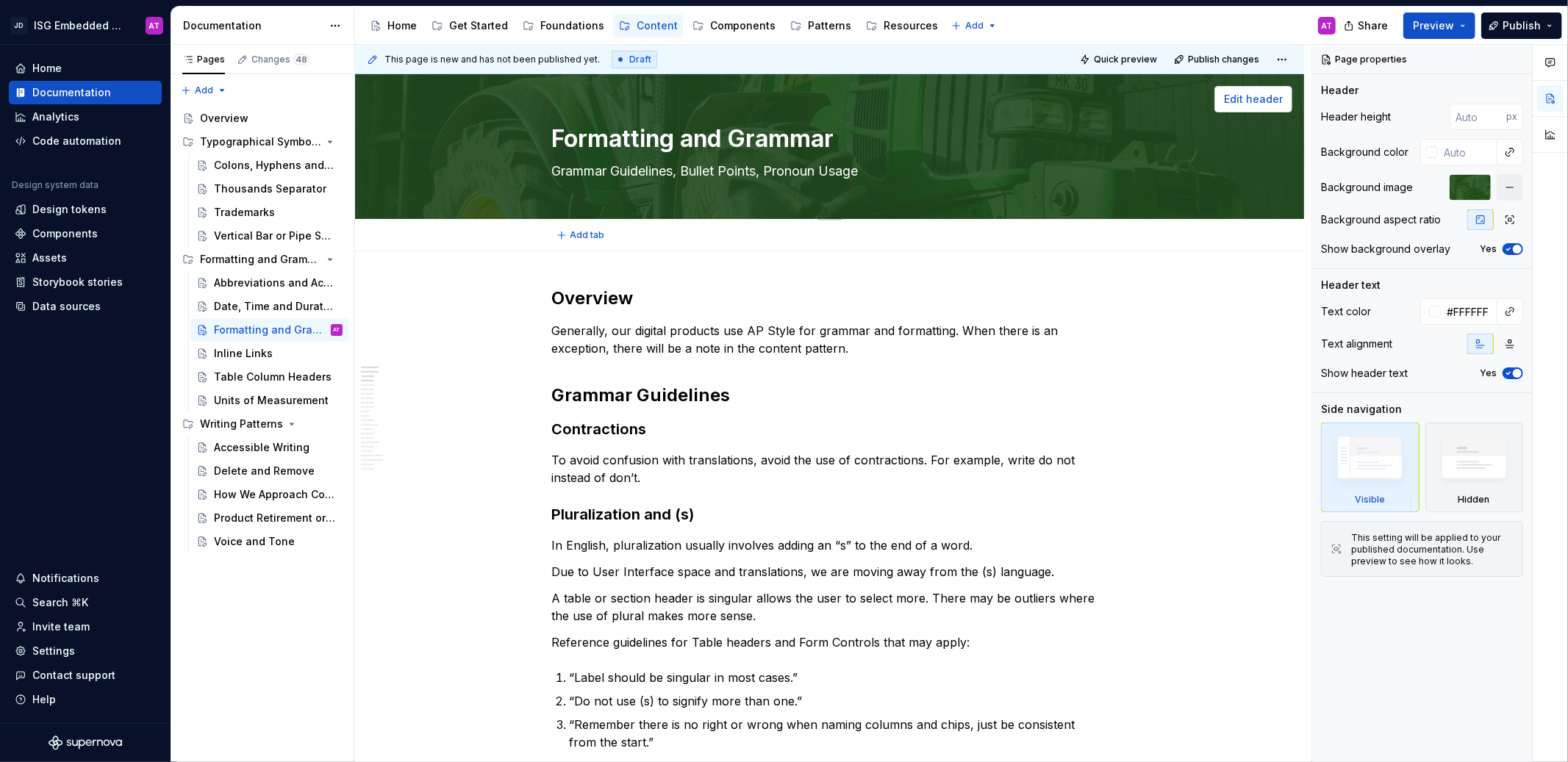
click at [1237, 96] on span "Edit header" at bounding box center [1252, 99] width 59 height 15
click at [1248, 104] on span "Edit header" at bounding box center [1252, 99] width 59 height 15
click at [962, 161] on textarea "Grammar Guidelines, Bullet Points, Pronoun Usage" at bounding box center [827, 171] width 555 height 24
click at [1473, 193] on div at bounding box center [1469, 188] width 41 height 26
click at [1507, 189] on button "button" at bounding box center [1510, 188] width 26 height 26
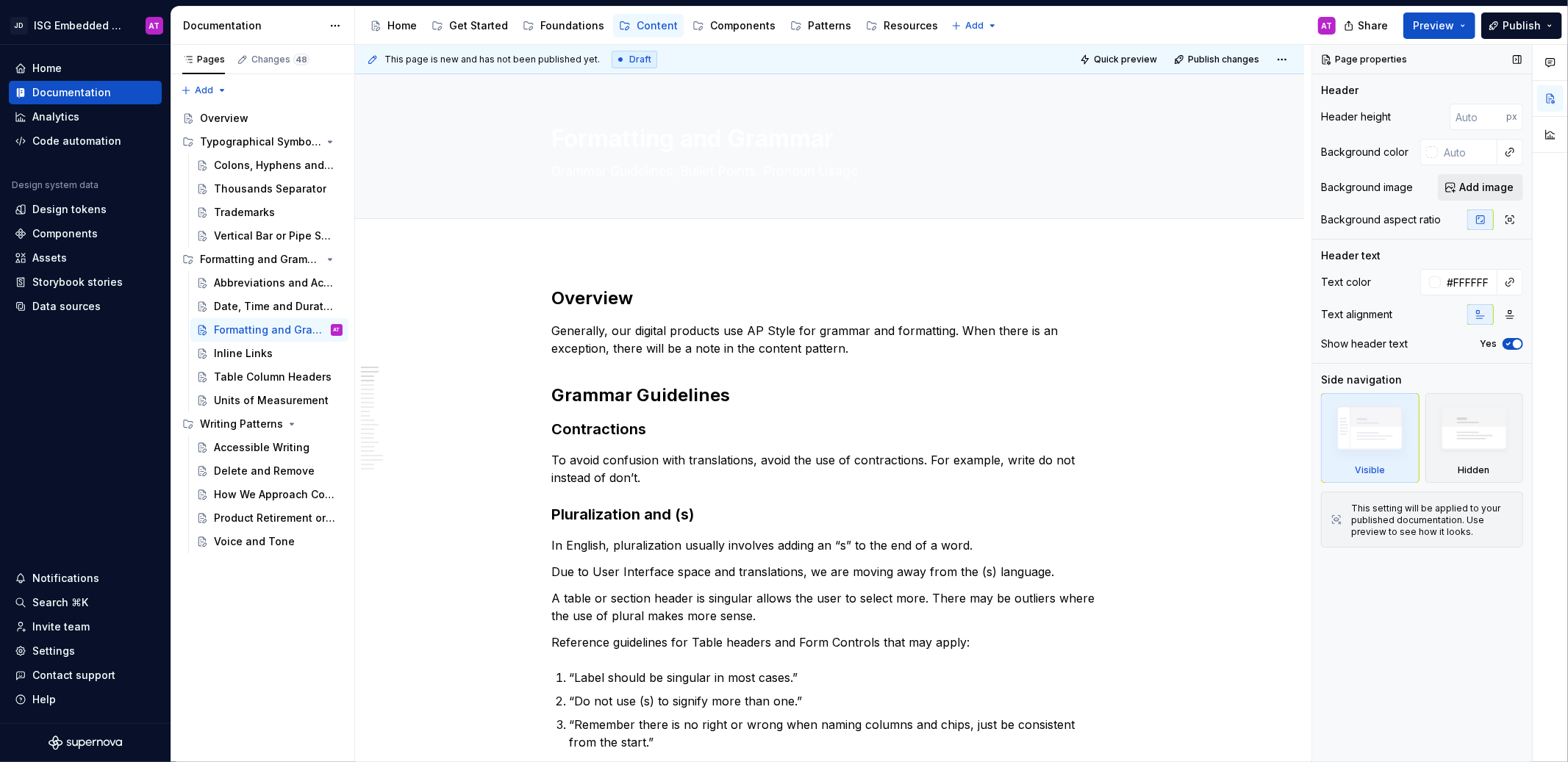
click at [1504, 189] on span "Add image" at bounding box center [1486, 187] width 55 height 15
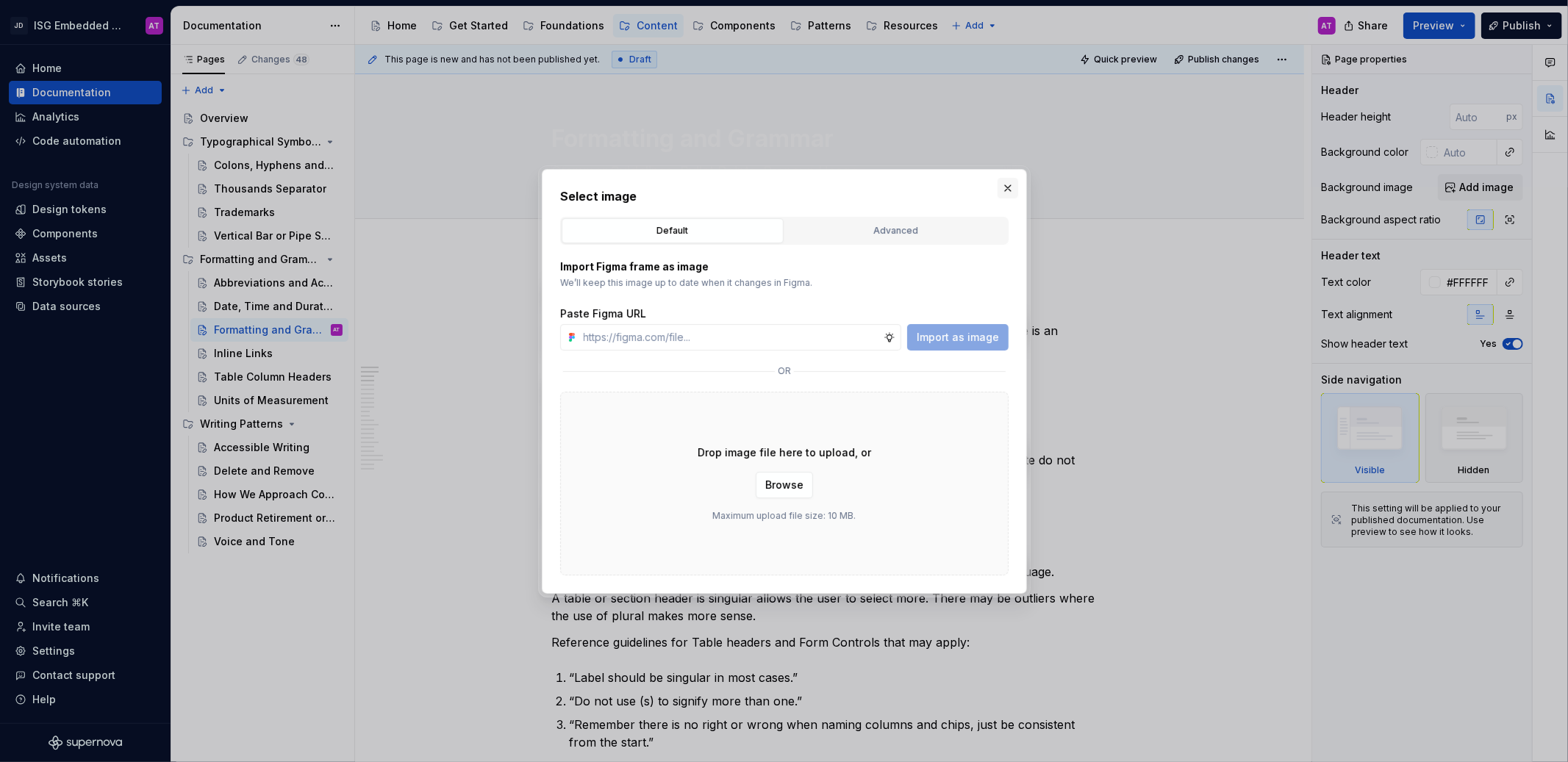
click at [1014, 191] on button "button" at bounding box center [1007, 188] width 20 height 20
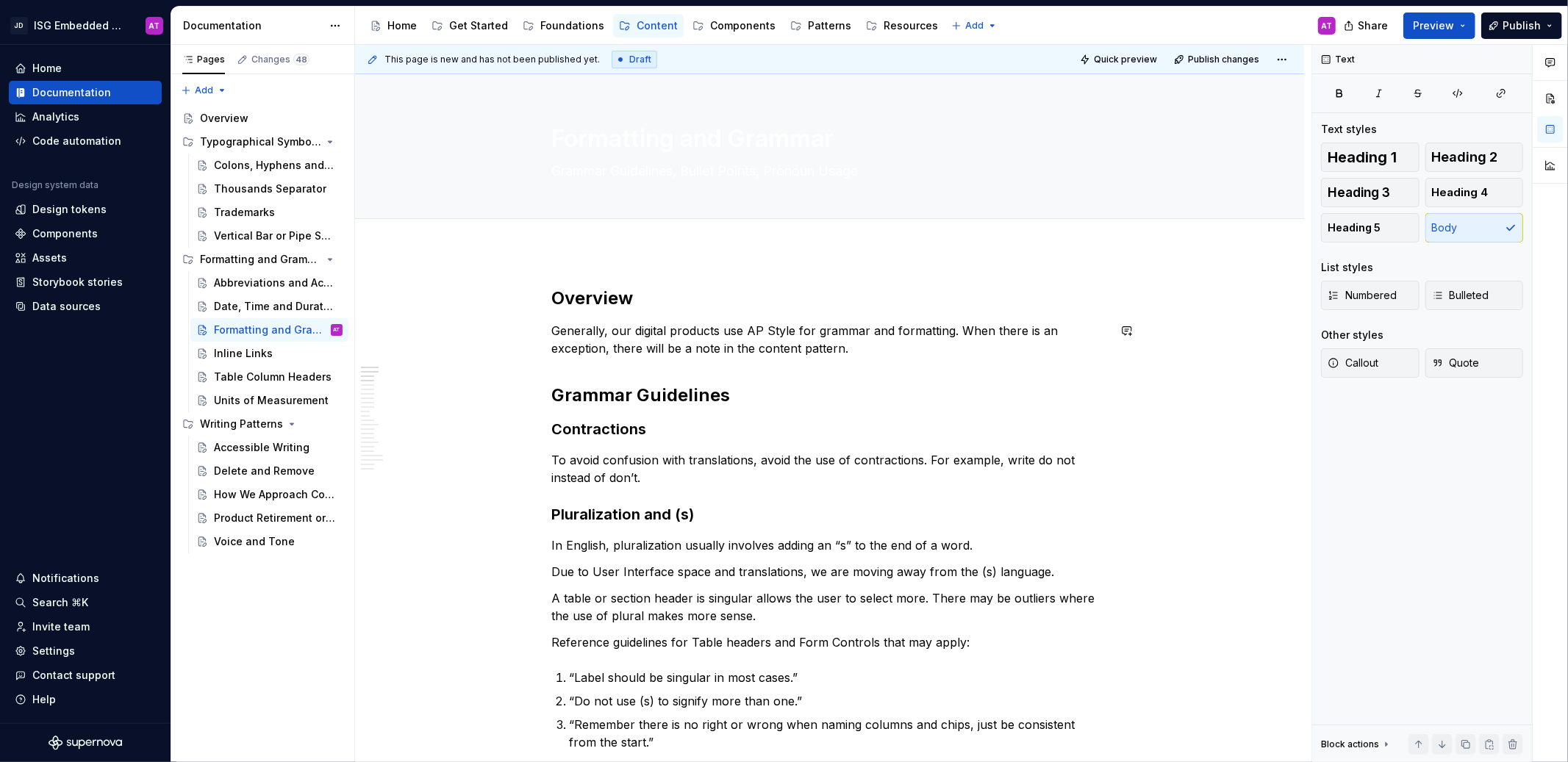
click at [758, 175] on textarea "Grammar Guidelines, Bullet Points, Pronoun Usage" at bounding box center [827, 171] width 555 height 24
type textarea "*"
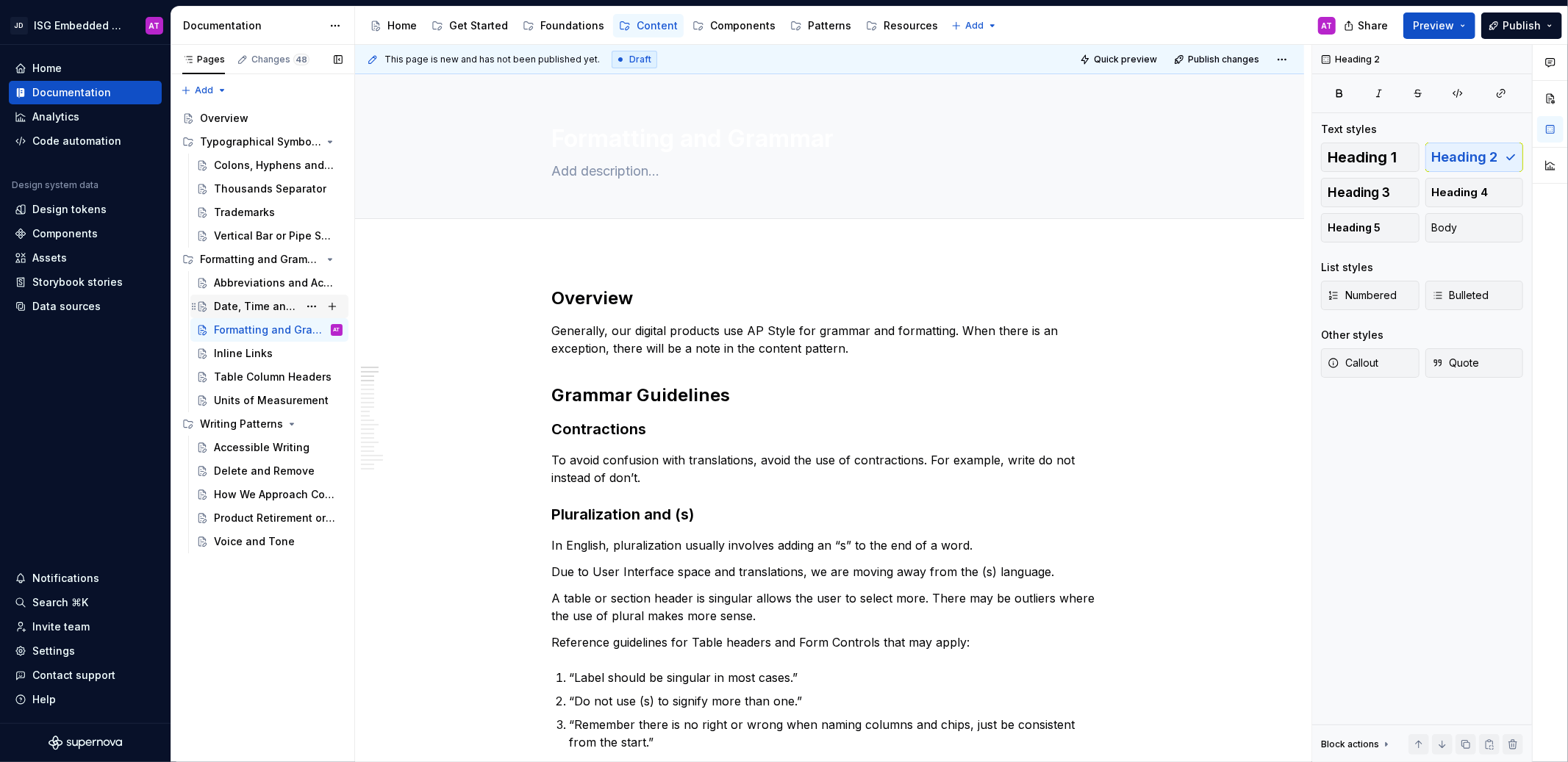
click at [227, 303] on div "Date, Time and Duration" at bounding box center [256, 306] width 85 height 15
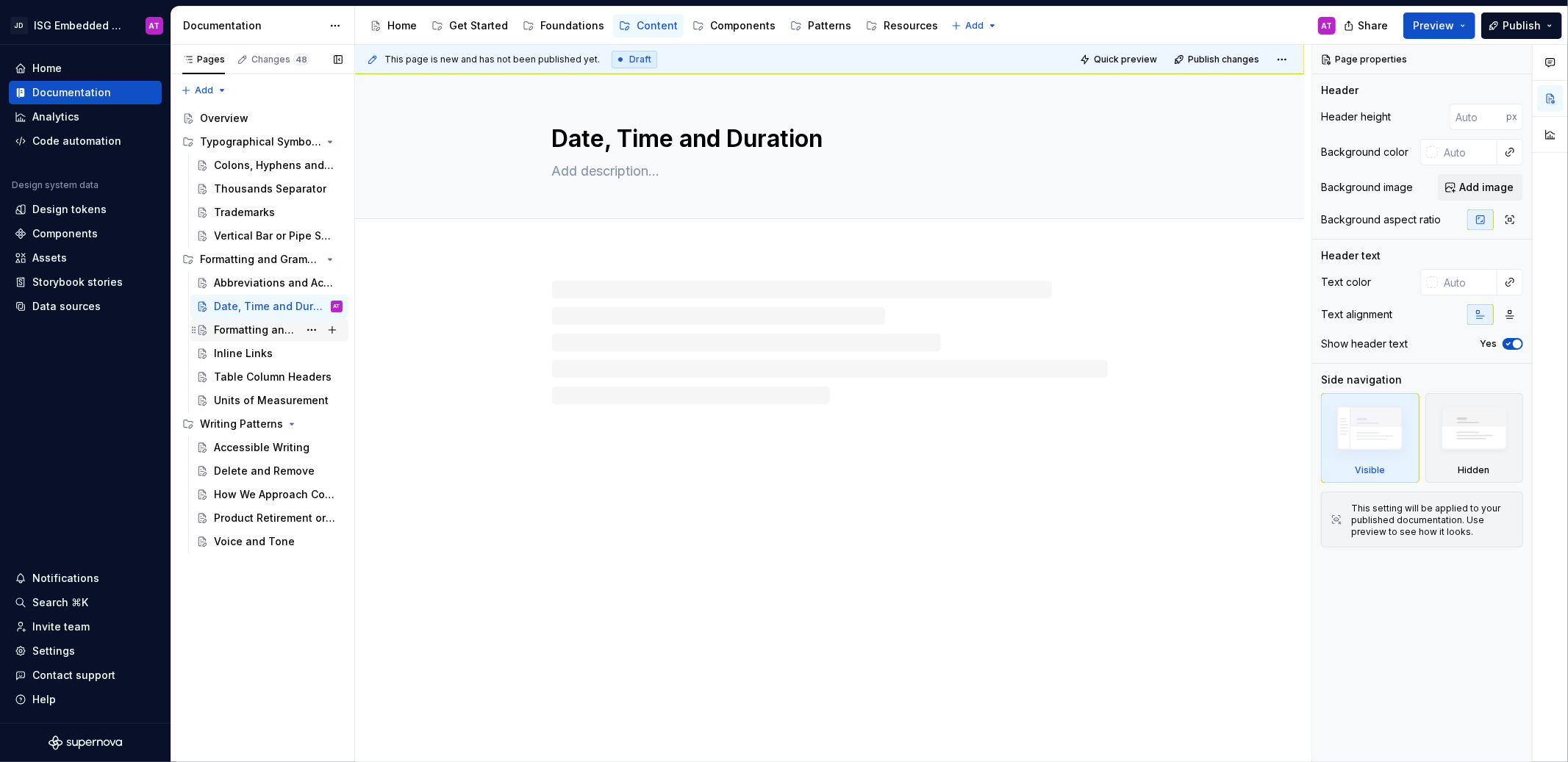
click at [245, 325] on div "Formatting and Grammar" at bounding box center [256, 329] width 85 height 15
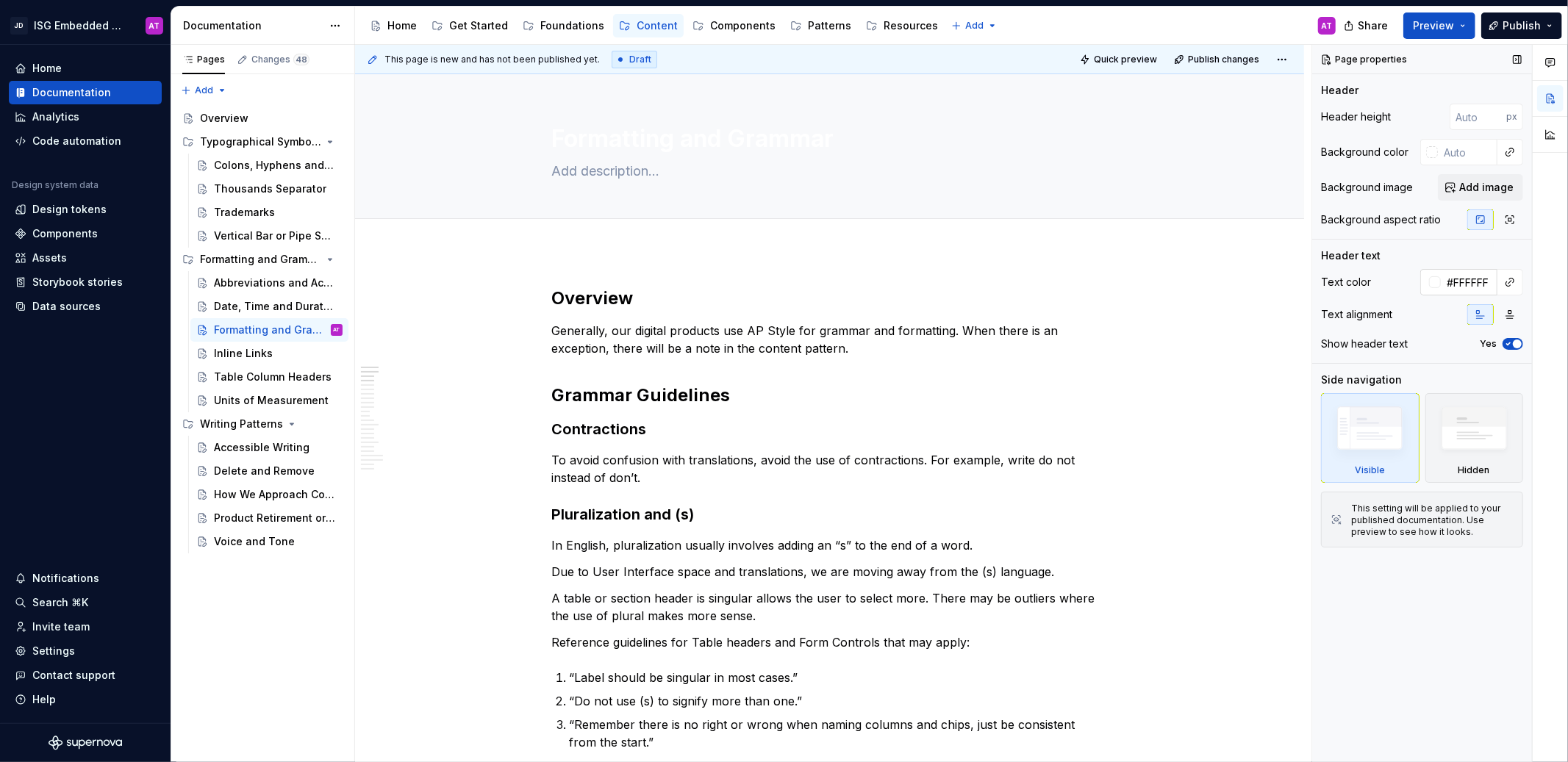
type textarea "*"
click at [1432, 283] on div at bounding box center [1434, 282] width 11 height 11
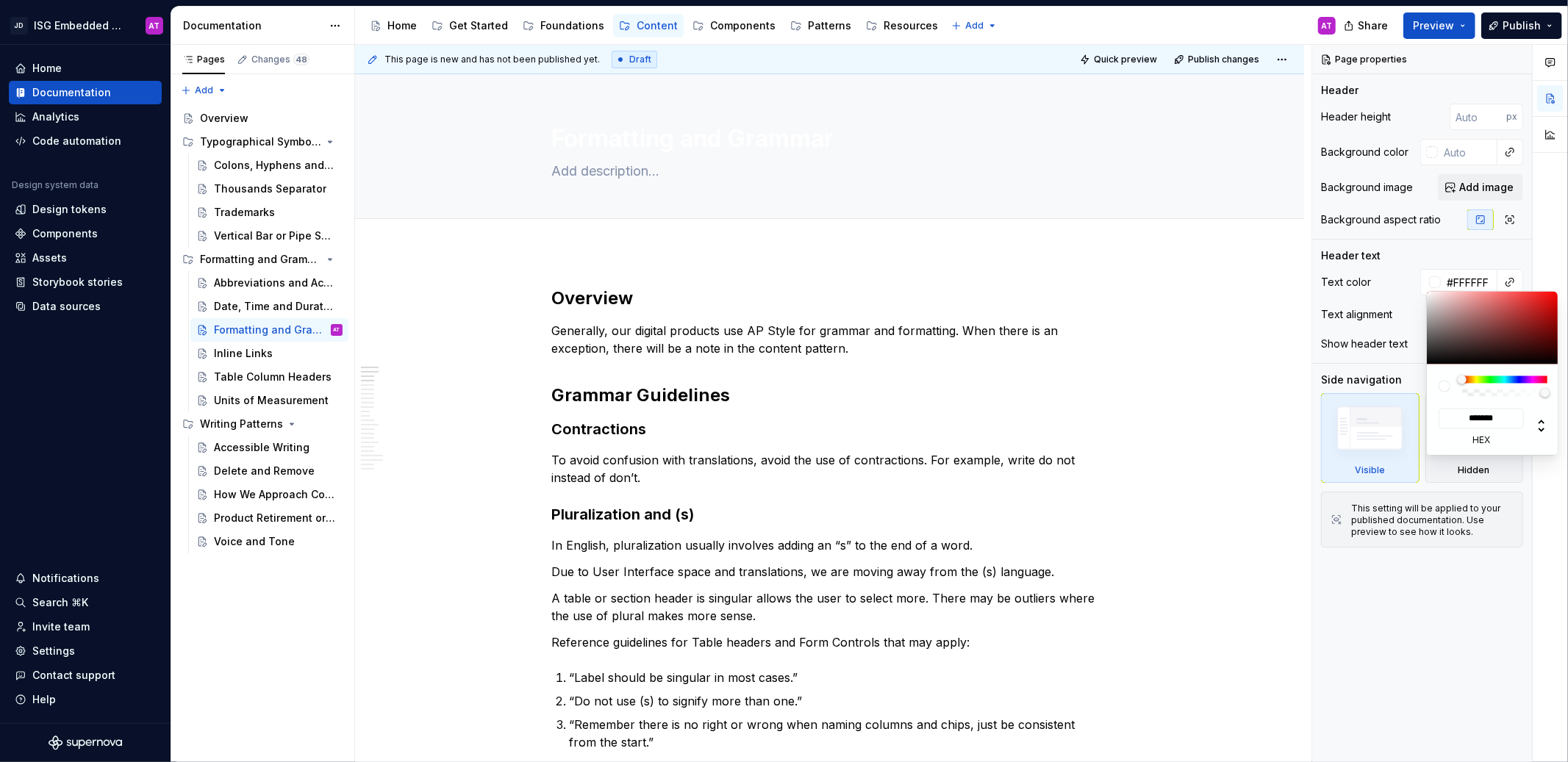
type input "#644E4E"
type input "*******"
type input "#544646"
type input "*******"
type input "#070707"
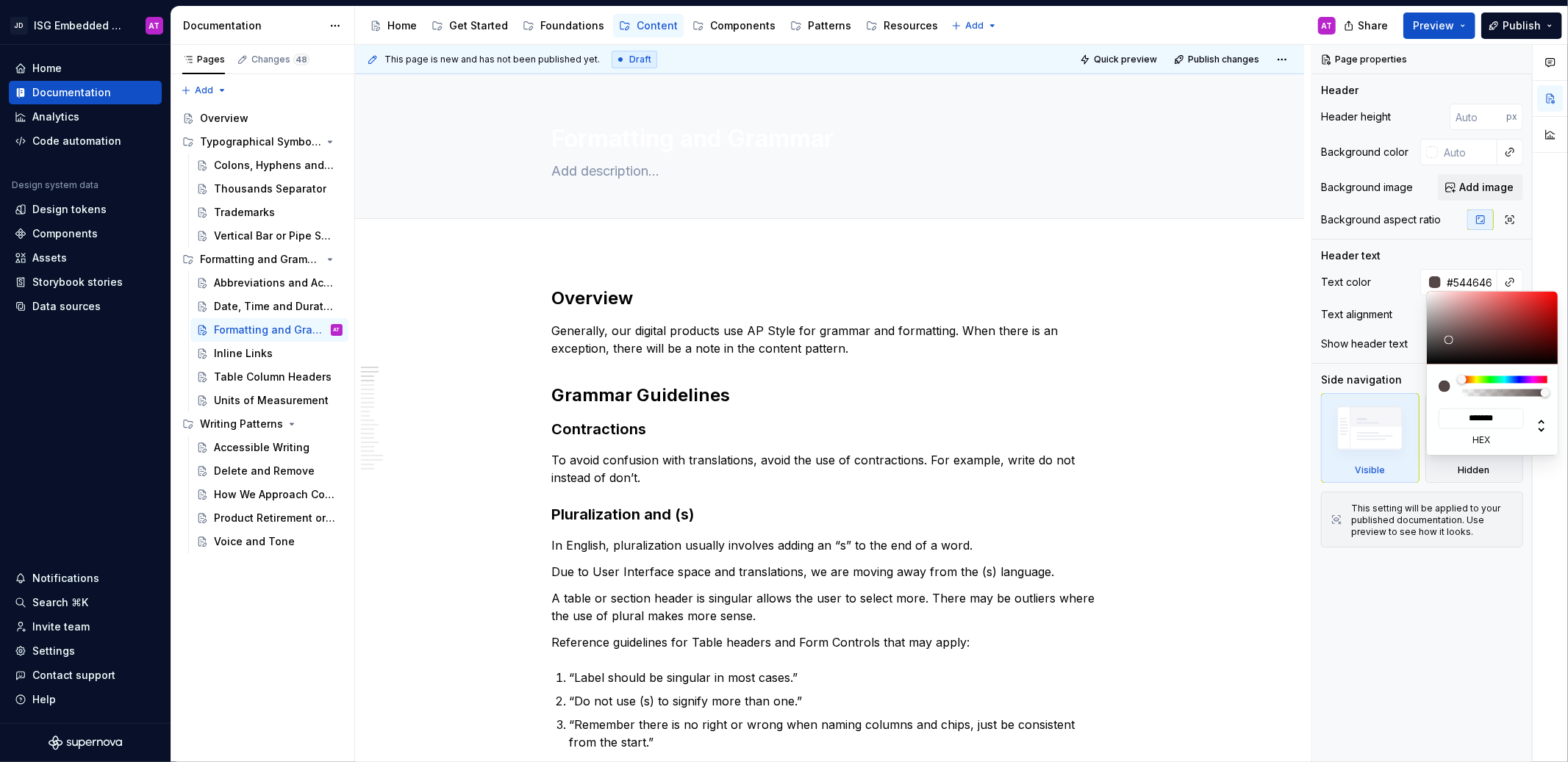
type input "*******"
type input "#000000"
type input "*******"
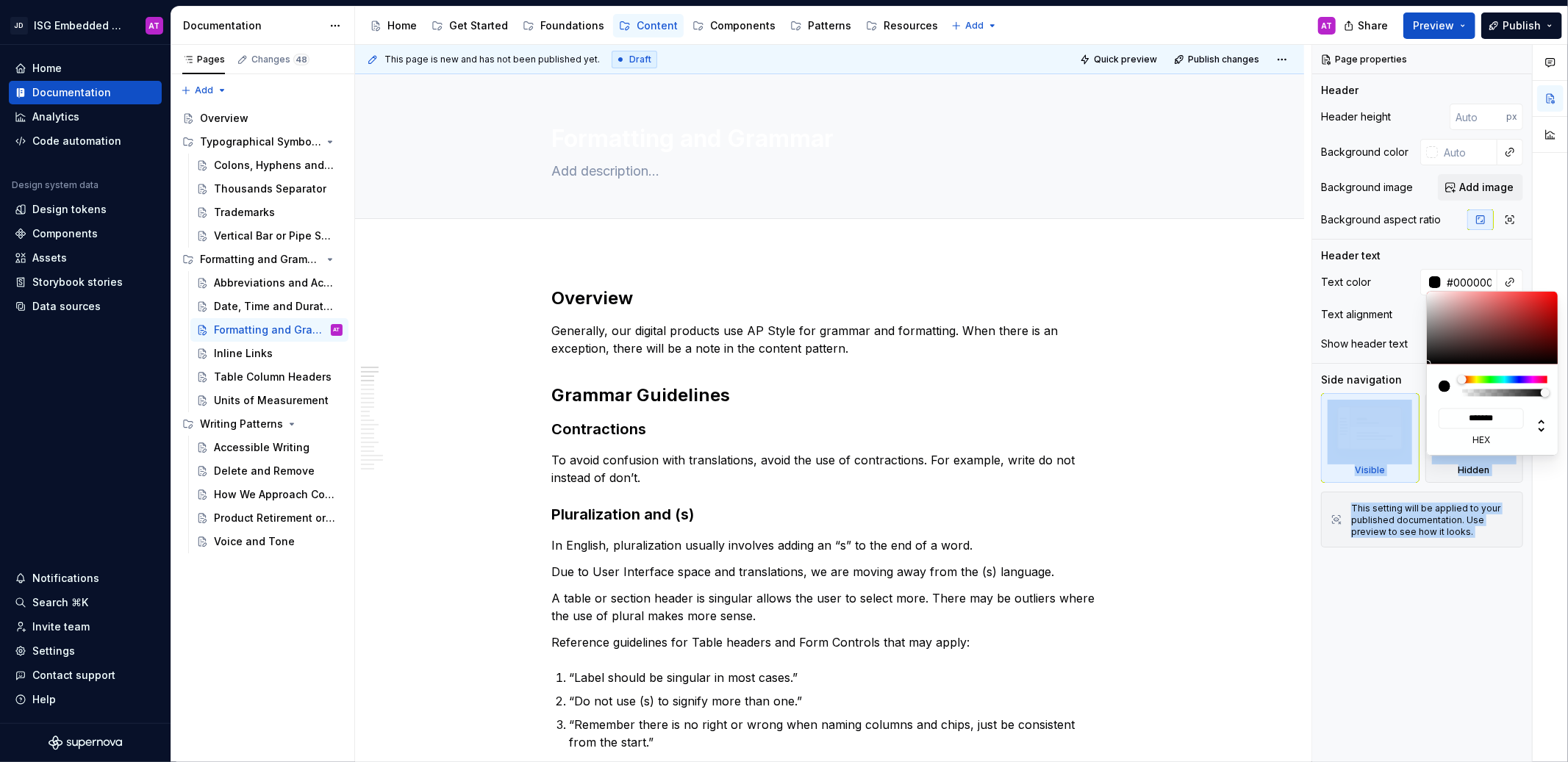
drag, startPoint x: 1435, startPoint y: 351, endPoint x: 1391, endPoint y: 403, distance: 68.1
click at [1391, 402] on body "JD ISG Embedded Design System AT Home Documentation Analytics Code automation D…" at bounding box center [784, 381] width 1568 height 762
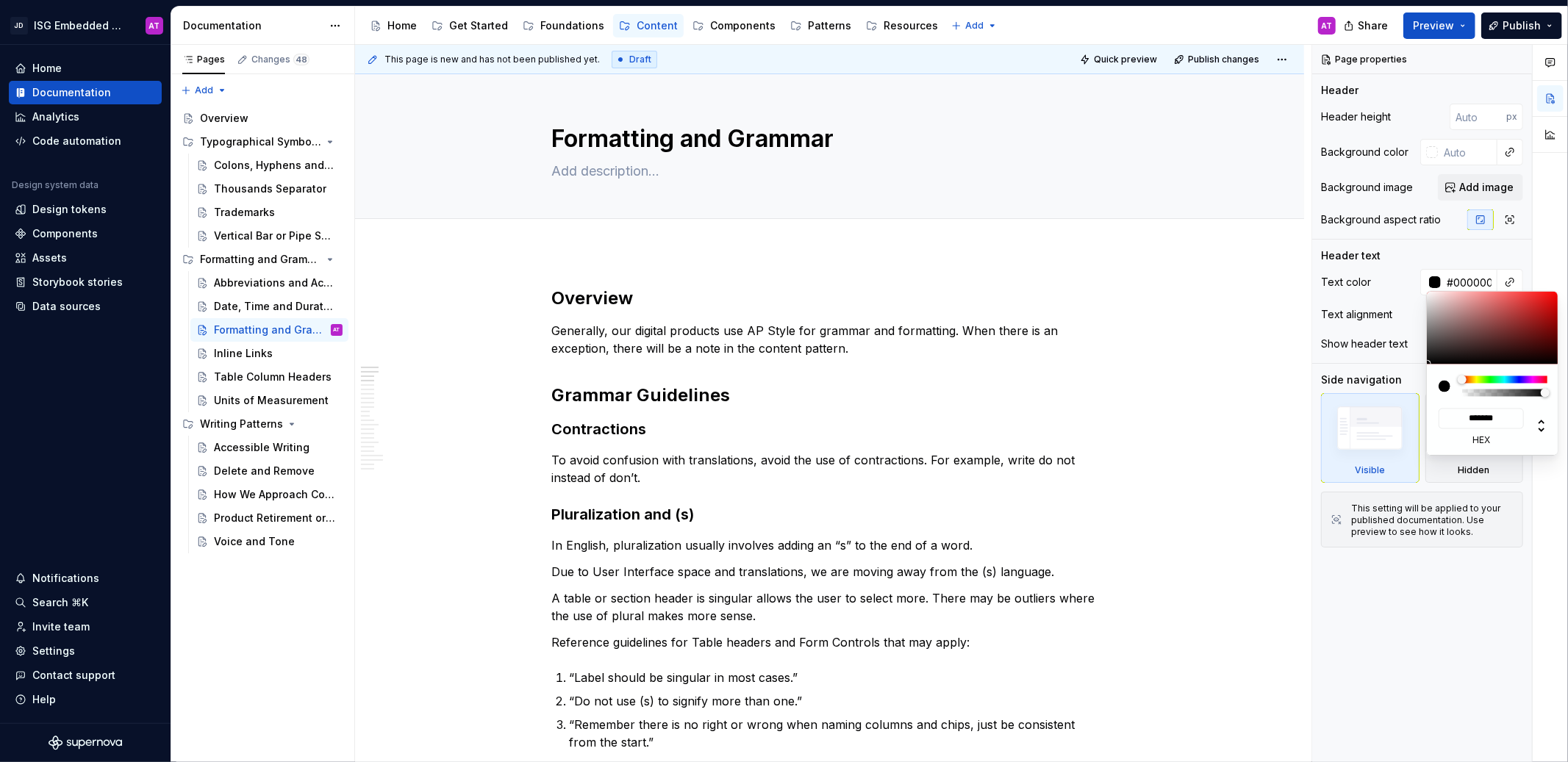
click at [420, 281] on html "JD ISG Embedded Design System AT Home Documentation Analytics Code automation D…" at bounding box center [784, 381] width 1568 height 762
click at [267, 301] on div "Pages Changes 48 Add Accessibility guide for tree Page tree. Navigate the tree …" at bounding box center [262, 403] width 183 height 718
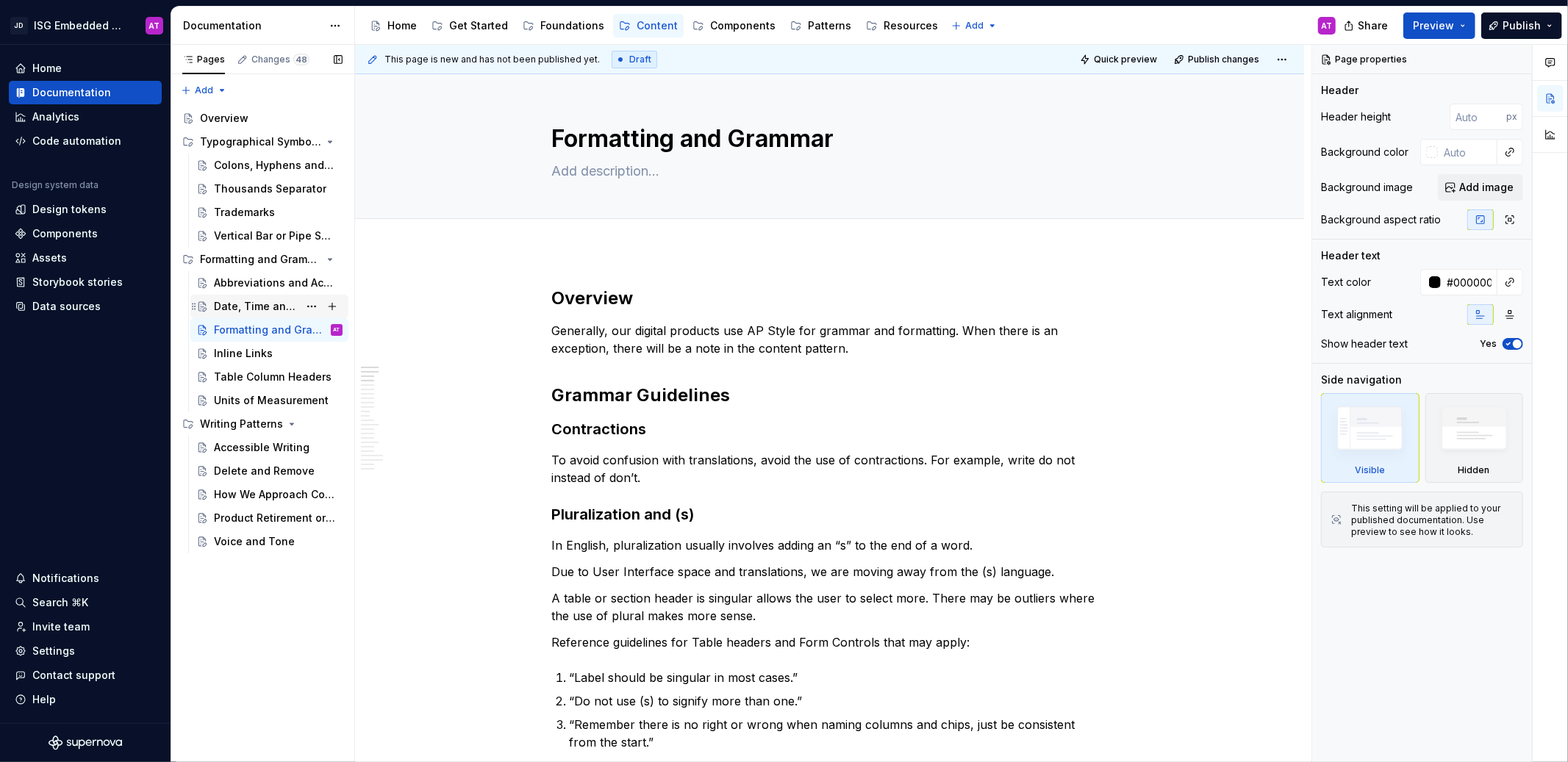
click at [263, 303] on div "Date, Time and Duration" at bounding box center [256, 306] width 85 height 15
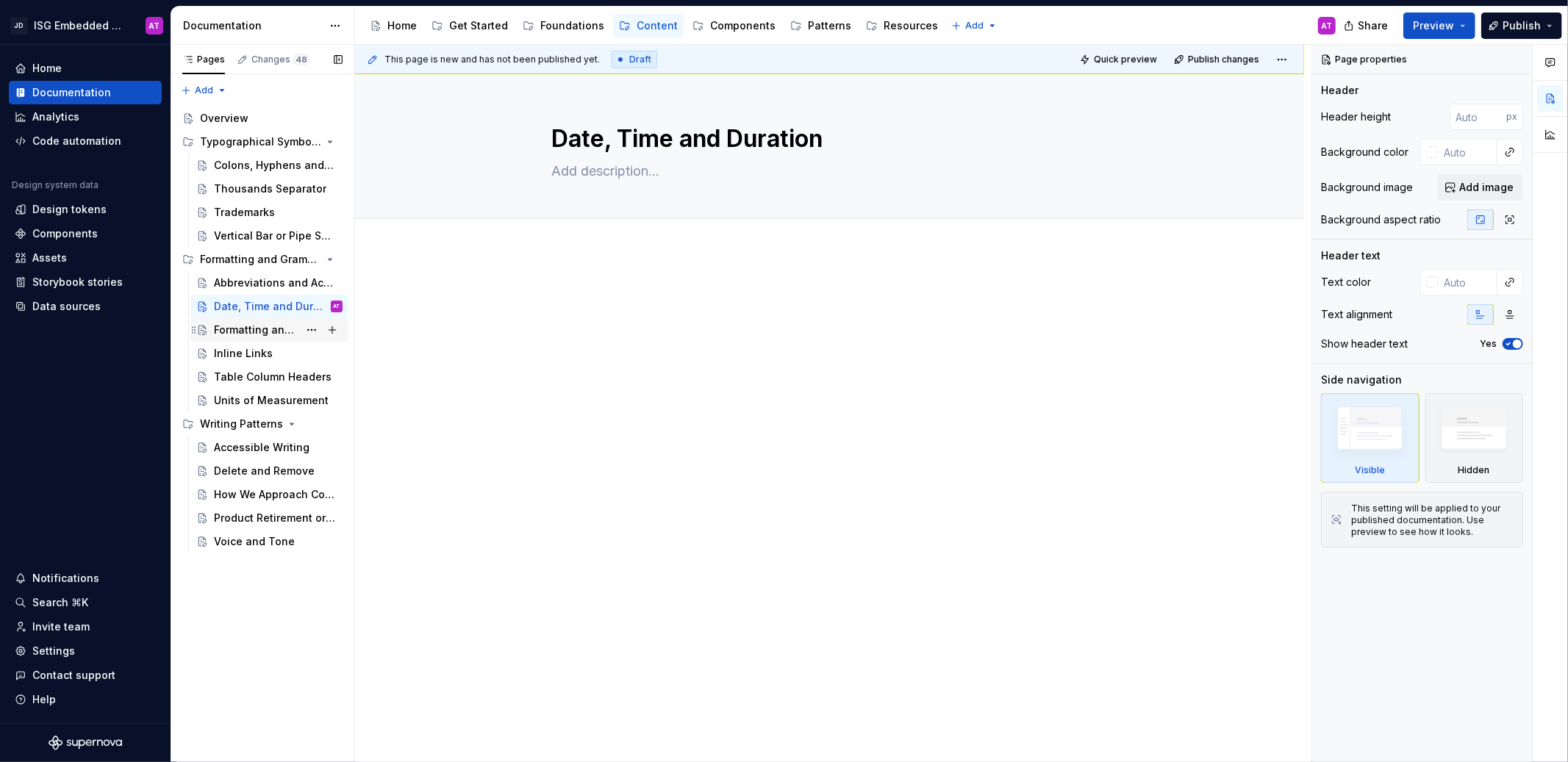
click at [256, 325] on div "Formatting and Grammar" at bounding box center [256, 329] width 85 height 15
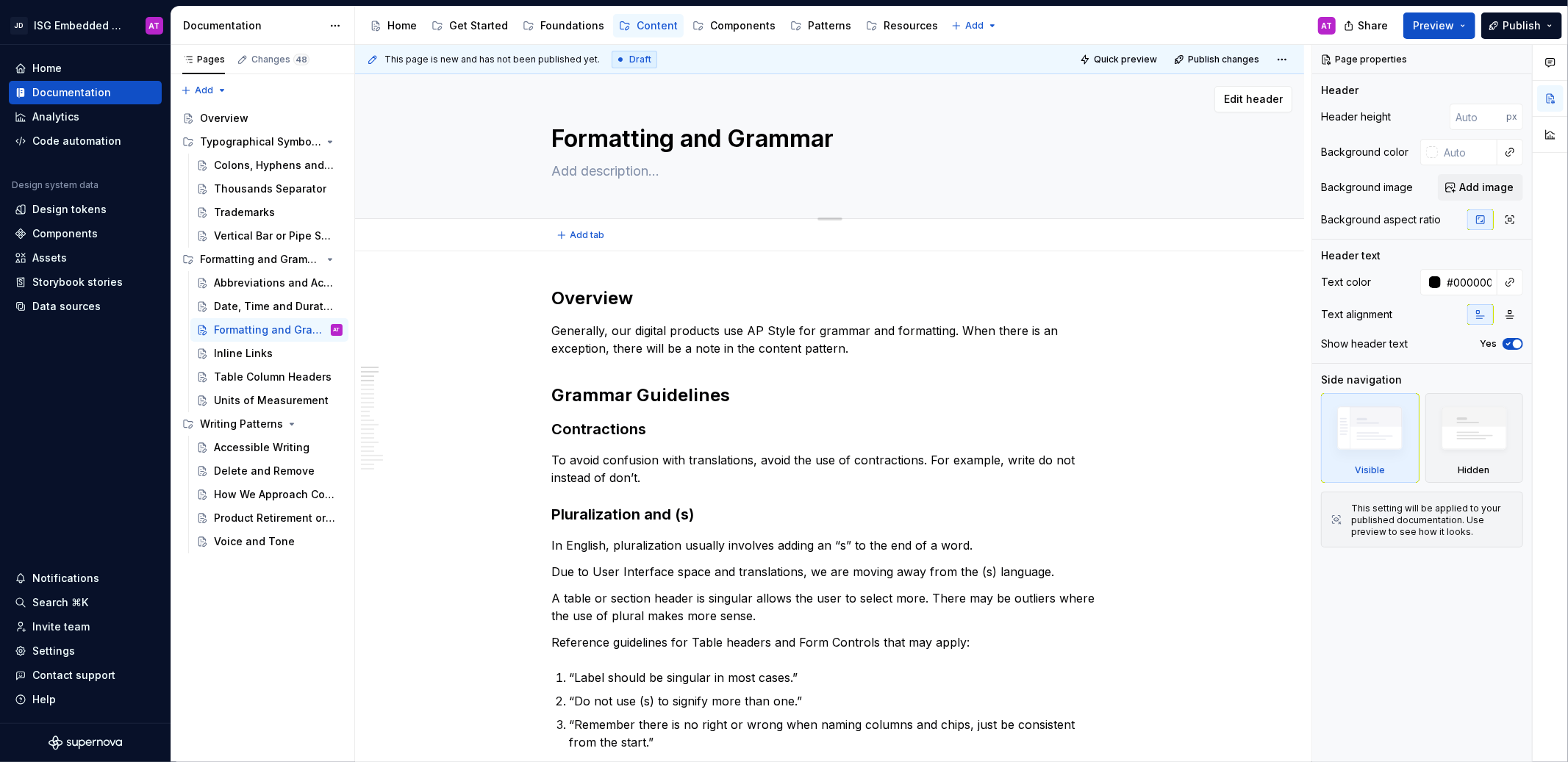
click at [661, 136] on textarea "Formatting and Grammar" at bounding box center [827, 139] width 555 height 35
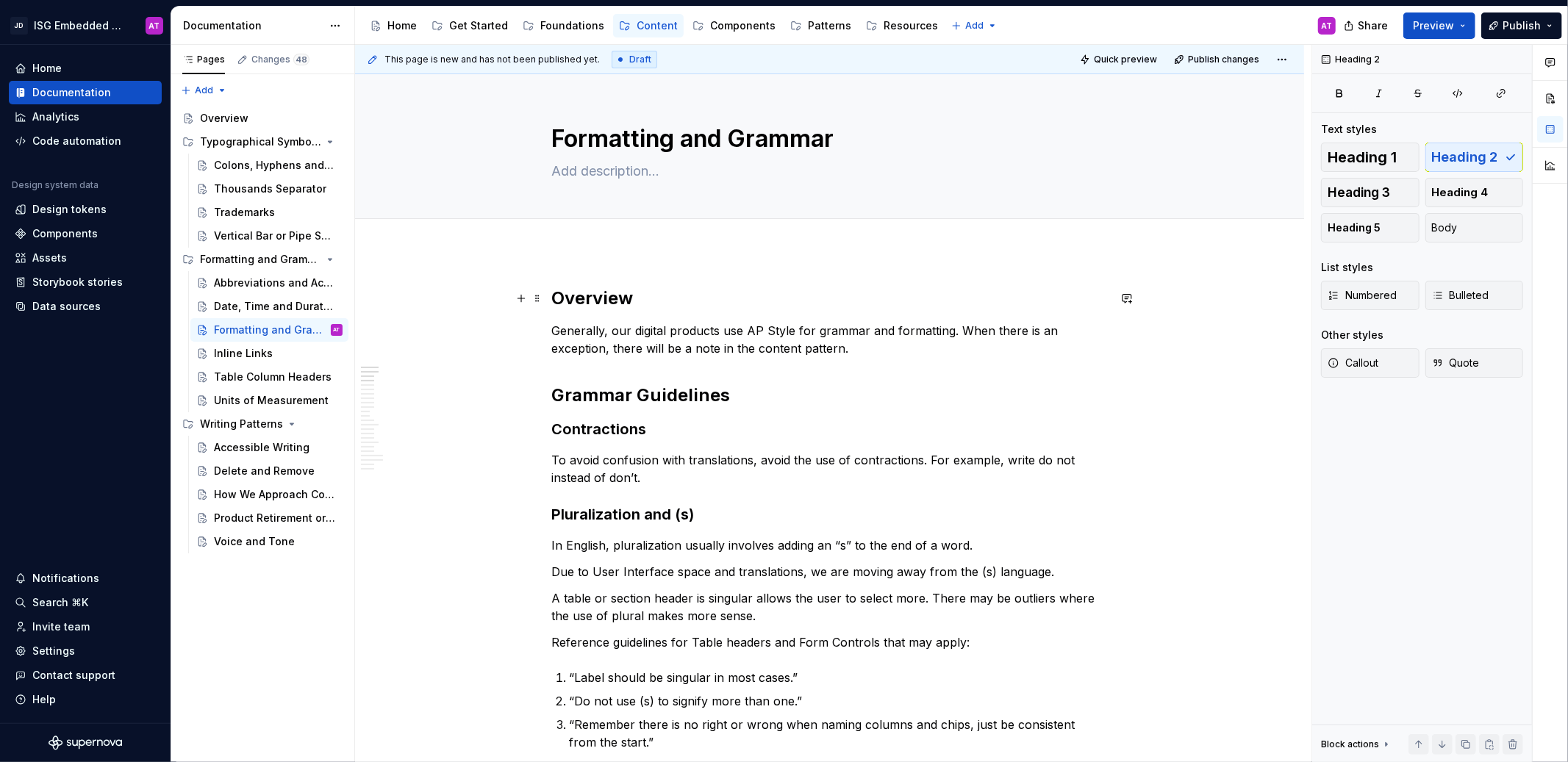
click at [599, 295] on h2 "Overview" at bounding box center [829, 298] width 555 height 24
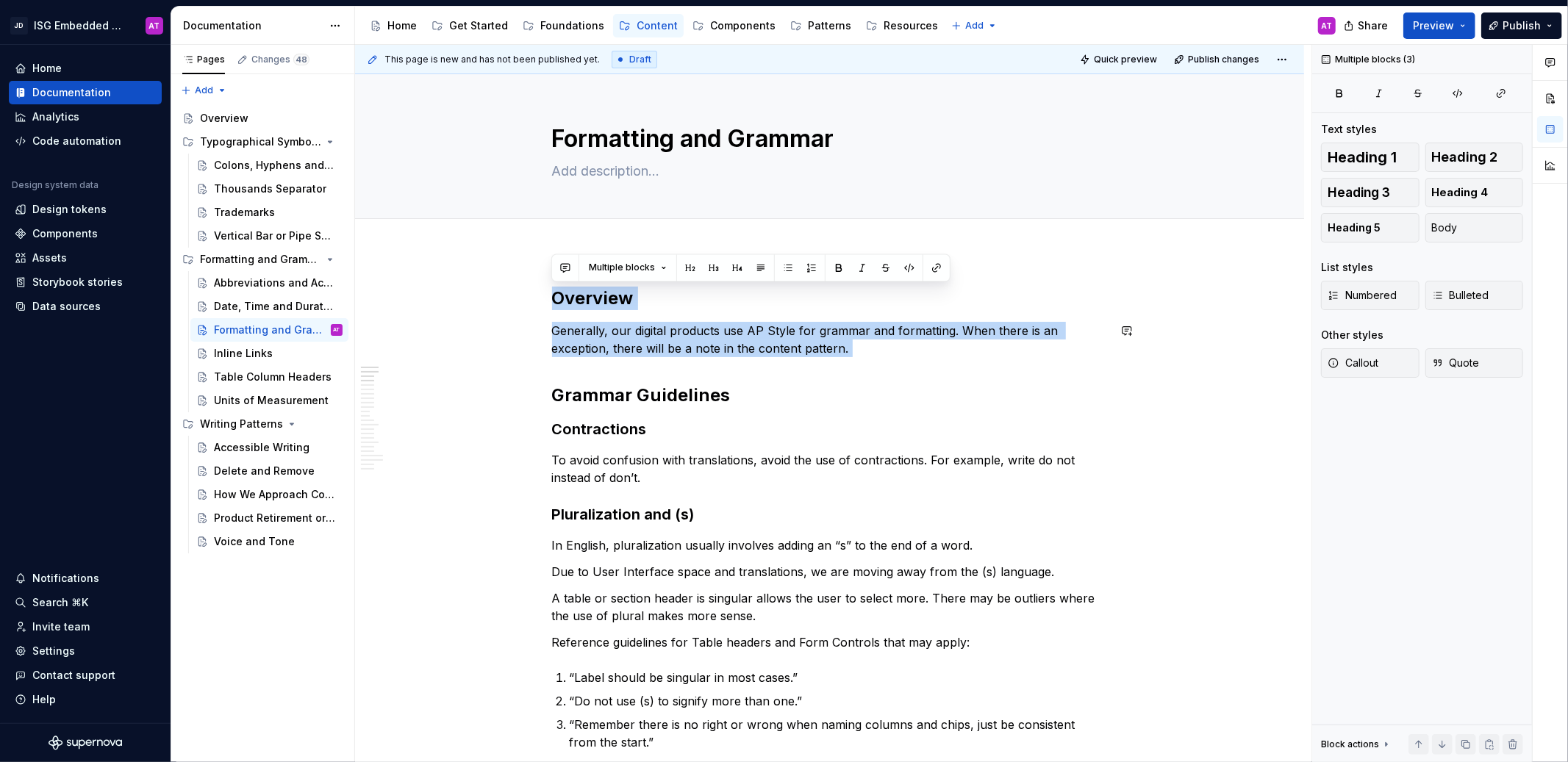
drag, startPoint x: 553, startPoint y: 299, endPoint x: 836, endPoint y: 364, distance: 290.4
copy div "Overview Generally, our digital products use AP Style for grammar and formattin…"
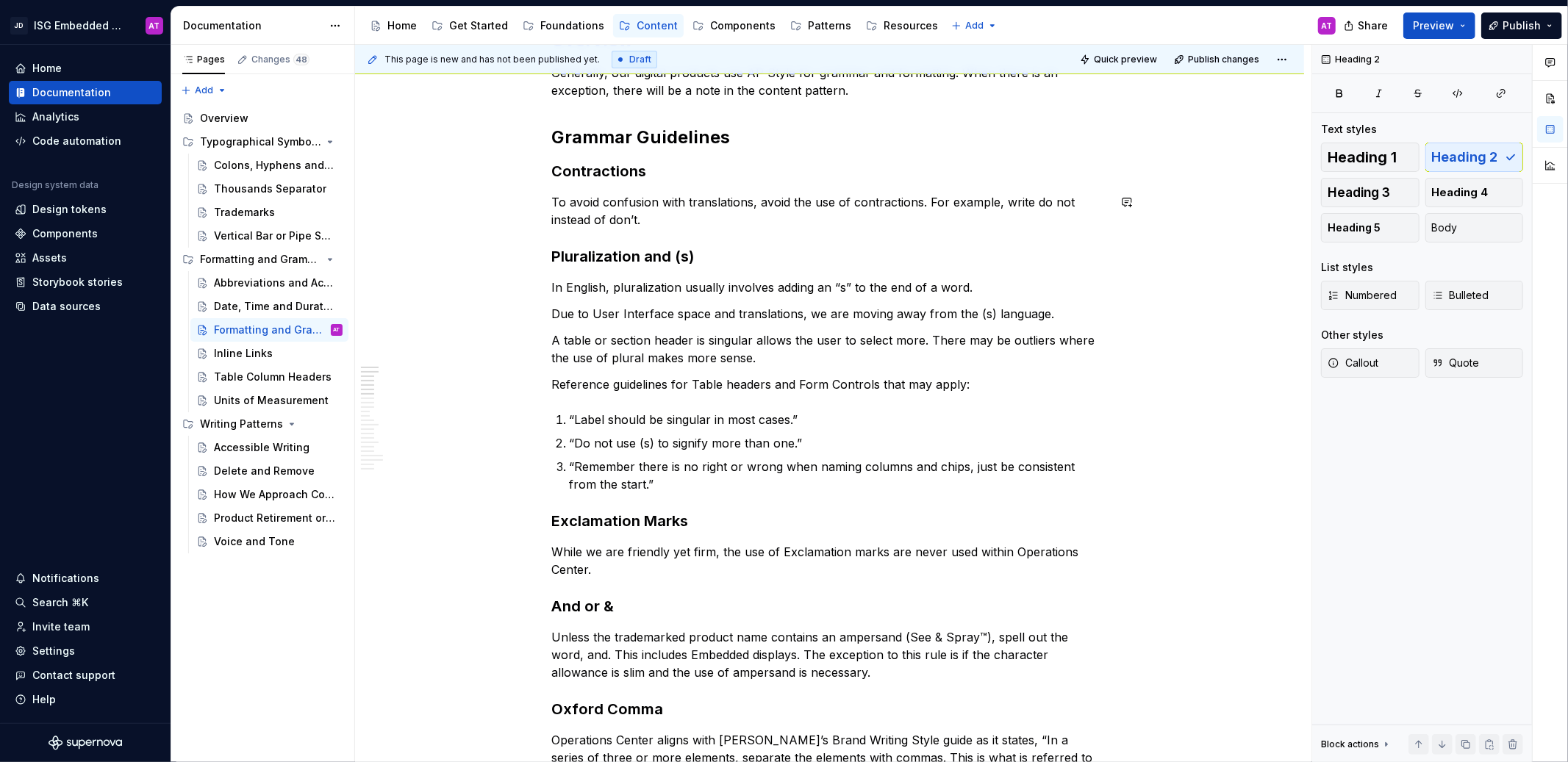
scroll to position [259, 0]
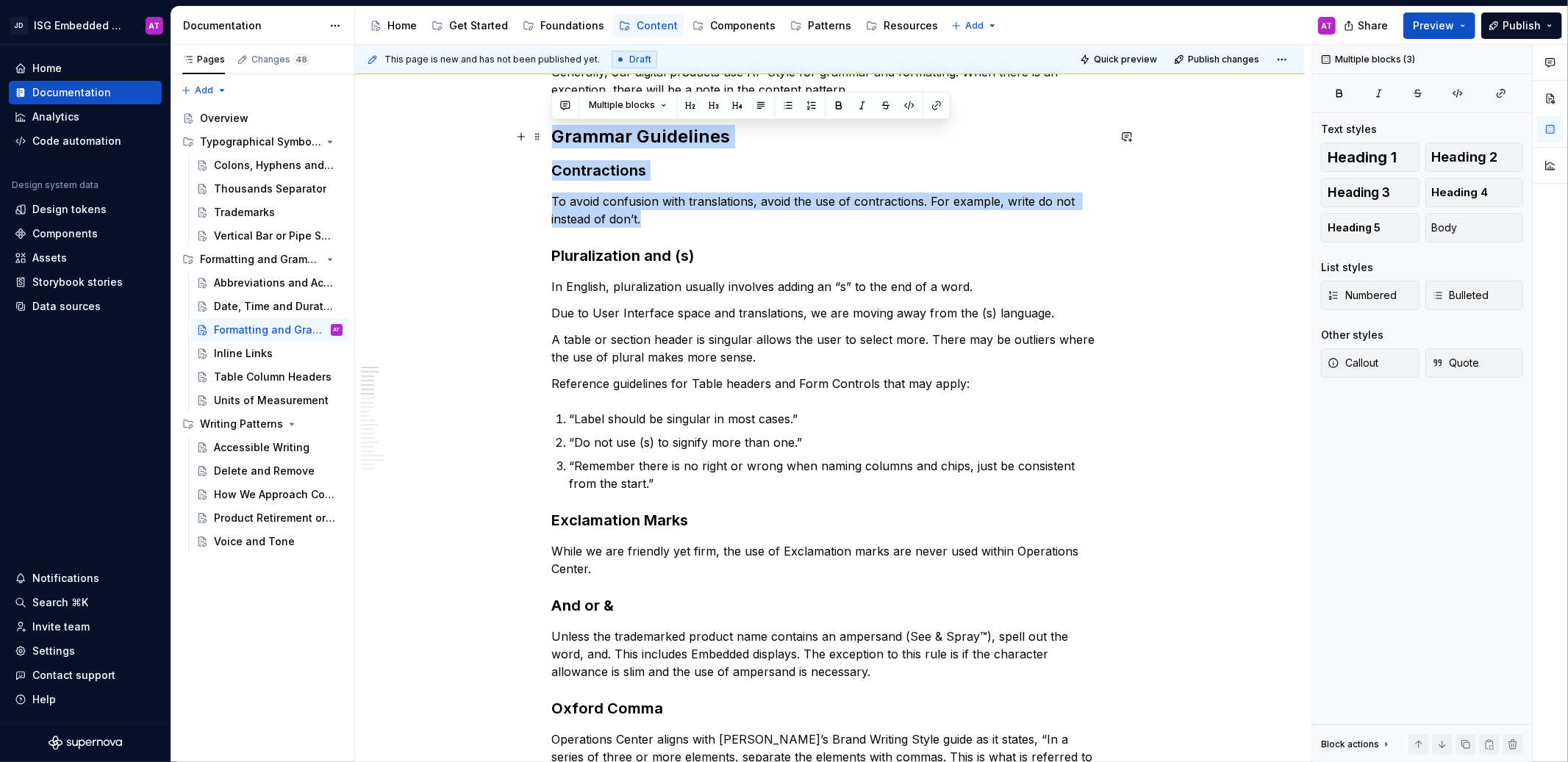
drag, startPoint x: 665, startPoint y: 224, endPoint x: 544, endPoint y: 136, distance: 149.6
copy div "Grammar Guidelines Contractions To avoid confusion with translations, avoid the…"
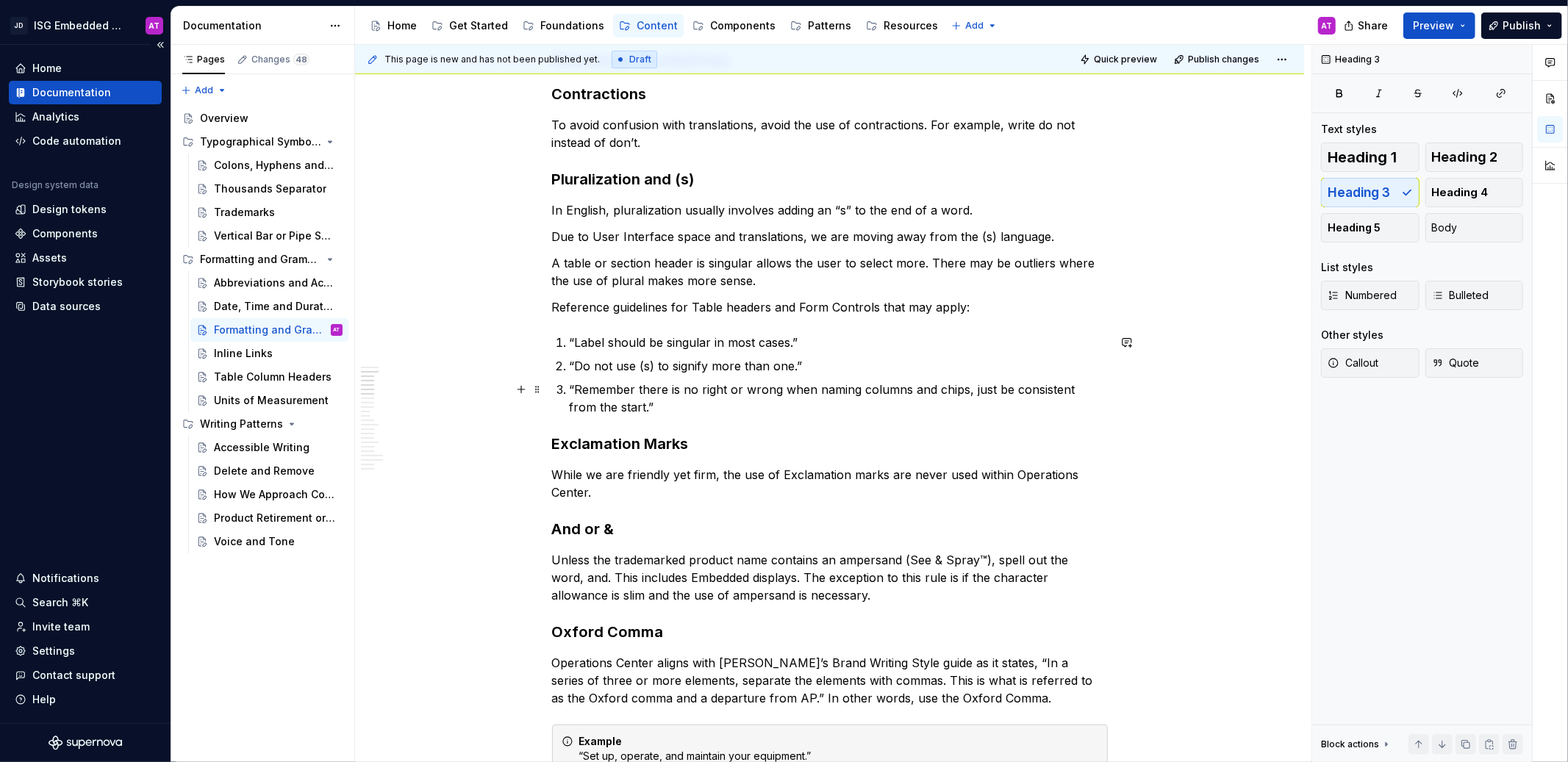
scroll to position [352, 0]
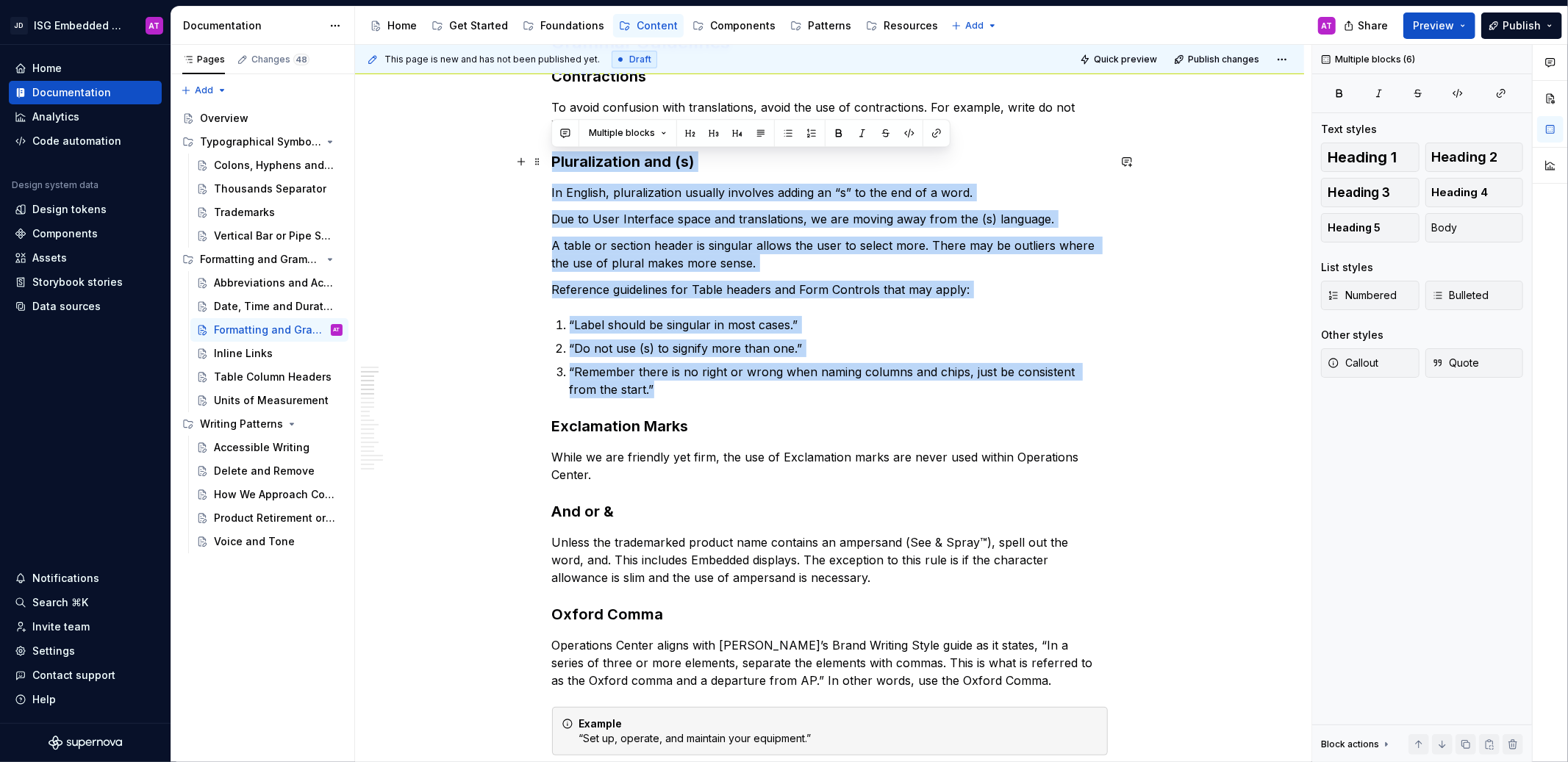
drag, startPoint x: 639, startPoint y: 392, endPoint x: 543, endPoint y: 166, distance: 245.5
copy div "Pluralization and (s) In English, pluralization usually involves adding an “s” …"
click at [679, 281] on p "Reference guidelines for Table headers and Form Controls that may apply:" at bounding box center [829, 290] width 555 height 18
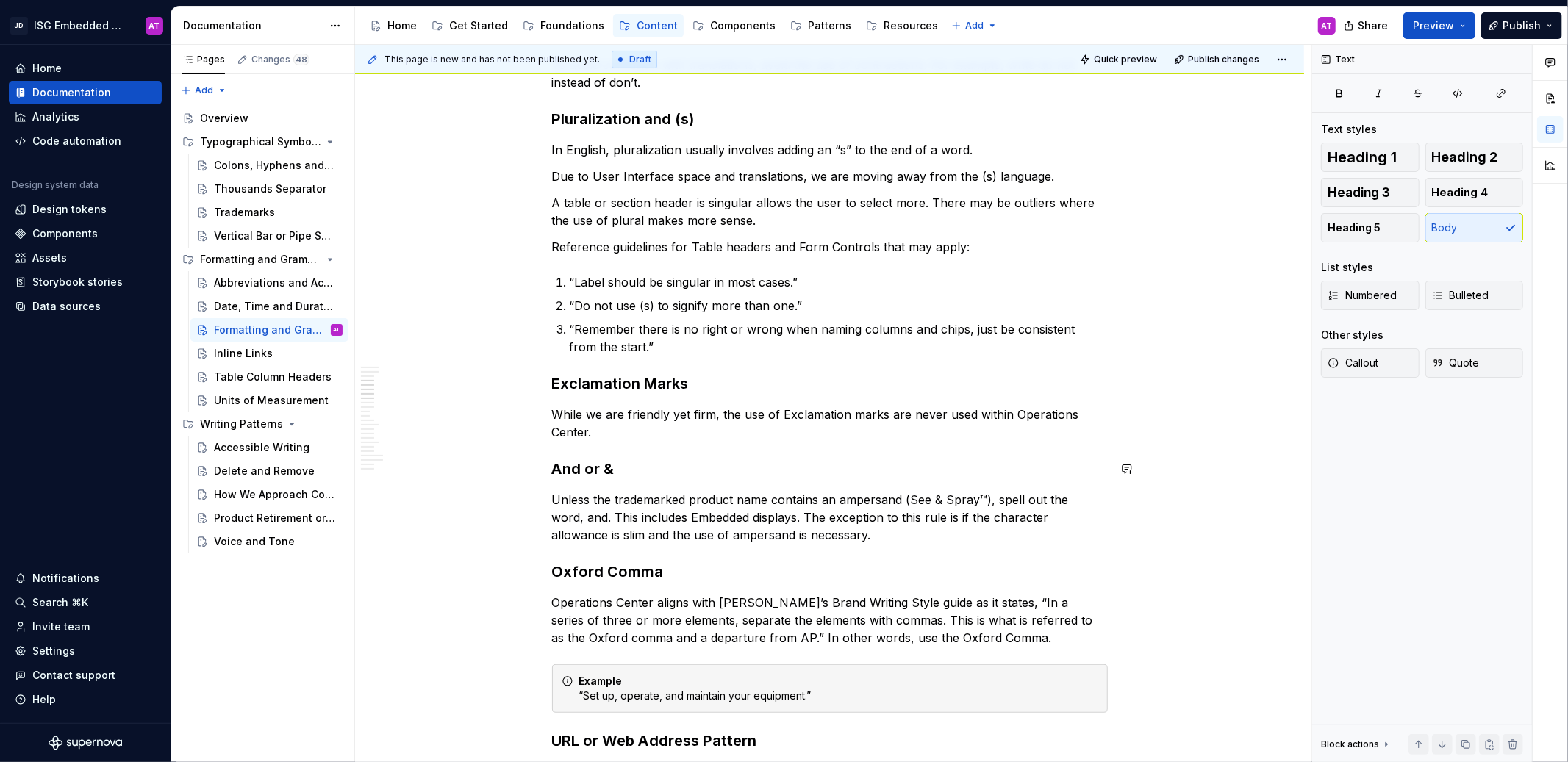
scroll to position [398, 0]
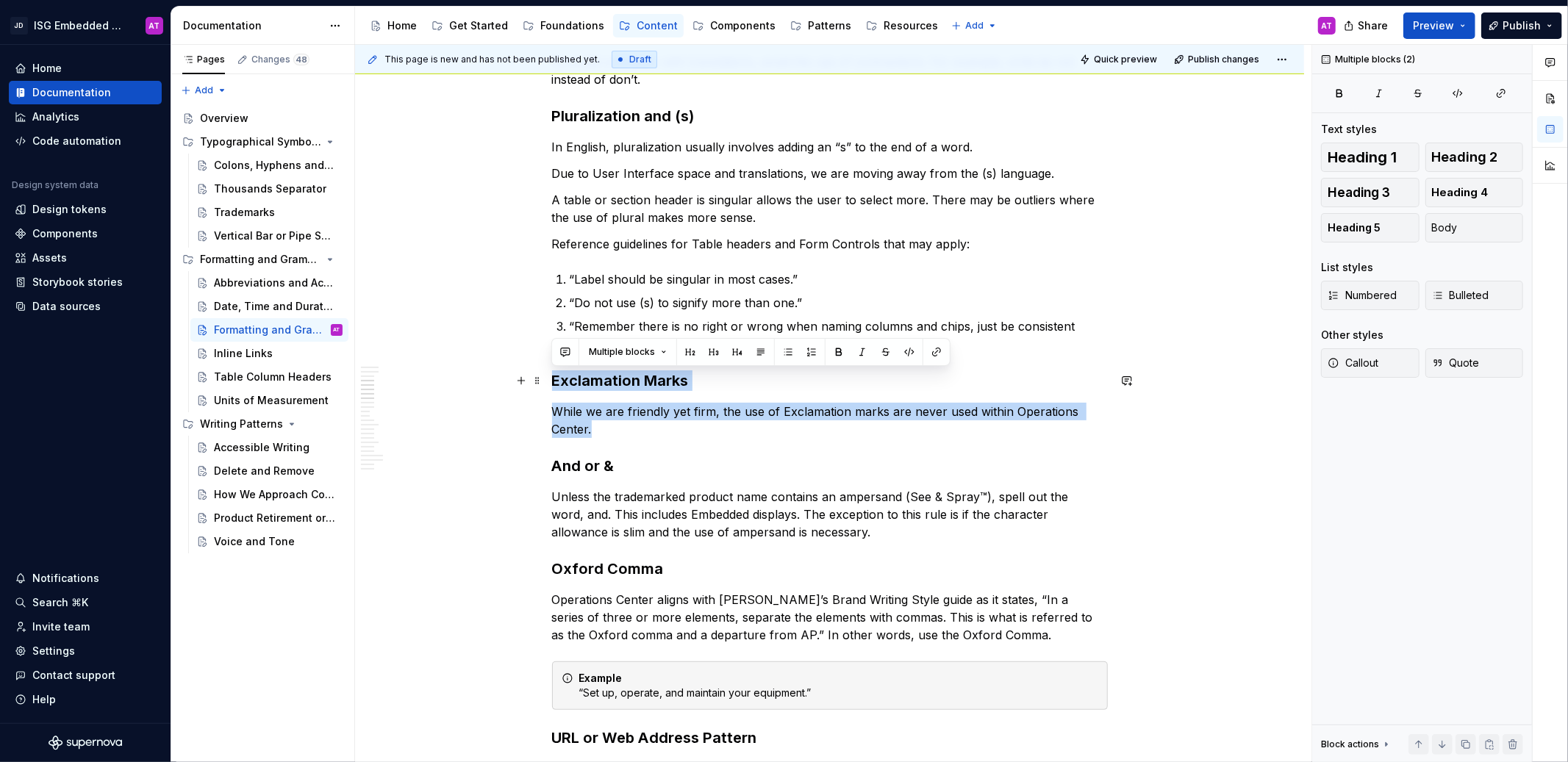
drag, startPoint x: 607, startPoint y: 432, endPoint x: 550, endPoint y: 386, distance: 73.2
copy div "Exclamation Marks While we are friendly yet firm, the use of Exclamation marks …"
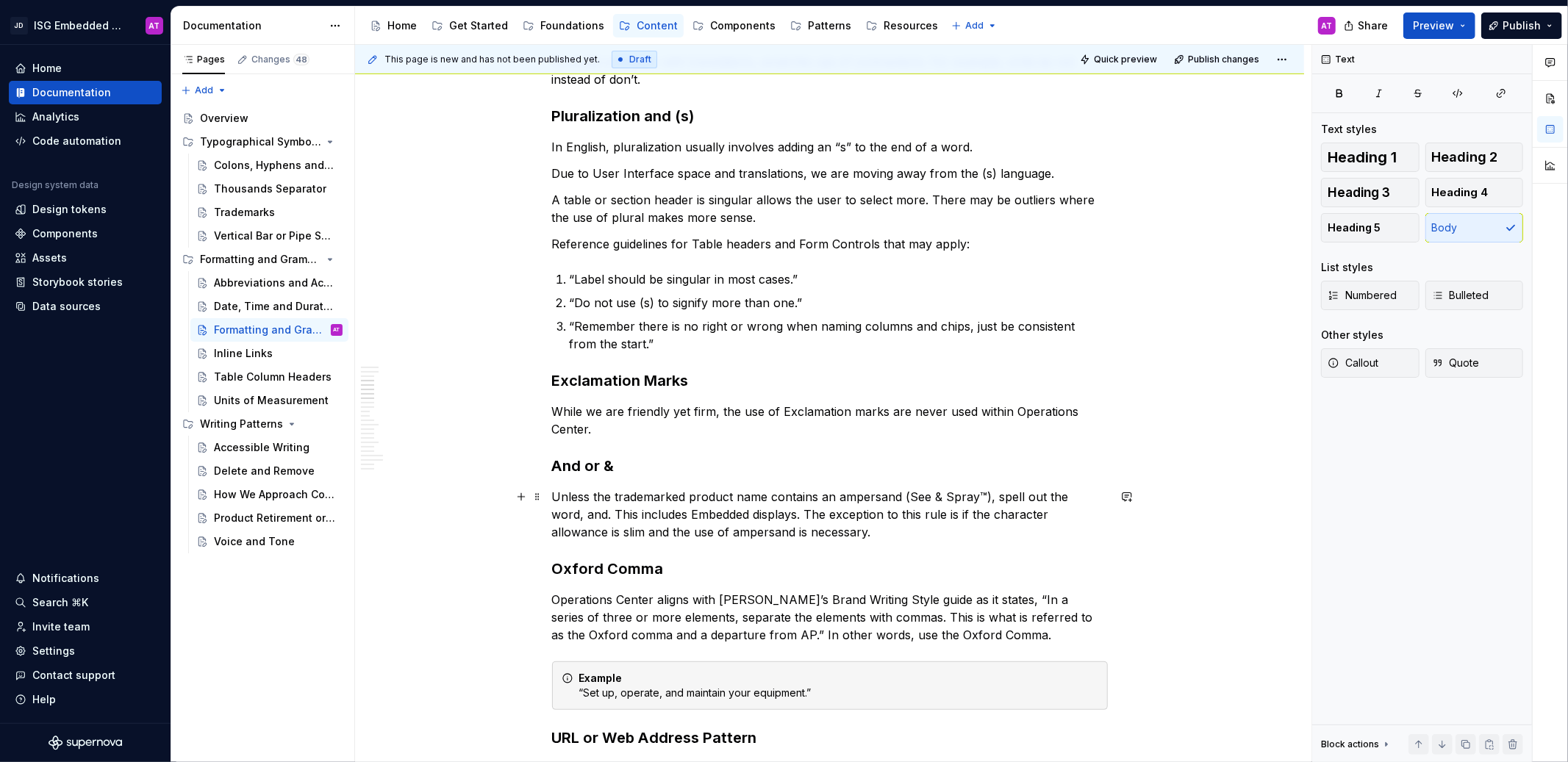
click at [813, 534] on p "Unless the trademarked product name contains an ampersand (See & Spray™), spell…" at bounding box center [829, 514] width 555 height 53
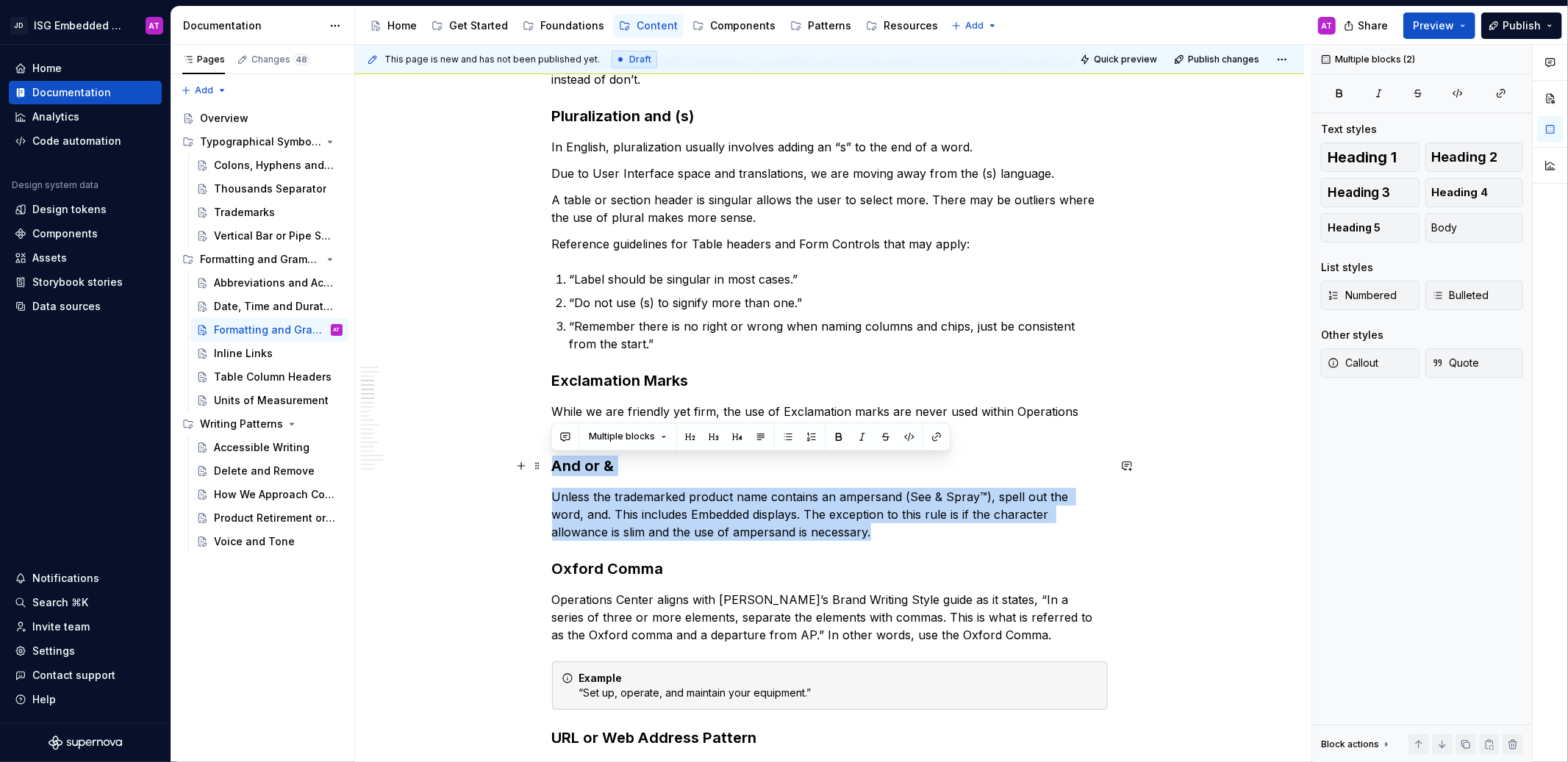
drag, startPoint x: 821, startPoint y: 534, endPoint x: 552, endPoint y: 471, distance: 276.3
copy div "And or & Unless the trademarked product name contains an ampersand (See & Spray…"
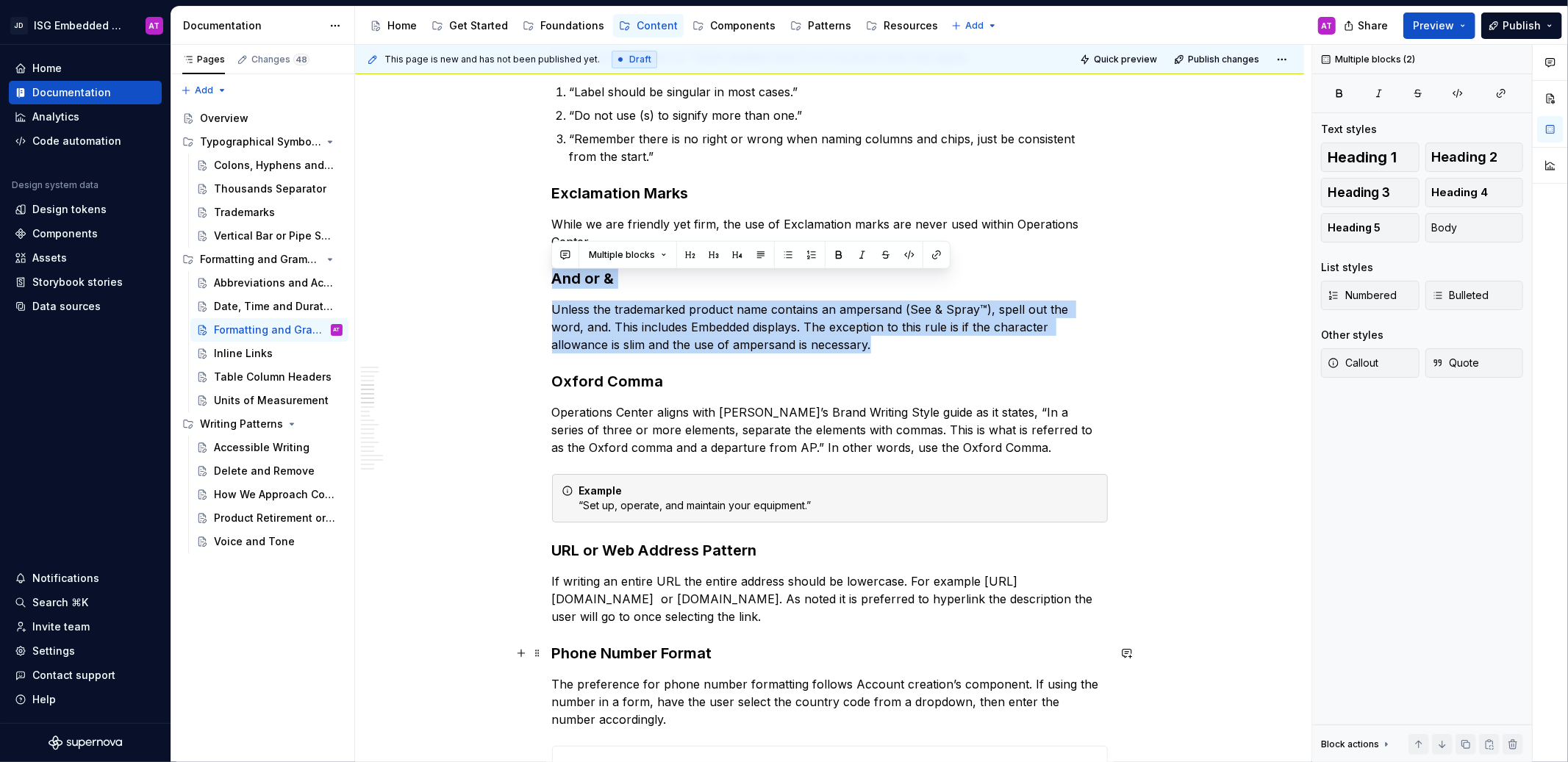
scroll to position [586, 0]
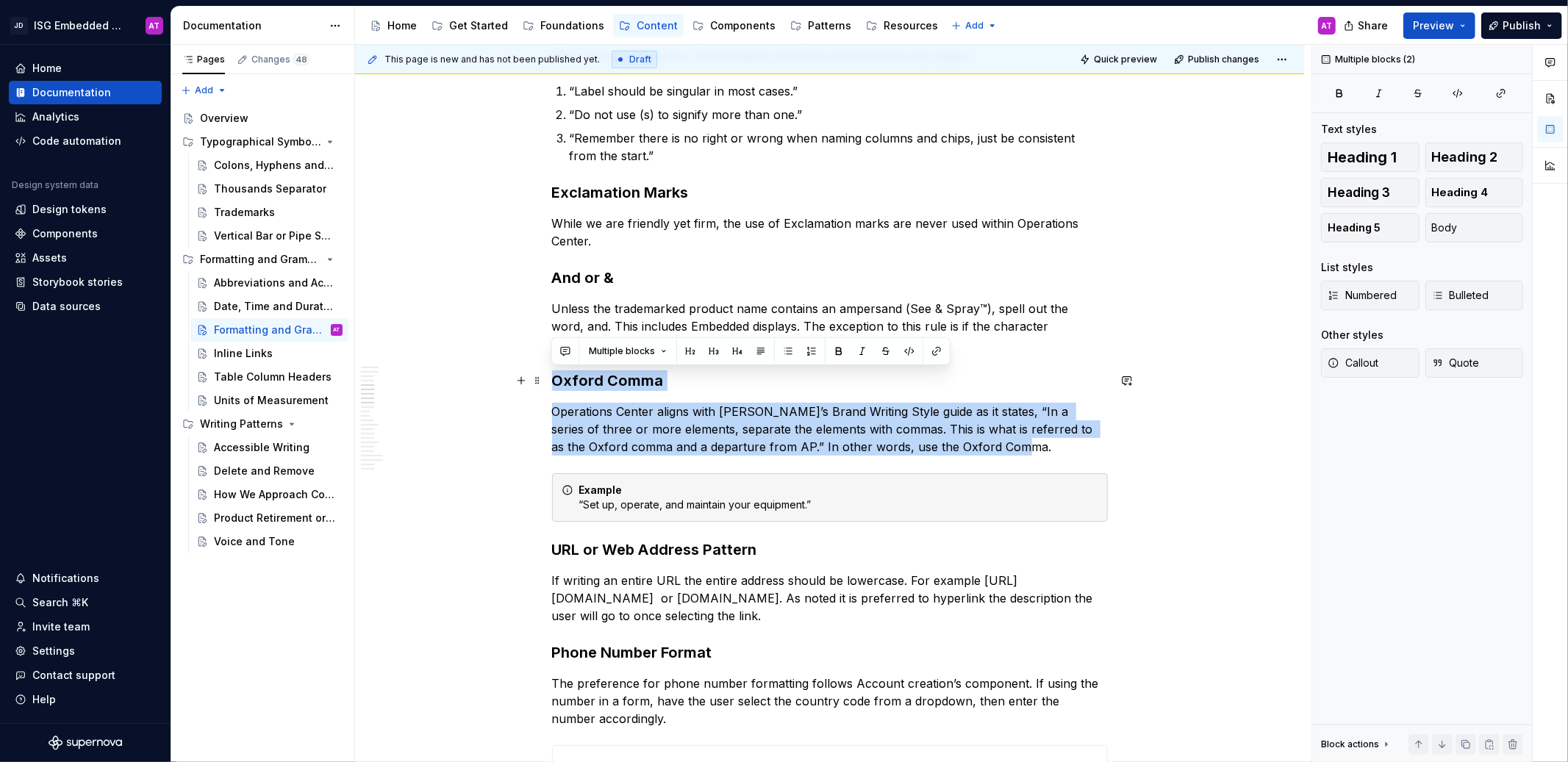
drag, startPoint x: 1015, startPoint y: 446, endPoint x: 551, endPoint y: 381, distance: 468.5
copy div "Oxford Comma Operations Center aligns with John Deere’s Brand Writing Style gui…"
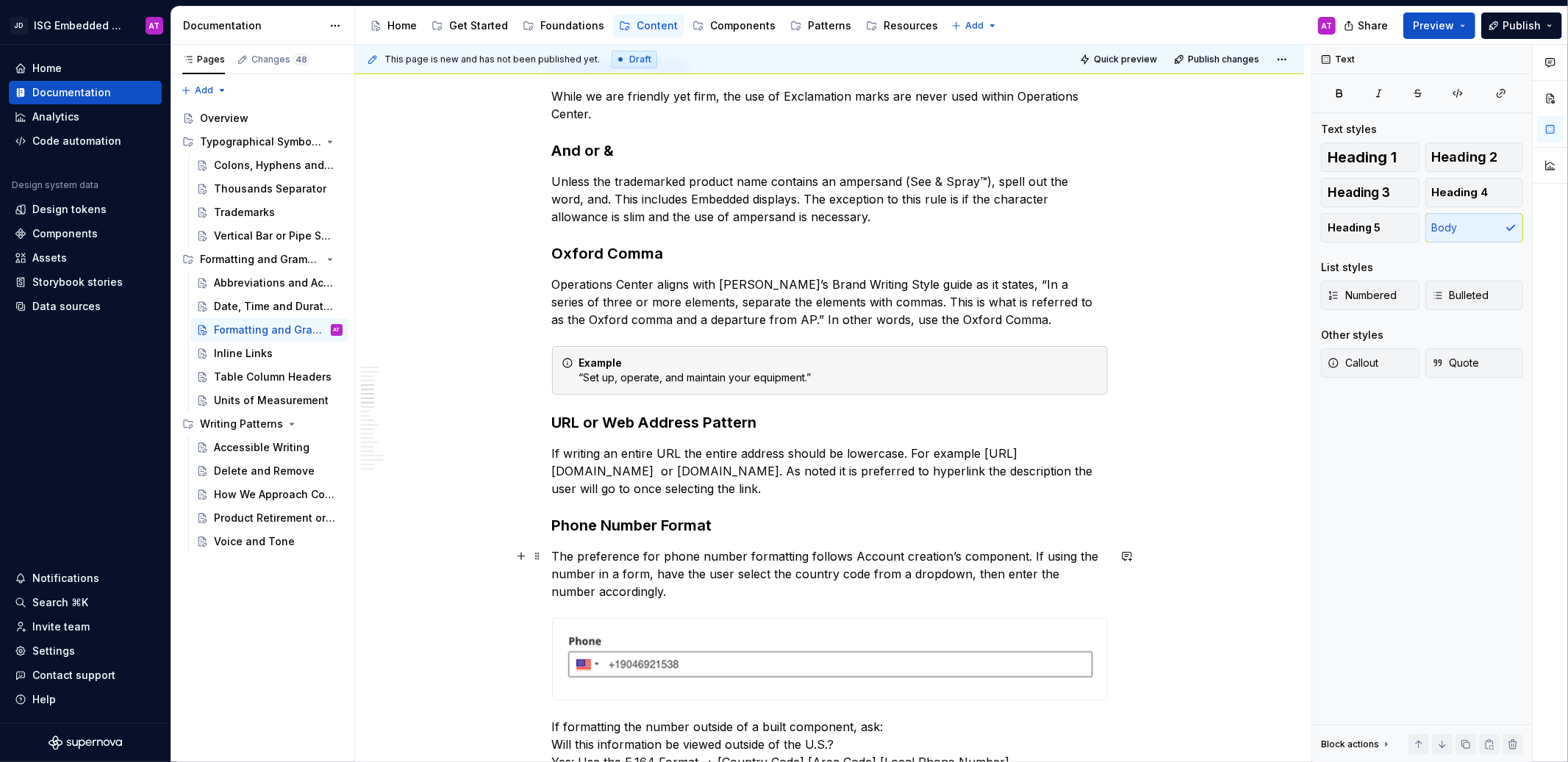
scroll to position [716, 0]
type textarea "*"
click at [687, 470] on p "If writing an entire URL the entire address should be lowercase. For example ht…" at bounding box center [829, 468] width 555 height 53
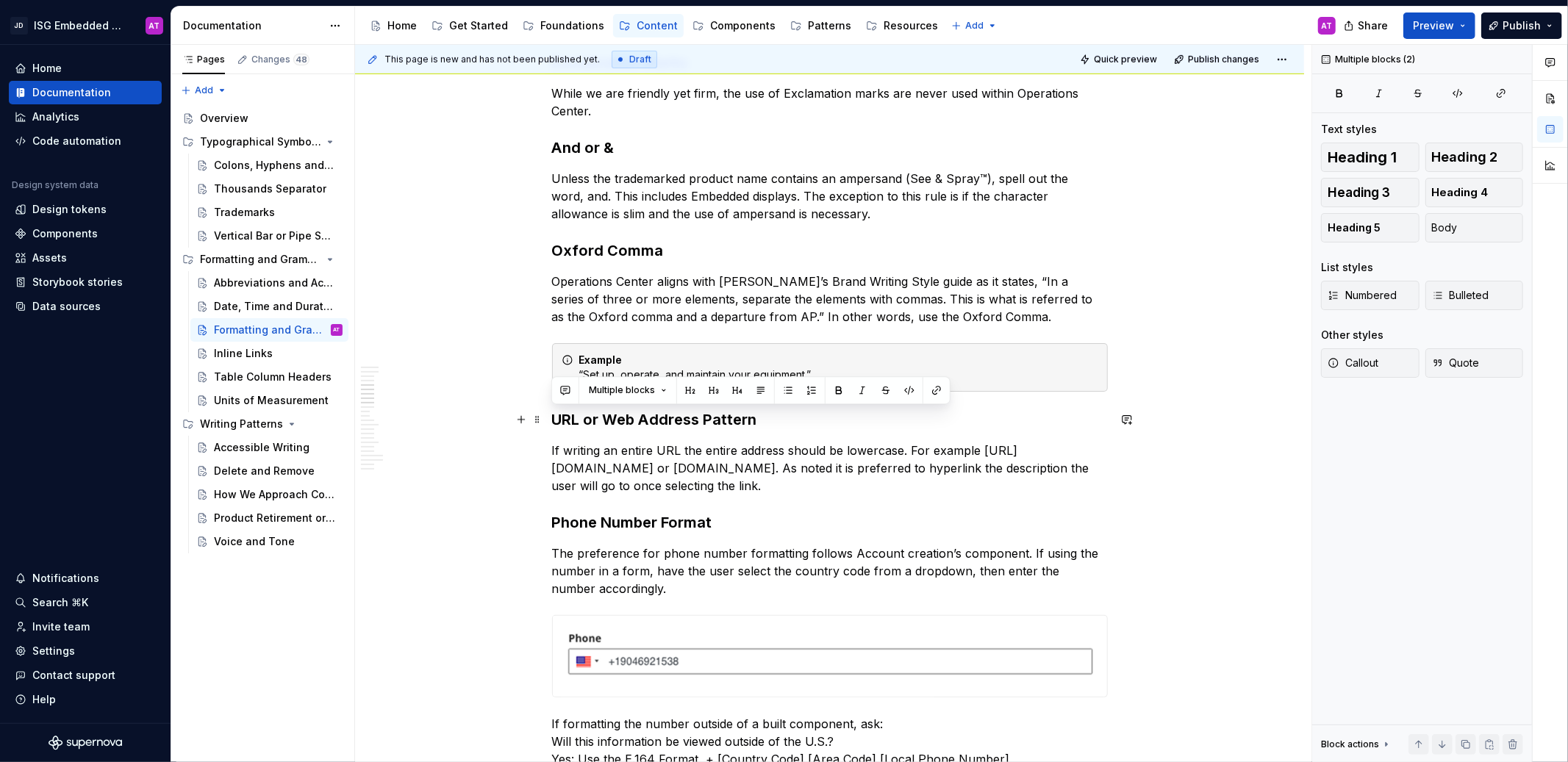
drag, startPoint x: 774, startPoint y: 489, endPoint x: 554, endPoint y: 419, distance: 230.9
copy div "URL or Web Address Pattern If writing an entire URL the entire address should b…"
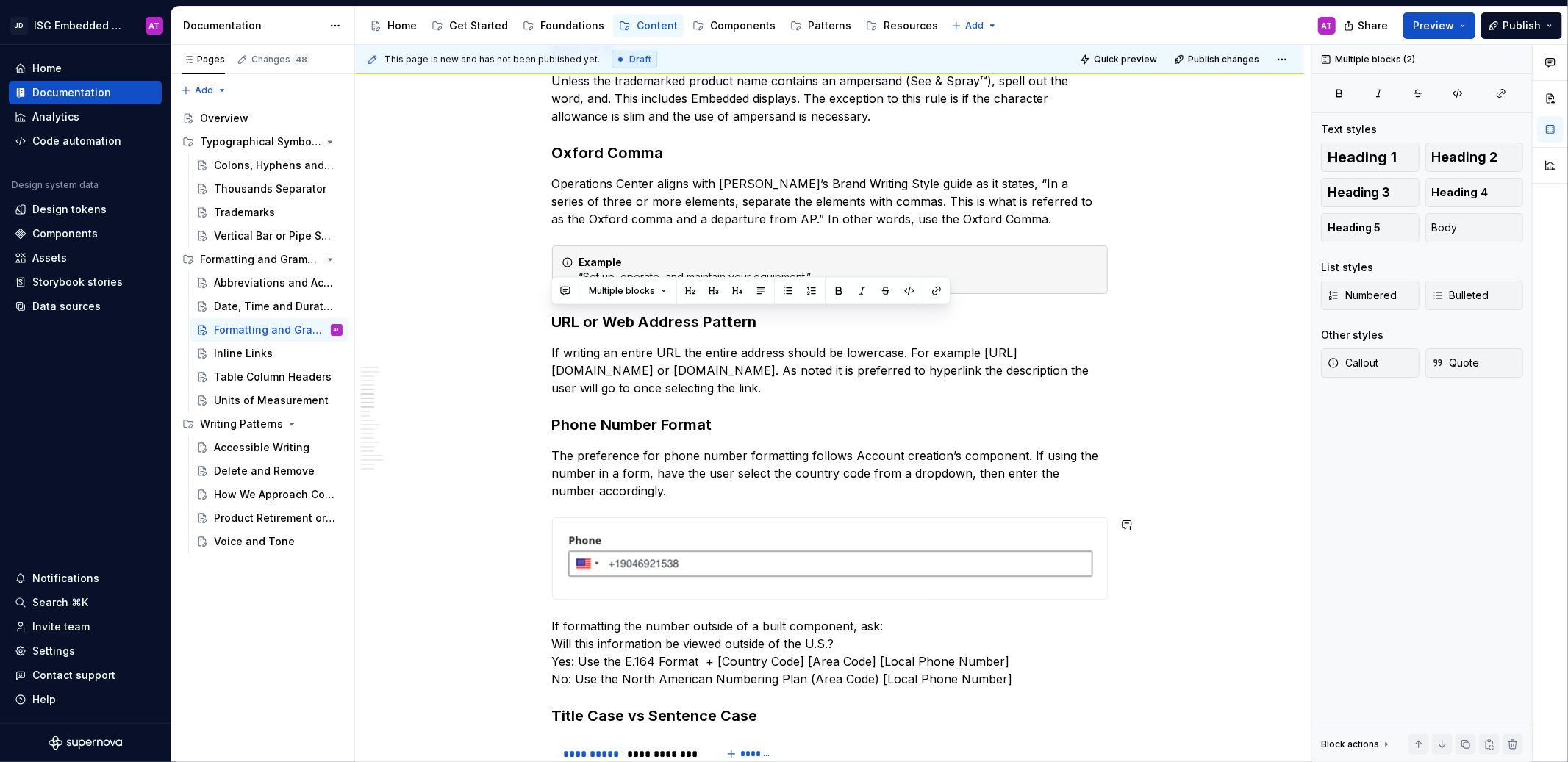
scroll to position [817, 0]
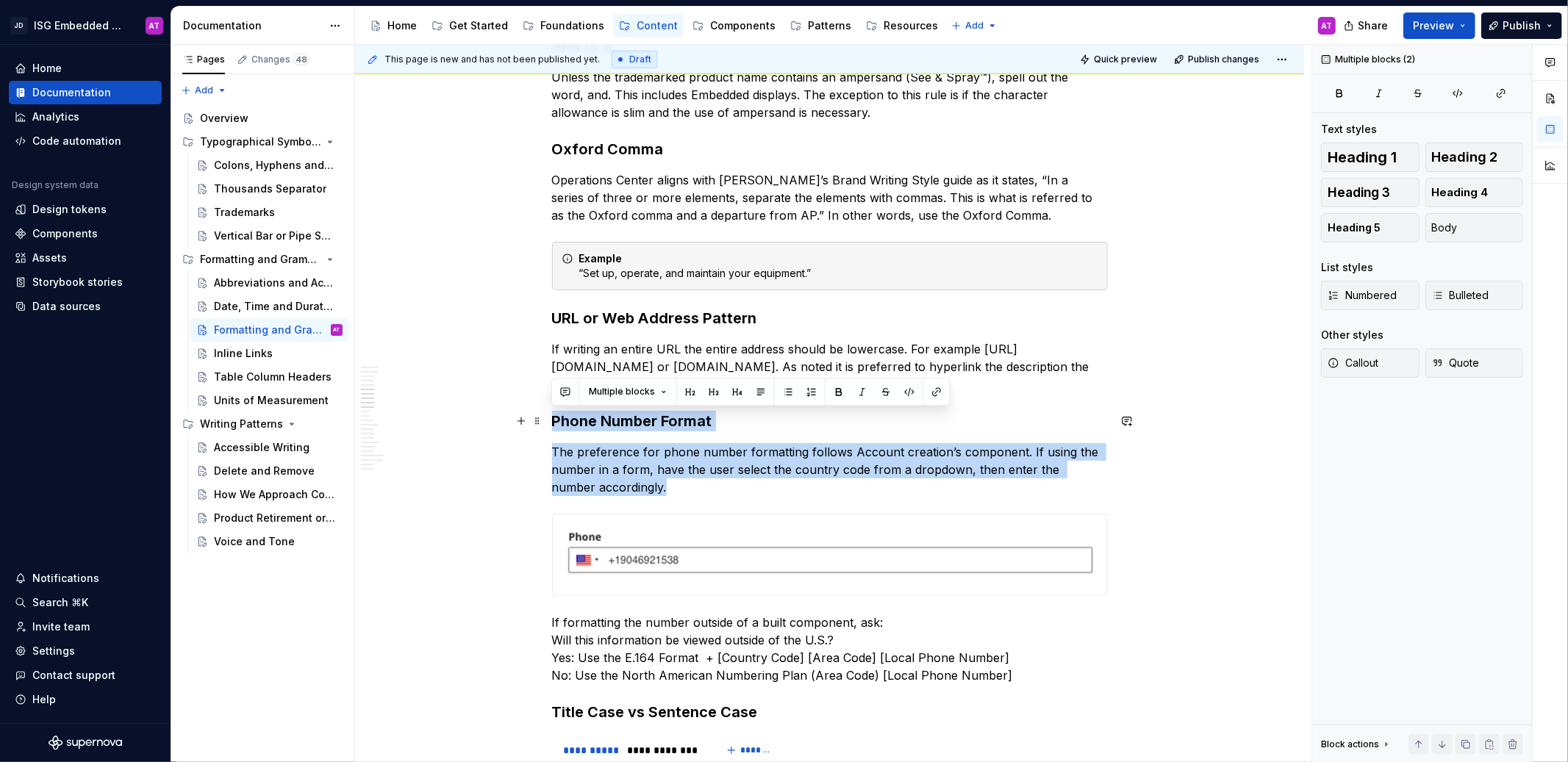
drag, startPoint x: 631, startPoint y: 487, endPoint x: 547, endPoint y: 425, distance: 104.4
copy div "Phone Number Format The preference for phone number formatting follows Account …"
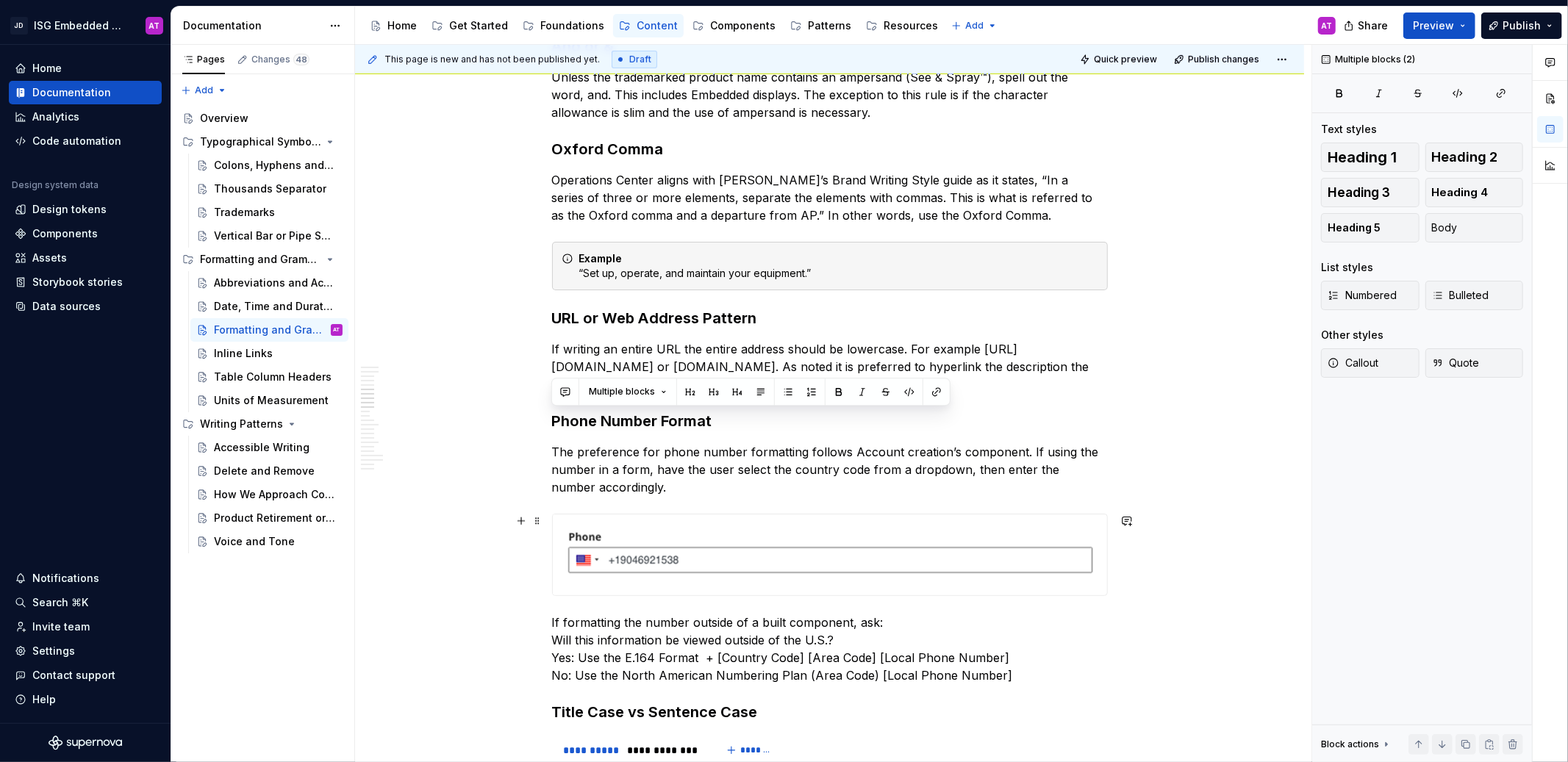
click at [1106, 530] on div at bounding box center [829, 554] width 555 height 82
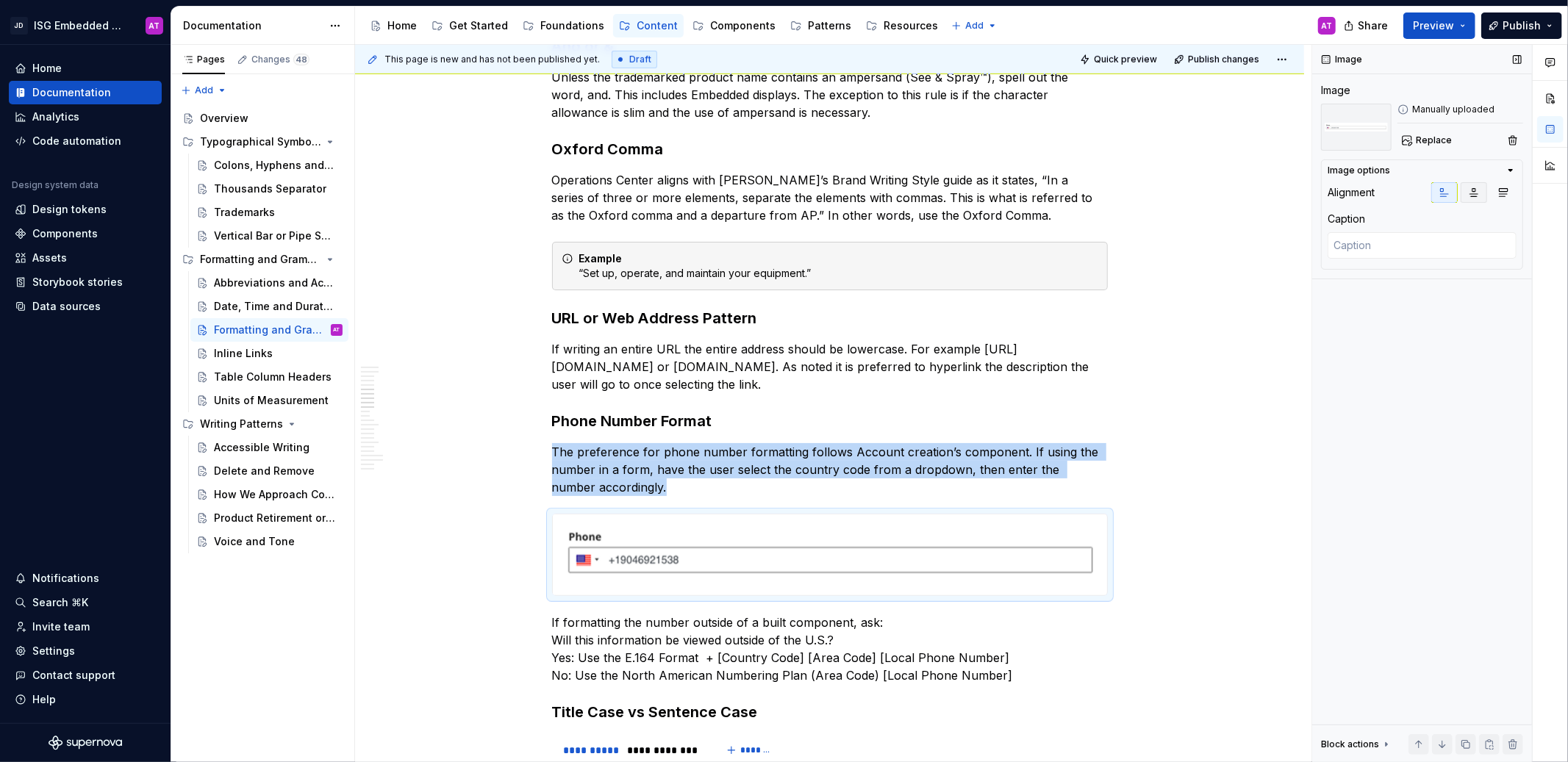
click at [1477, 194] on icon "button" at bounding box center [1473, 192] width 11 height 11
click at [1438, 194] on icon "button" at bounding box center [1444, 192] width 11 height 11
click at [1420, 142] on span "Replace" at bounding box center [1433, 140] width 36 height 11
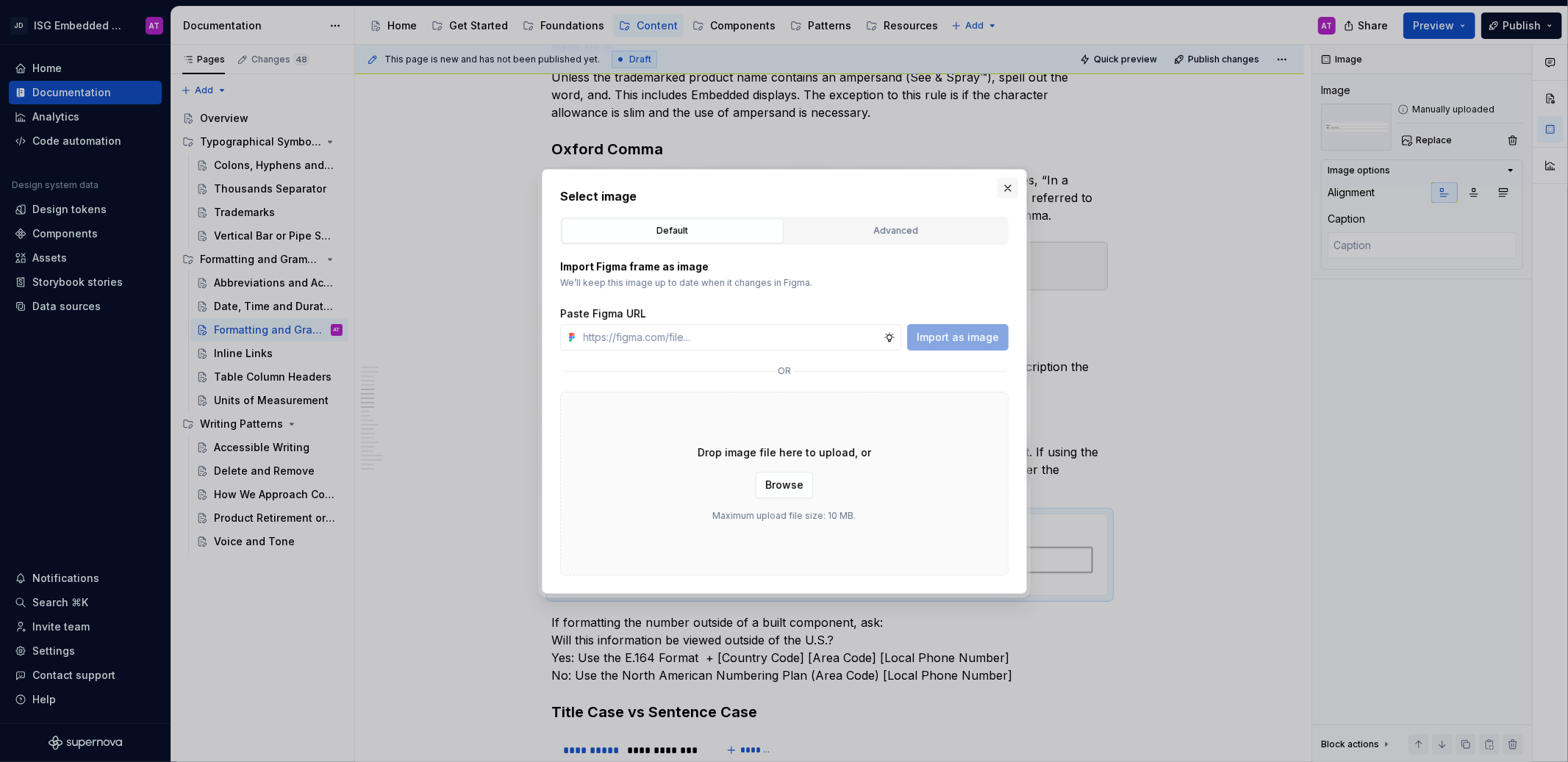
click at [1002, 192] on button "button" at bounding box center [1007, 188] width 20 height 20
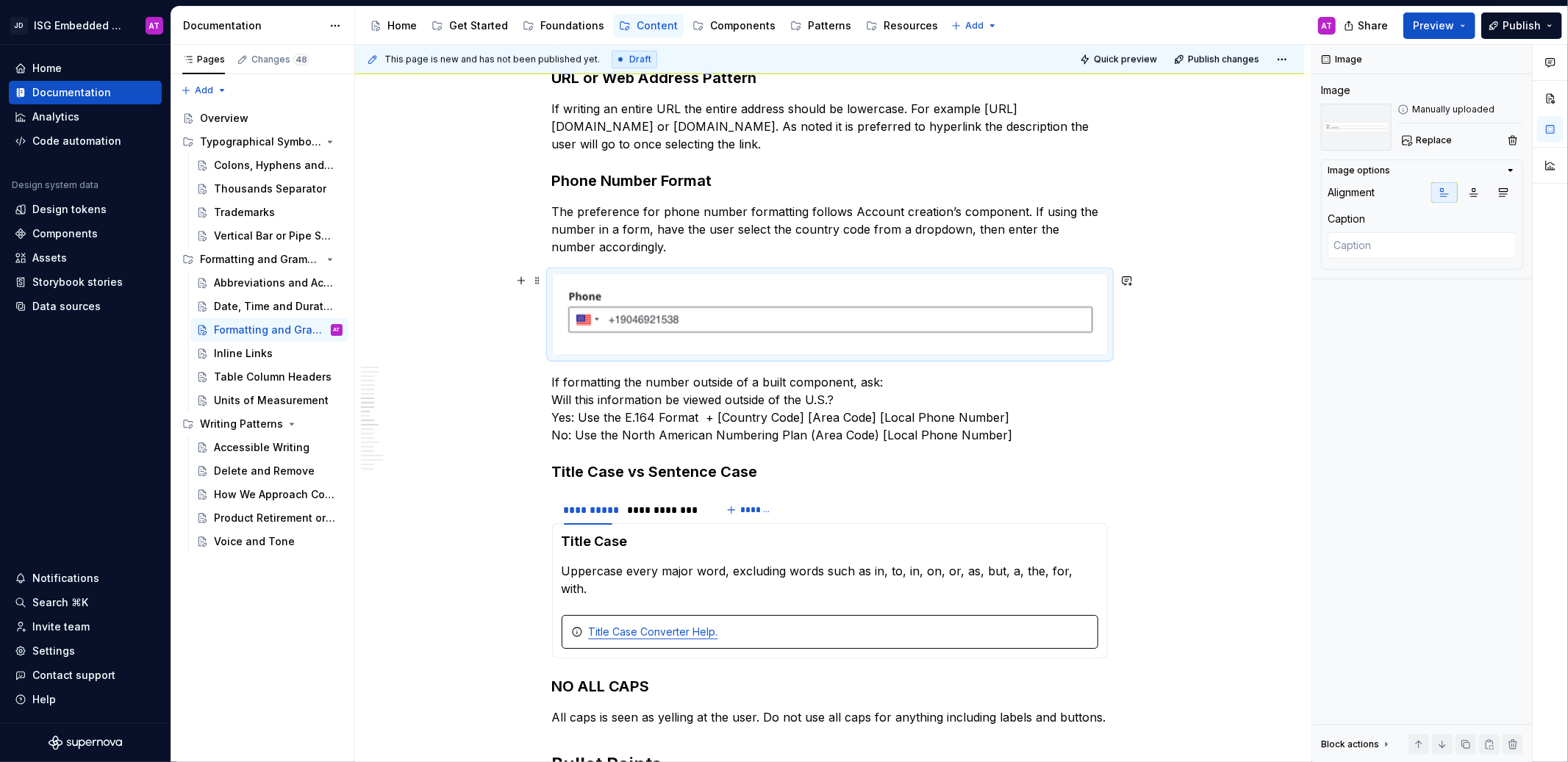
scroll to position [1059, 0]
click at [702, 414] on p "If formatting the number outside of a built component, ask: Will this informati…" at bounding box center [829, 408] width 555 height 70
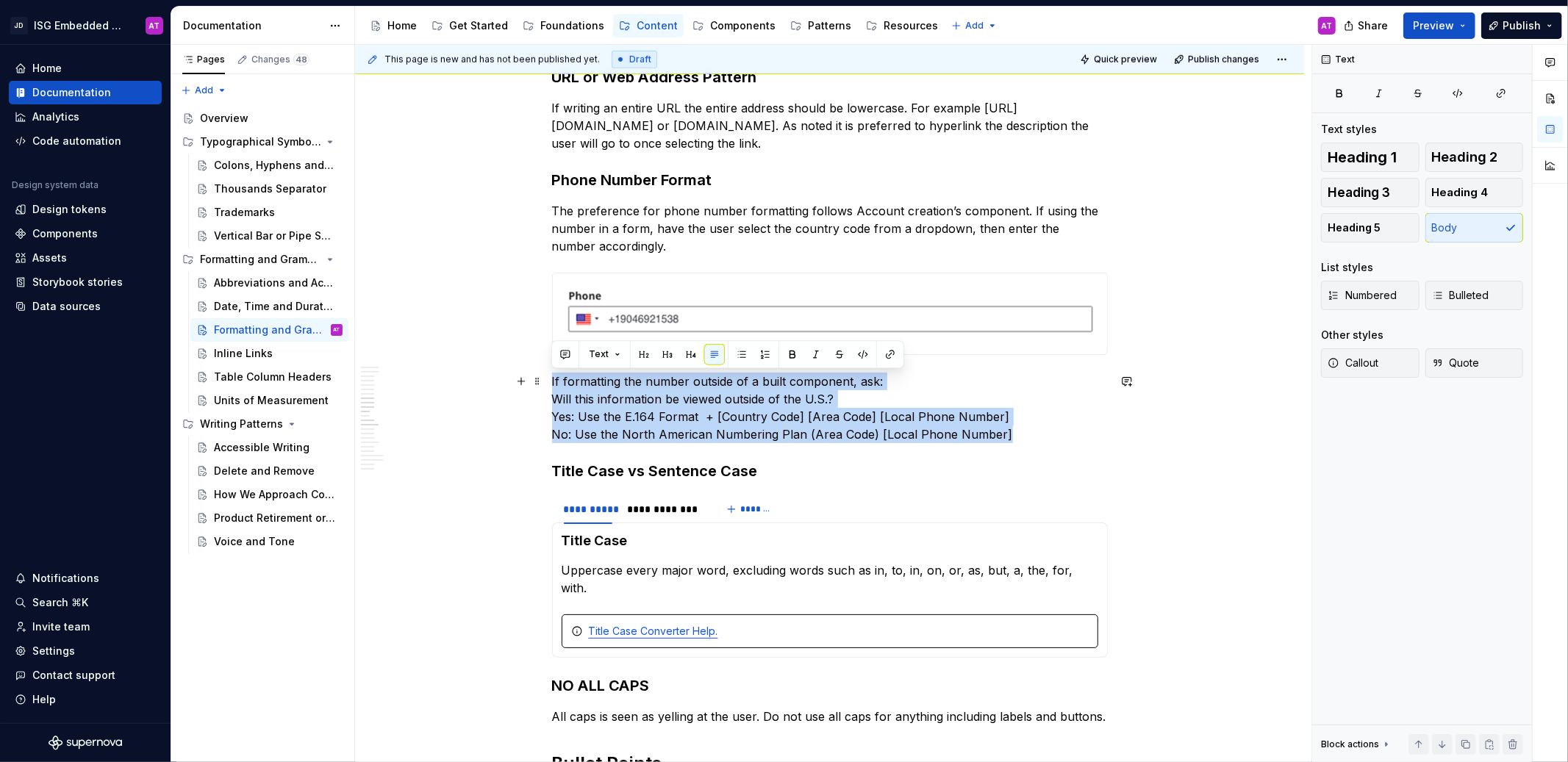
drag, startPoint x: 1014, startPoint y: 436, endPoint x: 550, endPoint y: 386, distance: 466.7
copy p "If formatting the number outside of a built component, ask: Will this informati…"
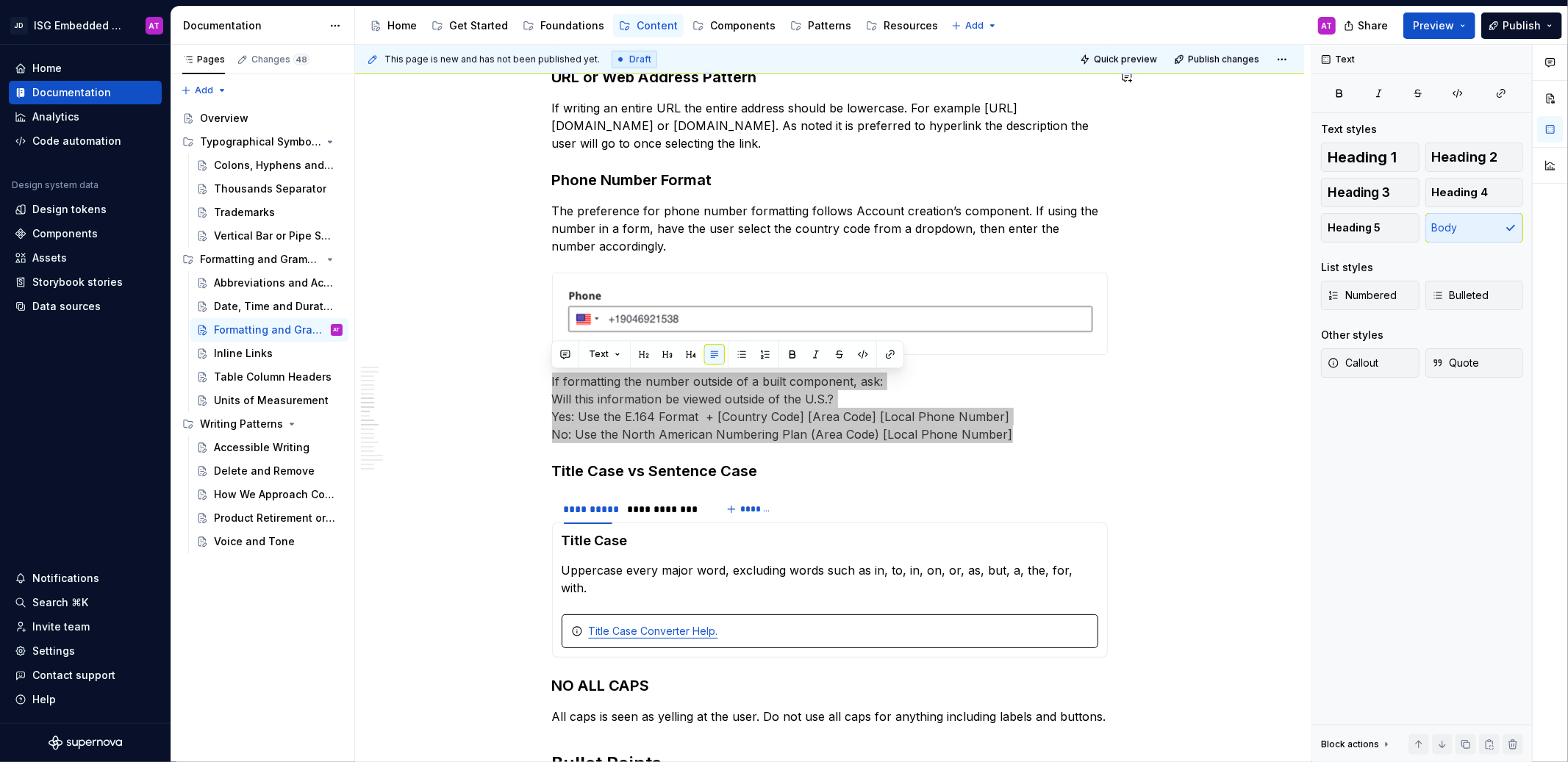
type textarea "*"
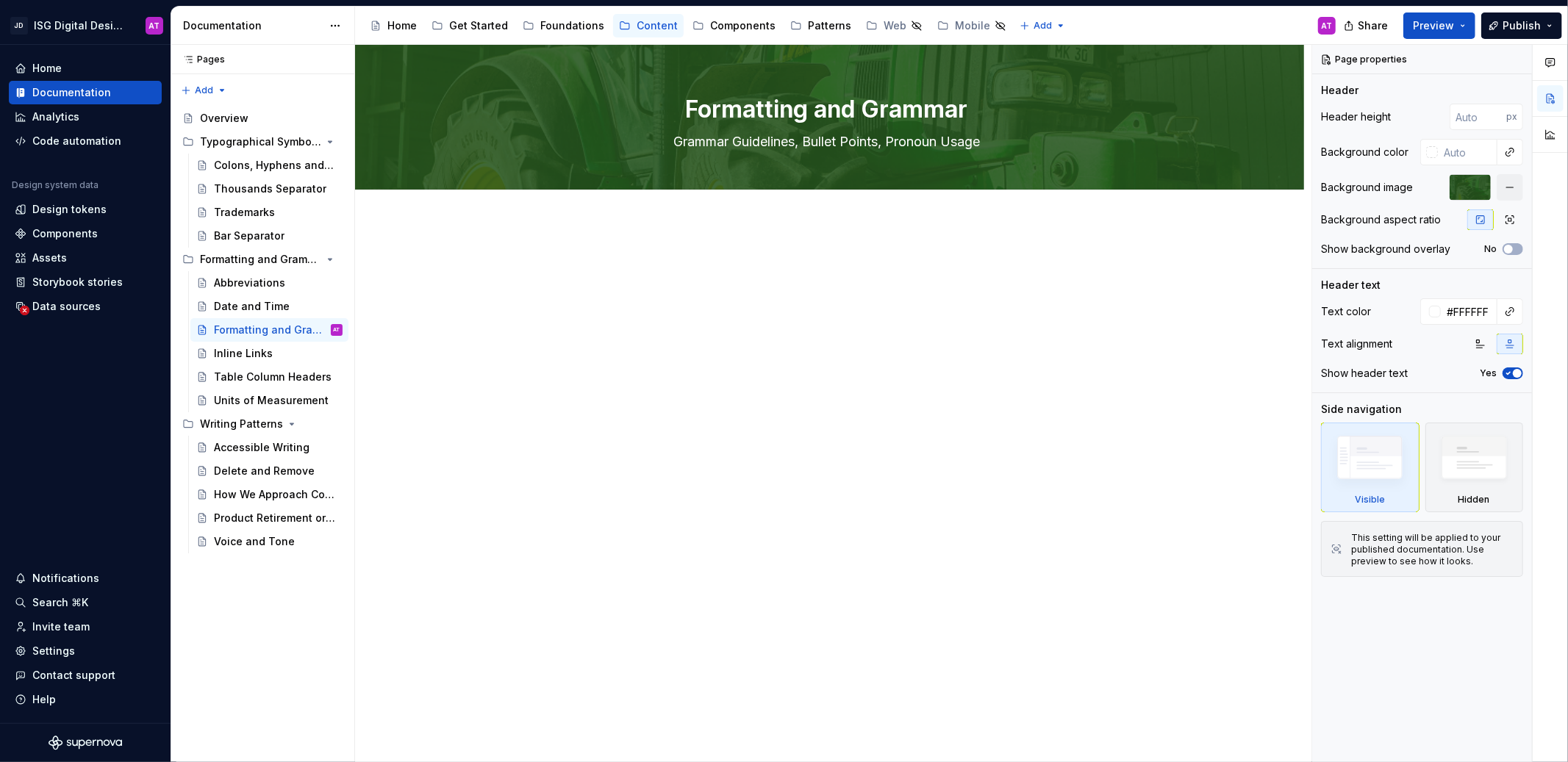
click at [565, 254] on div at bounding box center [829, 390] width 948 height 337
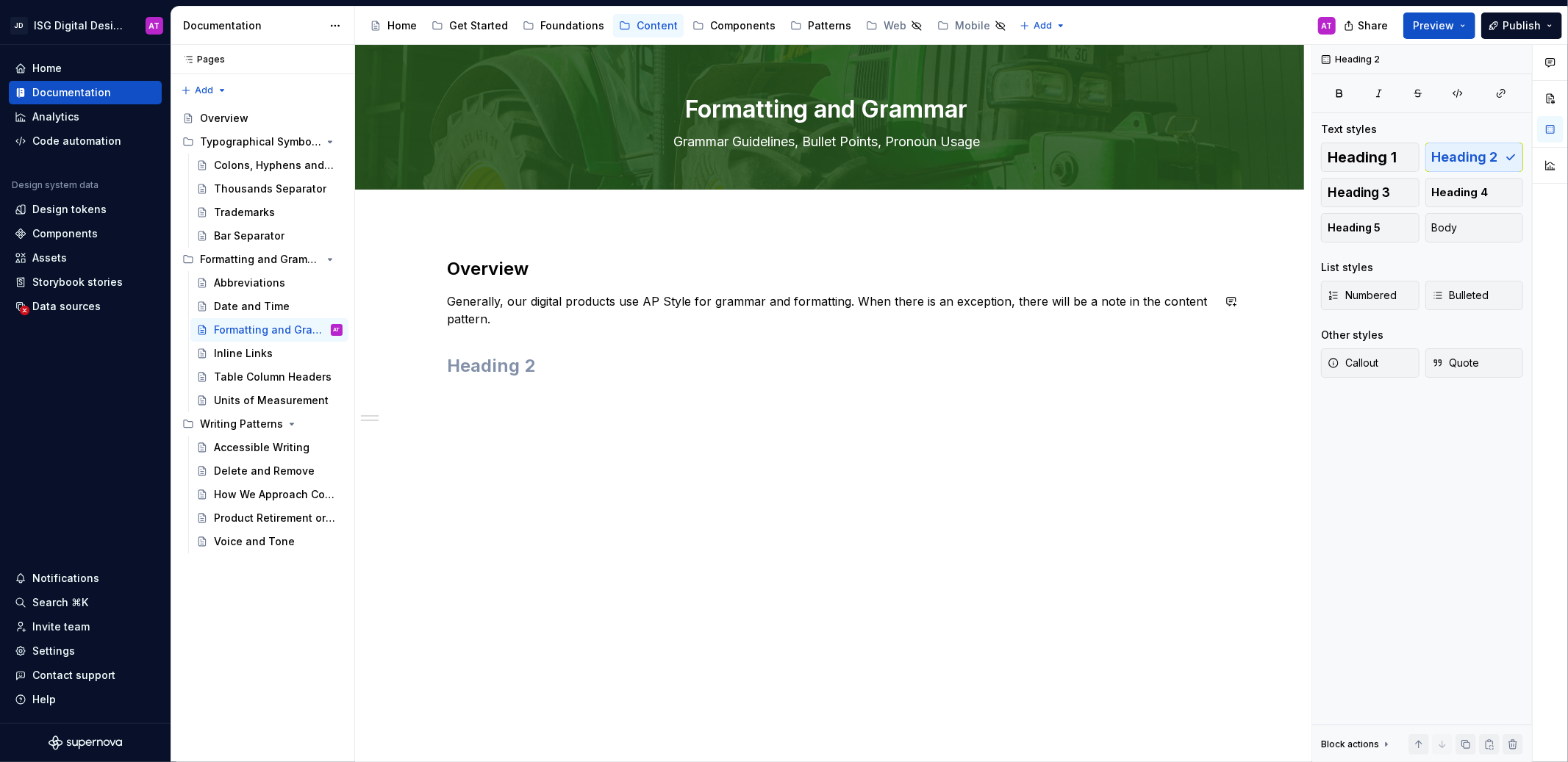
click at [508, 331] on div "Overview Generally, our digital products use AP Style for grammar and formattin…" at bounding box center [829, 317] width 764 height 121
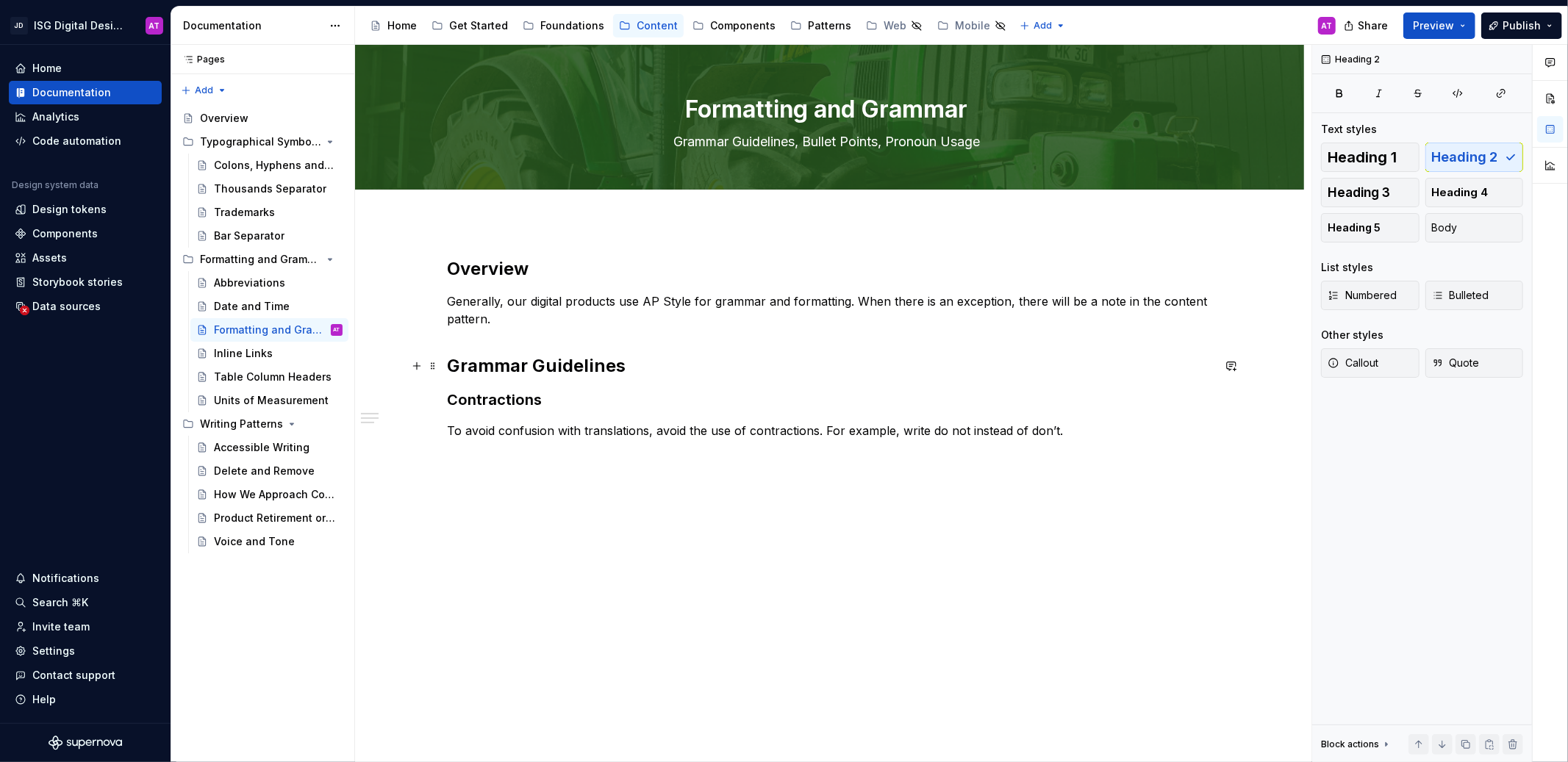
click at [611, 366] on h2 "Grammar Guidelines" at bounding box center [829, 366] width 764 height 24
click at [477, 336] on div "Overview Generally, our digital products use AP Style for grammar and formattin…" at bounding box center [829, 348] width 764 height 182
click at [486, 316] on p "Generally, our digital products use AP Style for grammar and formatting. When t…" at bounding box center [829, 310] width 764 height 35
click at [509, 268] on h2 "Overview" at bounding box center [829, 269] width 764 height 24
click at [488, 304] on p "Generally, our digital products use AP Style for grammar and formatting. When t…" at bounding box center [829, 310] width 764 height 35
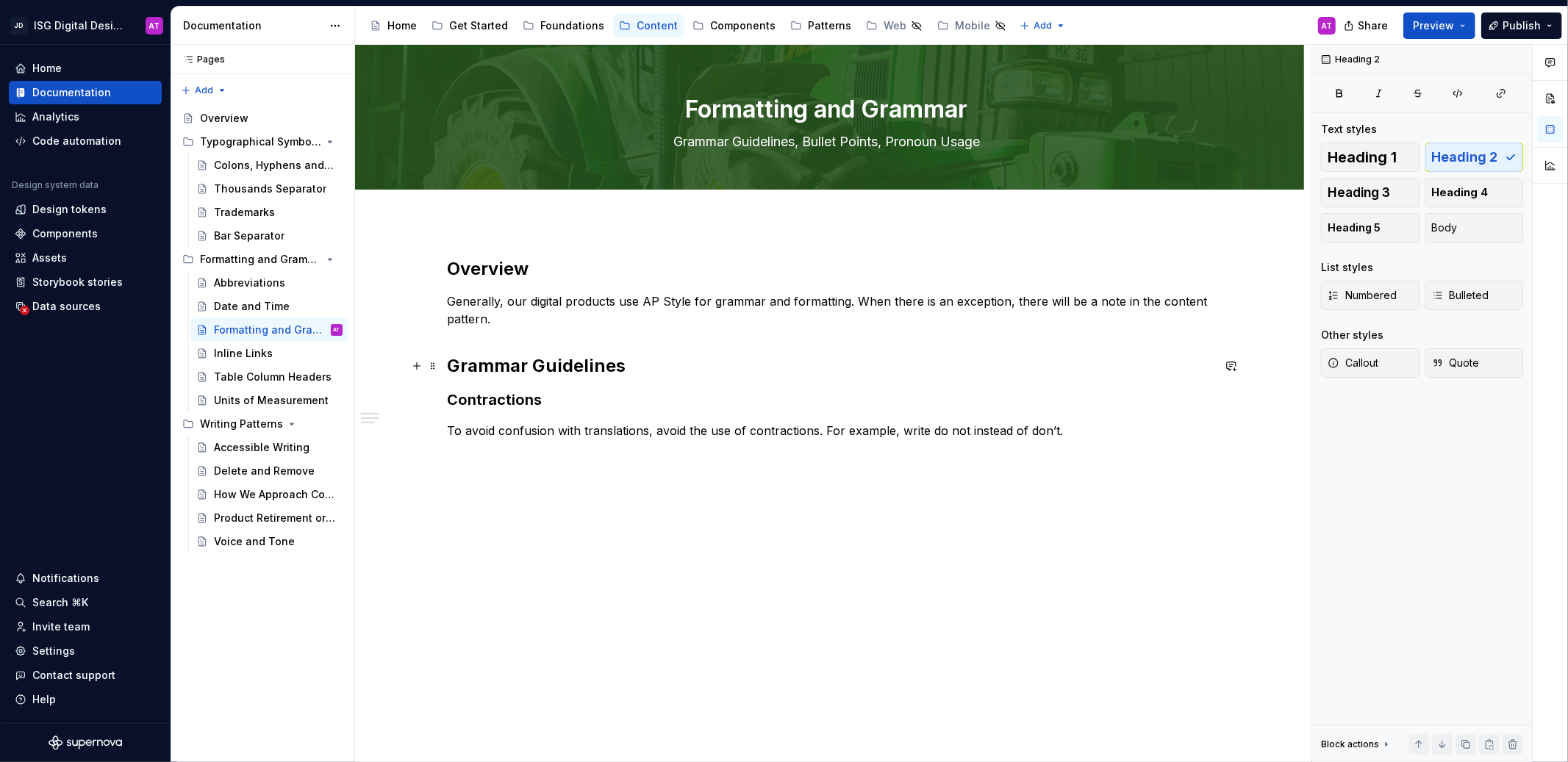
click at [502, 368] on h2 "Grammar Guidelines" at bounding box center [829, 366] width 764 height 24
click at [590, 400] on h3 "Contractions" at bounding box center [829, 399] width 764 height 20
click at [1084, 430] on p "To avoid confusion with translations, avoid the use of contractions. For exampl…" at bounding box center [829, 431] width 764 height 18
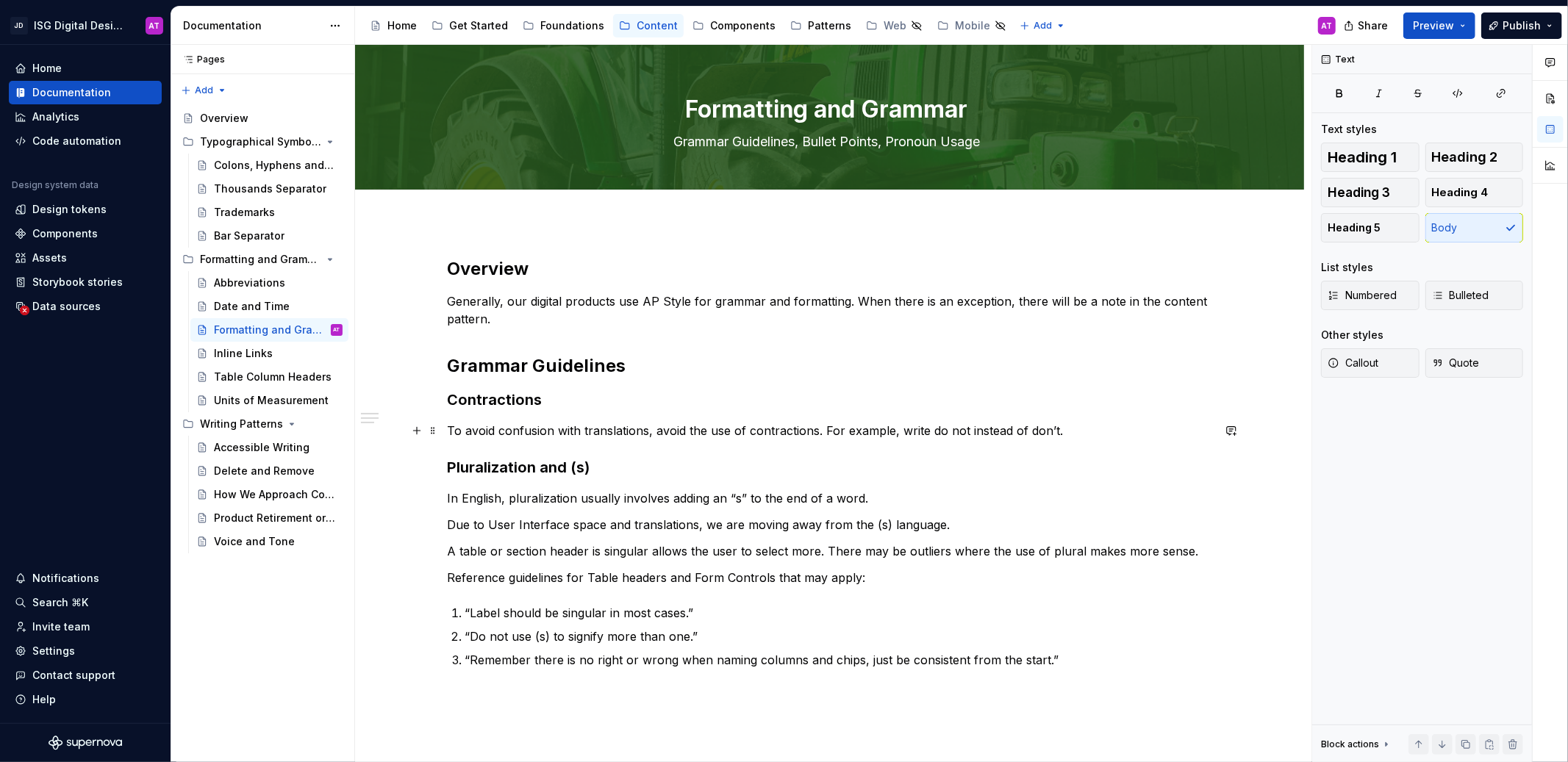
click at [506, 431] on p "To avoid confusion with translations, avoid the use of contractions. For exampl…" at bounding box center [829, 431] width 764 height 18
click at [489, 457] on h3 "Pluralization and (s)" at bounding box center [829, 467] width 764 height 20
click at [494, 448] on div "Overview Generally, our digital products use AP Style for grammar and formattin…" at bounding box center [829, 462] width 764 height 411
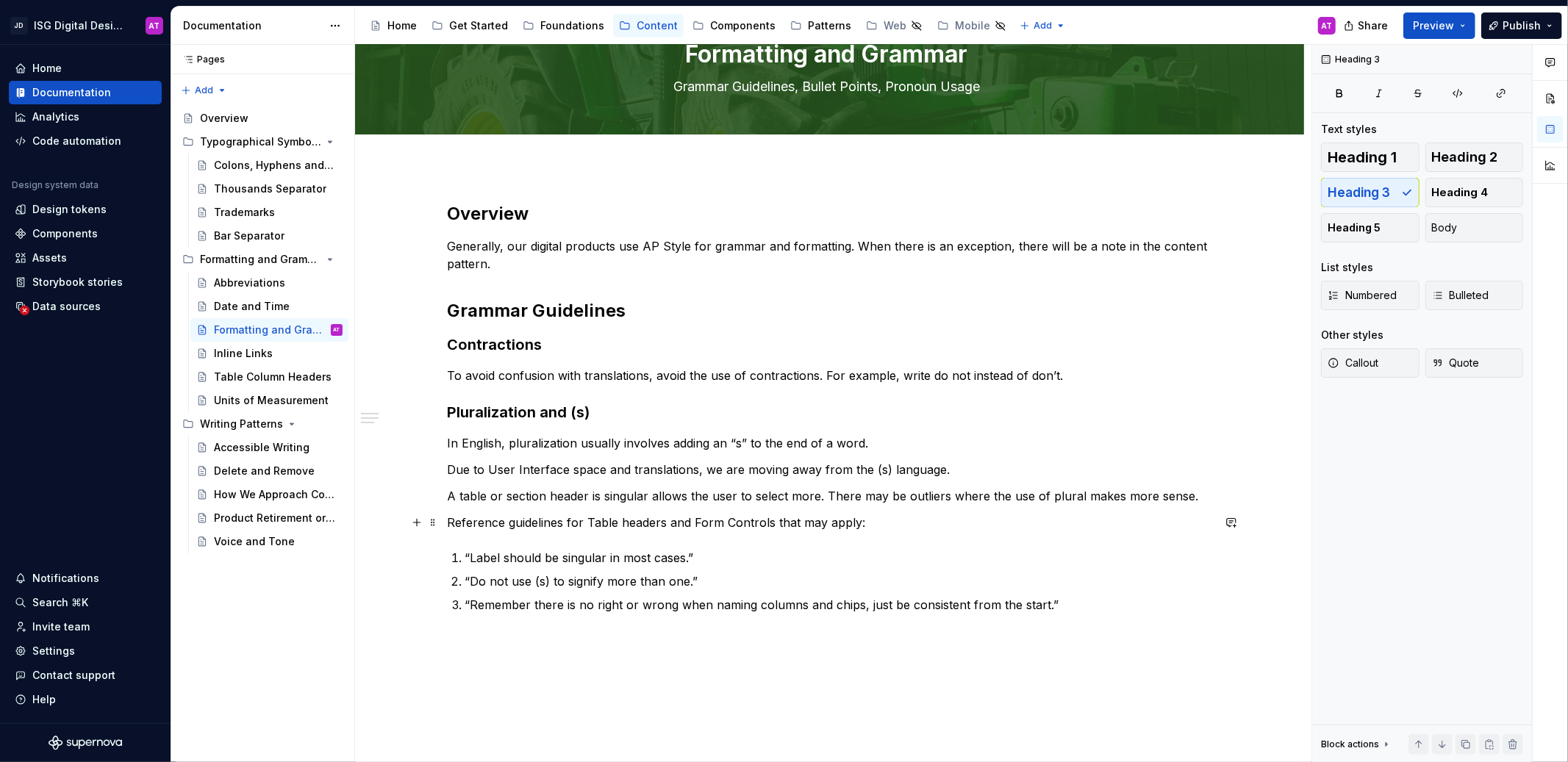
scroll to position [55, 0]
click at [500, 544] on div "Overview Generally, our digital products use AP Style for grammar and formattin…" at bounding box center [829, 406] width 764 height 411
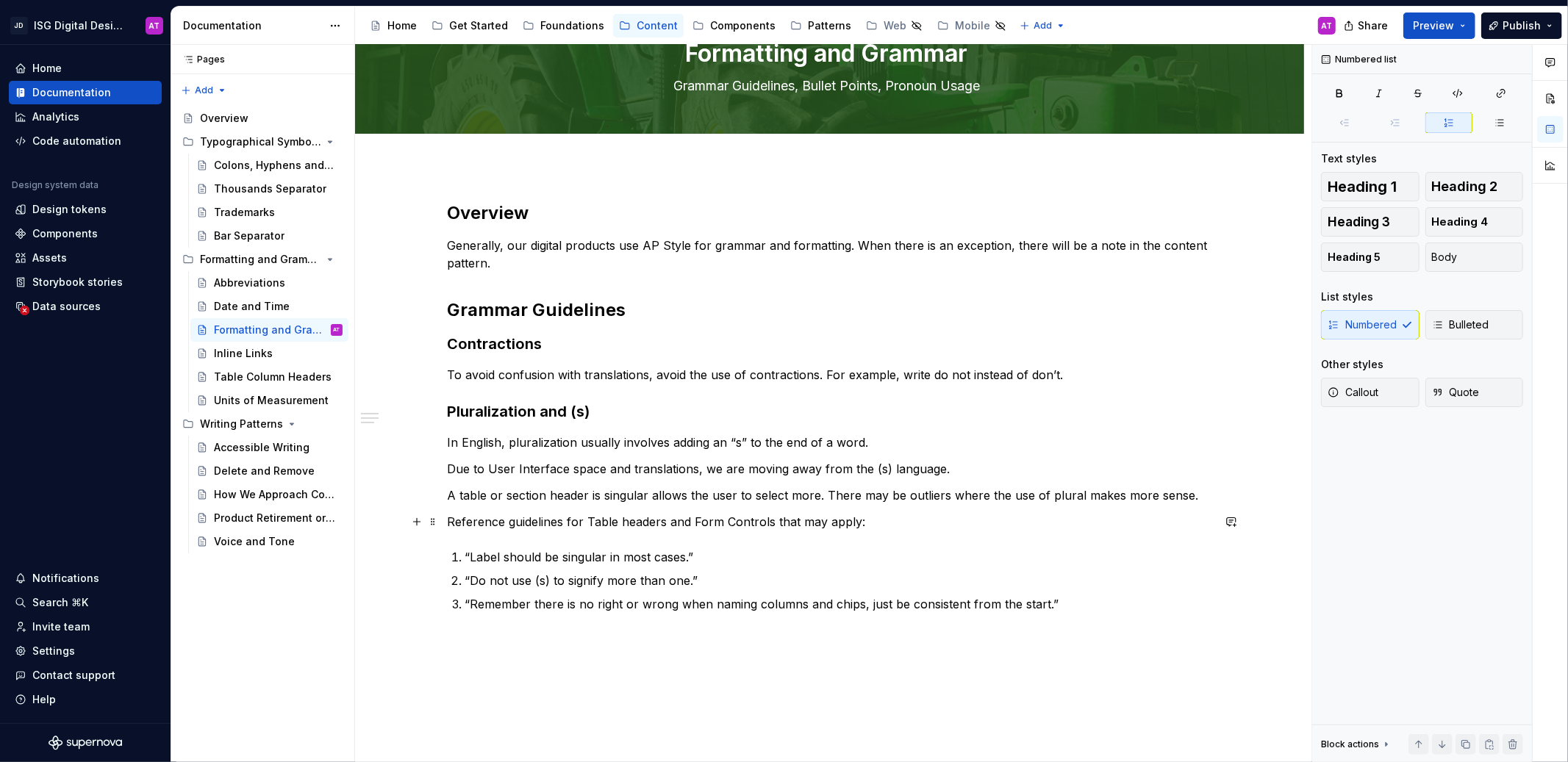
click at [498, 519] on p "Reference guidelines for Table headers and Form Controls that may apply:" at bounding box center [829, 522] width 764 height 18
click at [473, 537] on div "Overview Generally, our digital products use AP Style for grammar and formattin…" at bounding box center [829, 406] width 764 height 411
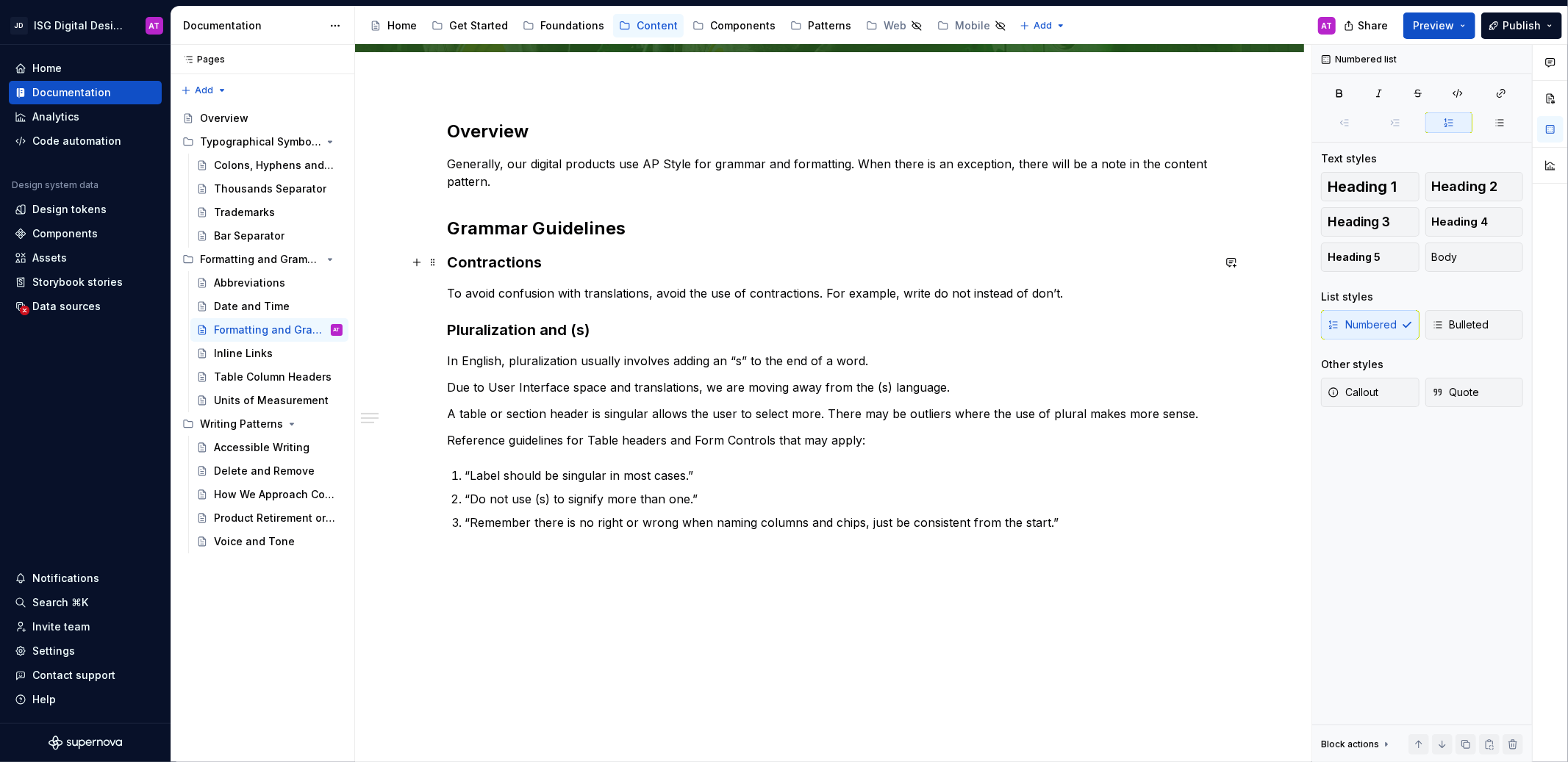
scroll to position [152, 0]
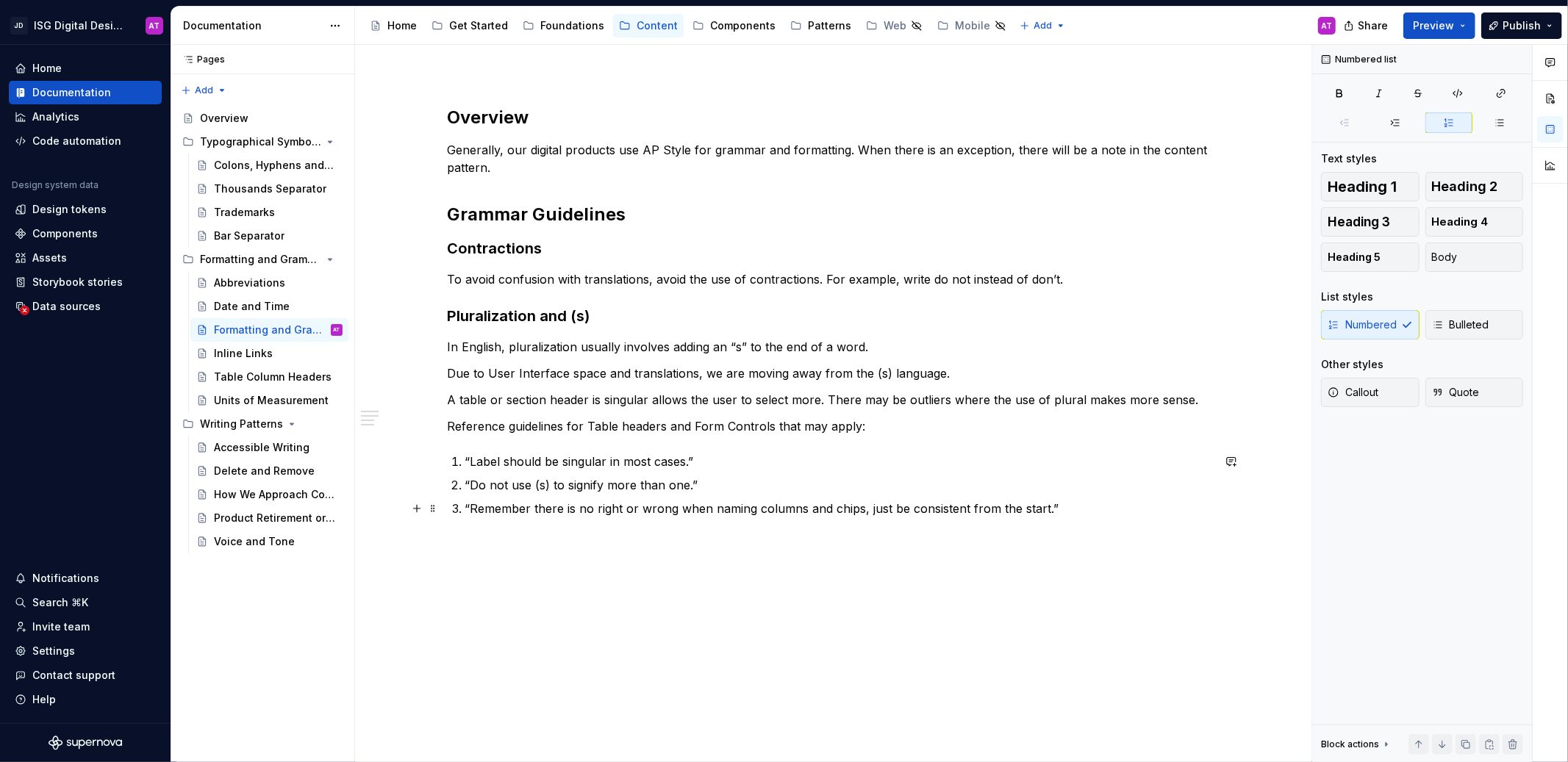
click at [1073, 502] on p "“Remember there is no right or wrong when naming columns and chips, just be con…" at bounding box center [838, 508] width 747 height 18
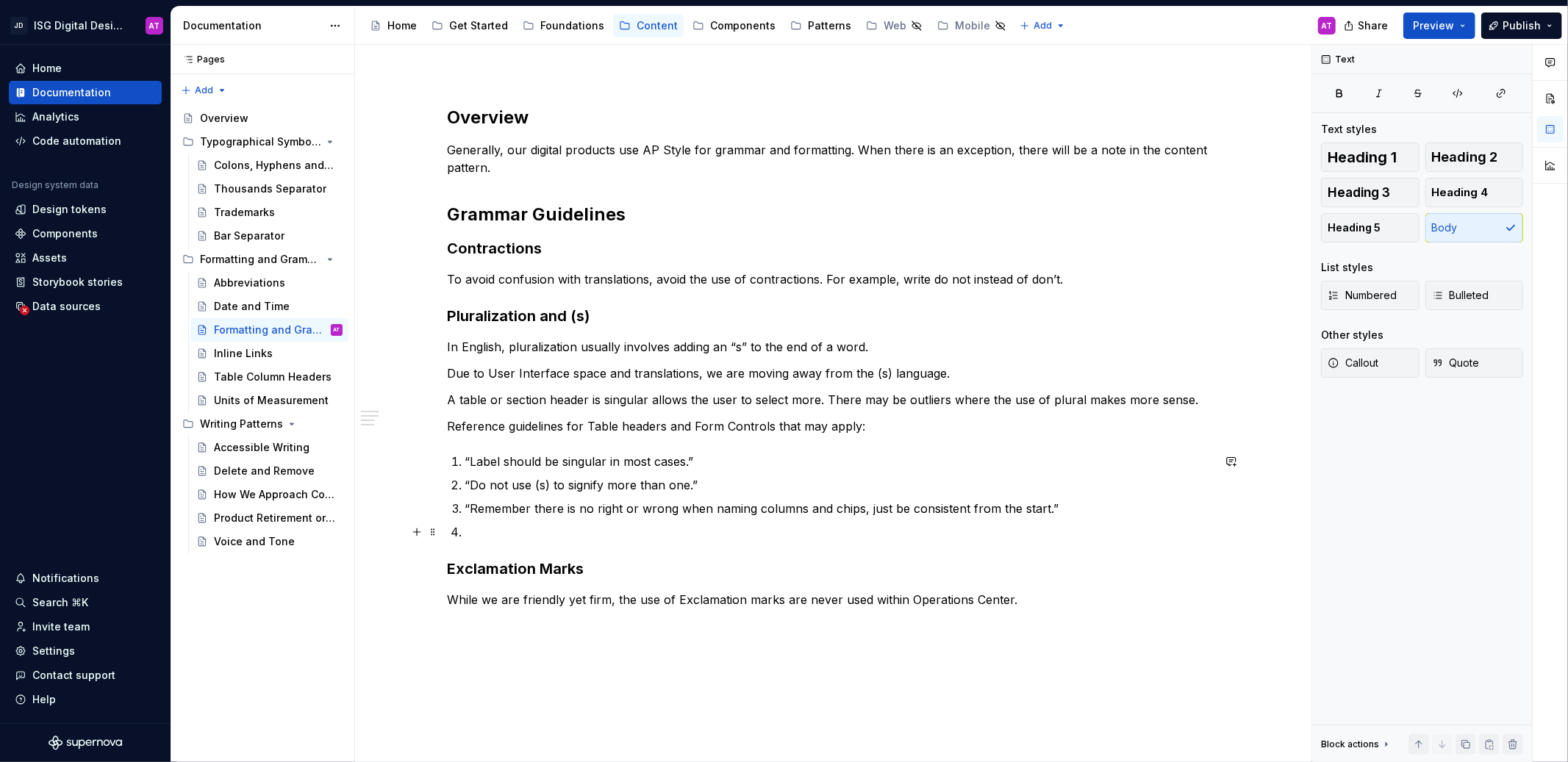
click at [563, 536] on p at bounding box center [838, 532] width 747 height 18
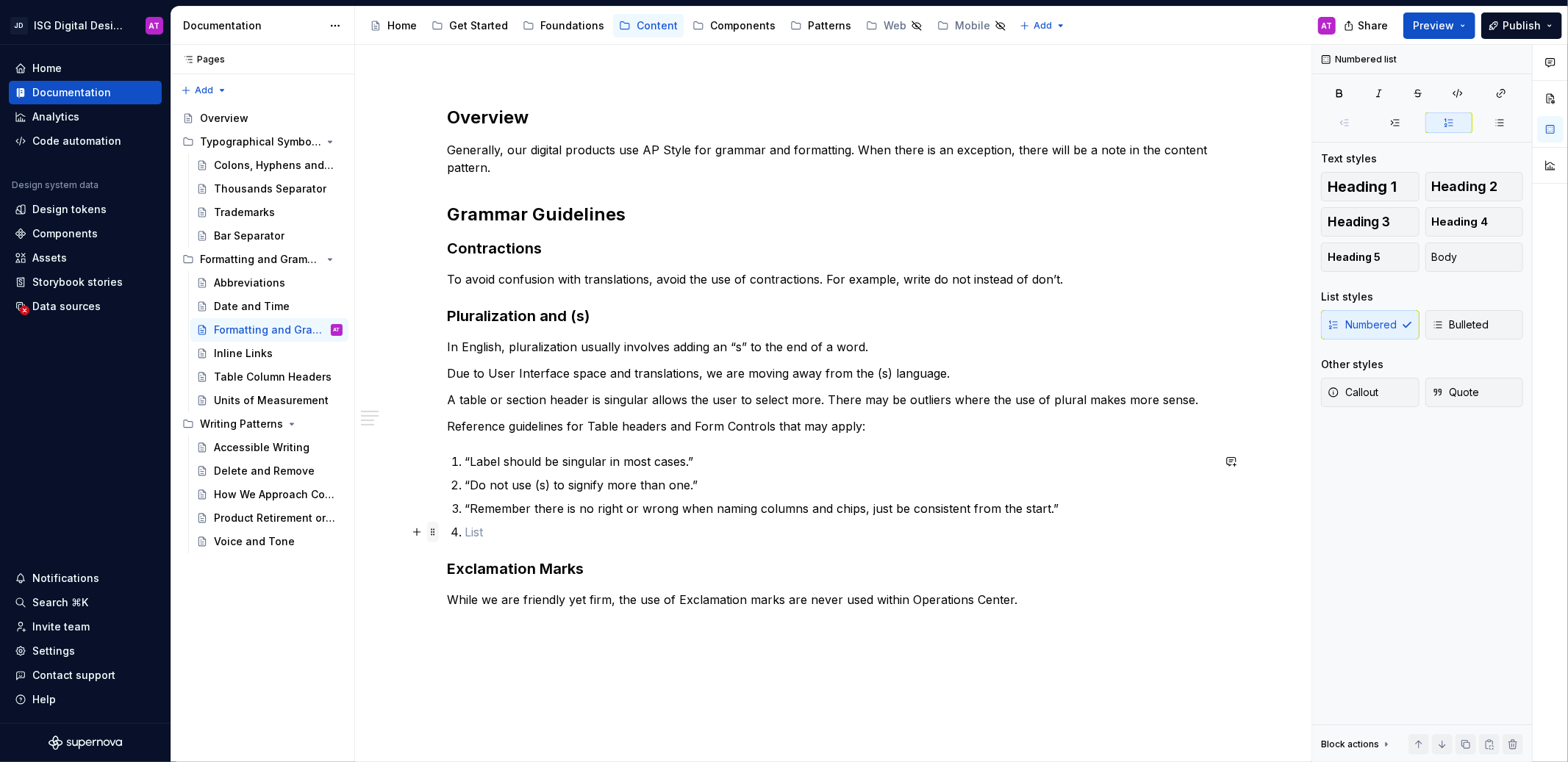
click at [431, 533] on span at bounding box center [432, 531] width 11 height 20
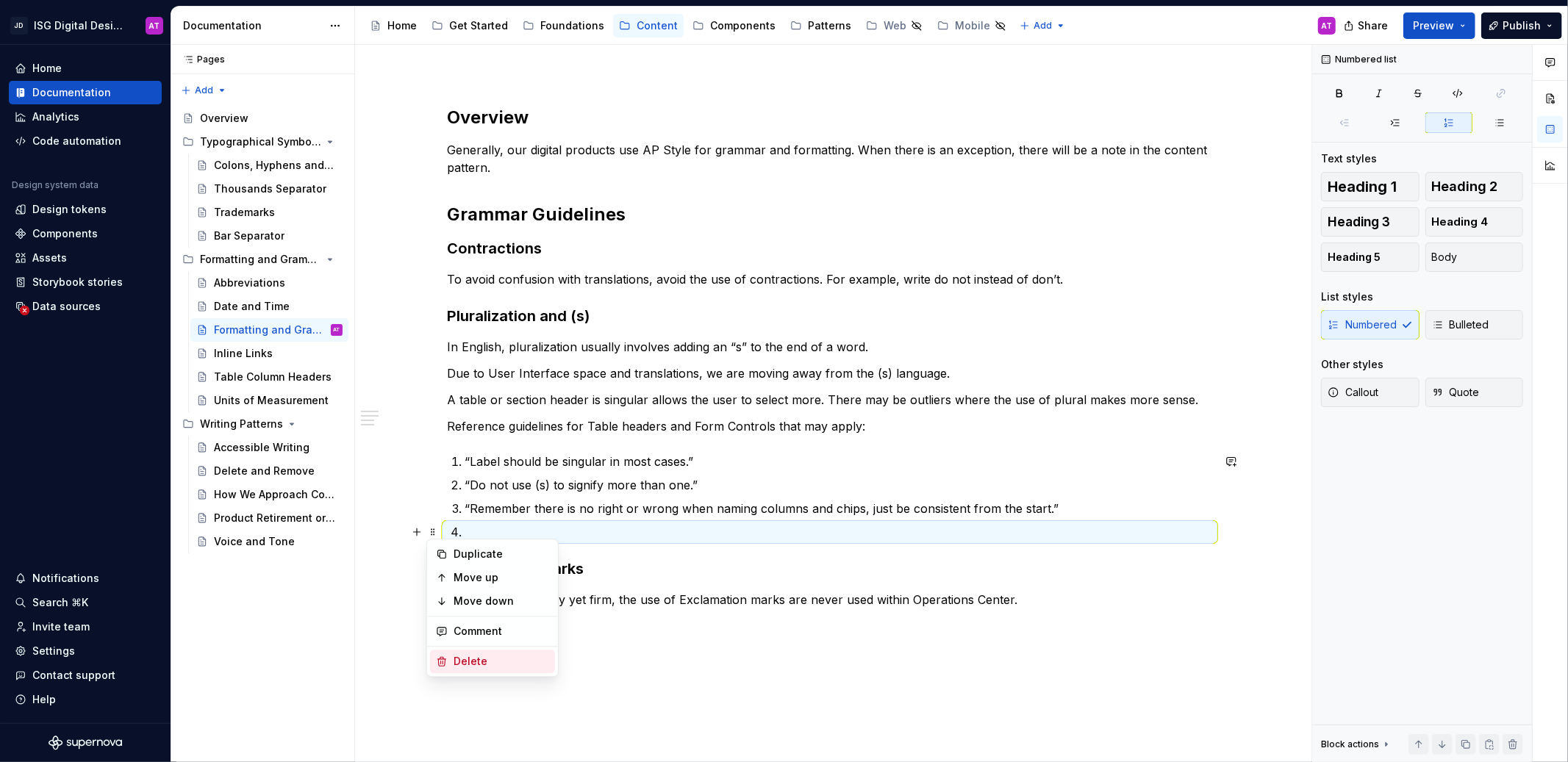
click at [465, 666] on div "Delete" at bounding box center [501, 661] width 95 height 15
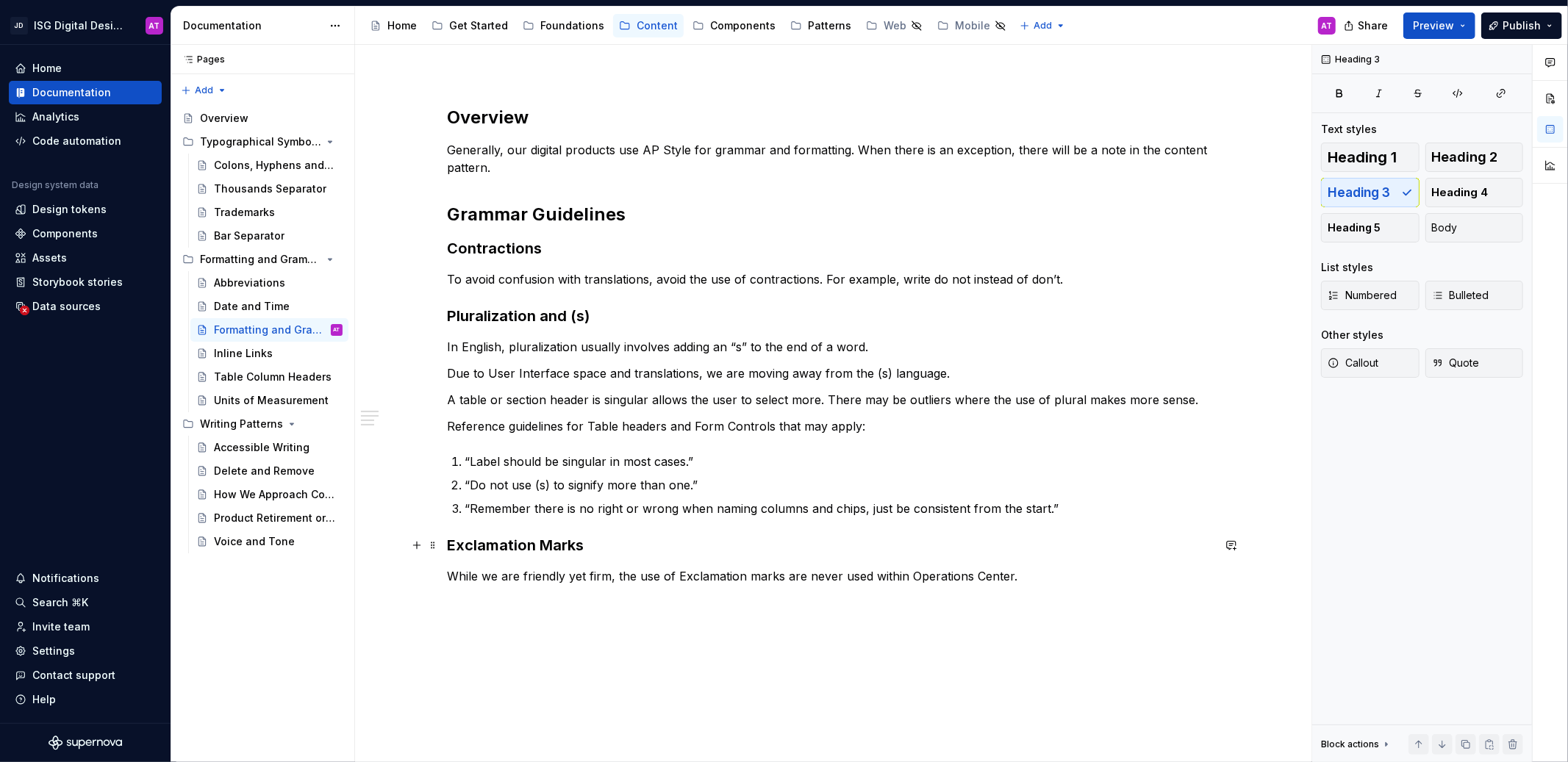
click at [490, 545] on h3 "Exclamation Marks" at bounding box center [829, 544] width 764 height 20
click at [493, 574] on p "While we are friendly yet firm, the use of Exclamation marks are never used wit…" at bounding box center [829, 576] width 764 height 18
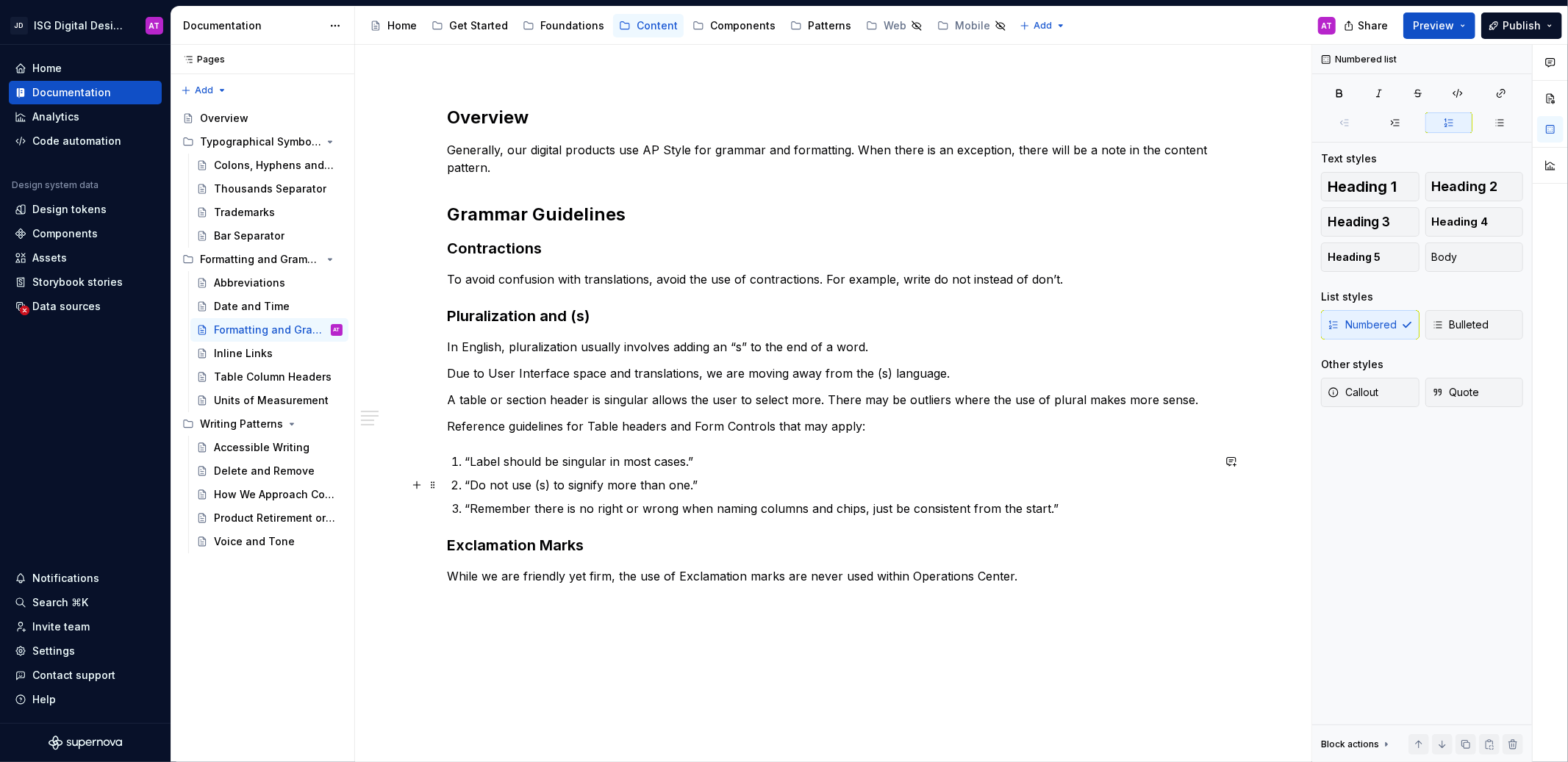
click at [562, 474] on ol "“Label should be singular in most cases.” “Do not use (s) to signify more than …" at bounding box center [838, 485] width 747 height 64
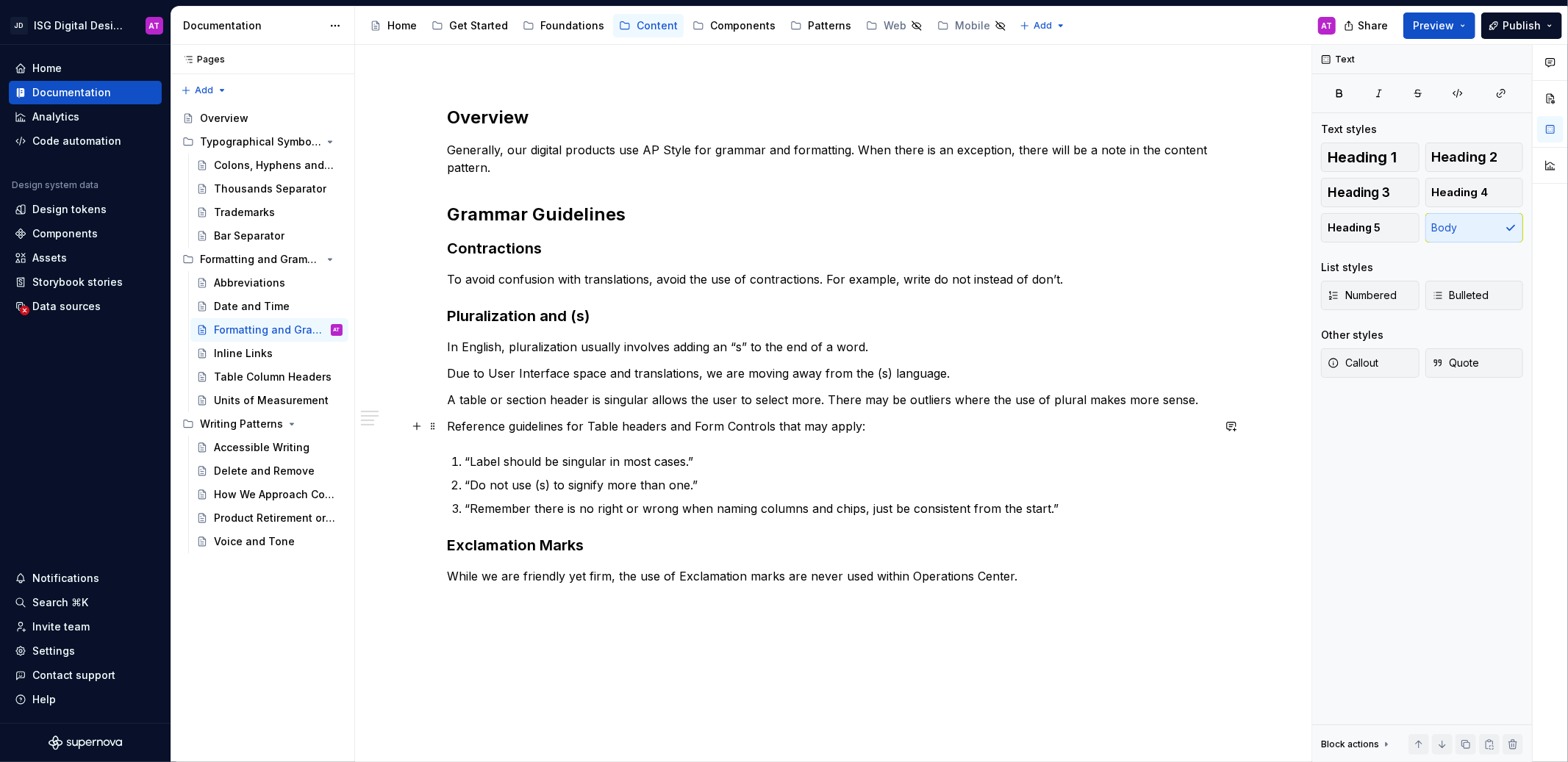
click at [568, 421] on p "Reference guidelines for Table headers and Form Controls that may apply:" at bounding box center [829, 426] width 764 height 18
click at [575, 391] on p "A table or section header is singular allows the user to select more. There may…" at bounding box center [829, 400] width 764 height 18
click at [1055, 577] on p "While we are friendly yet firm, the use of Exclamation marks are never used wit…" at bounding box center [829, 576] width 764 height 18
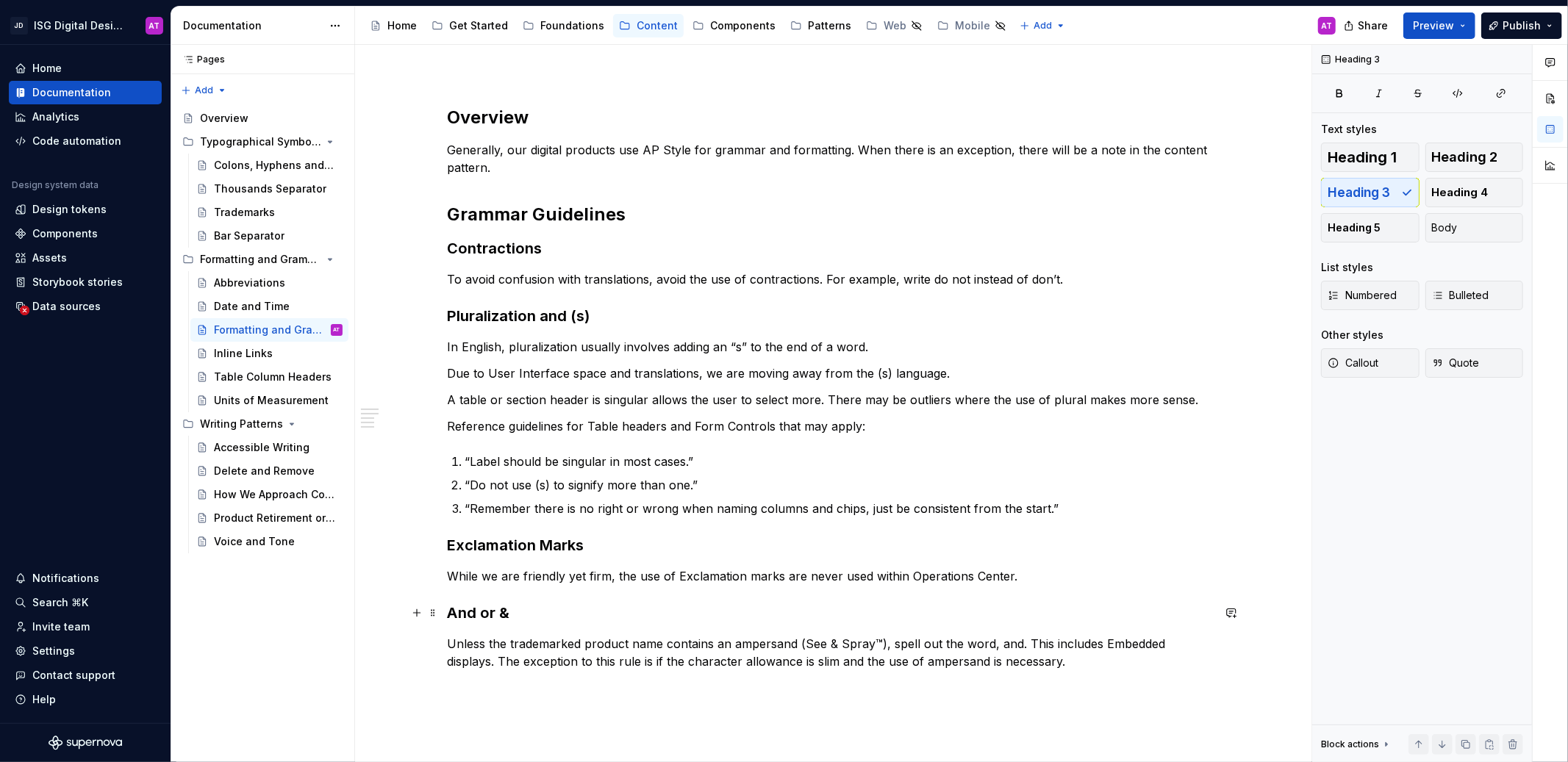
click at [482, 612] on h3 "And or &" at bounding box center [829, 612] width 764 height 20
click at [498, 649] on p "Unless the trademarked product name contains an ampersand (See & Spray™), spell…" at bounding box center [829, 652] width 764 height 35
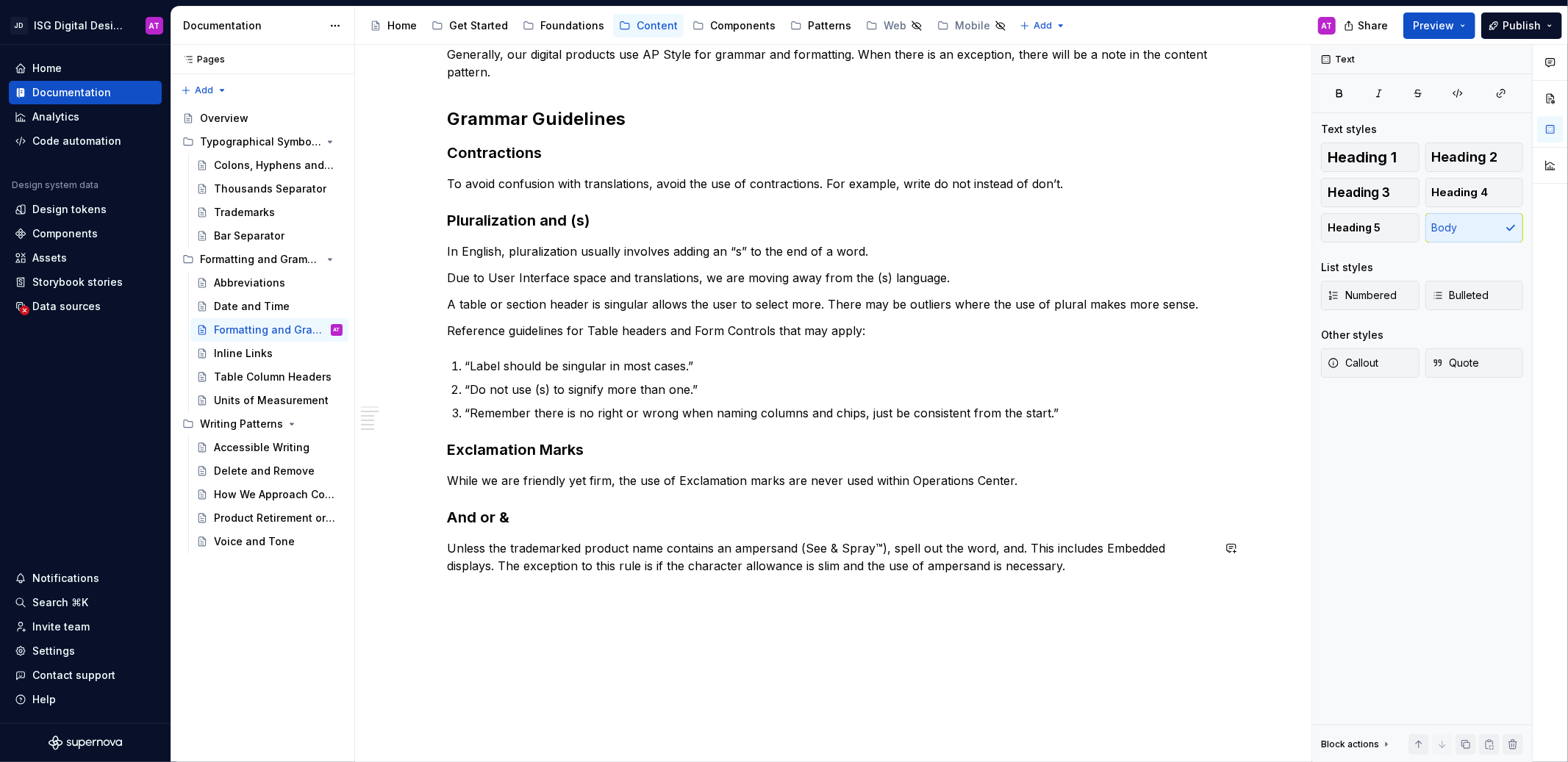
scroll to position [304, 0]
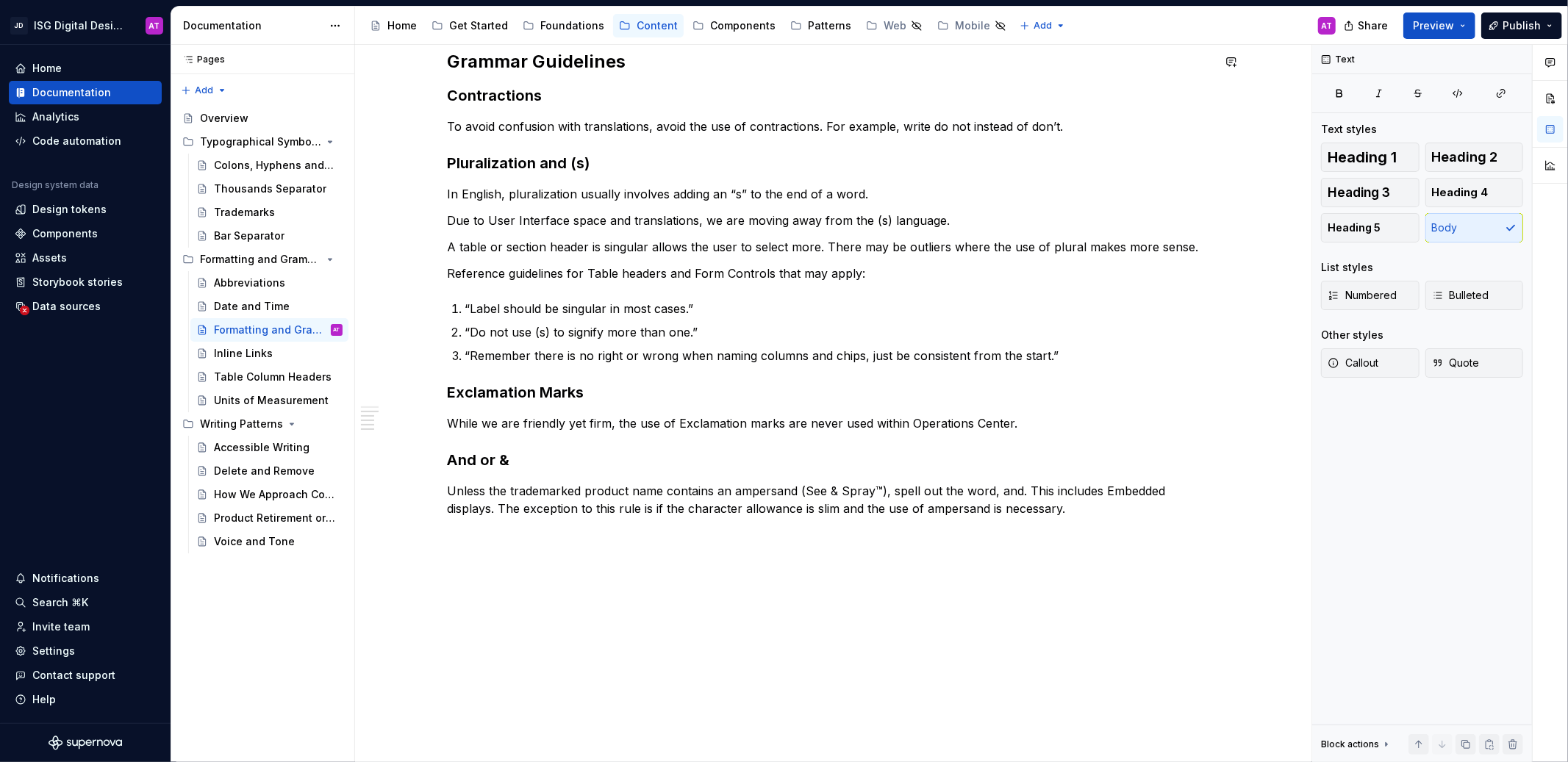
type textarea "*"
click at [1103, 512] on p "Unless the trademarked product name contains an ampersand (See & Spray™), spell…" at bounding box center [829, 499] width 764 height 35
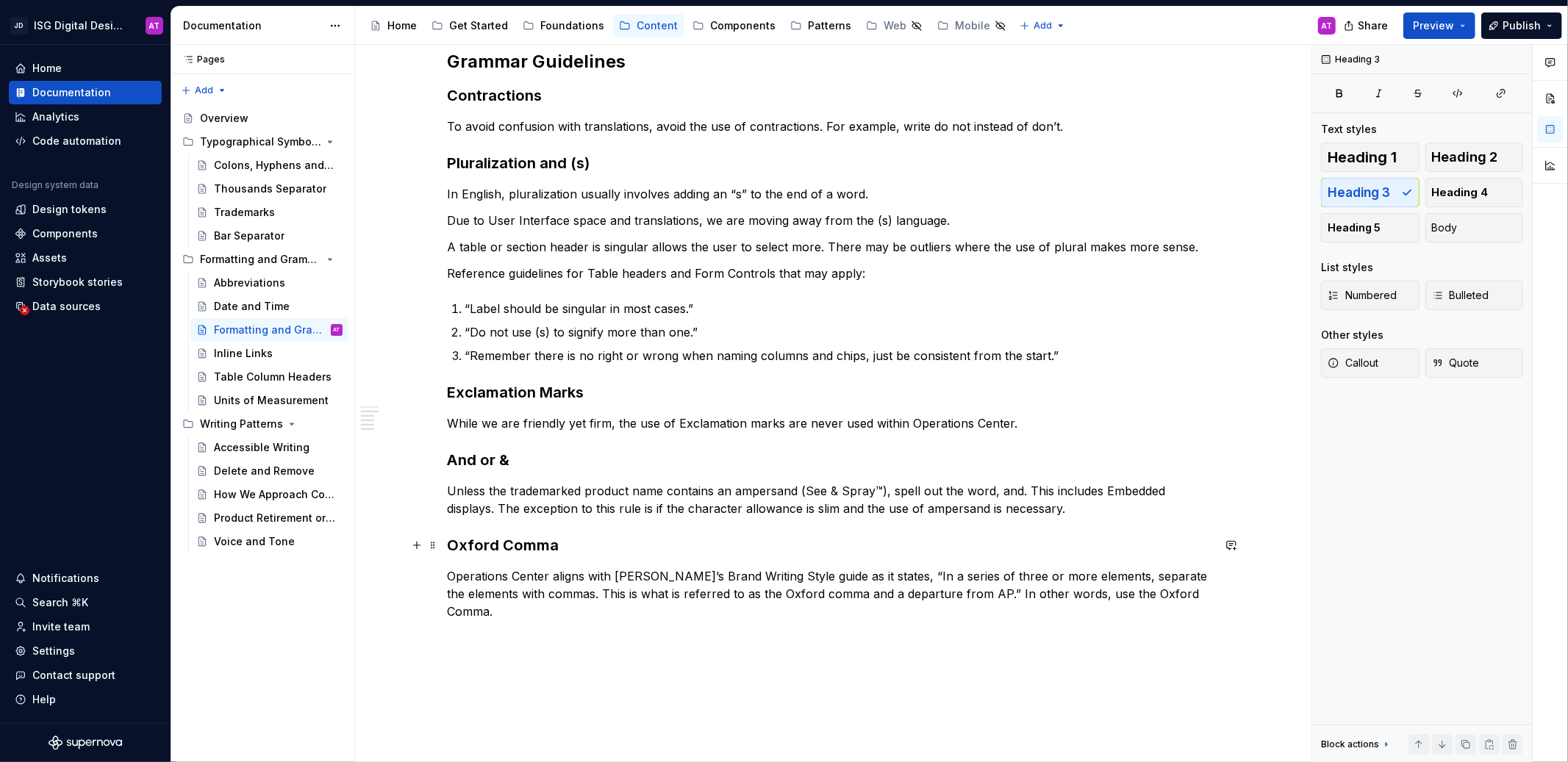
click at [531, 544] on h3 "Oxford Comma" at bounding box center [829, 544] width 764 height 20
click at [540, 612] on p "Operations Center aligns with [PERSON_NAME]’s Brand Writing Style guide as it s…" at bounding box center [829, 594] width 764 height 53
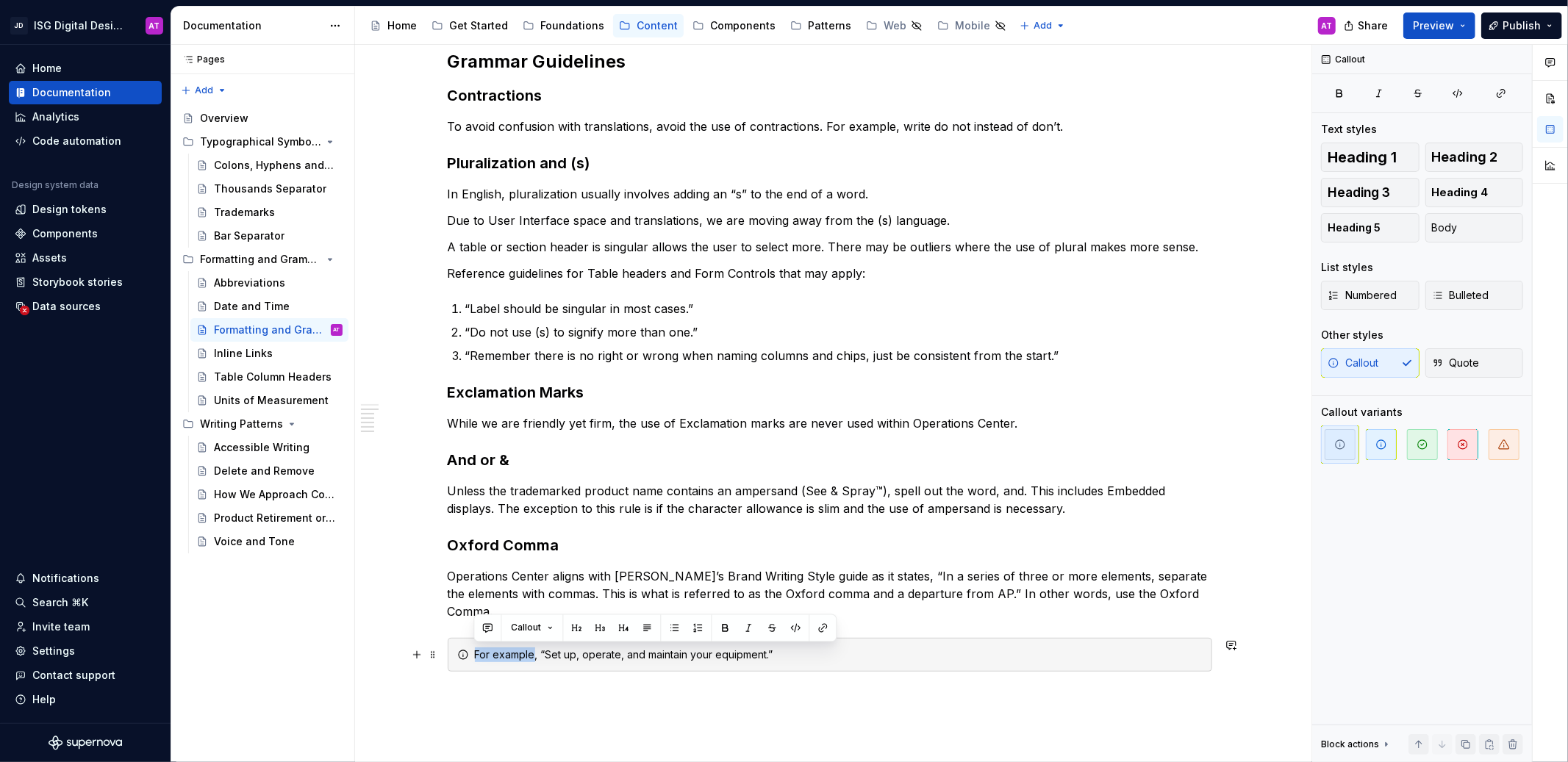
drag, startPoint x: 474, startPoint y: 655, endPoint x: 532, endPoint y: 656, distance: 58.0
click at [532, 656] on div "For example, “Set up, operate, and maintain your equipment.”" at bounding box center [838, 655] width 727 height 15
click at [894, 610] on p "Operations Center aligns with [PERSON_NAME]’s Brand Writing Style guide as it s…" at bounding box center [829, 594] width 764 height 53
click at [727, 653] on div "For example , “Set up, operate, and maintain your equipment.”" at bounding box center [838, 655] width 727 height 15
click at [1477, 231] on button "Body" at bounding box center [1475, 227] width 99 height 29
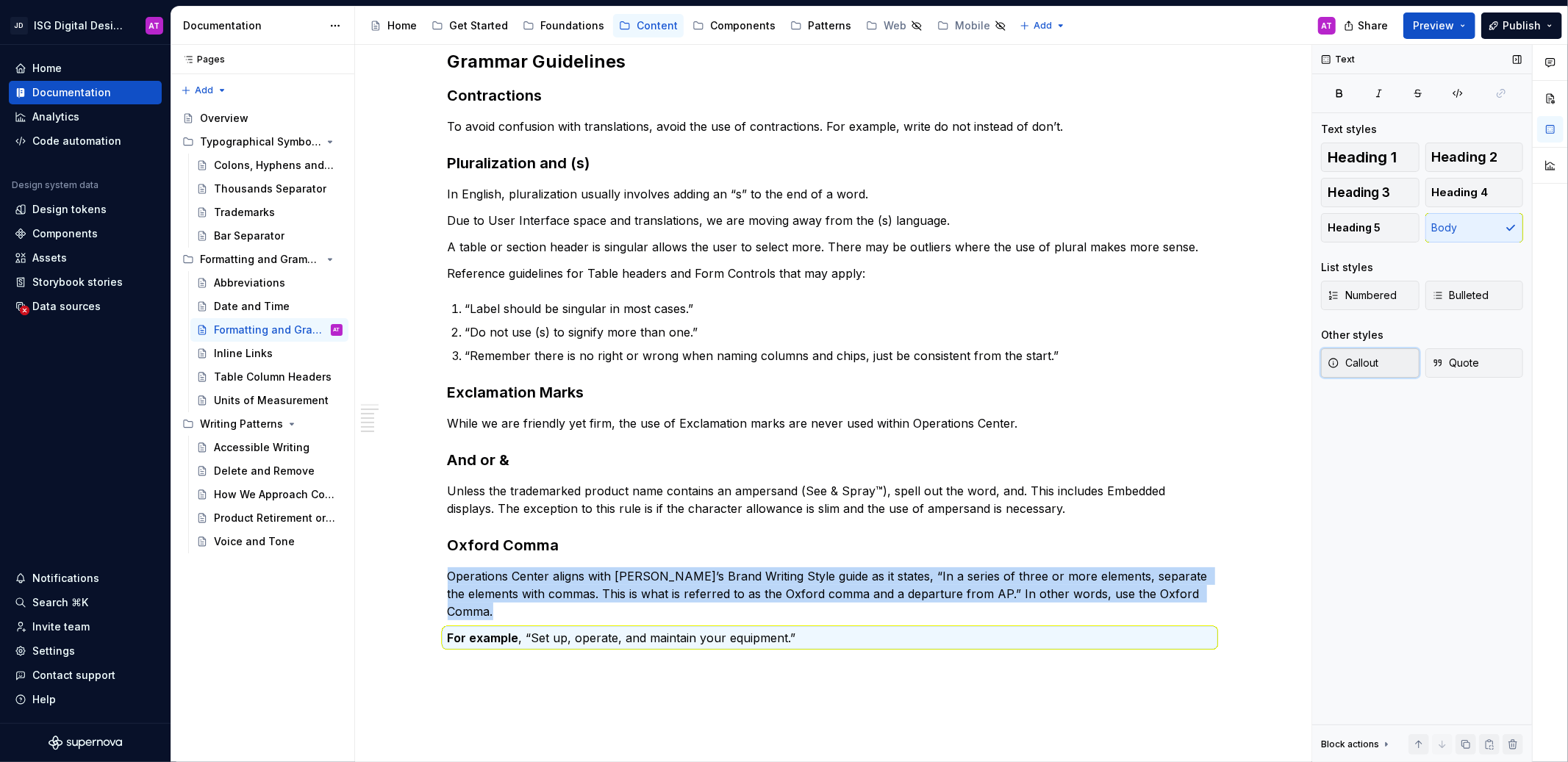
click at [1367, 365] on span "Callout" at bounding box center [1353, 363] width 51 height 15
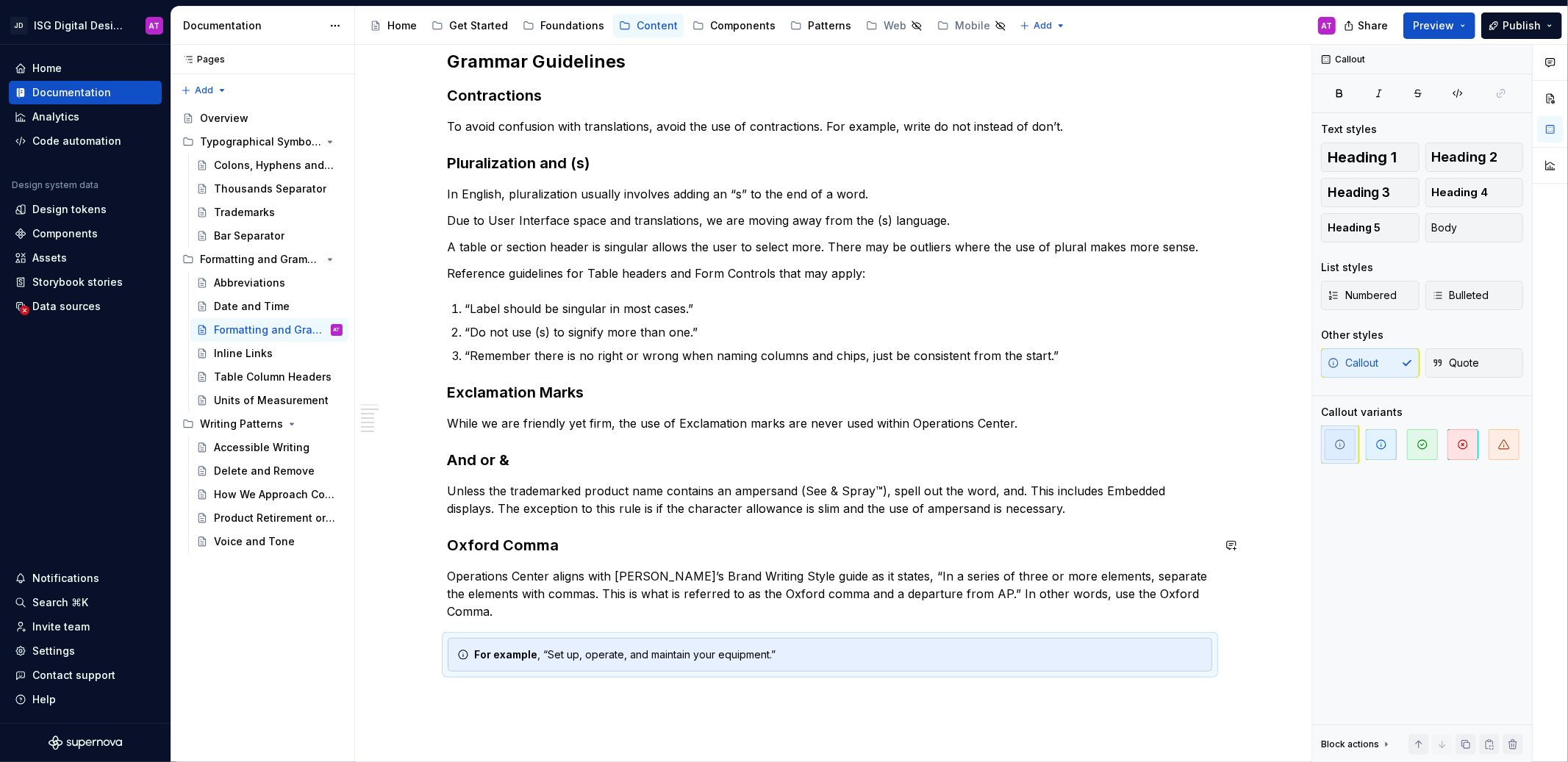
click at [962, 532] on div "Overview Generally, our digital products use AP Style for grammar and formattin…" at bounding box center [829, 312] width 764 height 718
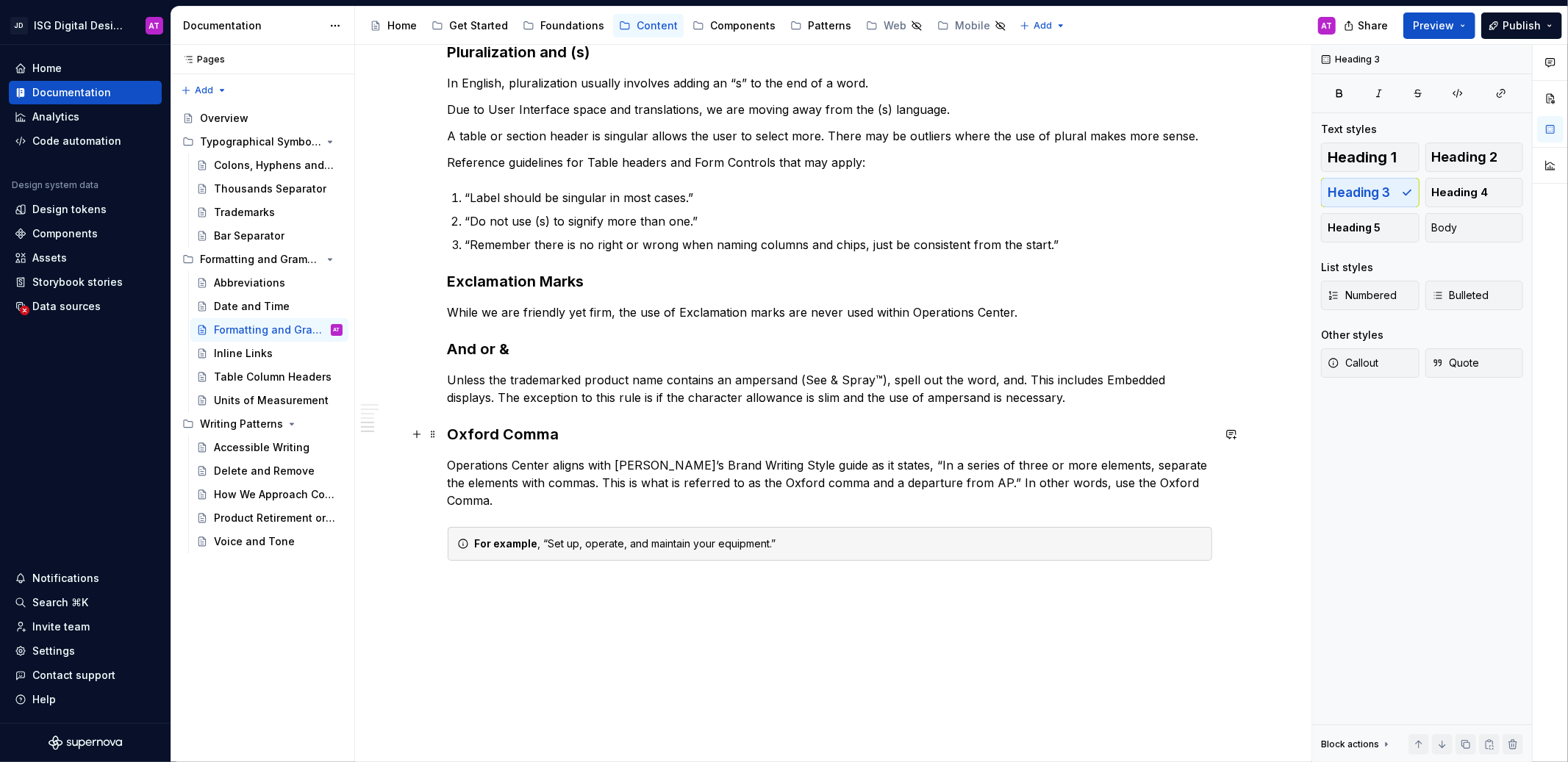
scroll to position [458, 0]
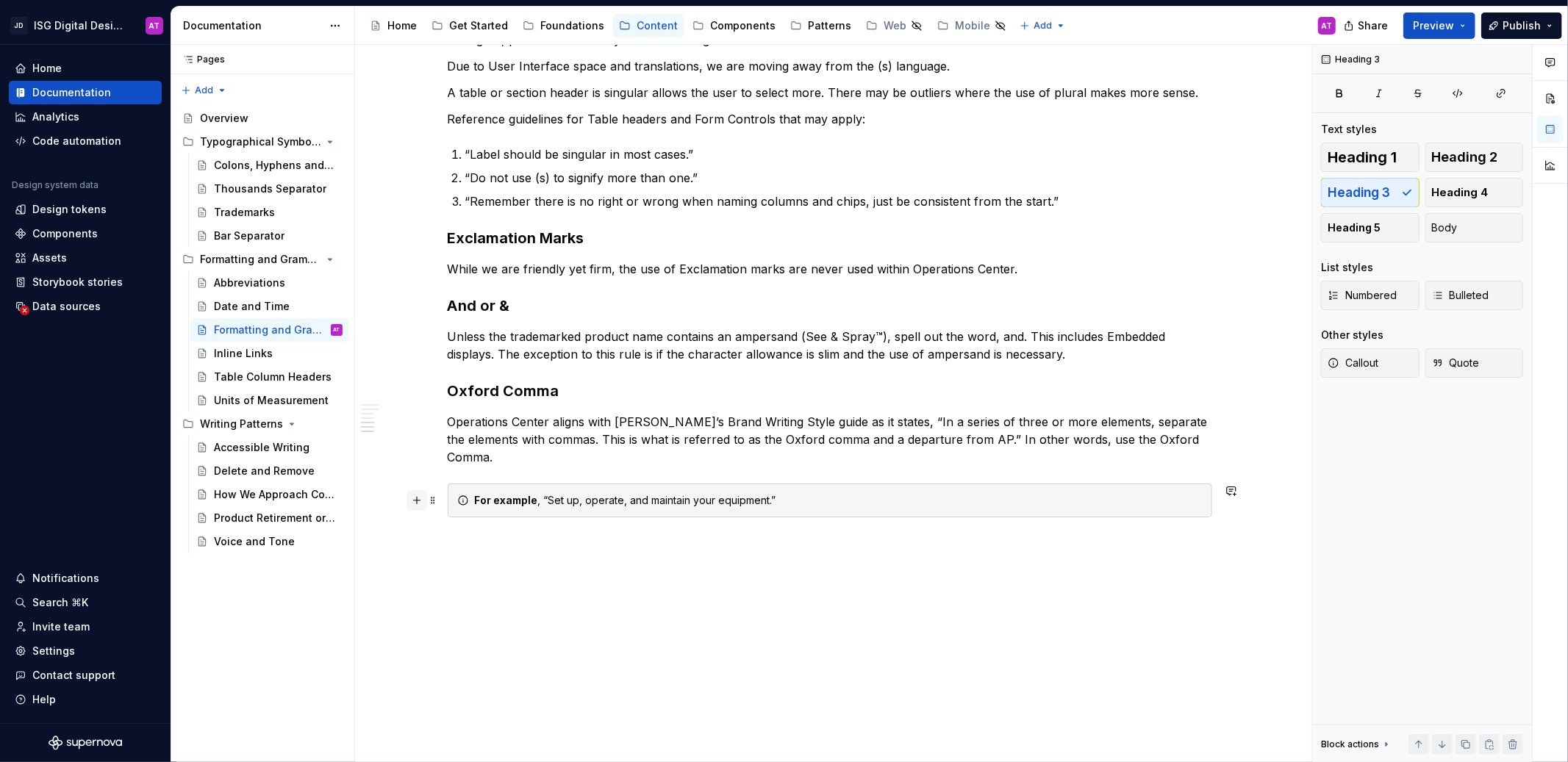
click at [419, 504] on button "button" at bounding box center [416, 499] width 20 height 20
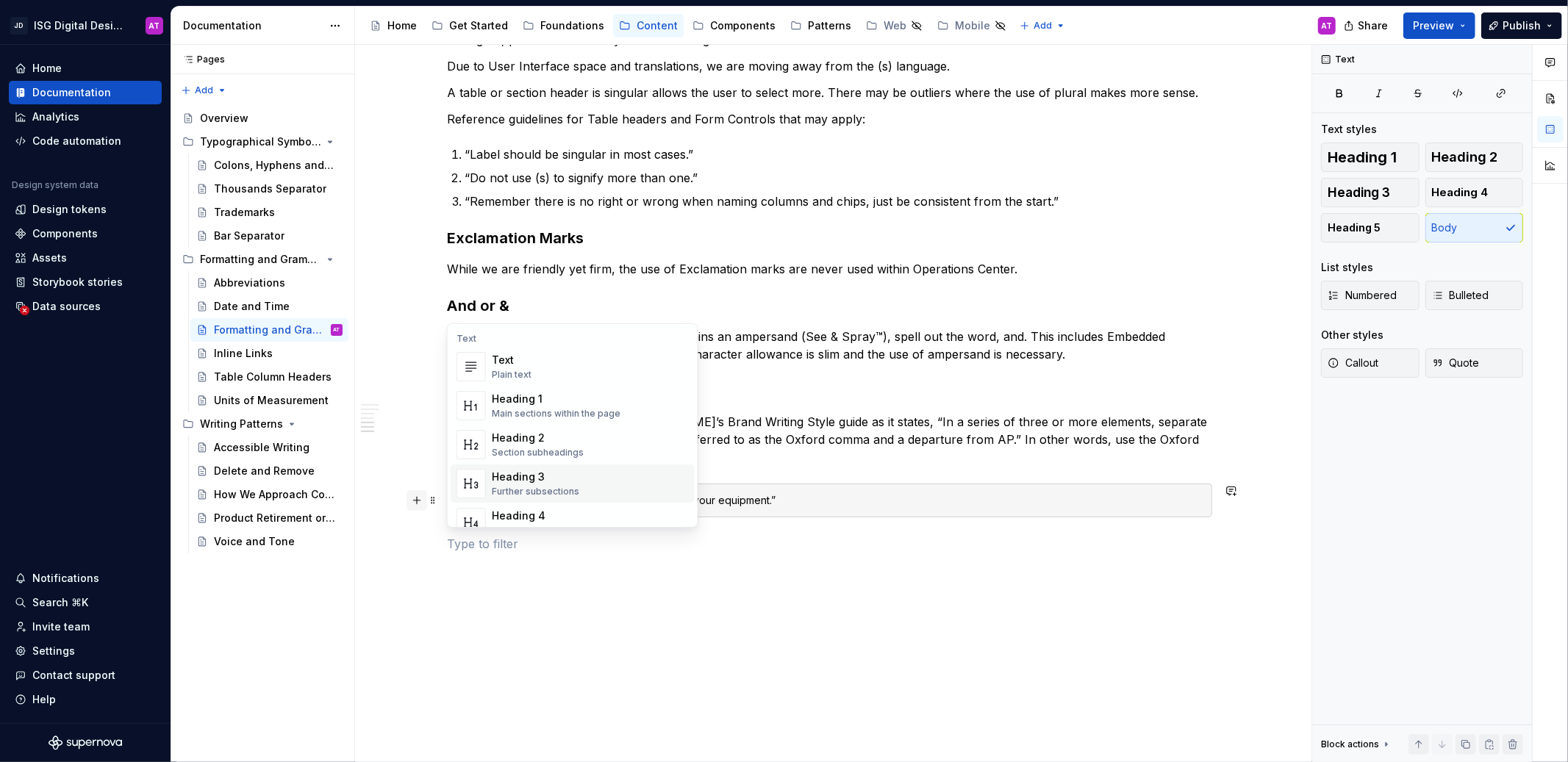
click at [418, 506] on button "button" at bounding box center [416, 499] width 20 height 20
click at [430, 503] on span at bounding box center [432, 499] width 11 height 20
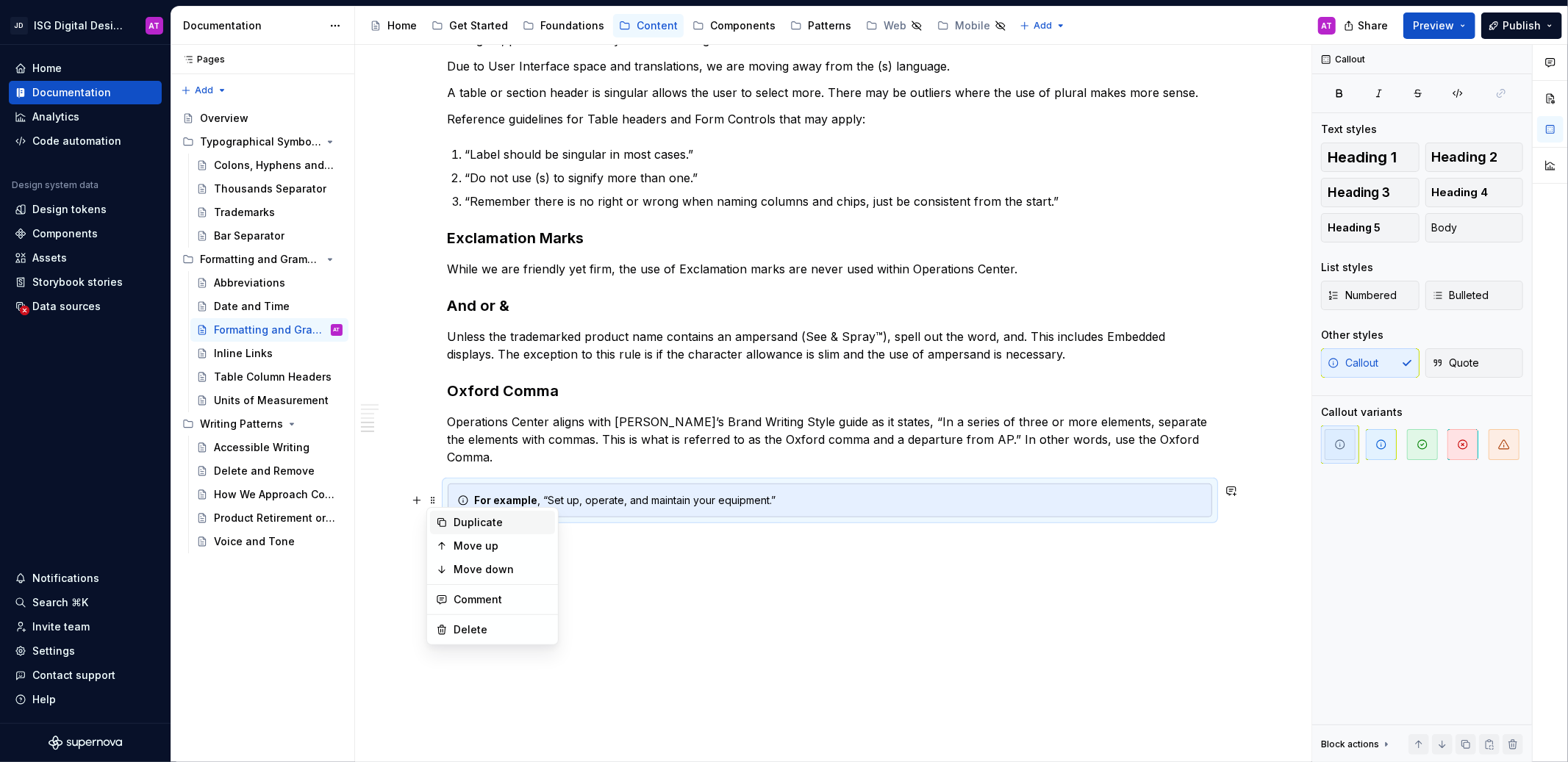
click at [473, 524] on div "Duplicate" at bounding box center [501, 522] width 95 height 15
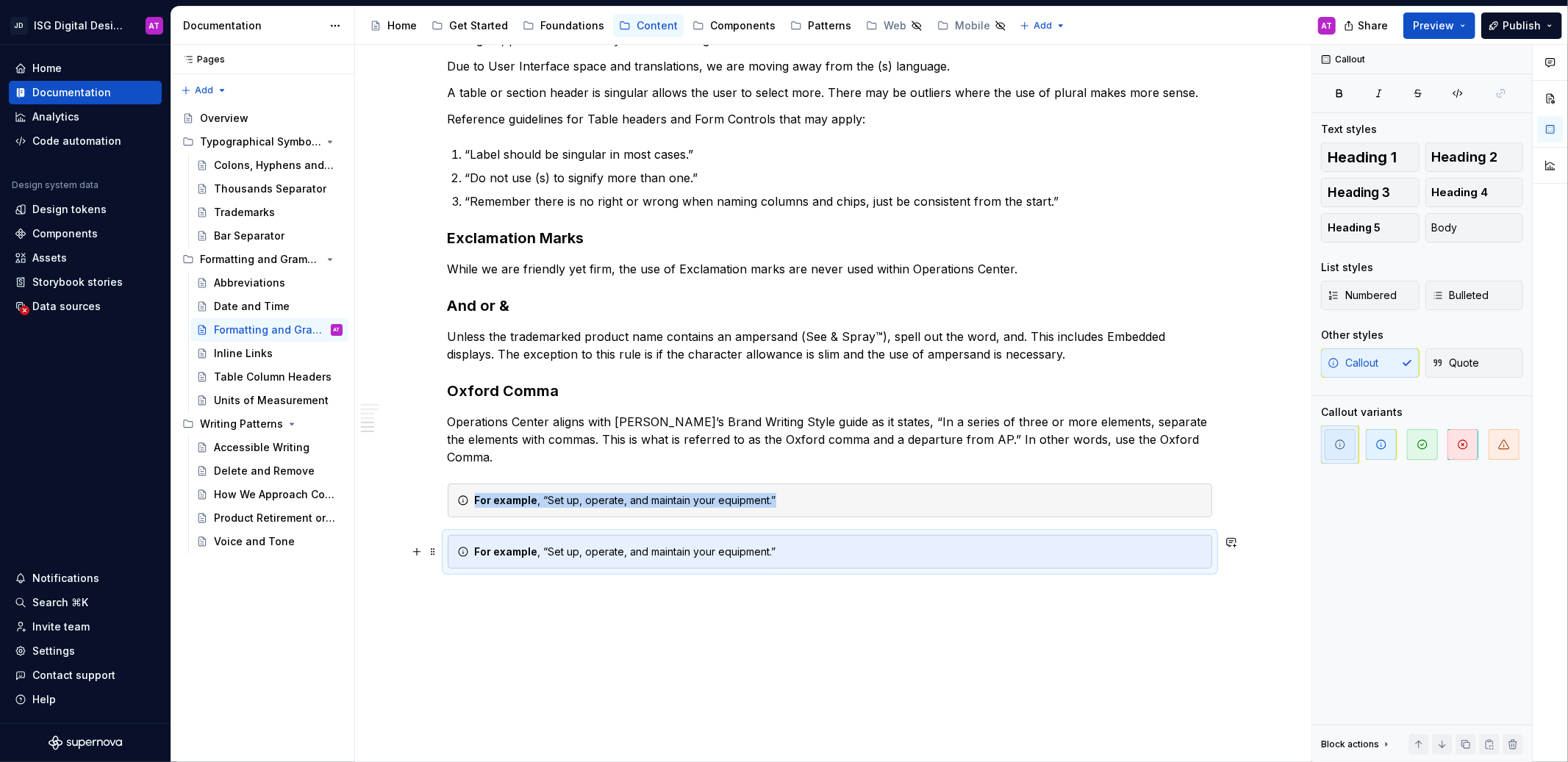
click at [541, 552] on div "For example , “Set up, operate, and maintain your equipment.”" at bounding box center [838, 551] width 727 height 15
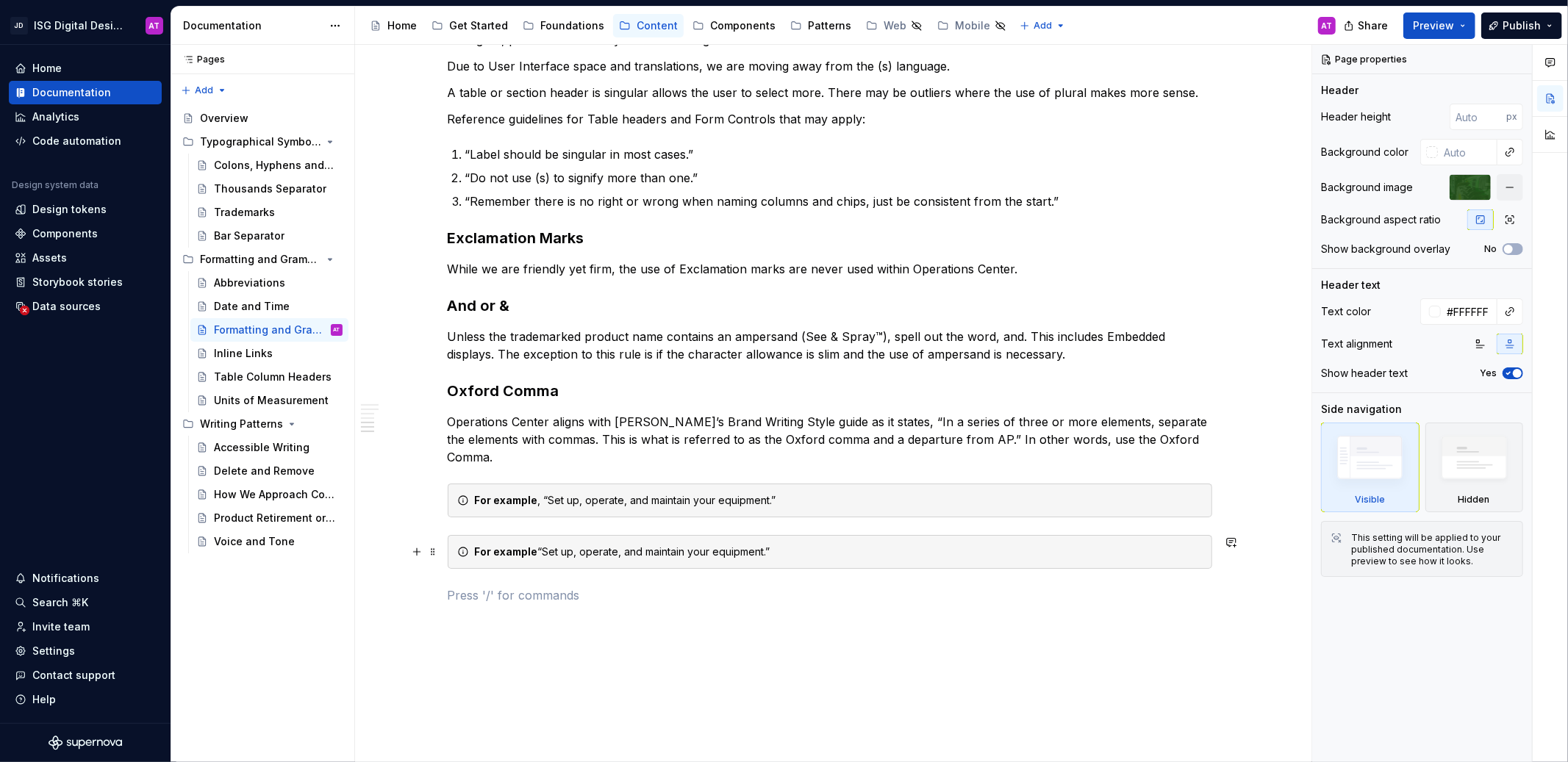
drag, startPoint x: 537, startPoint y: 551, endPoint x: 596, endPoint y: 548, distance: 59.1
click at [538, 551] on div "For example “Set up, operate, and maintain your equipment.”" at bounding box center [838, 551] width 727 height 15
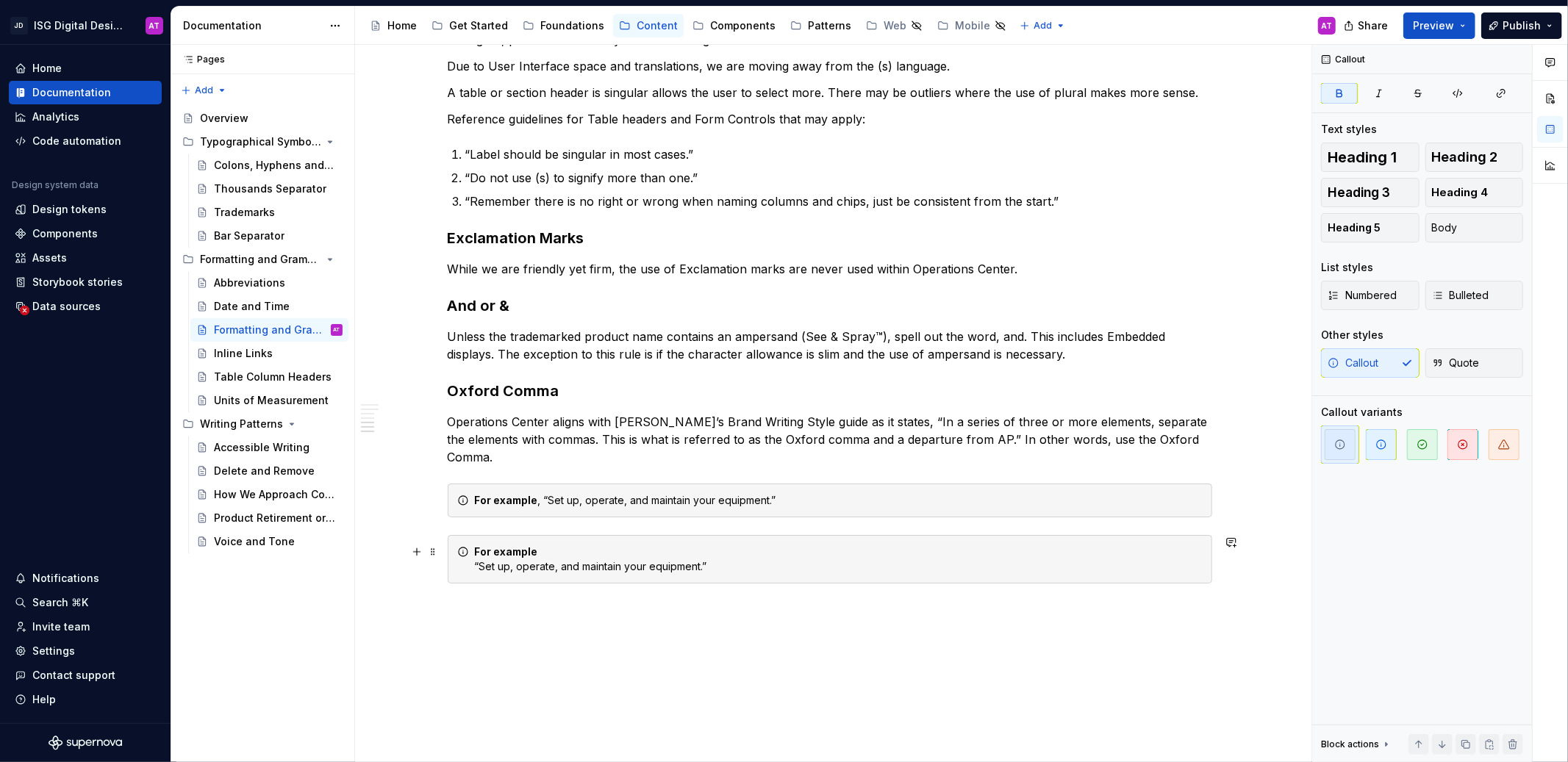
drag, startPoint x: 494, startPoint y: 555, endPoint x: 506, endPoint y: 555, distance: 12.0
click at [494, 555] on strong "For example" at bounding box center [507, 551] width 63 height 12
click at [498, 501] on strong "For example" at bounding box center [507, 499] width 63 height 12
click at [662, 426] on p "Operations Center aligns with [PERSON_NAME]’s Brand Writing Style guide as it s…" at bounding box center [829, 440] width 764 height 53
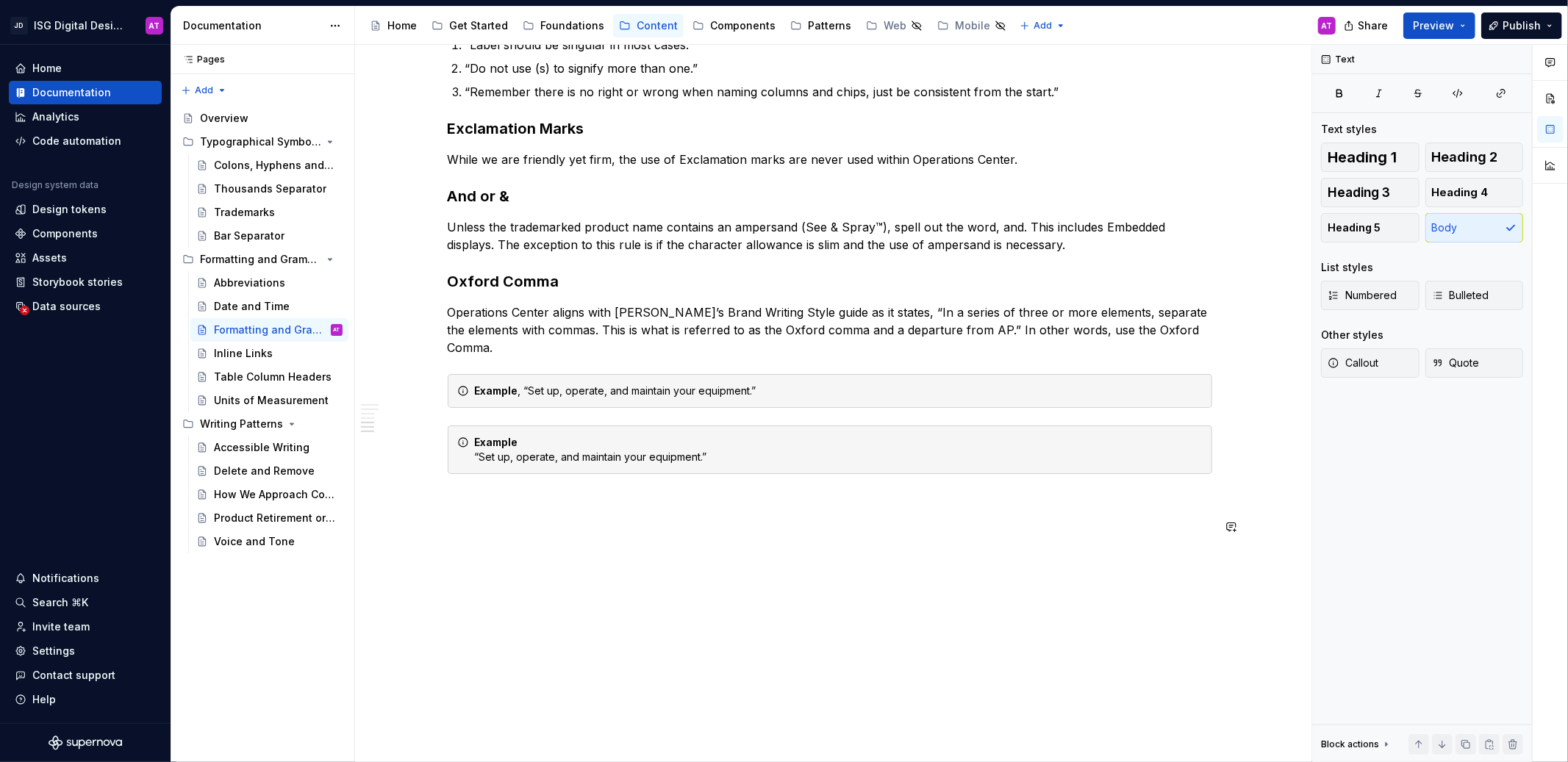
scroll to position [586, 0]
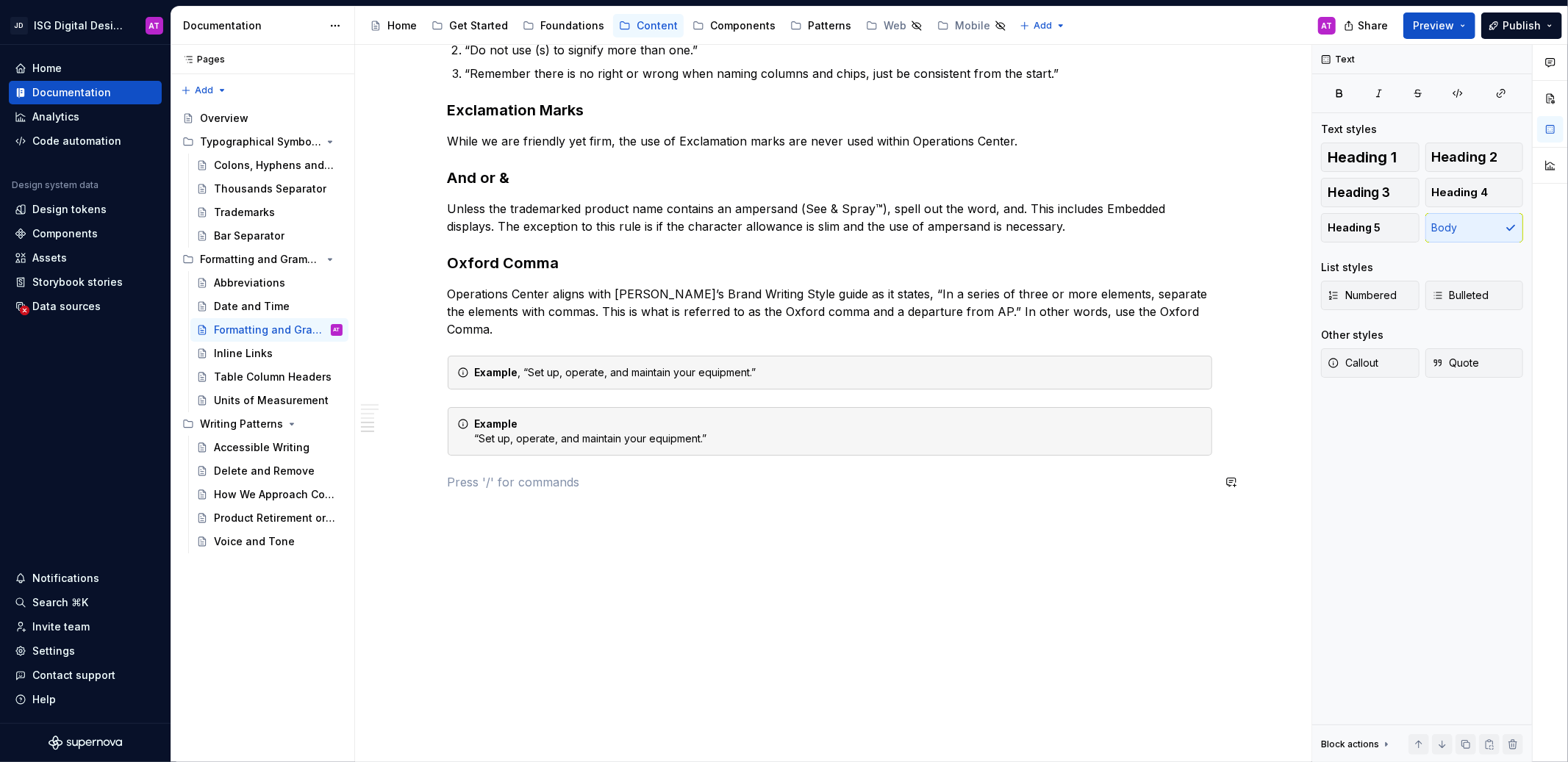
click at [632, 471] on div "Overview Generally, our digital products use AP Style for grammar and formattin…" at bounding box center [829, 93] width 764 height 847
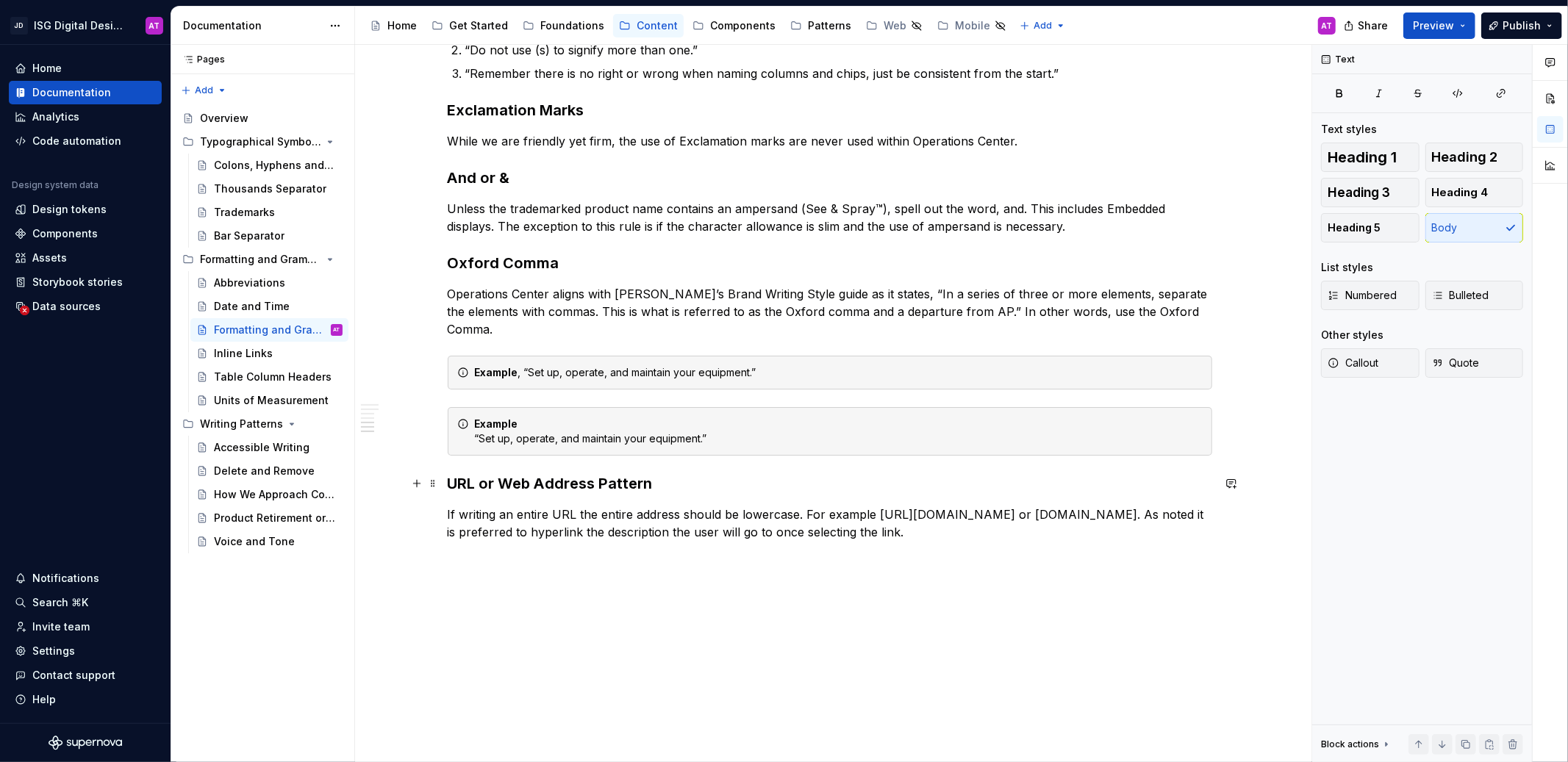
click at [464, 477] on h3 "URL or Web Address Pattern" at bounding box center [829, 483] width 764 height 20
click at [534, 527] on p "If writing an entire URL the entire address should be lowercase. For example [U…" at bounding box center [829, 523] width 764 height 35
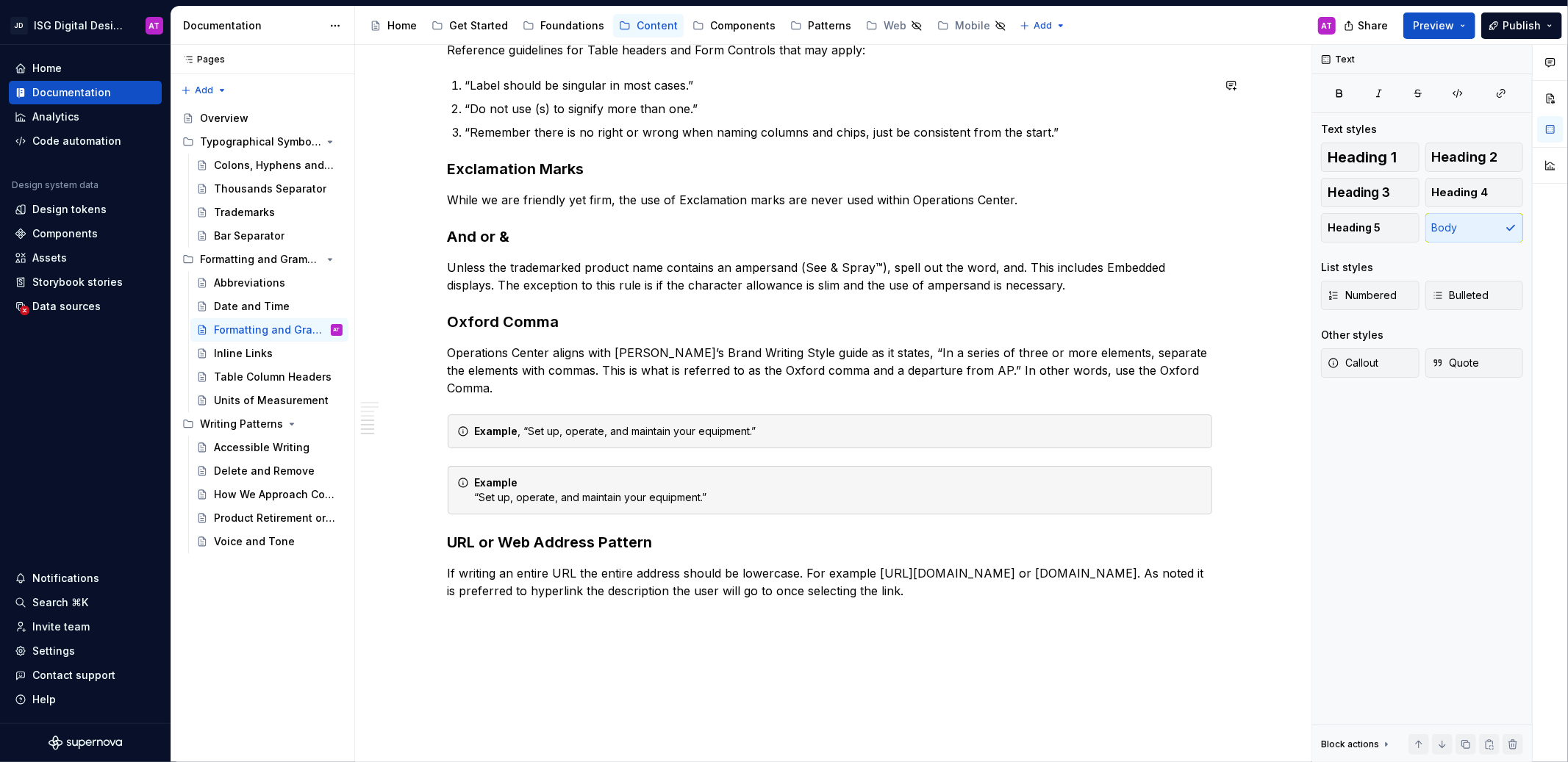
scroll to position [579, 0]
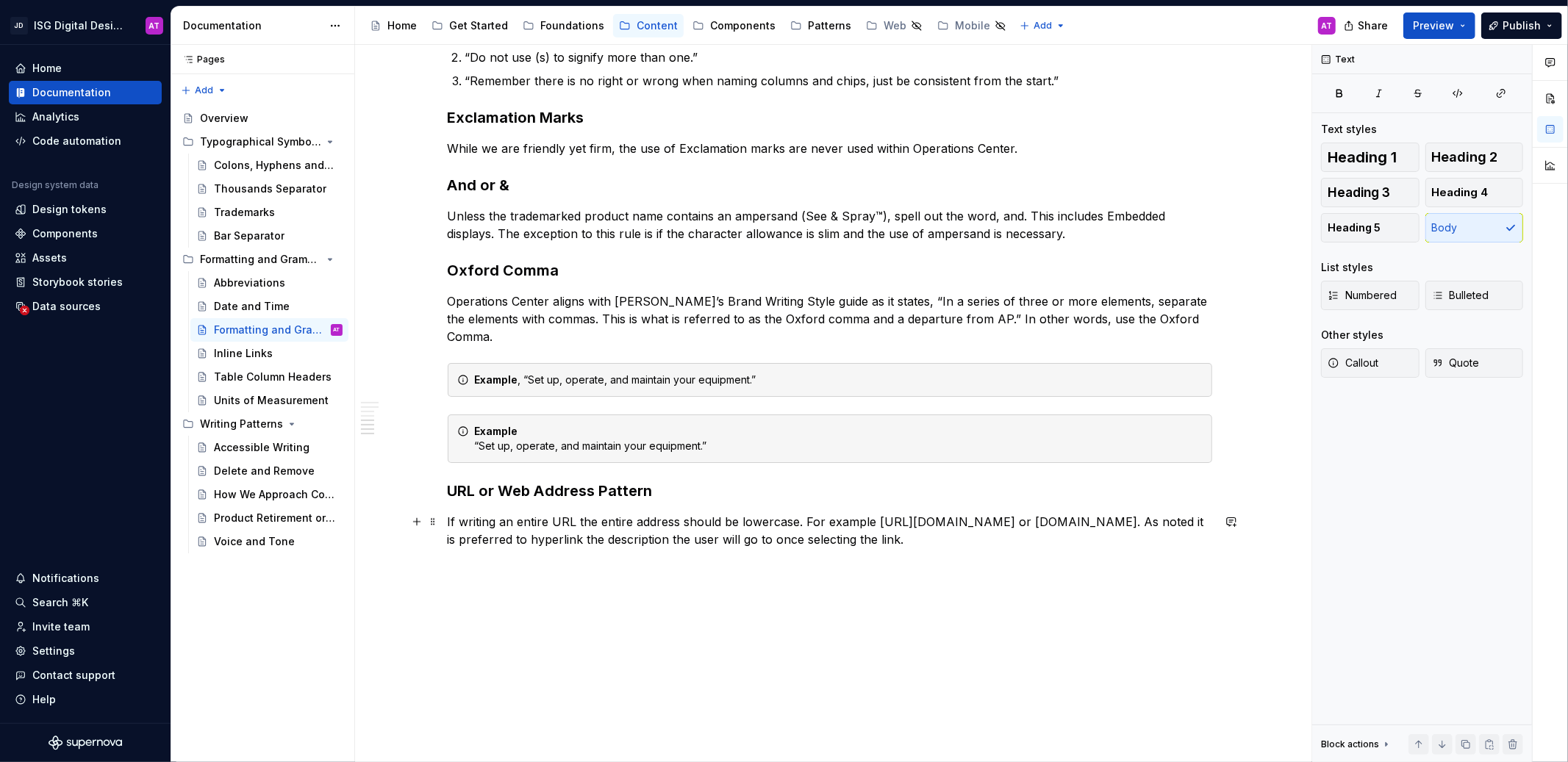
click at [904, 538] on p "If writing an entire URL the entire address should be lowercase. For example [U…" at bounding box center [829, 530] width 764 height 35
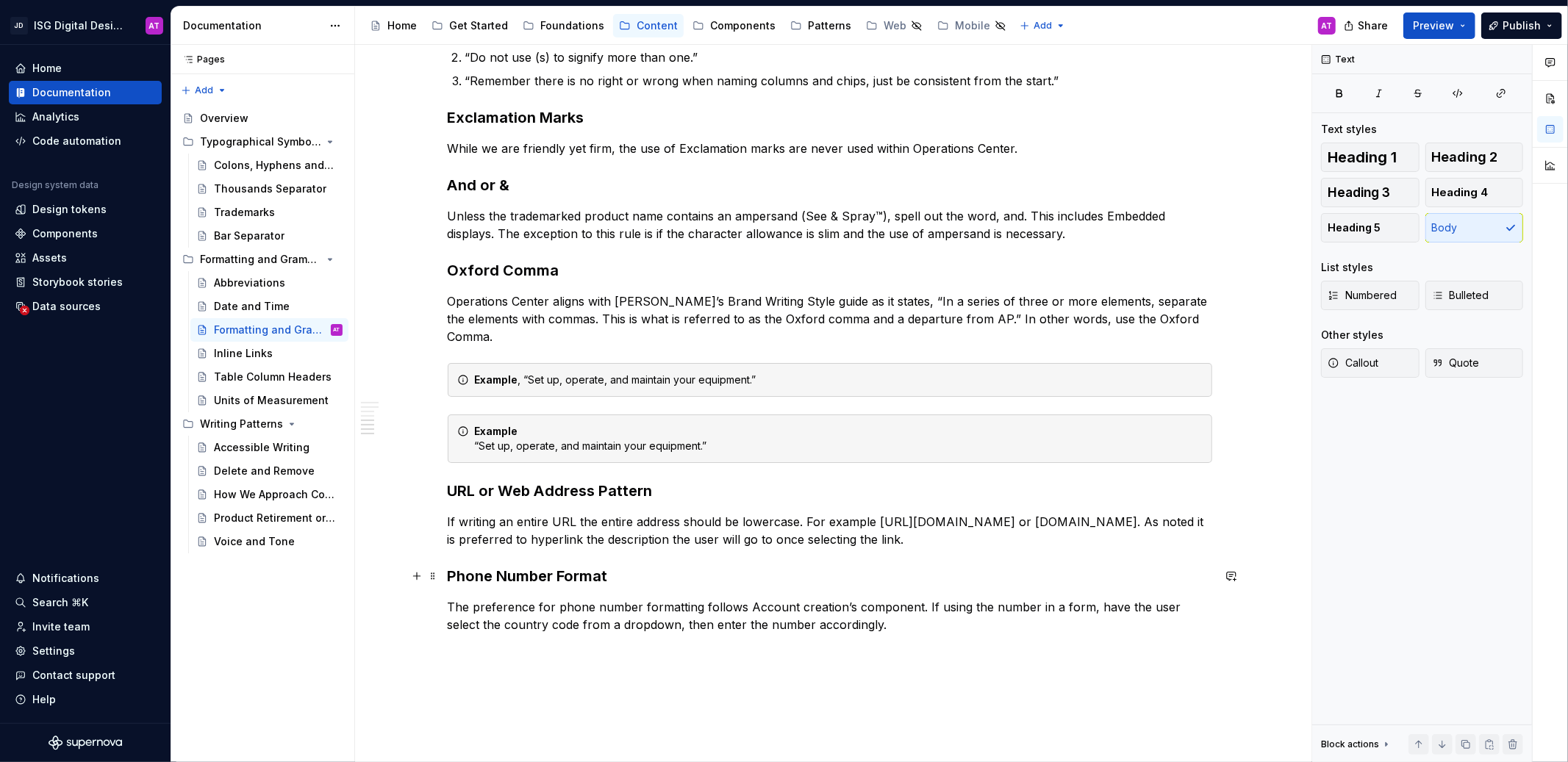
click at [576, 577] on h3 "Phone Number Format" at bounding box center [829, 575] width 764 height 20
click at [623, 480] on h3 "URL or Web Address Pattern" at bounding box center [829, 490] width 764 height 20
click at [605, 608] on p "The preference for phone number formatting follows Account creation’s component…" at bounding box center [829, 616] width 764 height 35
click at [895, 618] on p "The preference for phone number formatting follows Account creation’s component…" at bounding box center [829, 616] width 764 height 35
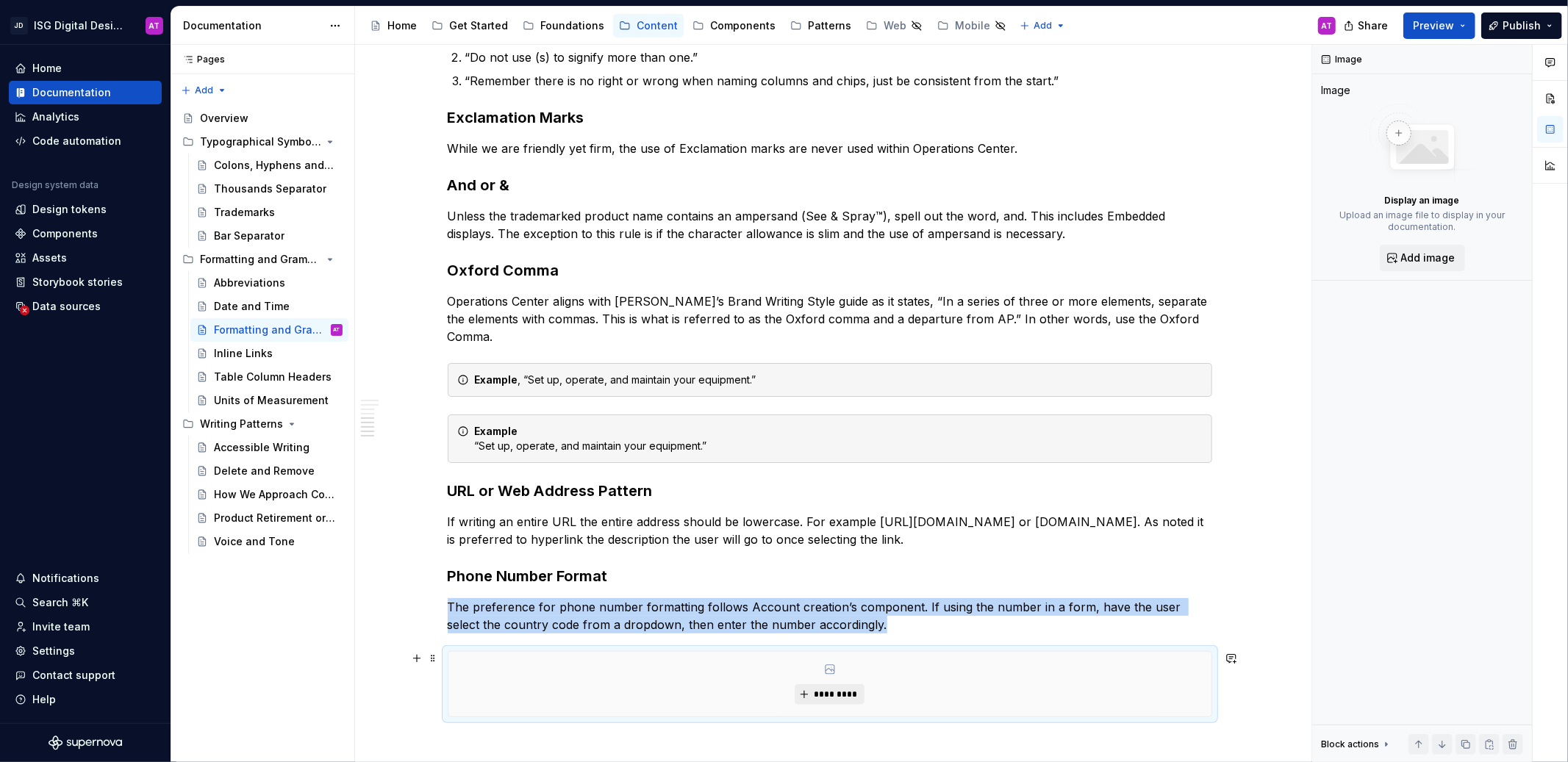
click at [843, 694] on span "*********" at bounding box center [835, 693] width 45 height 11
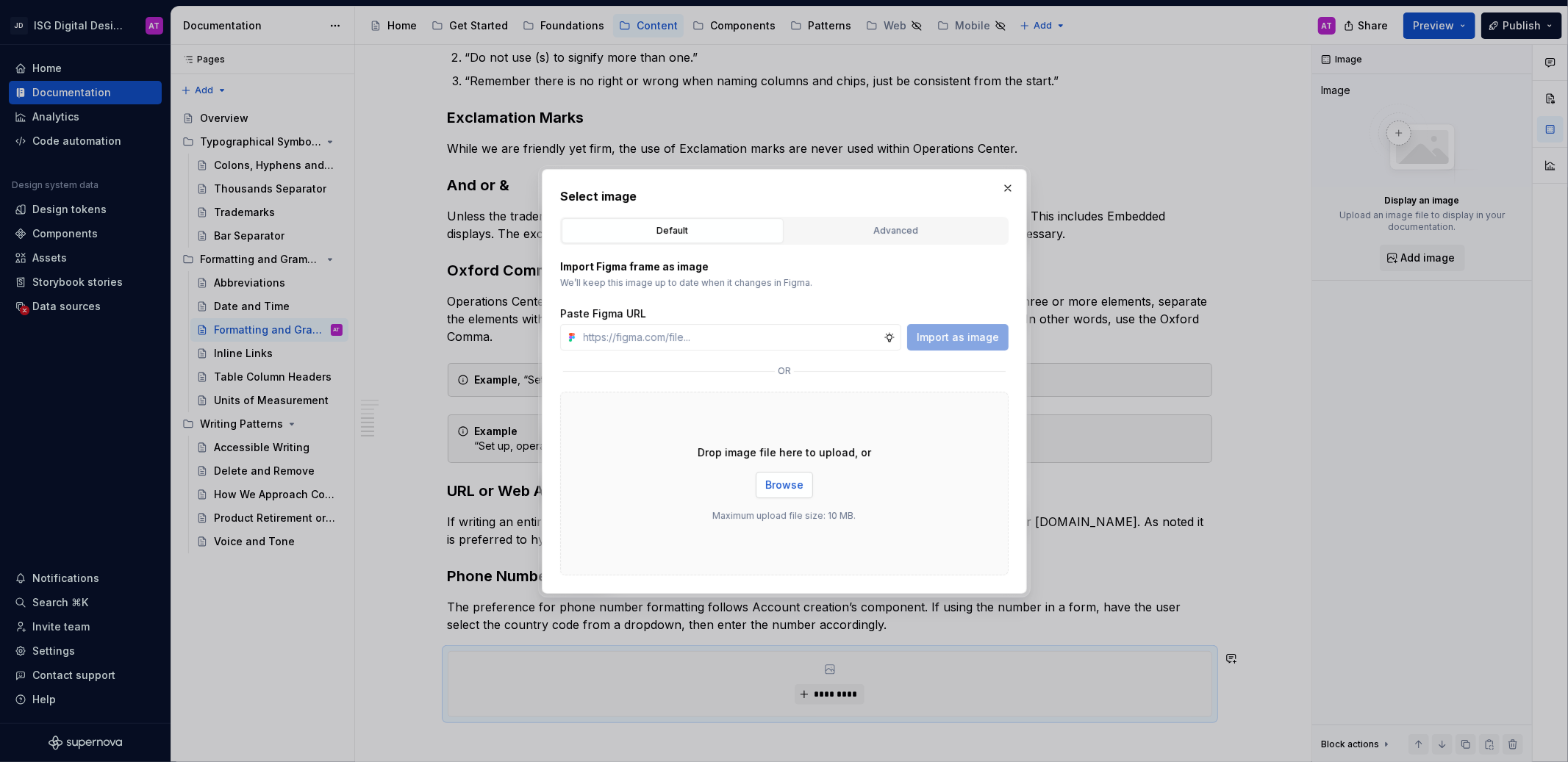
click at [790, 481] on span "Browse" at bounding box center [784, 485] width 38 height 15
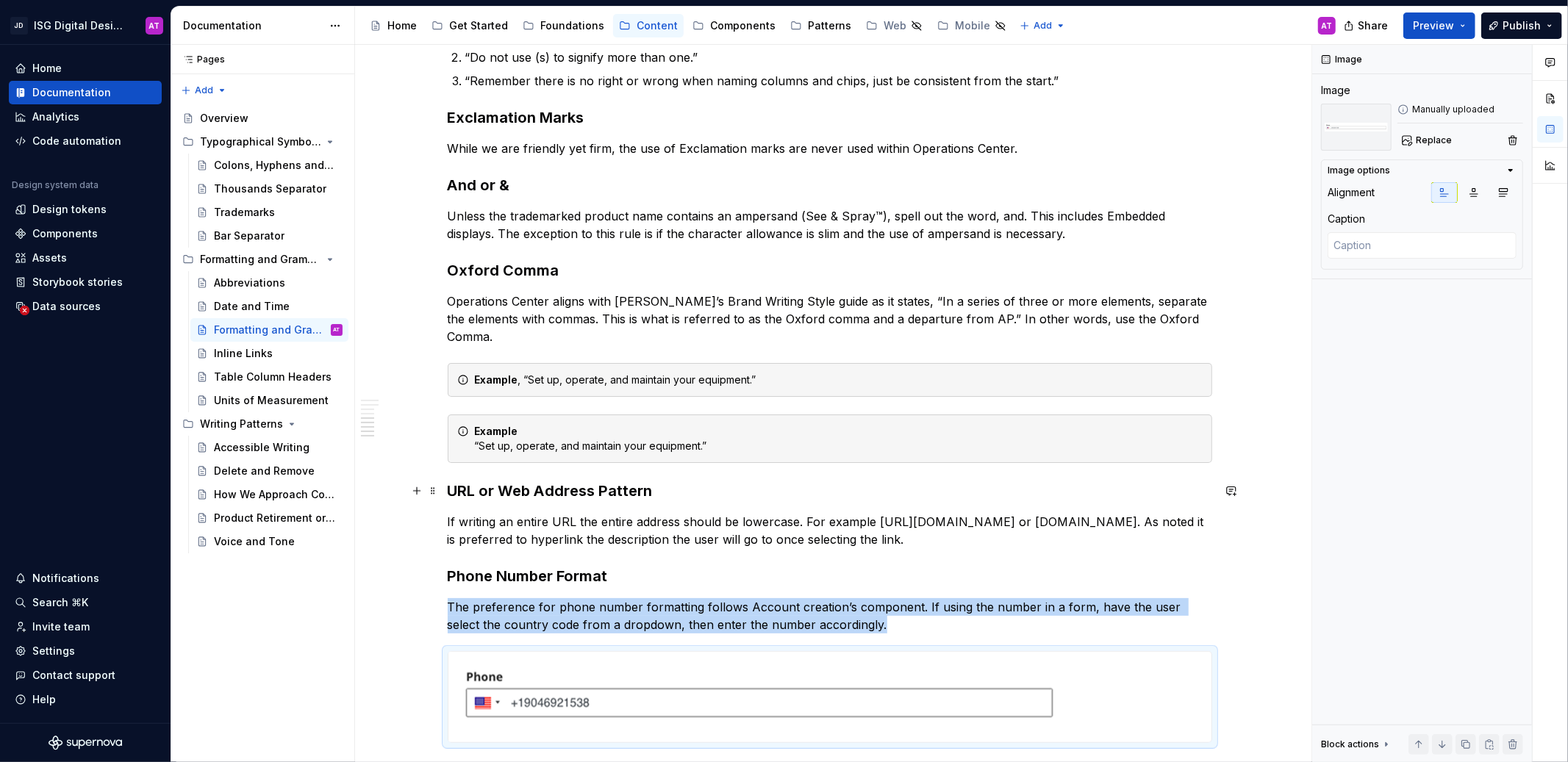
scroll to position [840, 0]
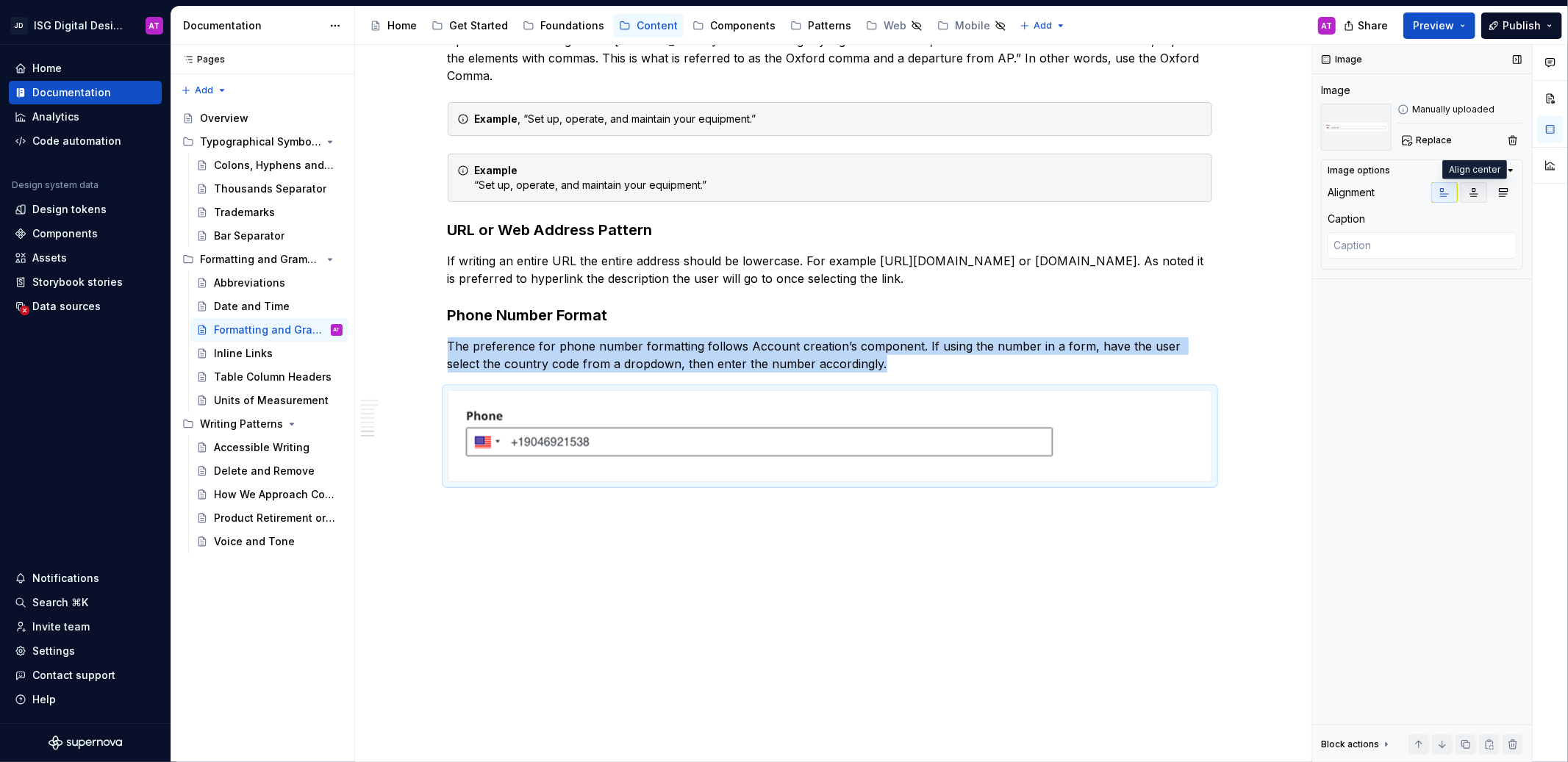
click at [1475, 196] on icon "button" at bounding box center [1473, 192] width 11 height 11
click at [1509, 196] on button "button" at bounding box center [1503, 192] width 26 height 20
click at [1448, 195] on icon "button" at bounding box center [1444, 192] width 11 height 11
click at [1476, 196] on icon "button" at bounding box center [1473, 192] width 11 height 11
click at [1442, 196] on icon "button" at bounding box center [1444, 192] width 8 height 8
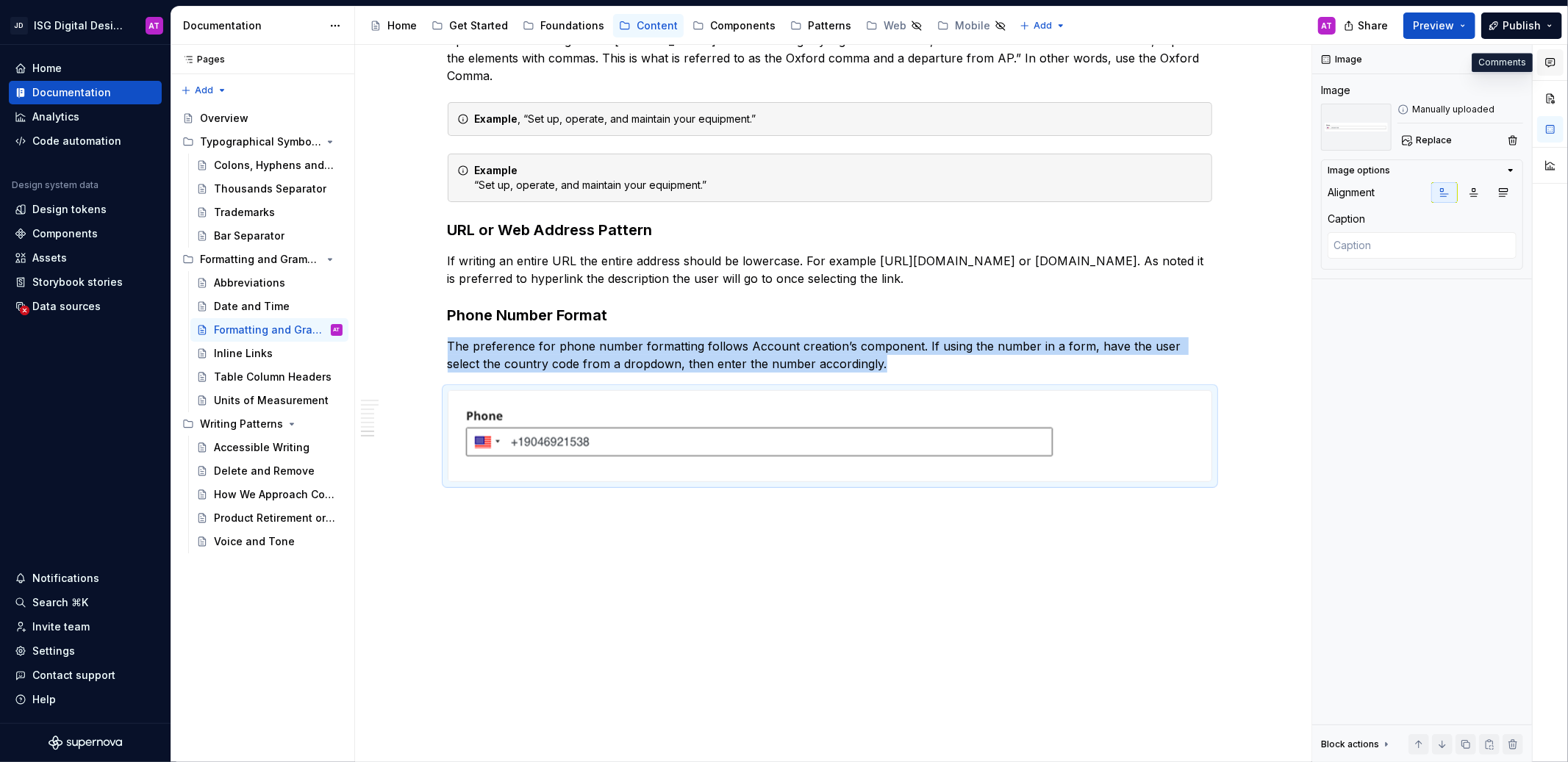
click at [1557, 65] on button "button" at bounding box center [1549, 63] width 26 height 26
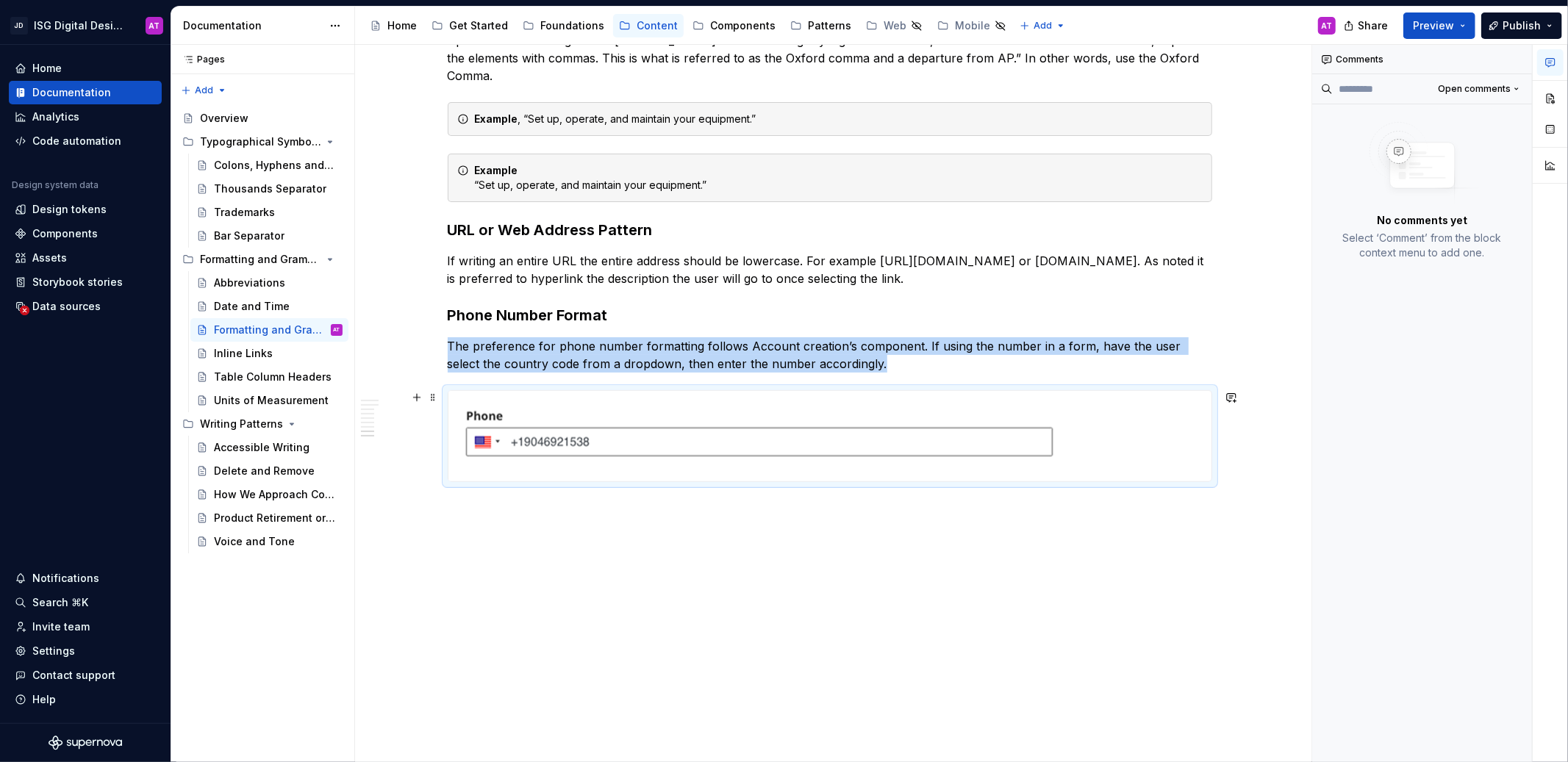
click at [1191, 411] on div at bounding box center [829, 436] width 762 height 91
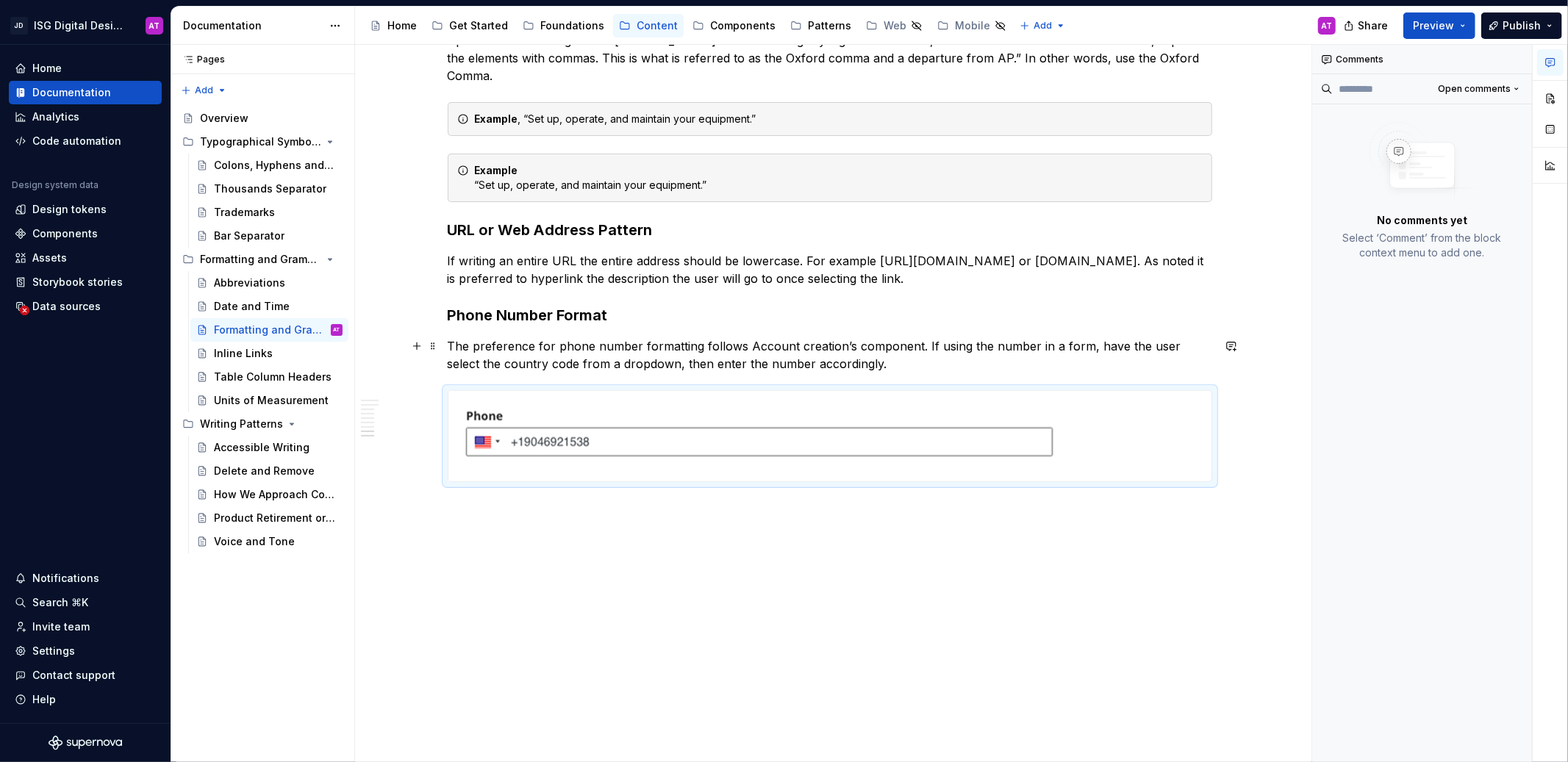
click at [1125, 340] on p "The preference for phone number formatting follows Account creation’s component…" at bounding box center [829, 355] width 764 height 35
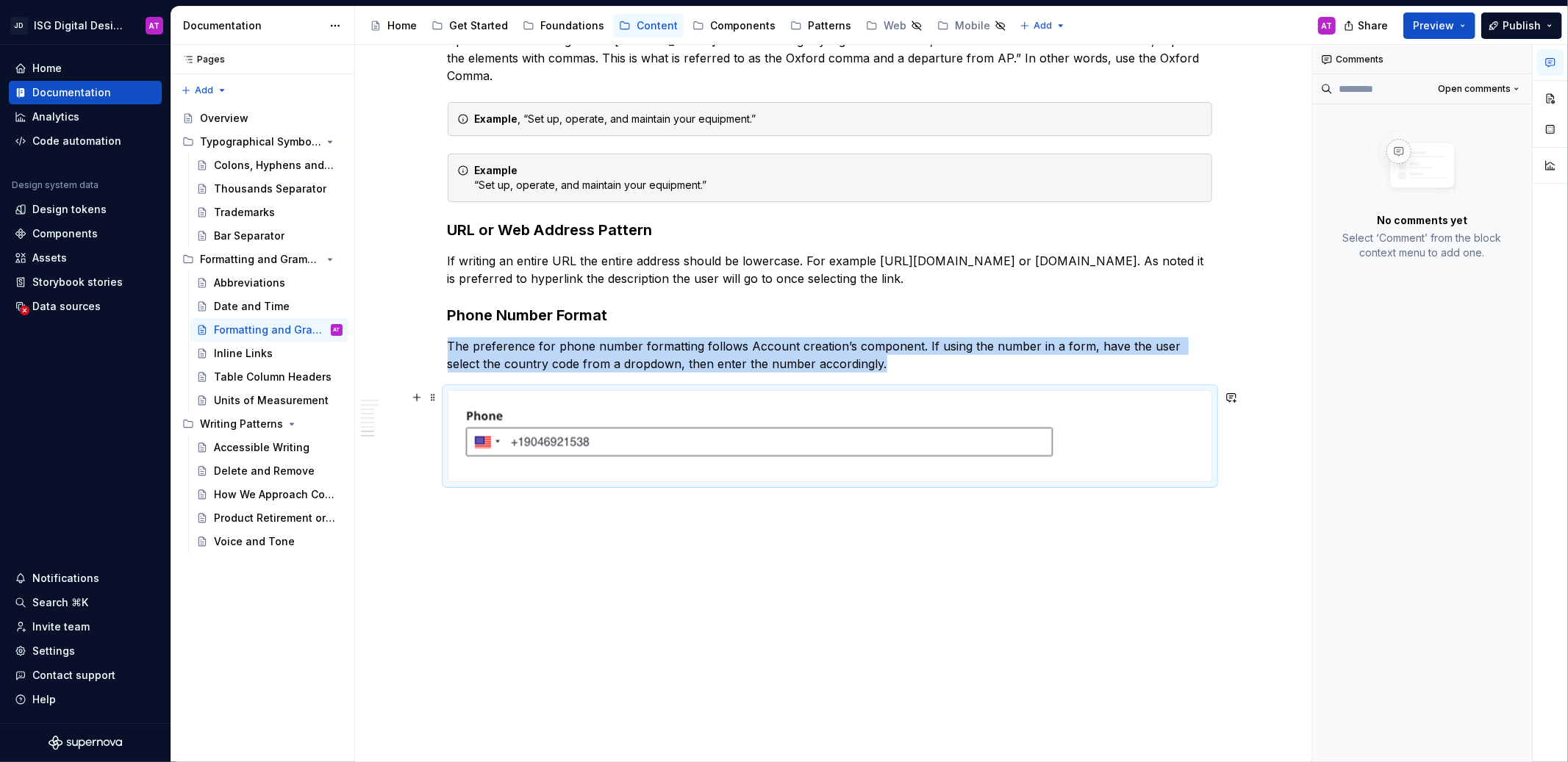
click at [1039, 395] on img at bounding box center [758, 436] width 620 height 91
click at [1545, 60] on icon "button" at bounding box center [1549, 63] width 9 height 8
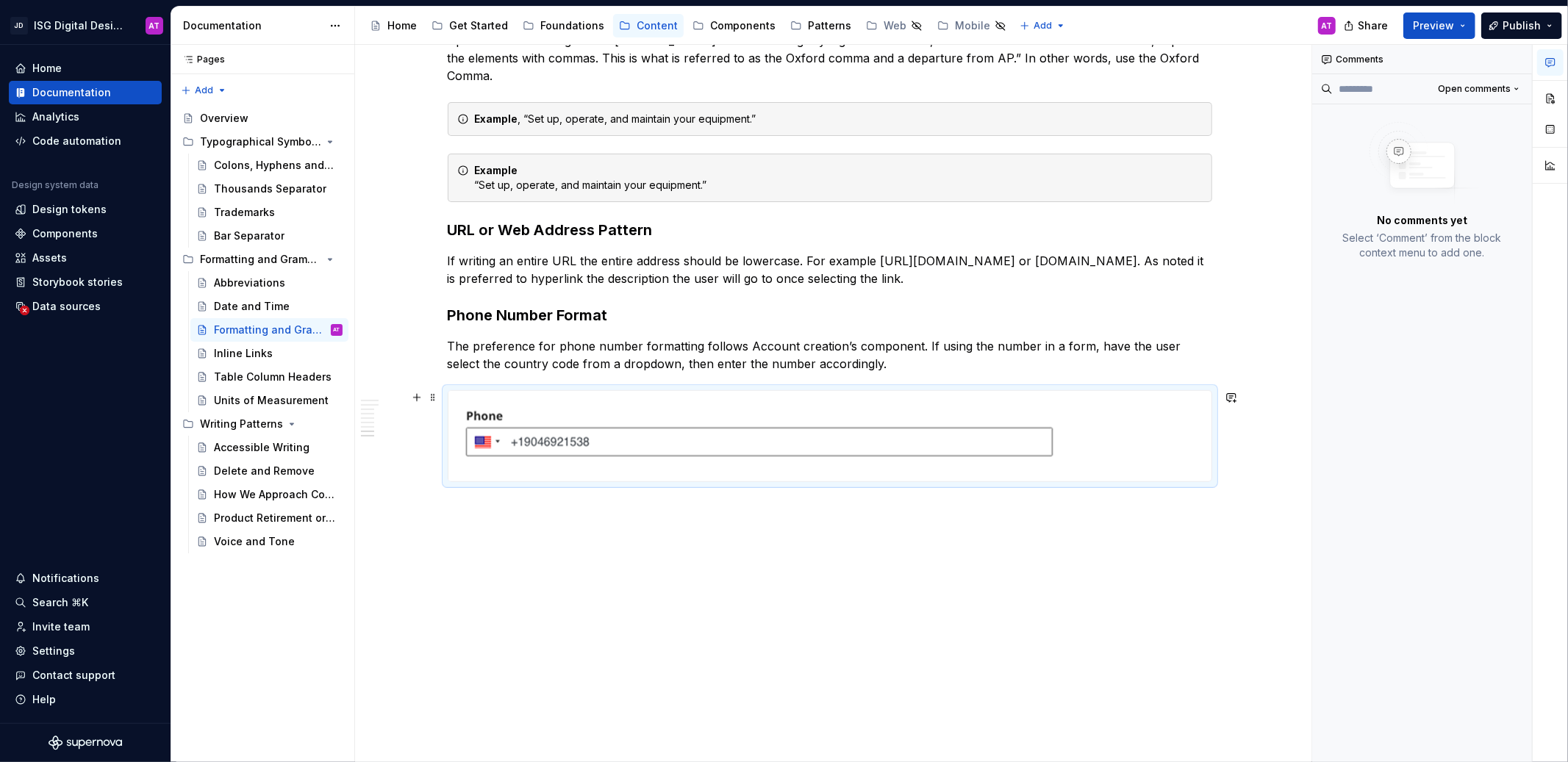
click at [1119, 408] on div at bounding box center [829, 436] width 762 height 91
click at [1049, 190] on div "Example “Set up, operate, and maintain your equipment.”" at bounding box center [838, 177] width 727 height 29
click at [1344, 67] on div "Comments" at bounding box center [1421, 59] width 219 height 29
click at [1547, 67] on icon "button" at bounding box center [1549, 62] width 11 height 11
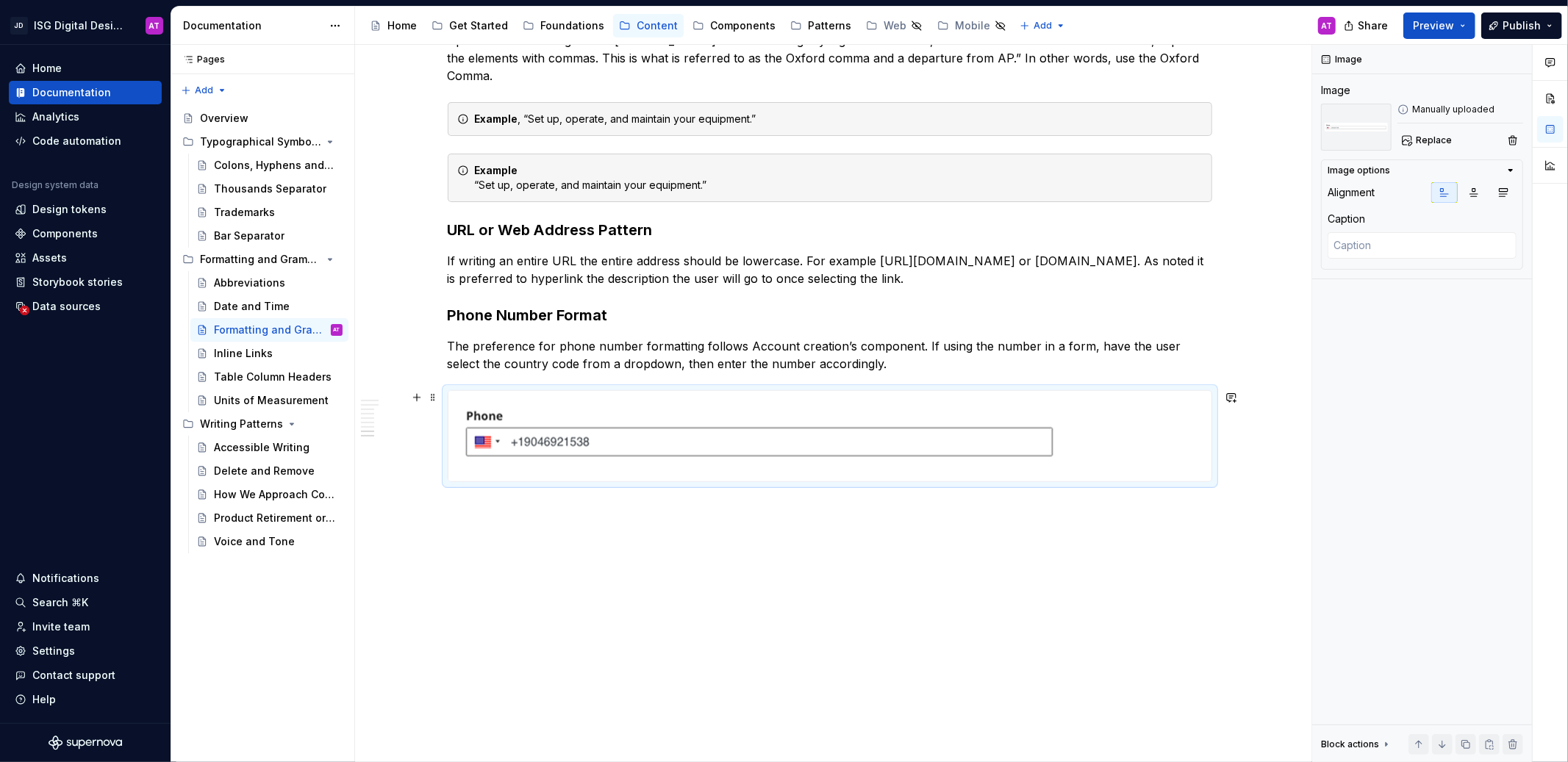
click at [1108, 401] on div at bounding box center [829, 436] width 762 height 91
click at [1499, 196] on icon "button" at bounding box center [1502, 192] width 11 height 11
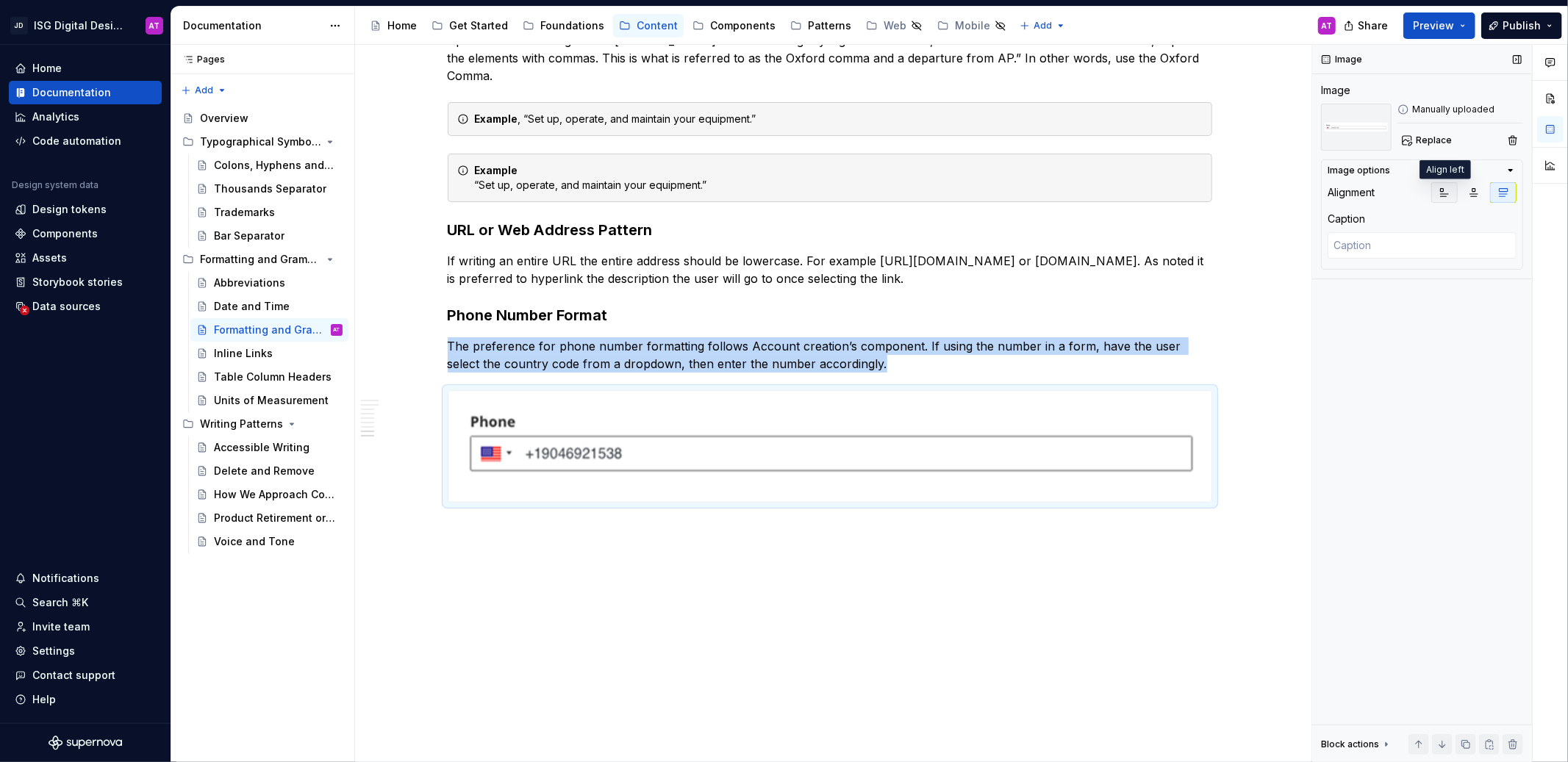
click at [1452, 196] on button "button" at bounding box center [1444, 192] width 26 height 20
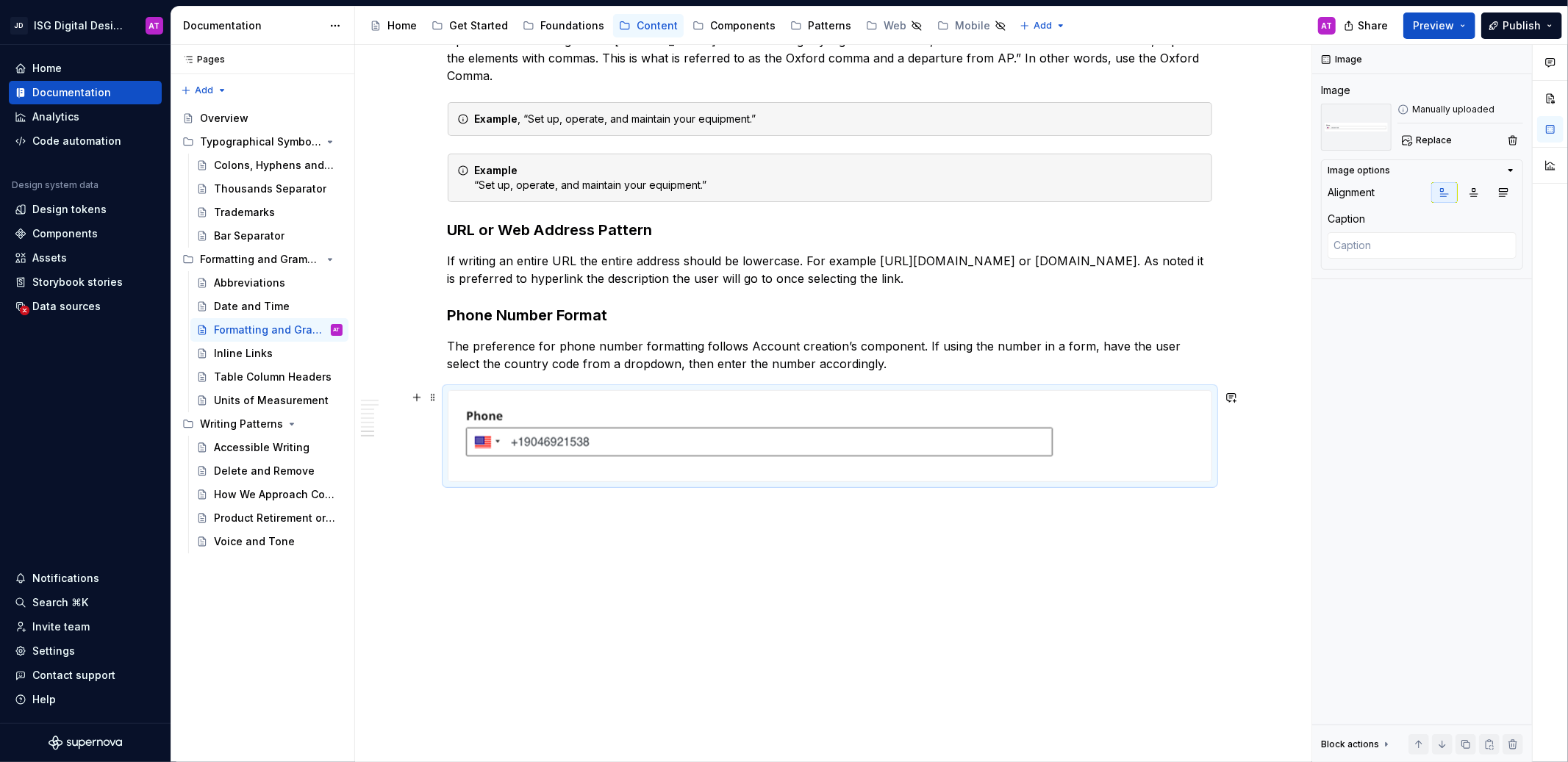
click at [1168, 482] on div at bounding box center [829, 436] width 764 height 92
click at [616, 362] on p "The preference for phone number formatting follows Account creation’s component…" at bounding box center [829, 355] width 764 height 35
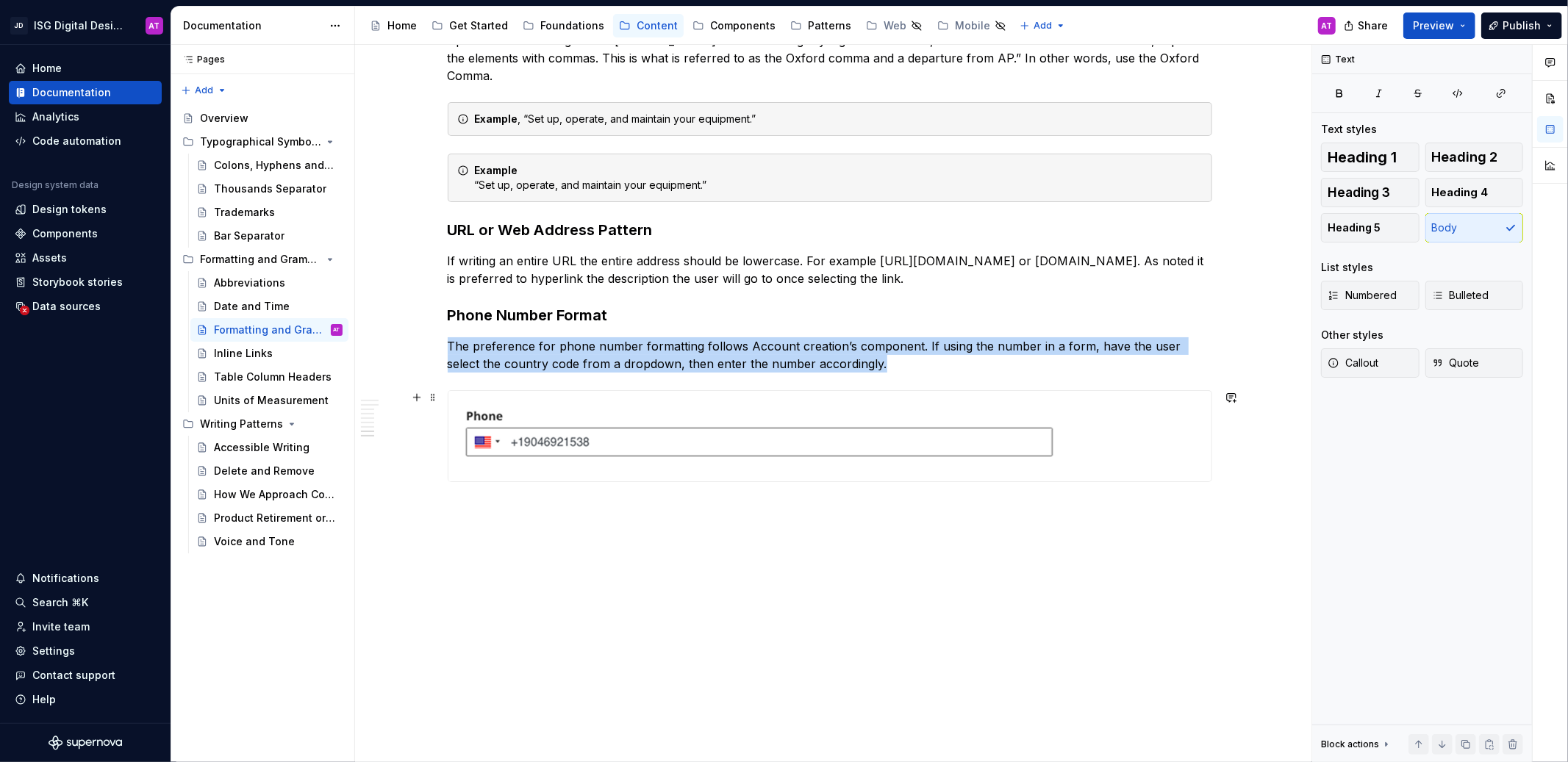
click at [1174, 444] on div at bounding box center [829, 436] width 762 height 91
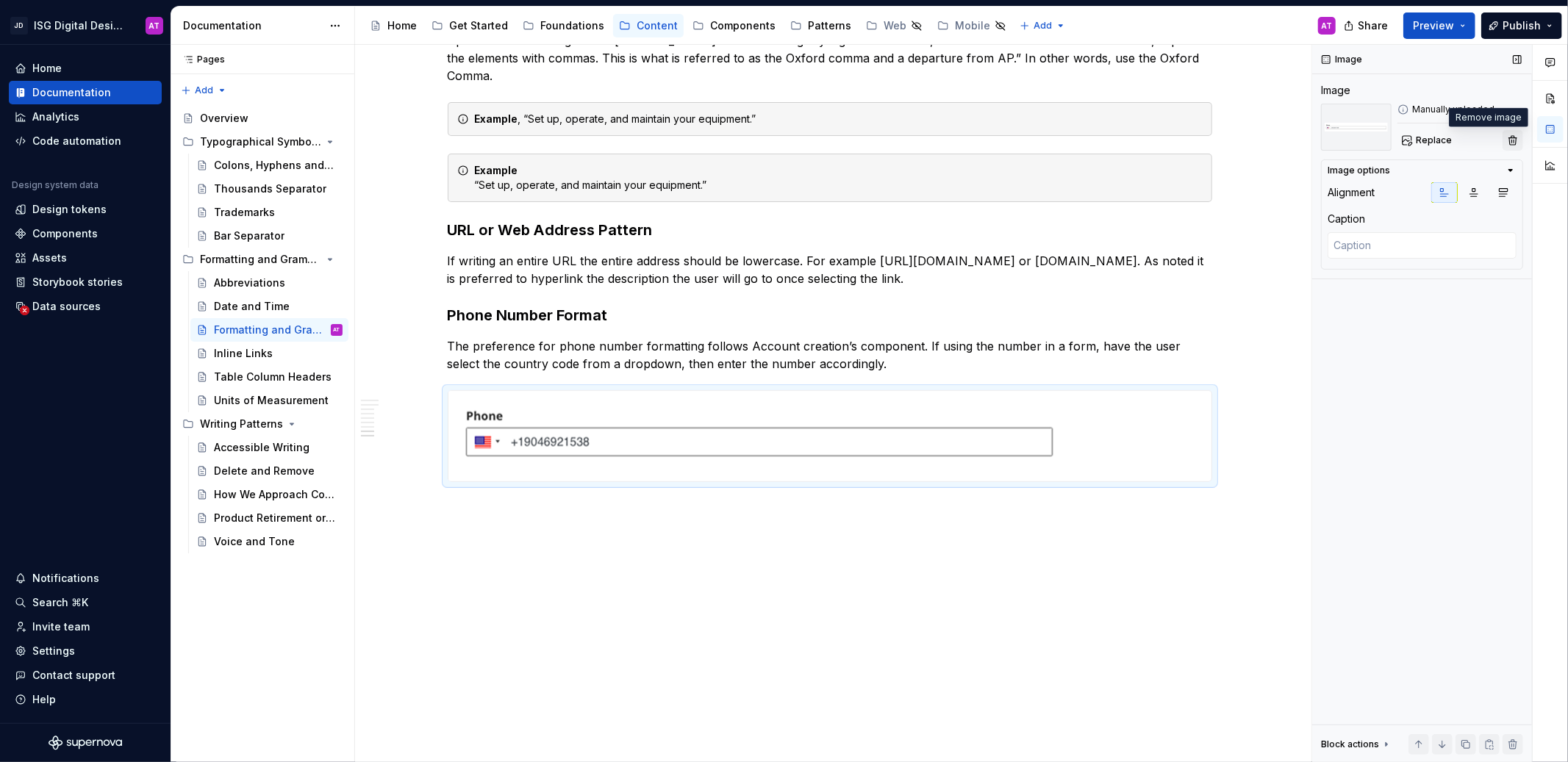
click at [1508, 144] on button "button" at bounding box center [1512, 140] width 20 height 20
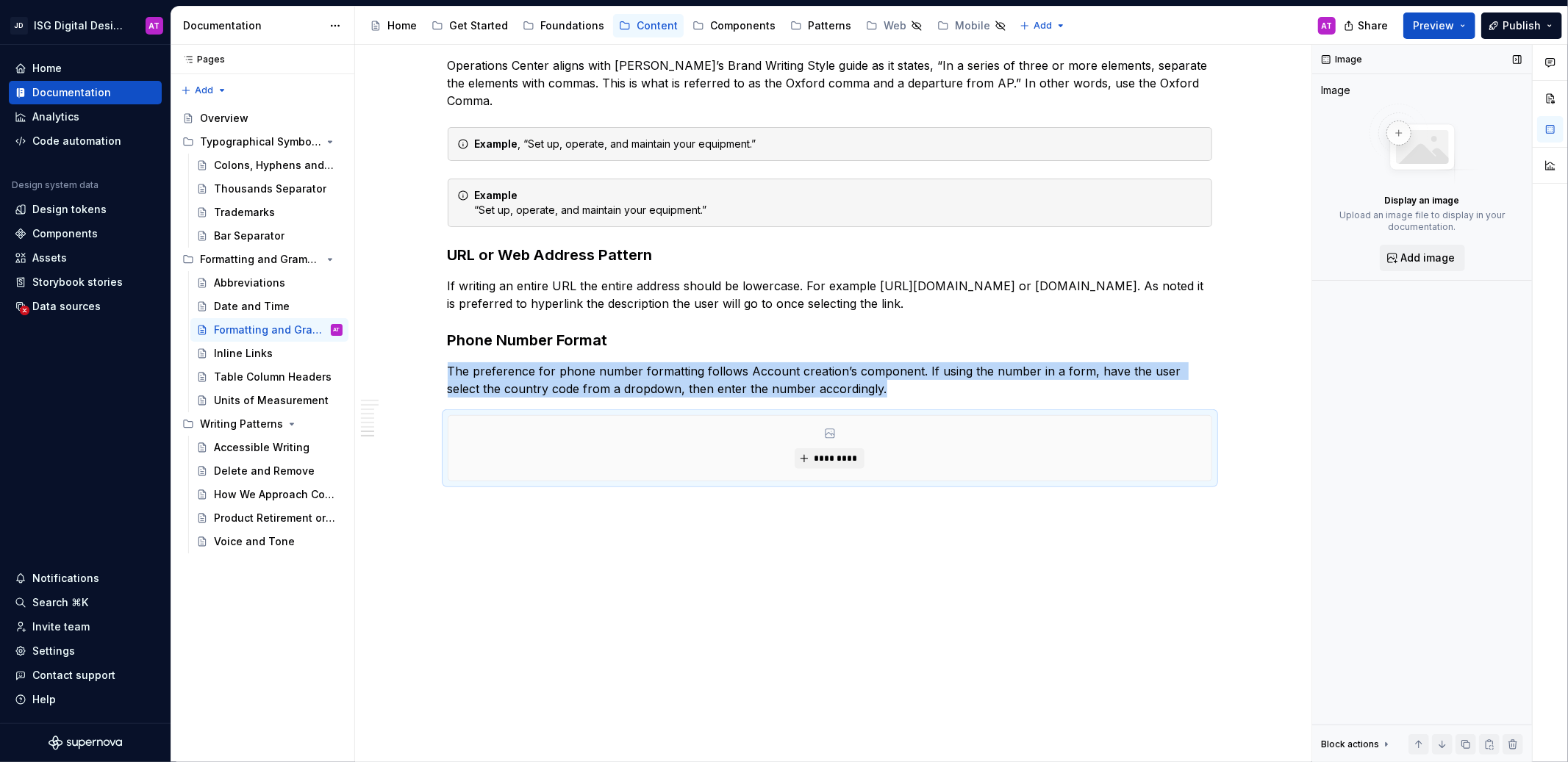
scroll to position [814, 0]
click at [820, 458] on span "*********" at bounding box center [835, 458] width 45 height 11
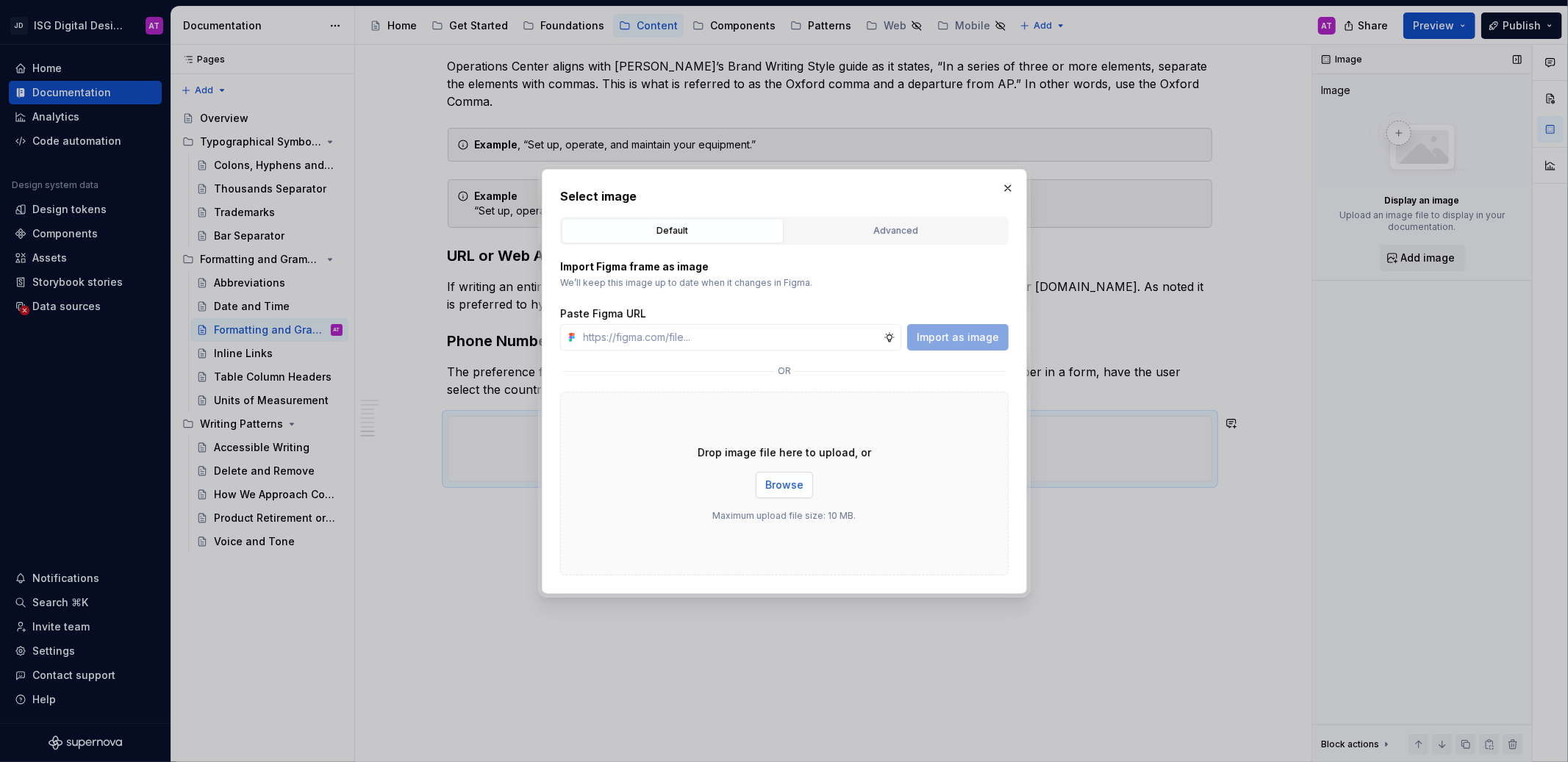
click at [791, 479] on span "Browse" at bounding box center [784, 485] width 38 height 15
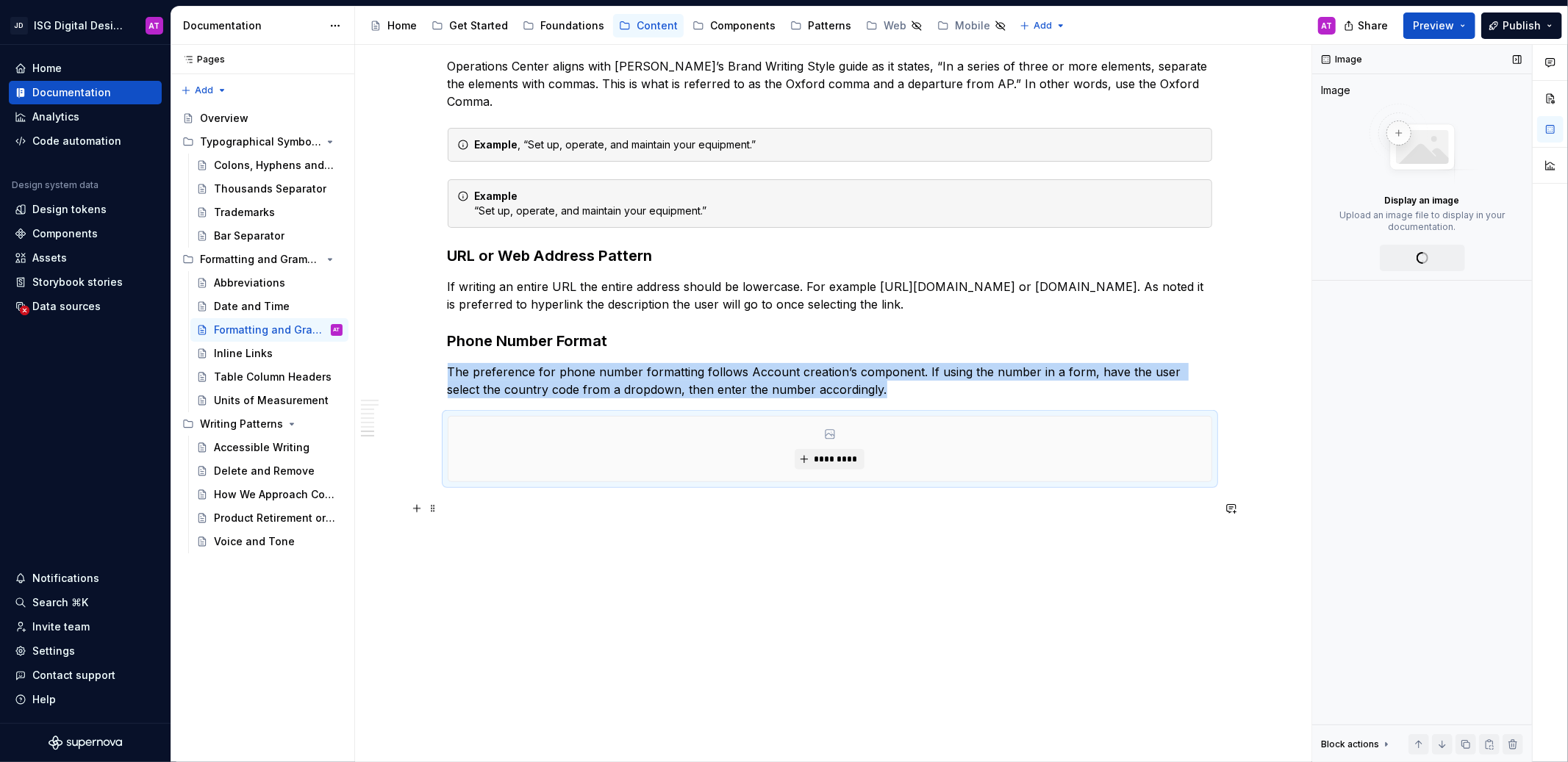
scroll to position [762, 0]
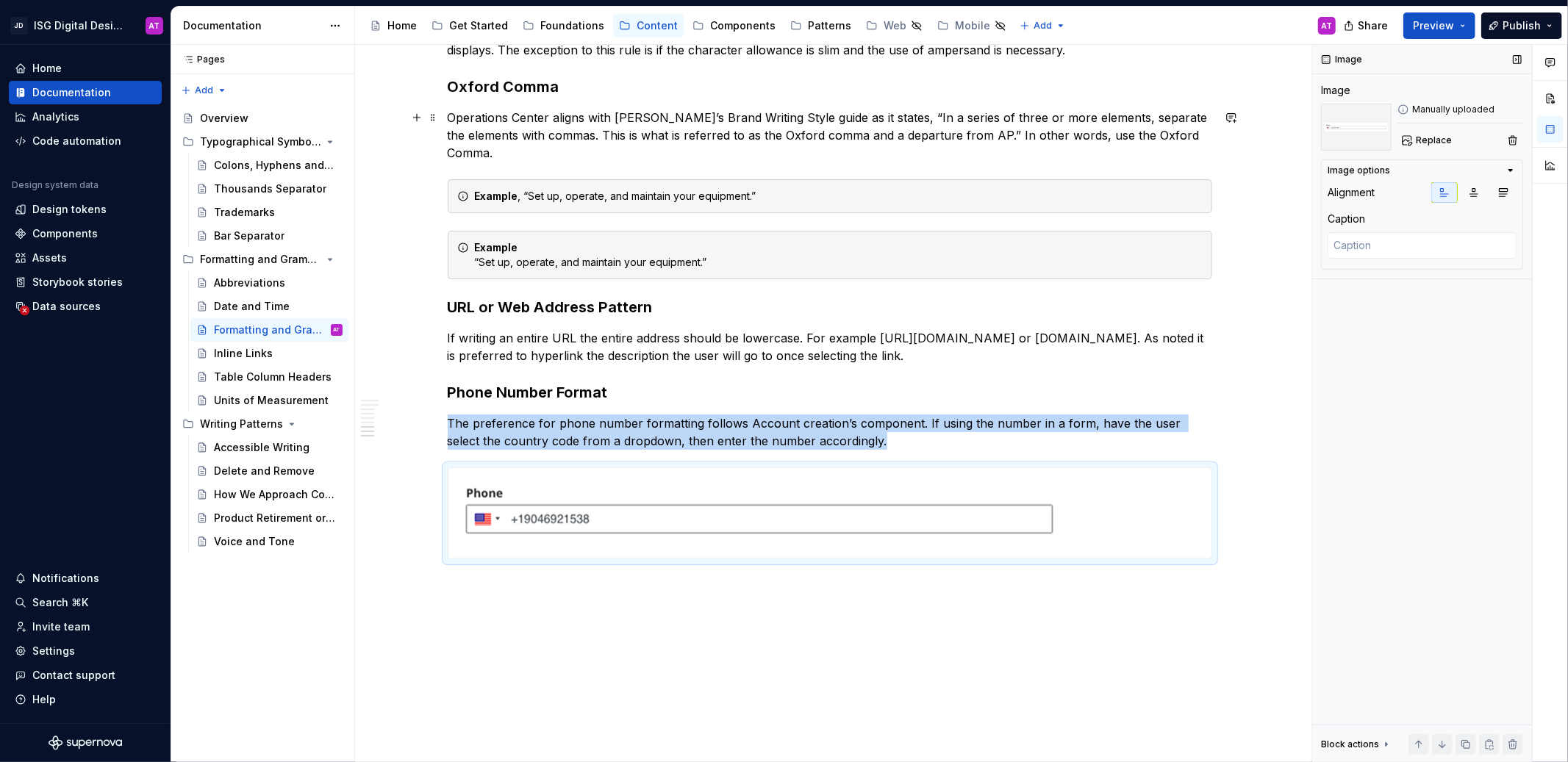
type textarea "*"
click at [1248, 562] on div "Overview Generally, our digital products use AP Style for grammar and formattin…" at bounding box center [829, 150] width 948 height 1381
click at [557, 586] on p at bounding box center [829, 586] width 764 height 18
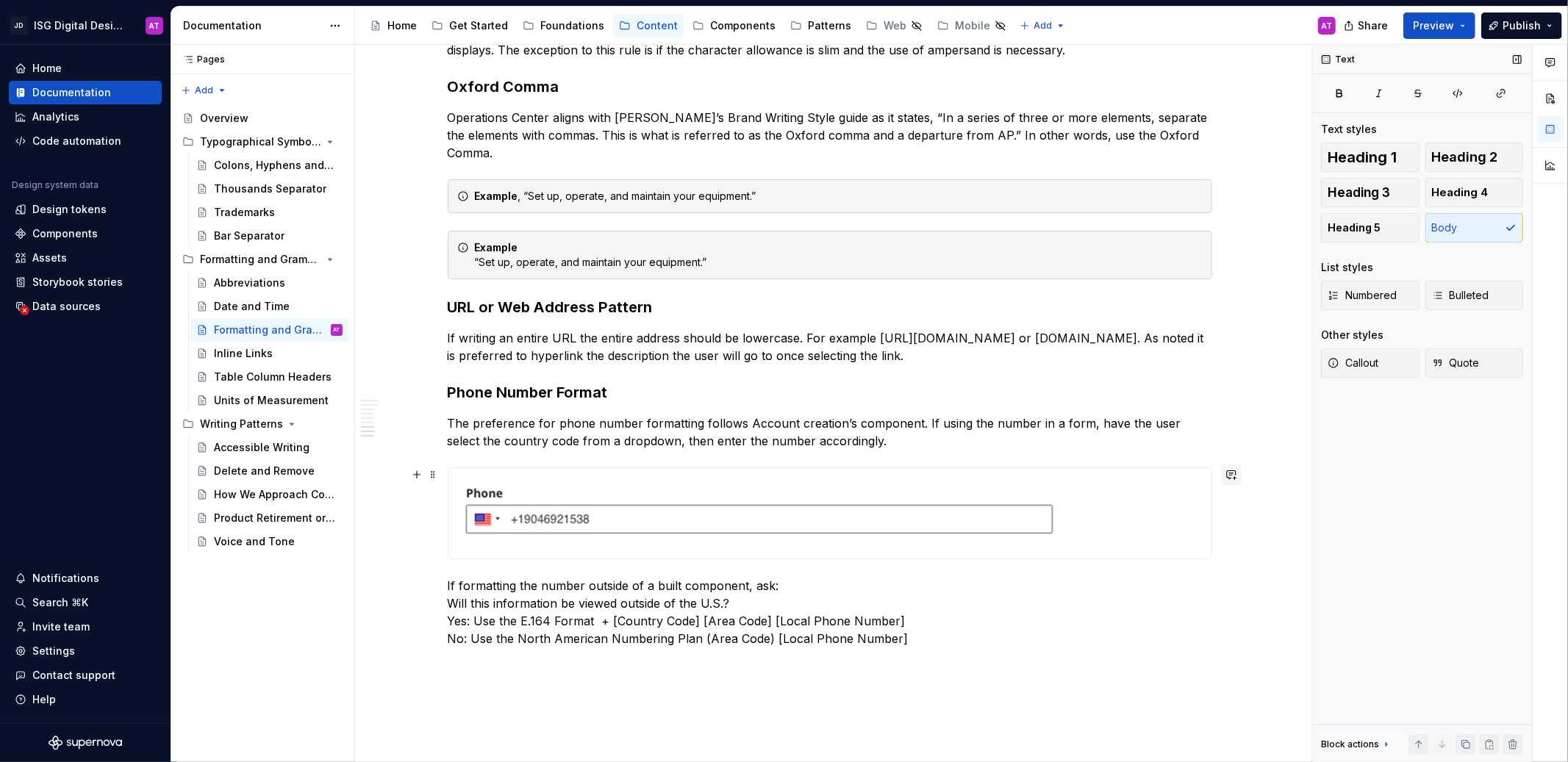
click at [1232, 473] on button "button" at bounding box center [1230, 474] width 20 height 20
click at [1112, 502] on p "Requesting a cl" at bounding box center [1122, 500] width 216 height 16
drag, startPoint x: 1109, startPoint y: 502, endPoint x: 1086, endPoint y: 504, distance: 23.1
click at [1082, 504] on p "Requesting a cl" at bounding box center [1122, 500] width 216 height 16
click at [1229, 529] on icon "Send" at bounding box center [1223, 522] width 15 height 15
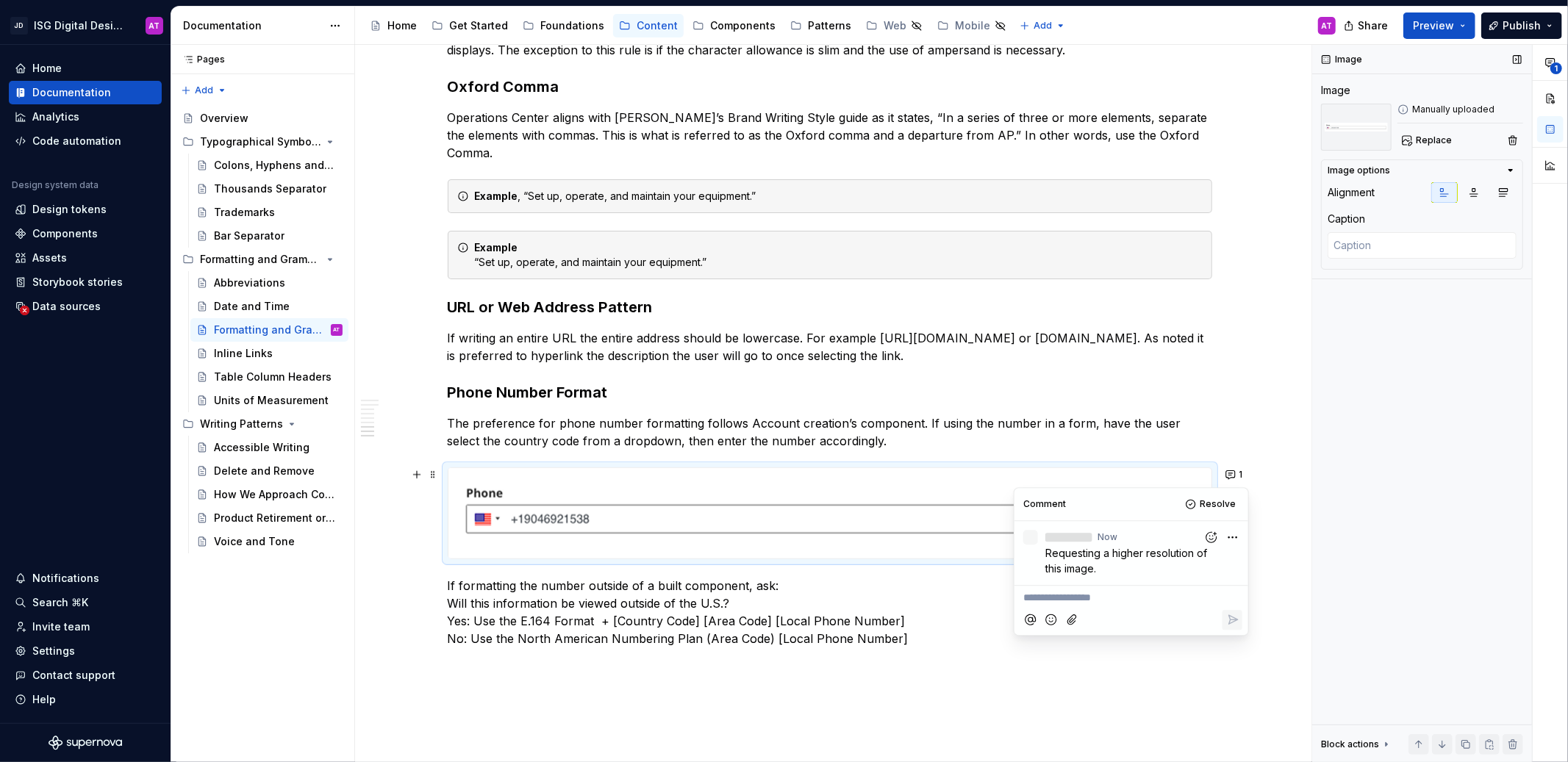
type textarea "*"
click at [946, 605] on p "If formatting the number outside of a built component, ask: Will this informati…" at bounding box center [829, 612] width 764 height 70
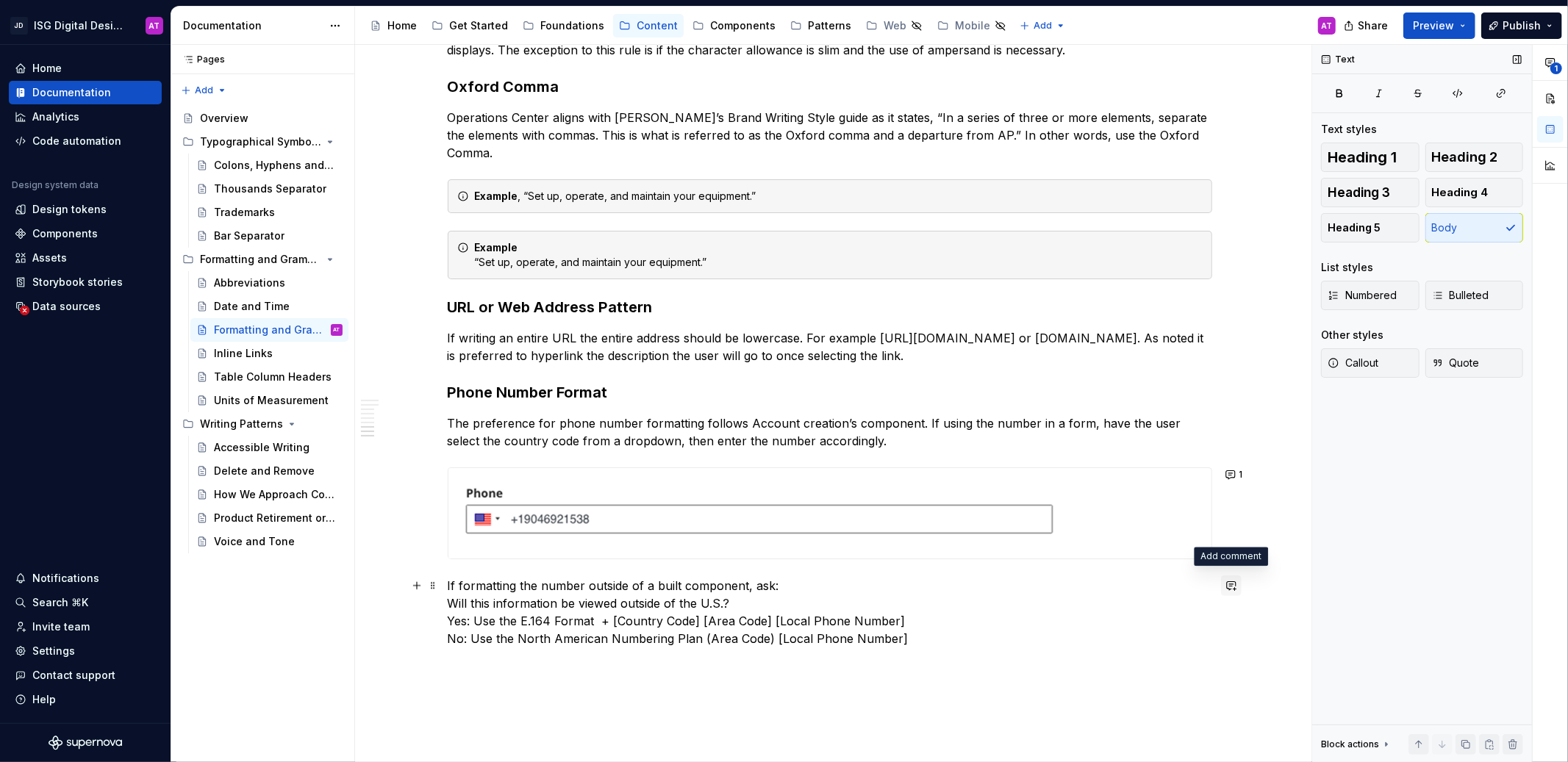
click at [1228, 588] on button "button" at bounding box center [1230, 585] width 20 height 20
click at [1227, 635] on icon "Send" at bounding box center [1223, 633] width 15 height 15
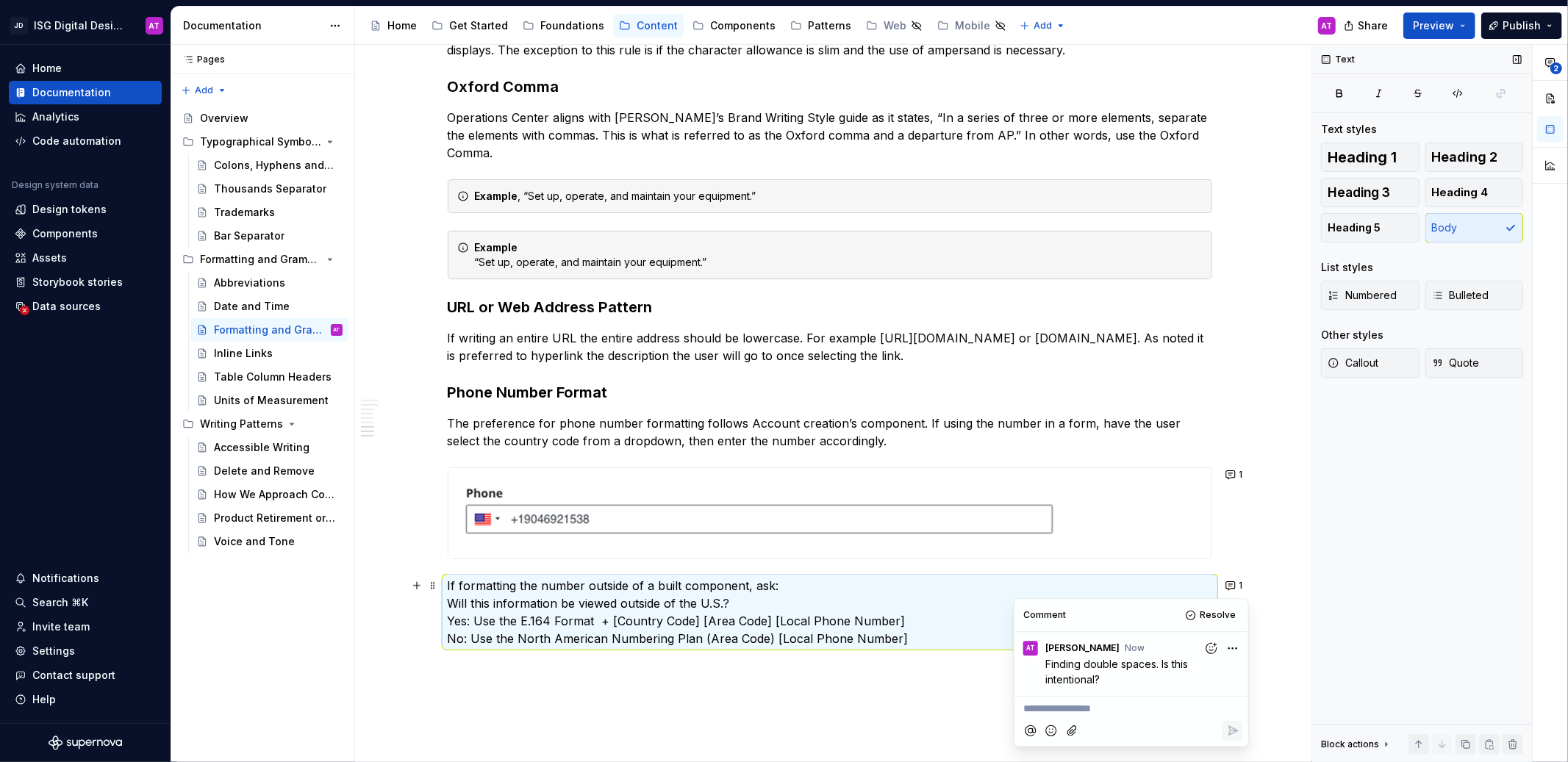
click at [1289, 628] on div "Overview Generally, our digital products use AP Style for grammar and formattin…" at bounding box center [829, 176] width 948 height 1434
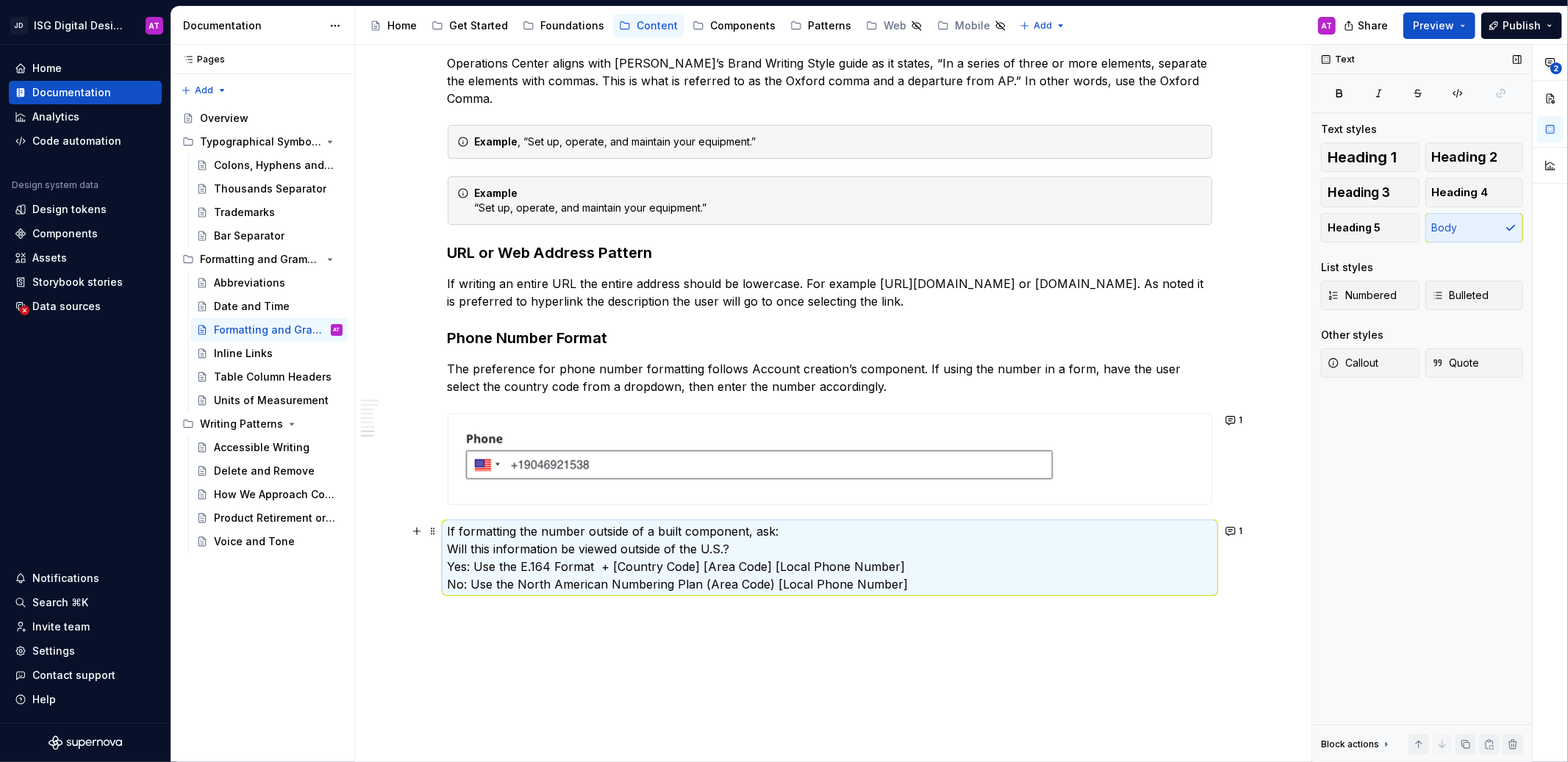
scroll to position [814, 0]
click at [776, 617] on div "Overview Generally, our digital products use AP Style for grammar and formattin…" at bounding box center [829, 125] width 948 height 1434
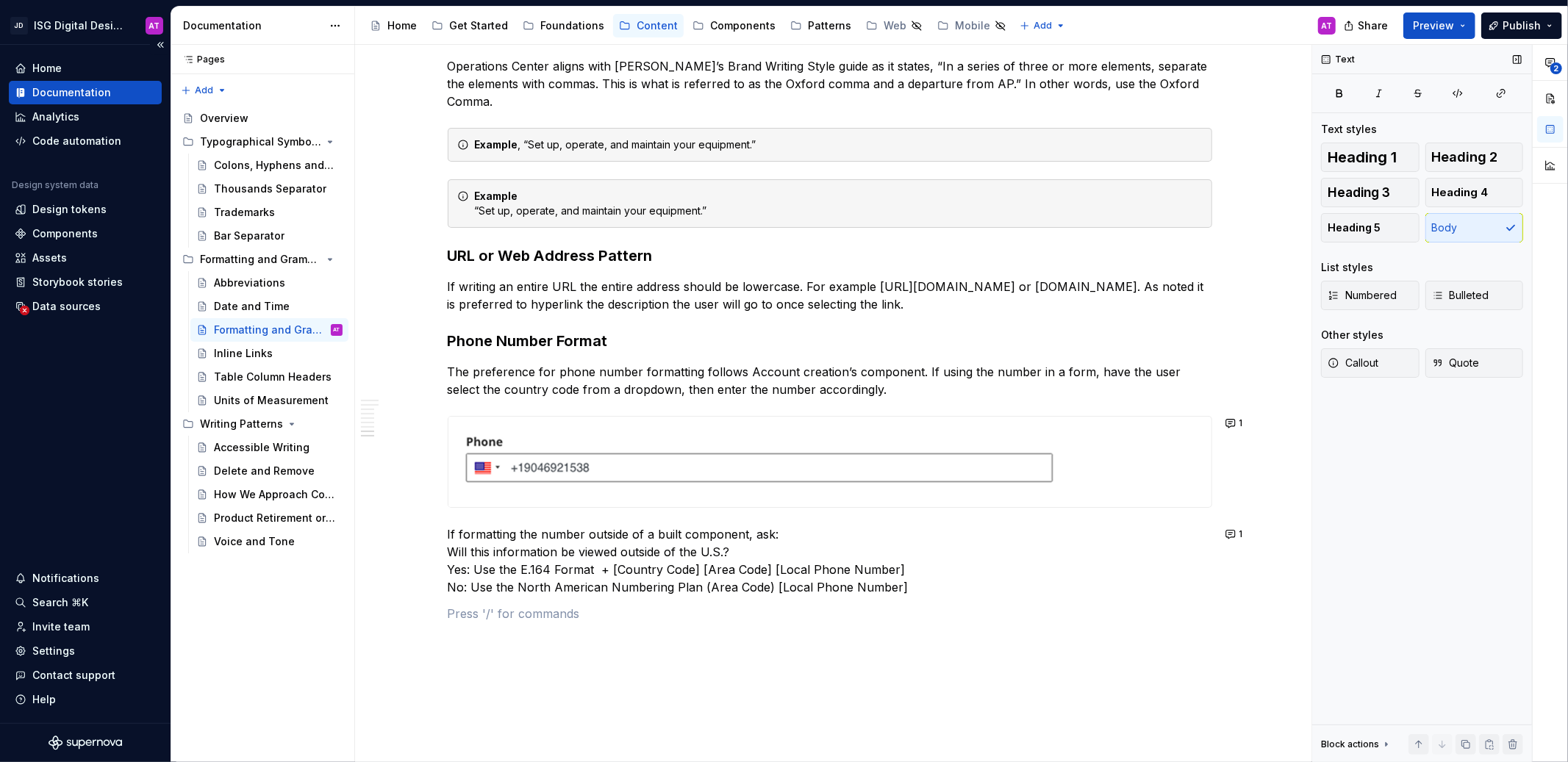
type textarea "*"
